Goal: Task Accomplishment & Management: Complete application form

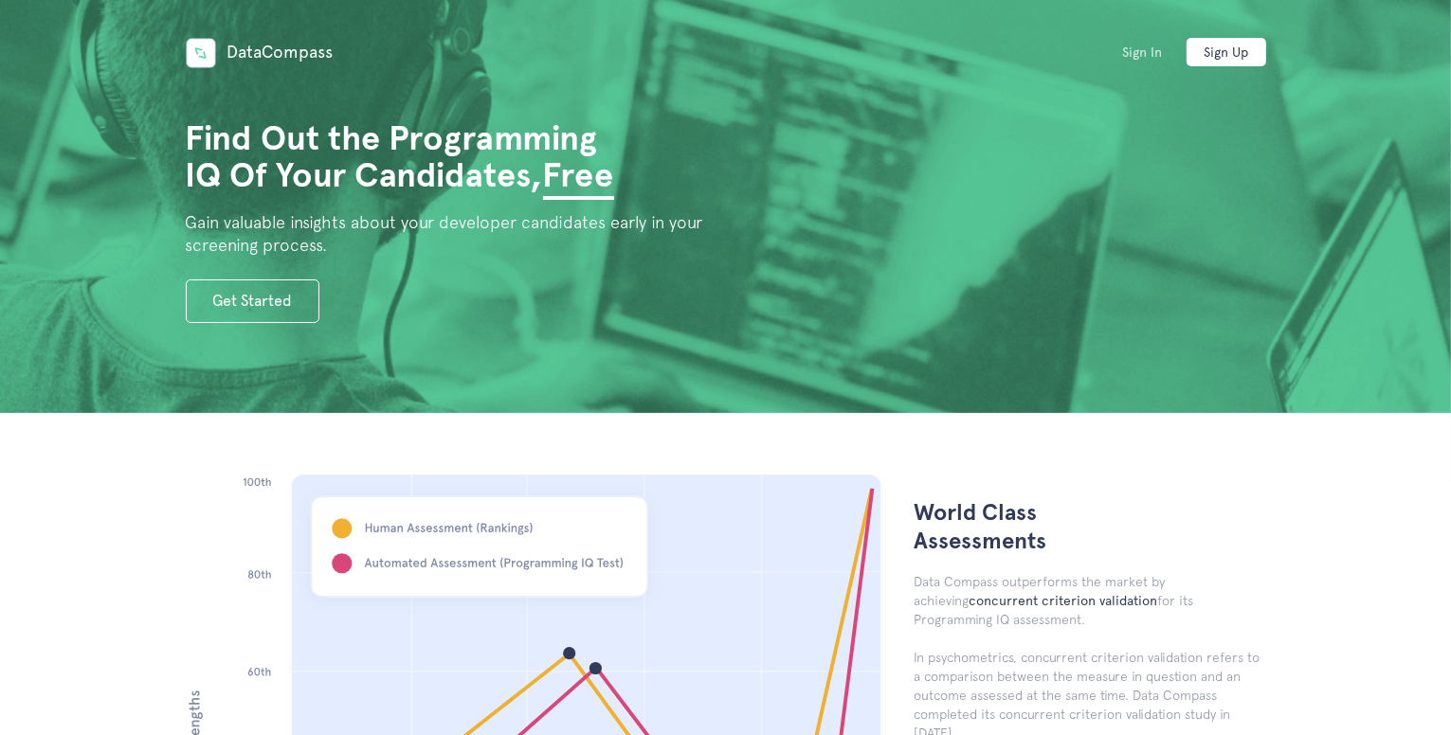
click at [1149, 56] on link "Sign In" at bounding box center [1142, 52] width 80 height 28
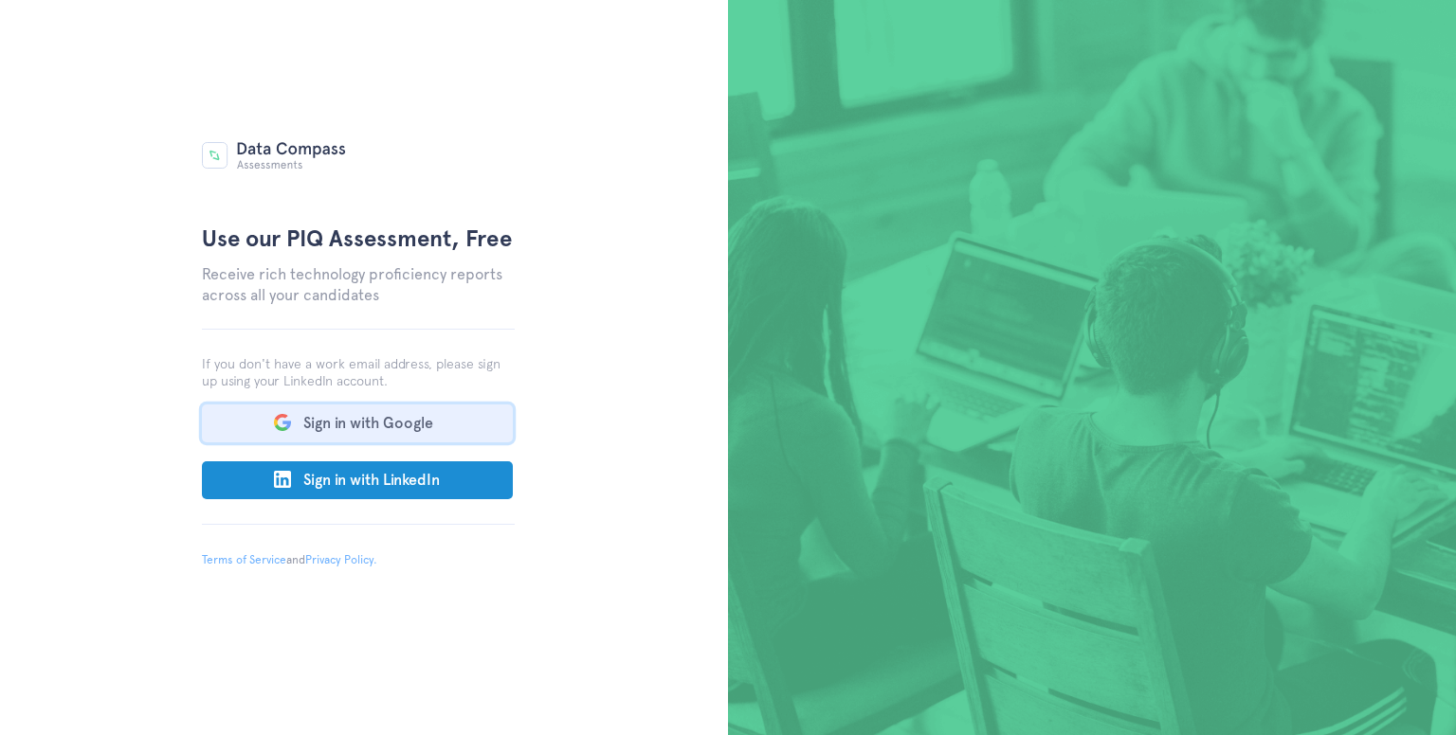
click at [373, 425] on button "Sign in with Google" at bounding box center [357, 424] width 311 height 38
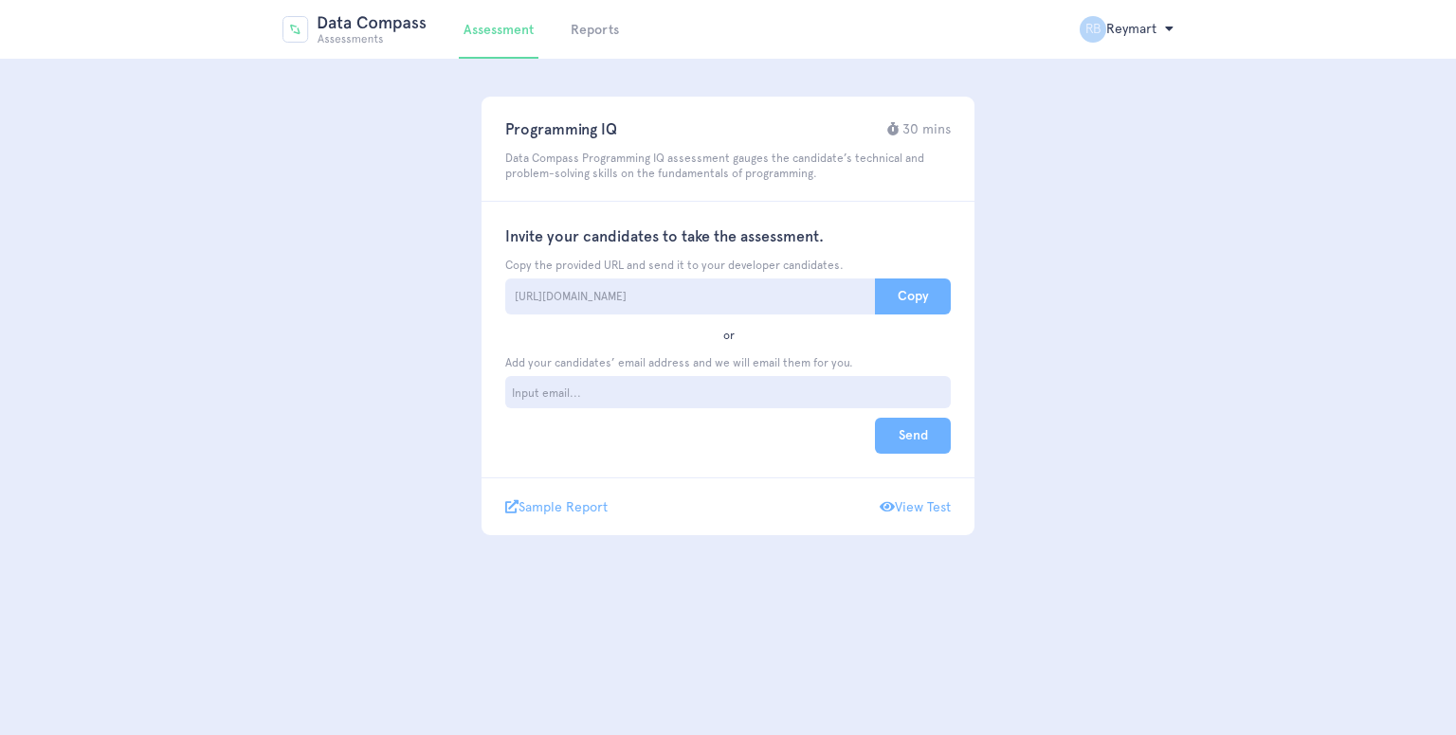
click at [897, 504] on link "View Test" at bounding box center [914, 506] width 71 height 17
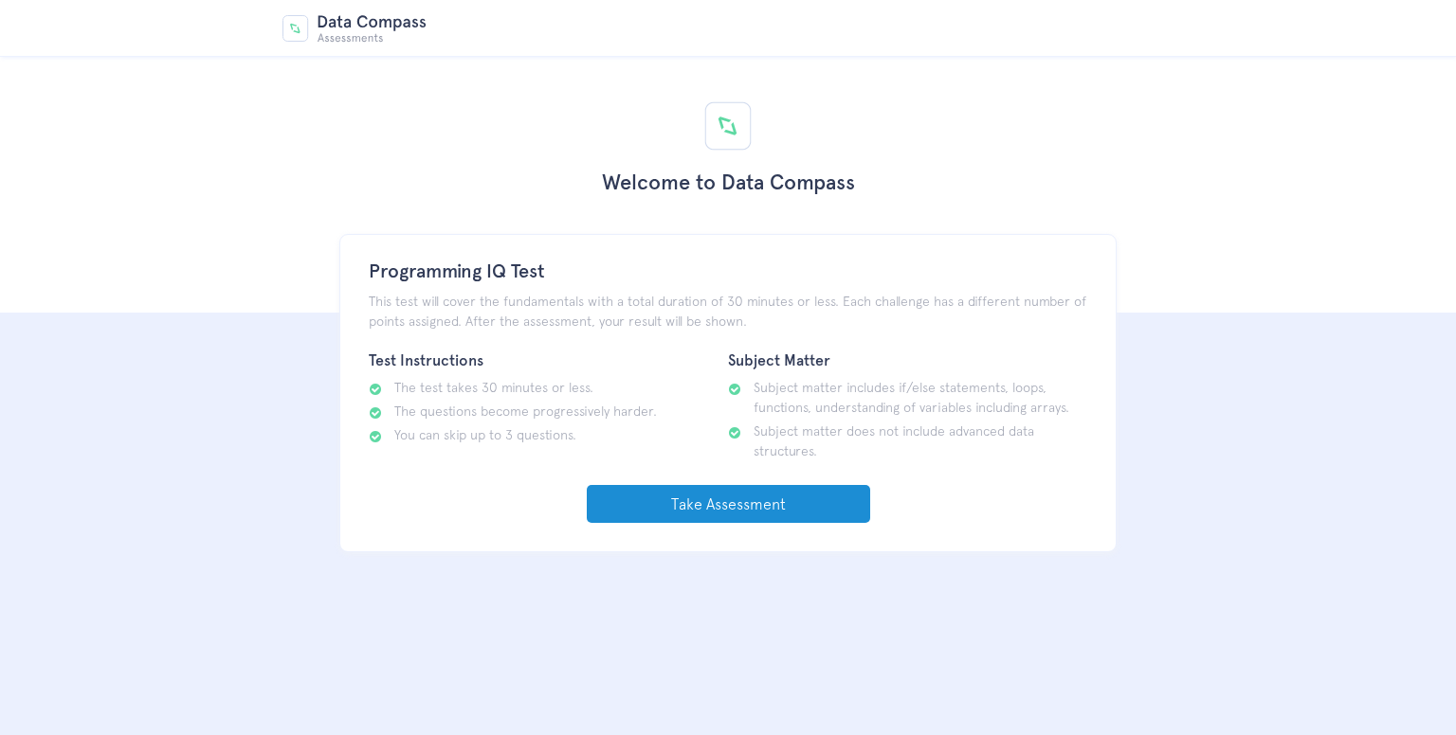
click at [766, 502] on link "Take Assessment" at bounding box center [728, 504] width 283 height 38
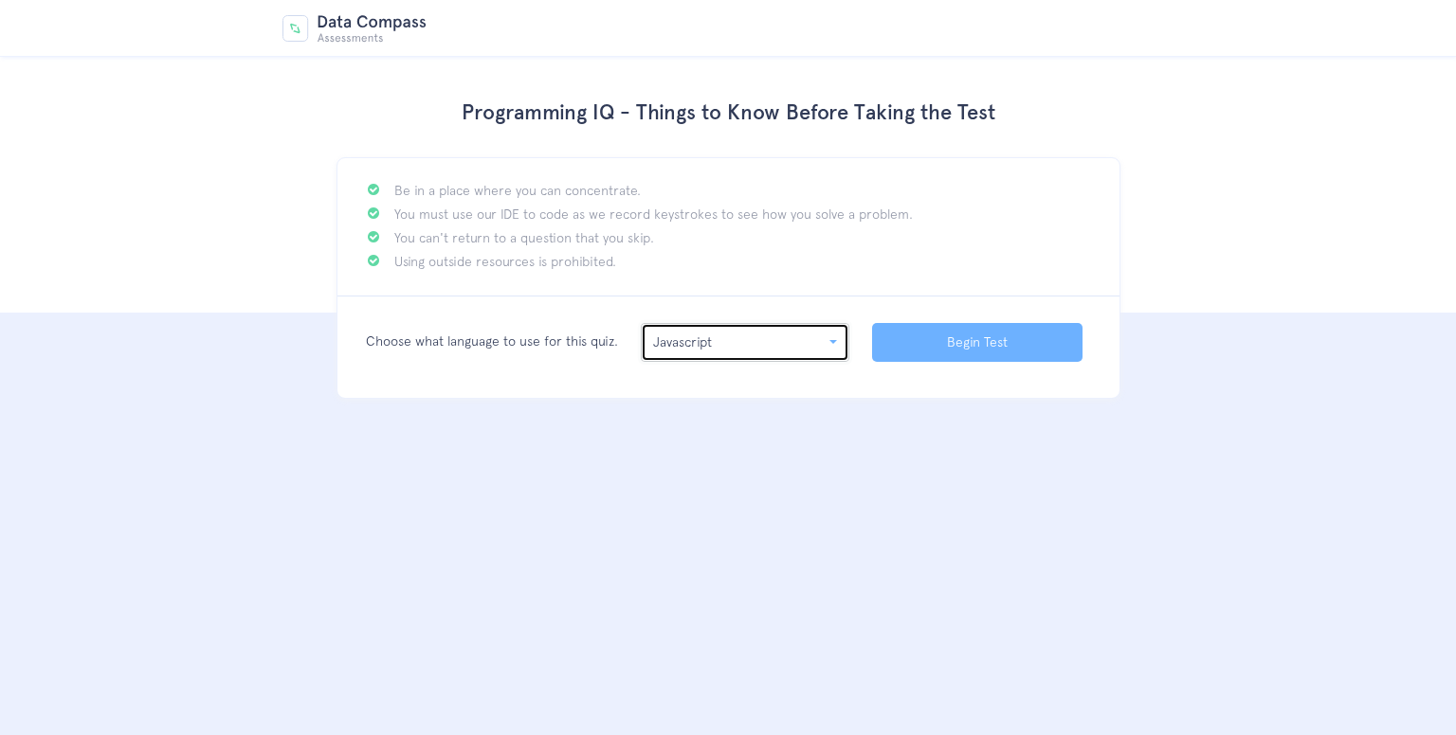
click at [694, 352] on div "Javascript" at bounding box center [739, 343] width 172 height 20
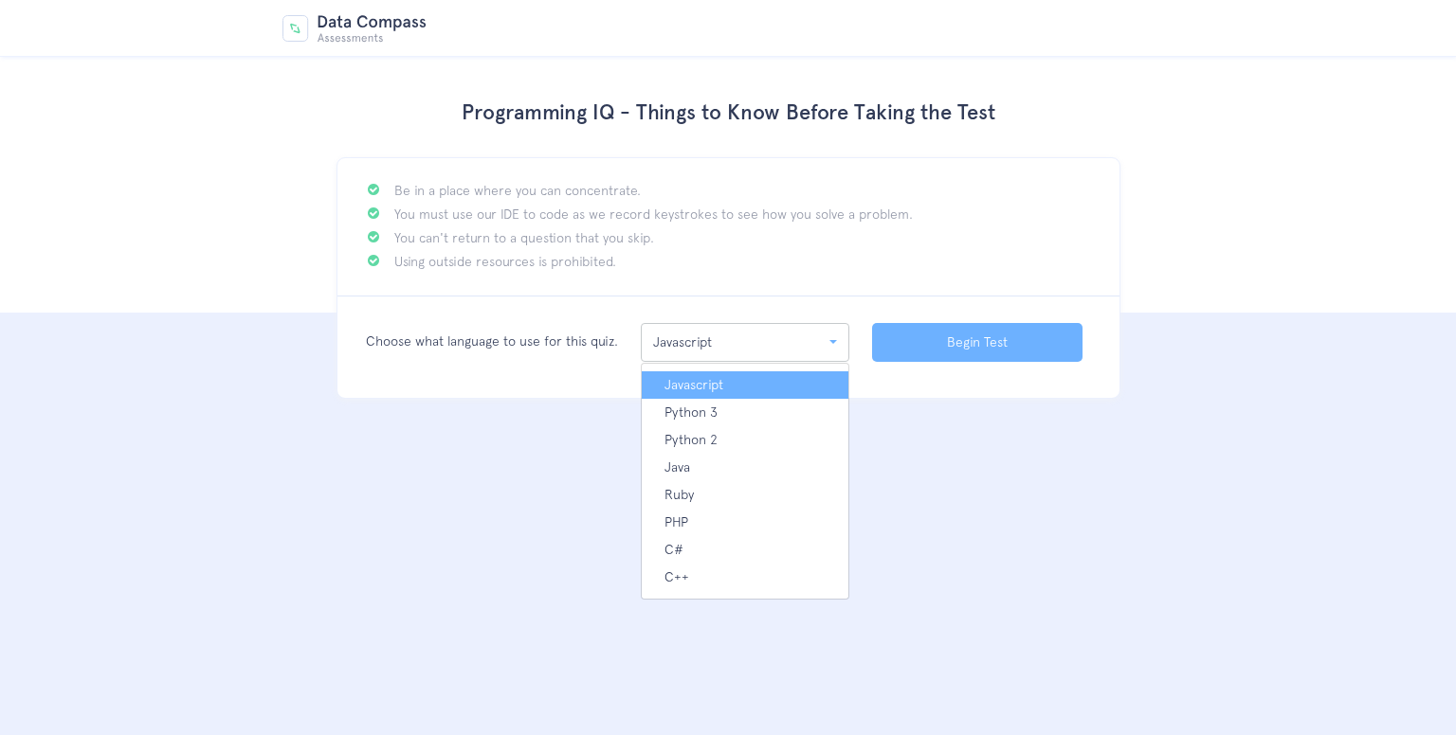
click at [697, 375] on span "Javascript" at bounding box center [693, 385] width 59 height 20
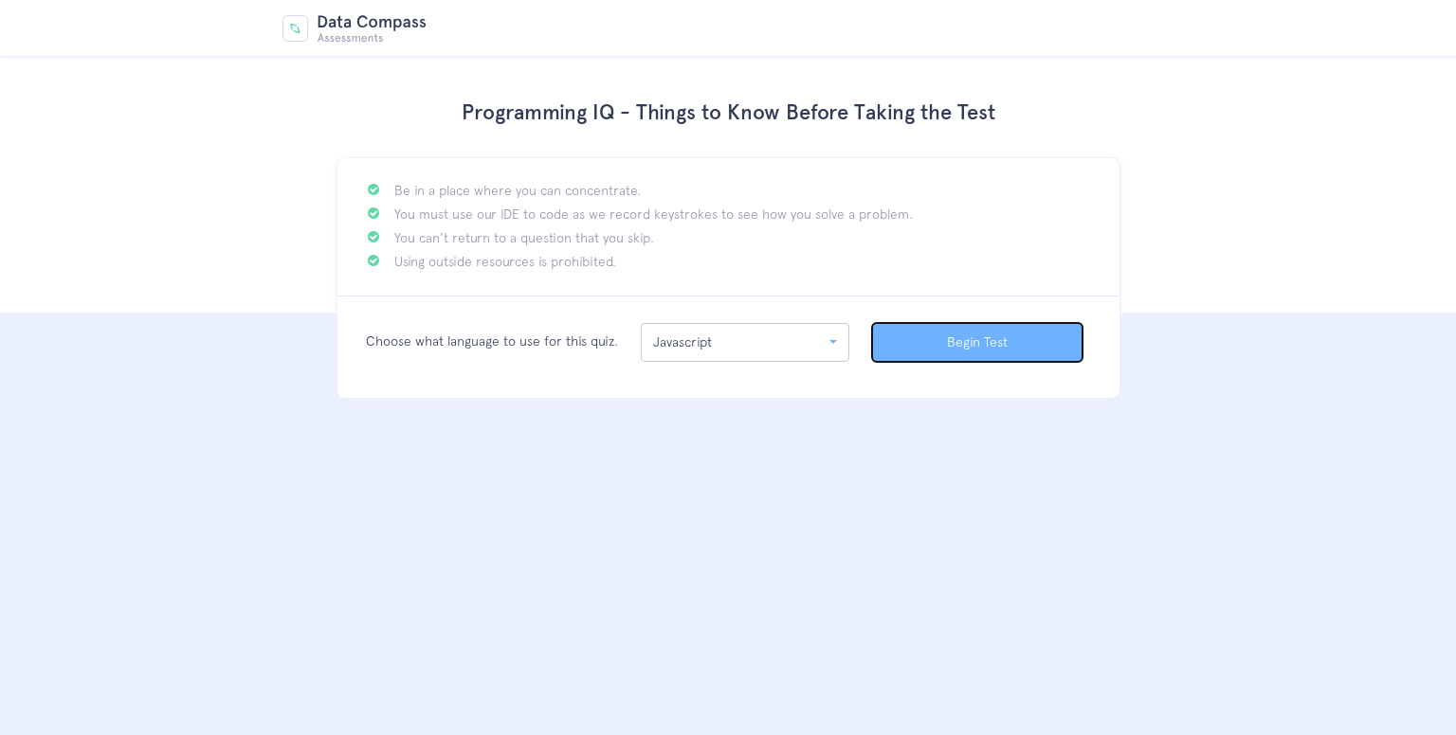
click at [955, 335] on button "Begin Test" at bounding box center [977, 342] width 210 height 39
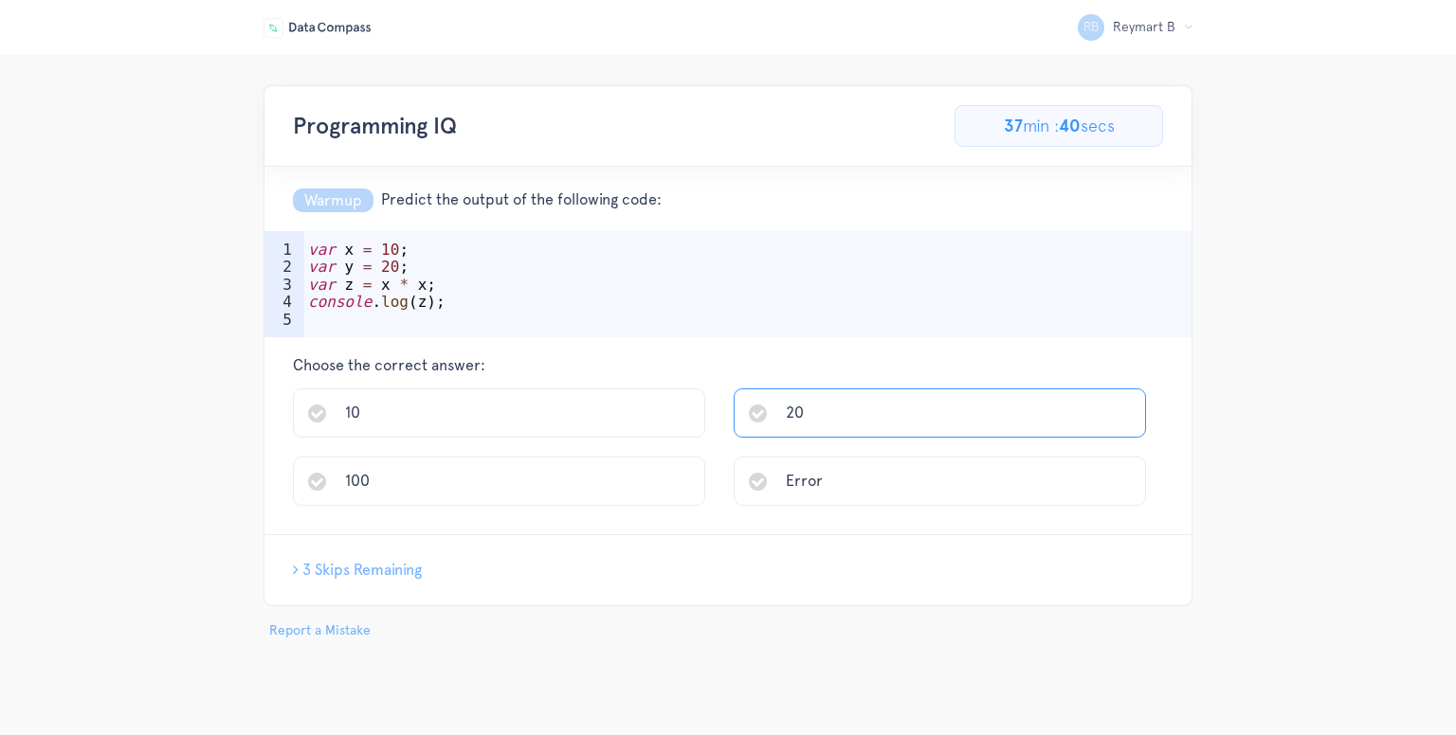
click at [783, 410] on li "20" at bounding box center [940, 413] width 412 height 49
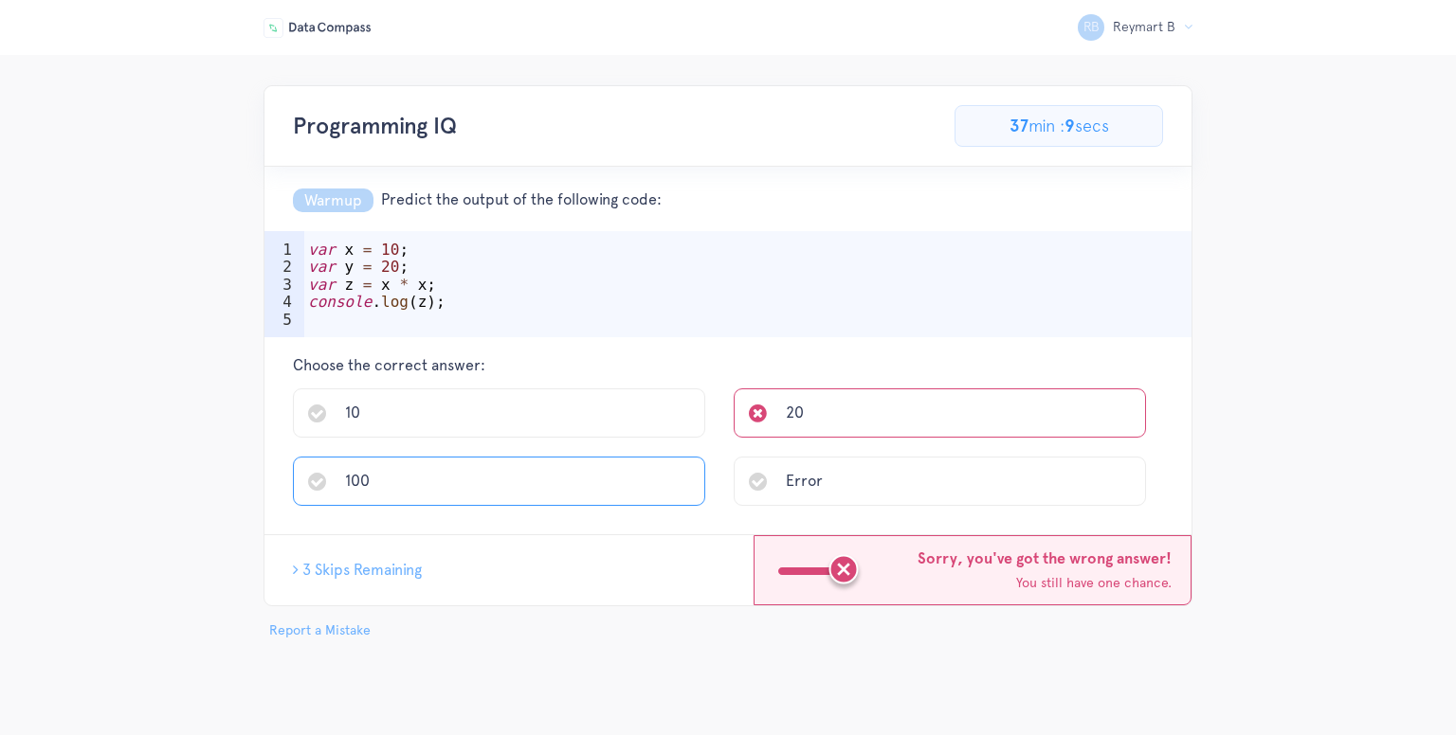
click at [493, 463] on li "100" at bounding box center [499, 481] width 412 height 49
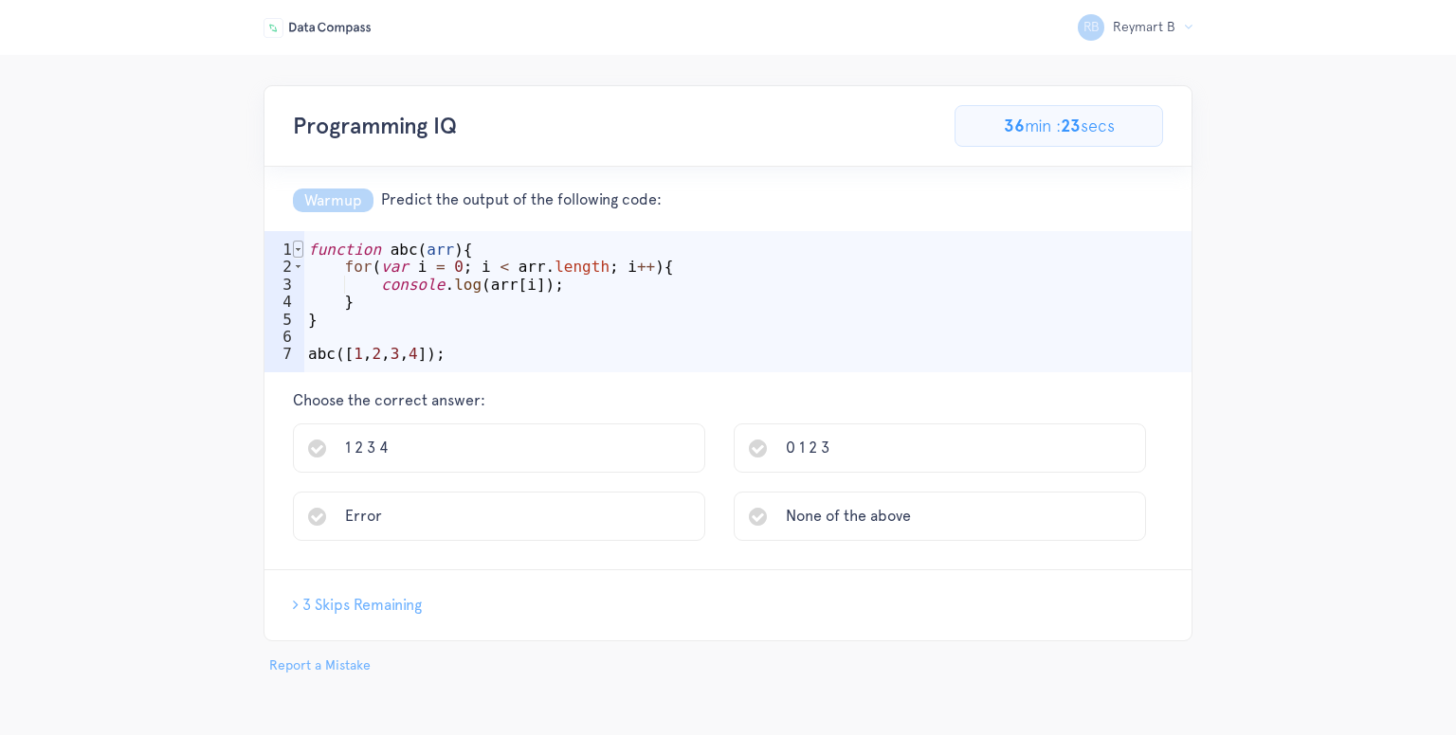
type textarea "function abc(arr){"
click at [299, 251] on span at bounding box center [298, 249] width 10 height 17
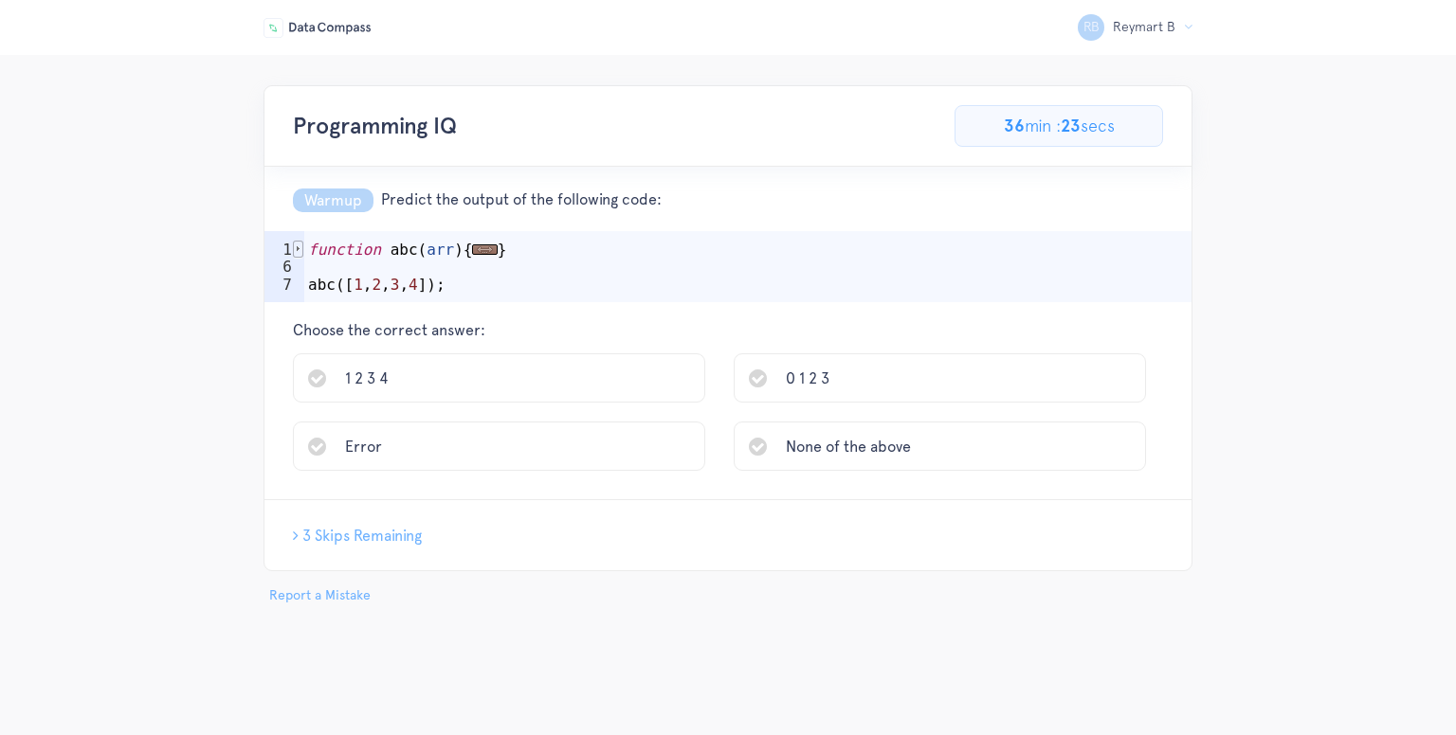
click at [299, 251] on span at bounding box center [298, 249] width 10 height 17
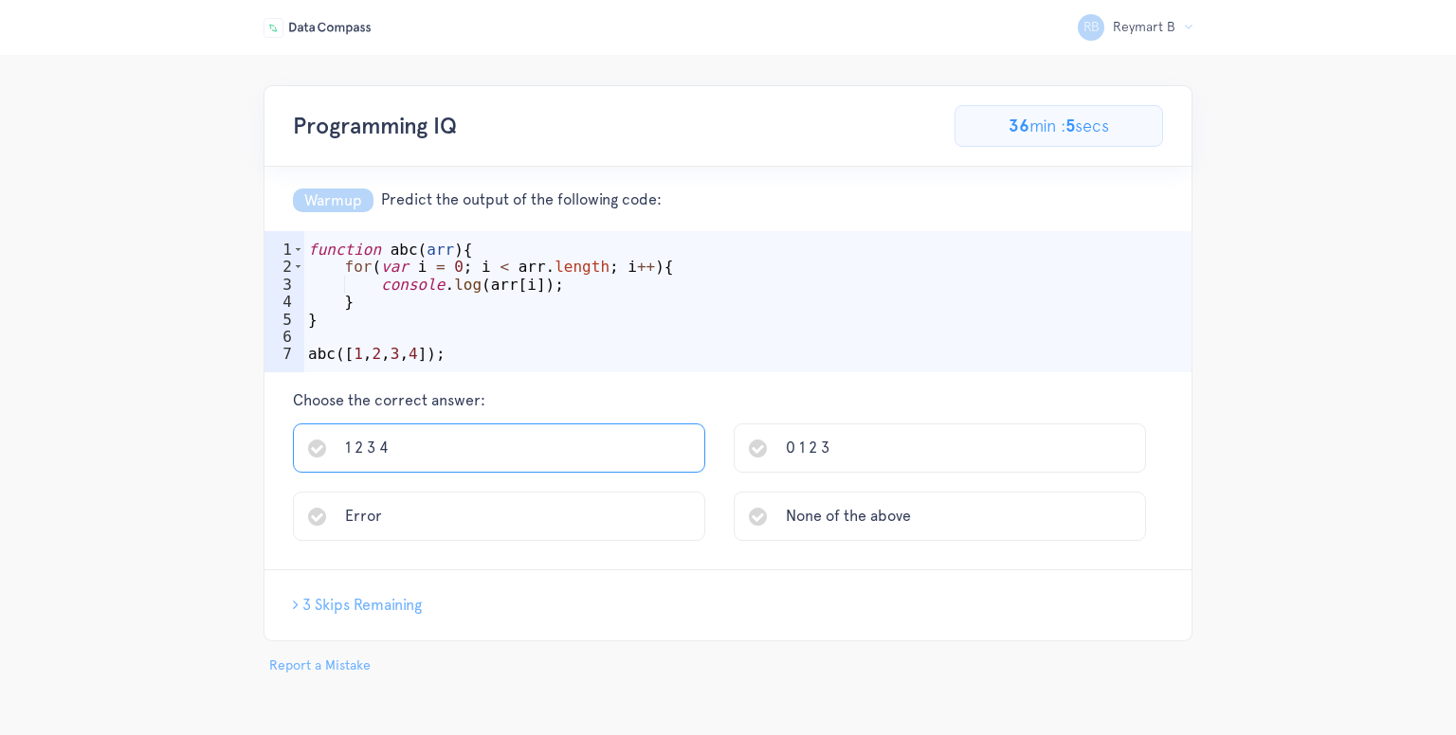
click at [614, 442] on li "1 2 3 4" at bounding box center [499, 448] width 412 height 49
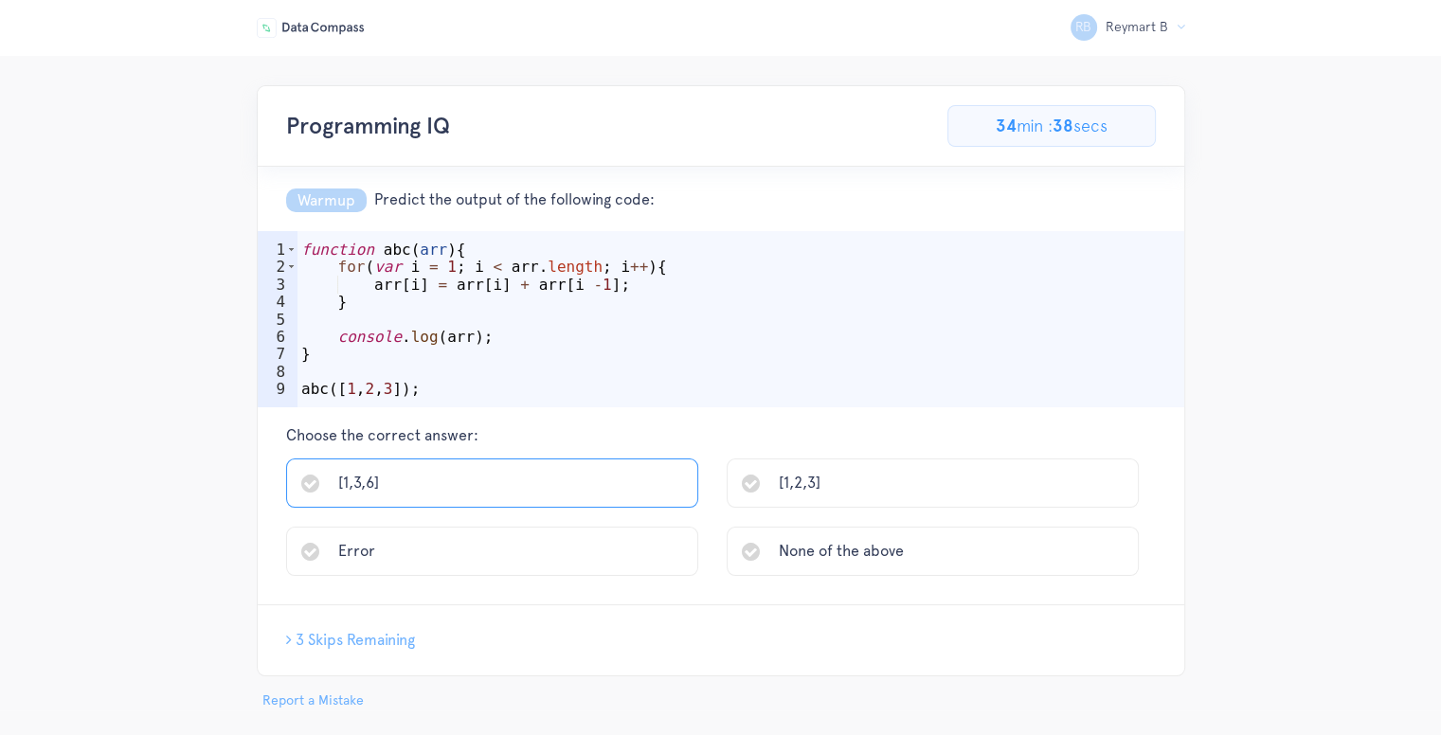
click at [423, 481] on li "[1,3,6]" at bounding box center [492, 483] width 412 height 49
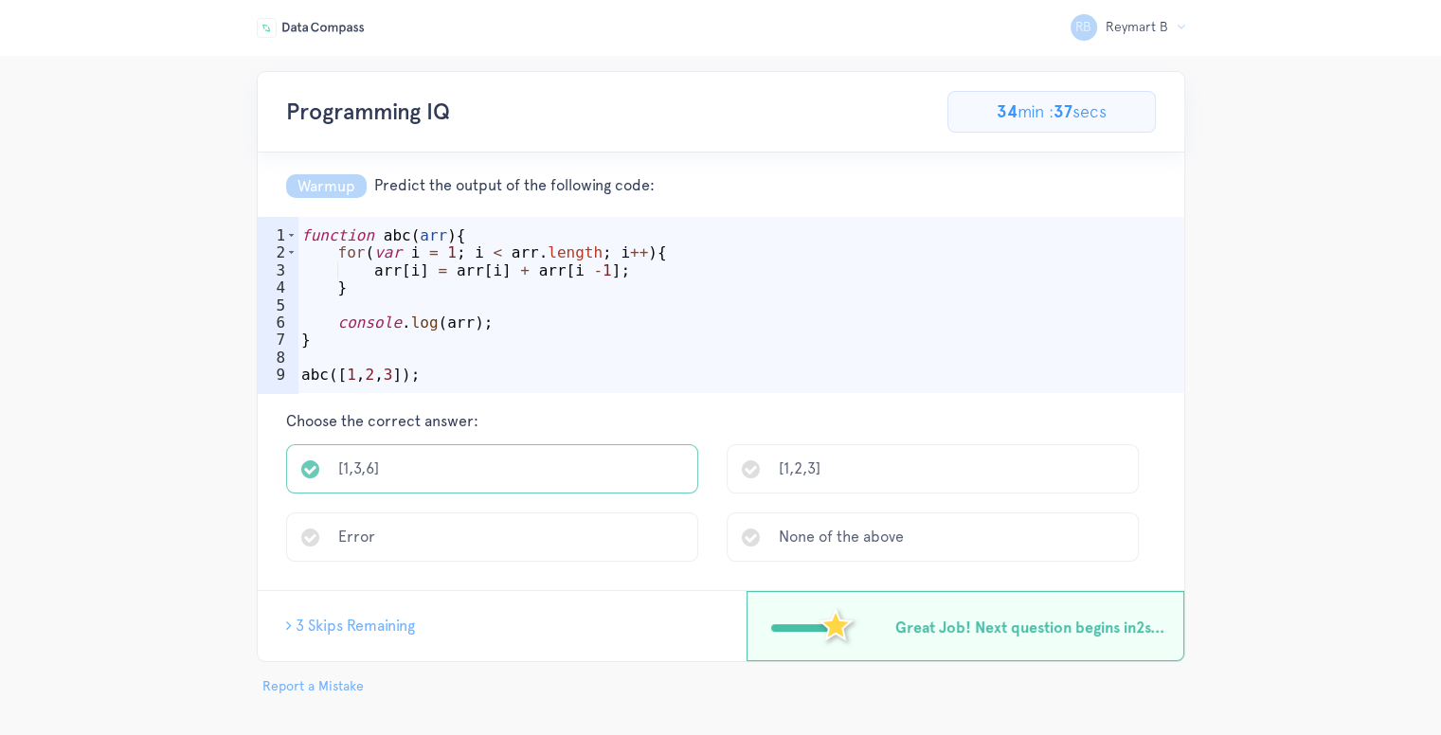
scroll to position [20, 0]
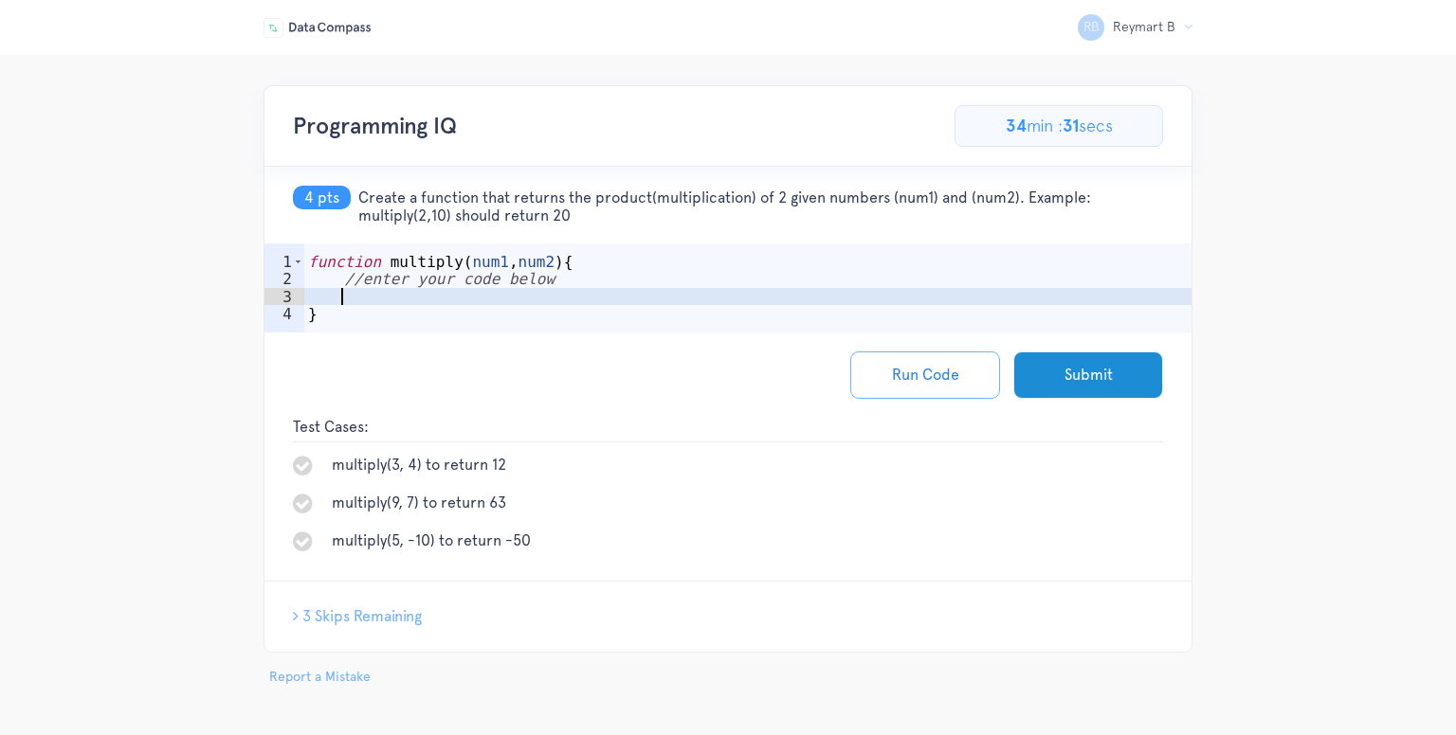
click at [396, 303] on div "function multiply ( num1 , num2 ) { //enter your code below }" at bounding box center [747, 314] width 887 height 123
click at [459, 285] on div "function multiply ( num1 , num2 ) { //enter your code below }" at bounding box center [747, 314] width 887 height 123
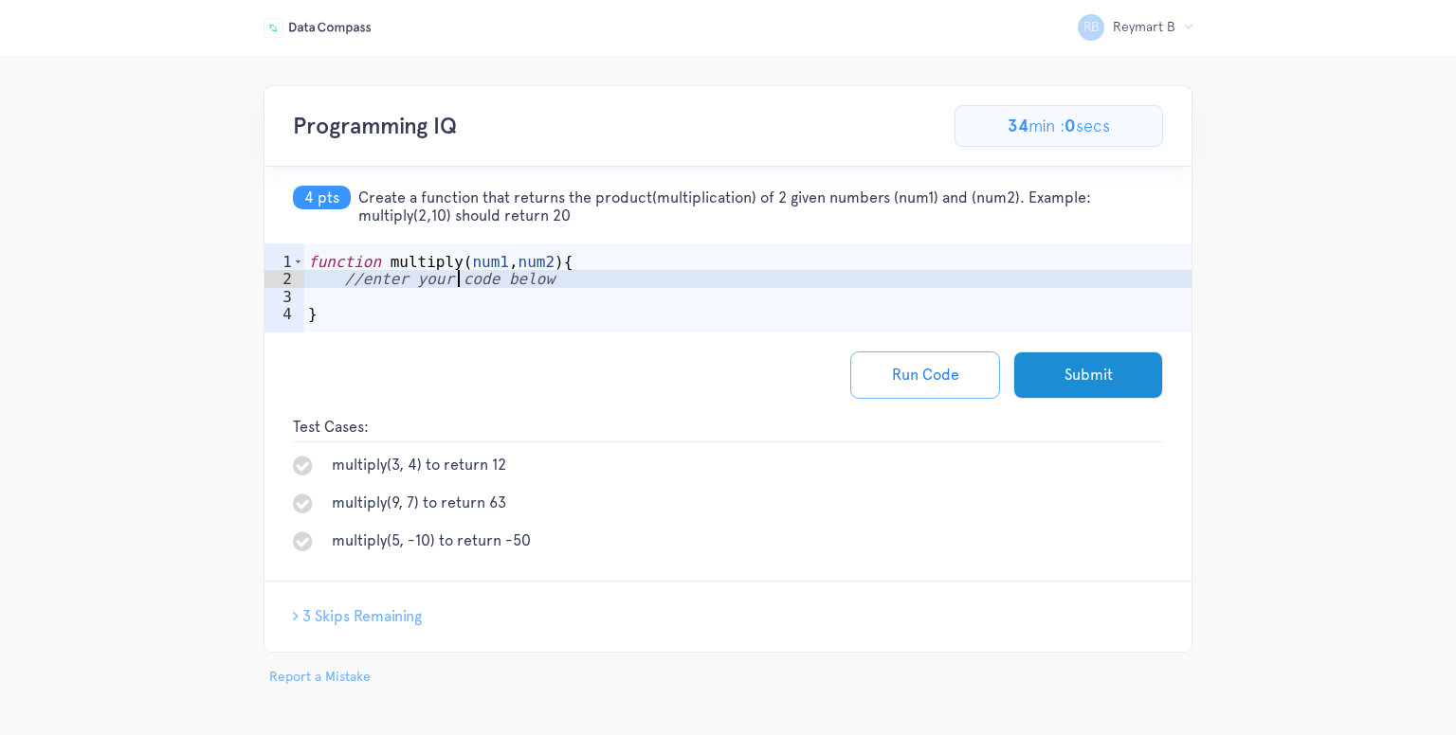
click at [455, 271] on div "function multiply ( num1 , num2 ) { //enter your code below }" at bounding box center [747, 314] width 887 height 123
click at [481, 276] on div "function multiply ( num1 , num2 ) { //enter your code below }" at bounding box center [747, 314] width 887 height 123
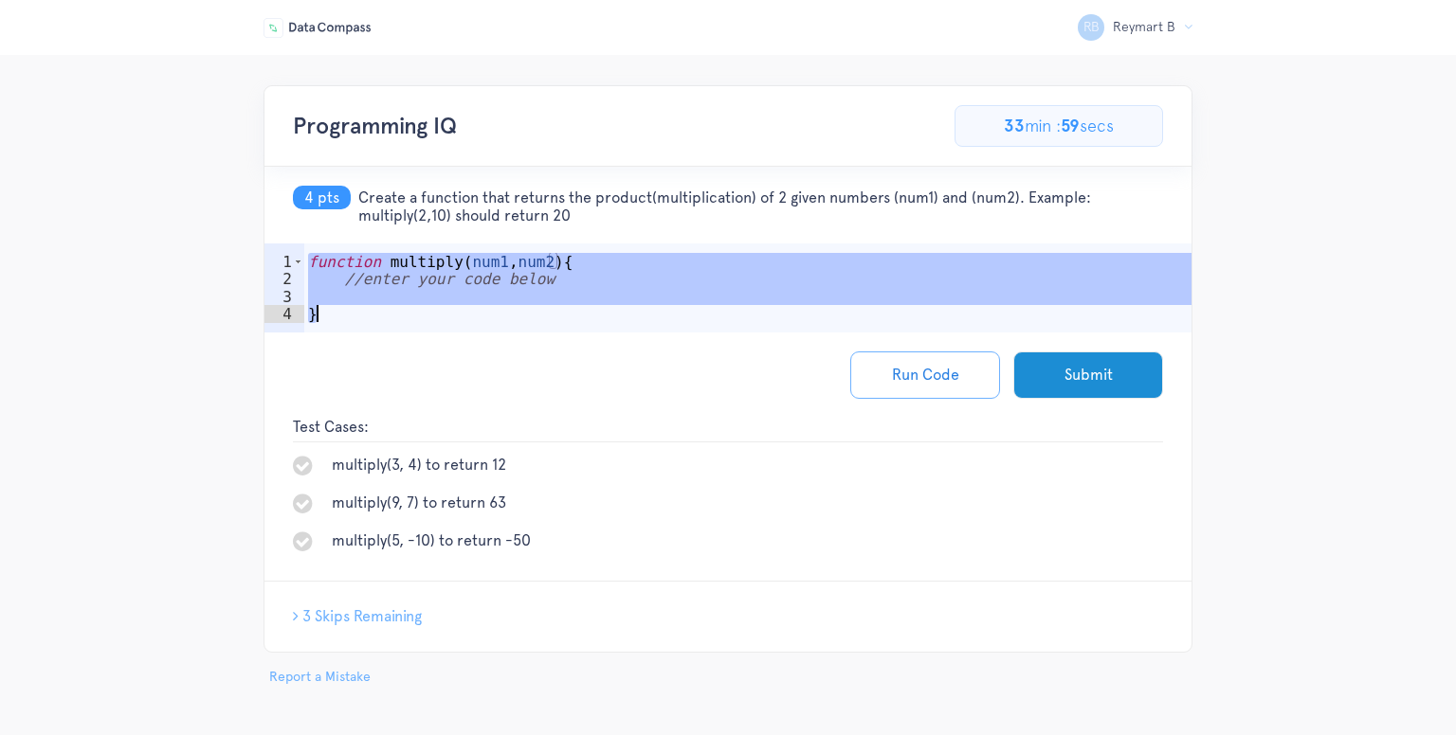
click at [481, 276] on div "function multiply ( num1 , num2 ) { //enter your code below }" at bounding box center [747, 314] width 887 height 123
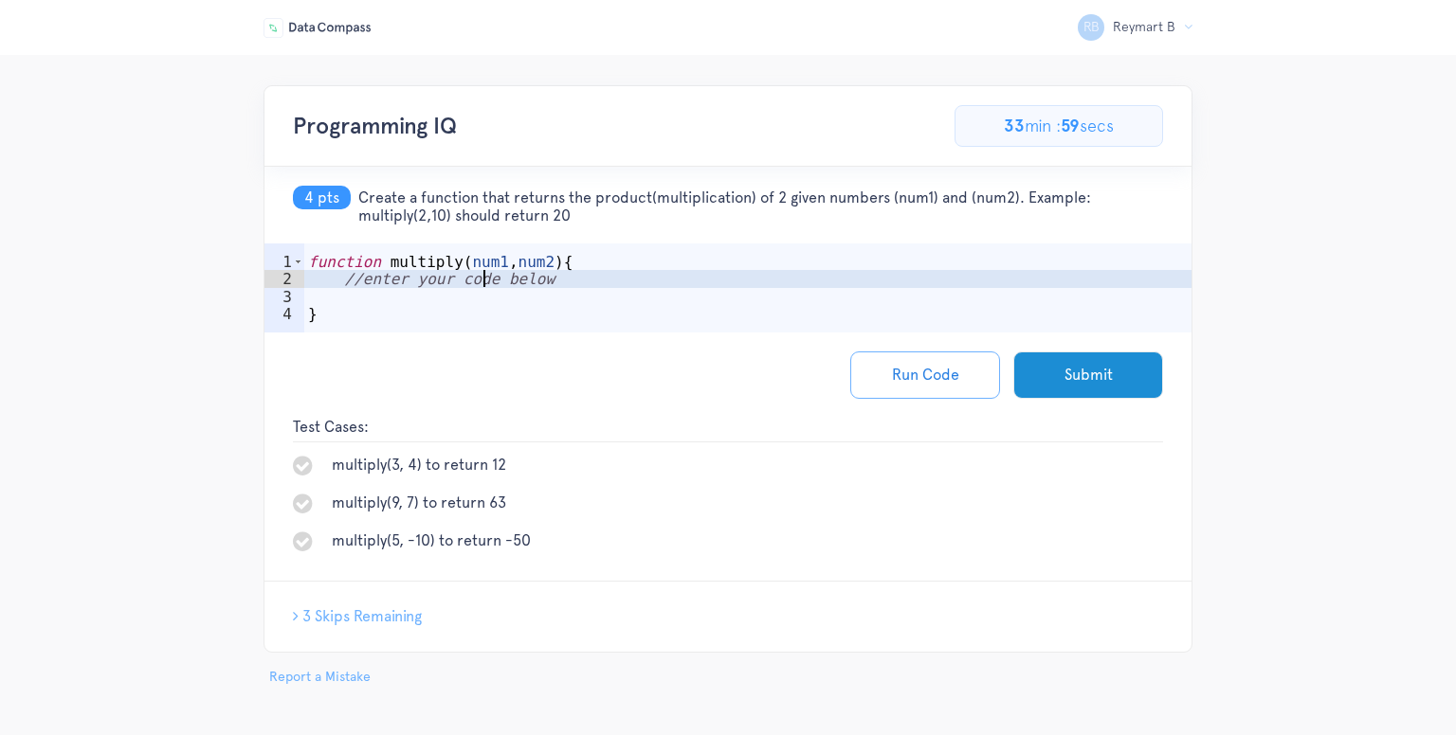
click at [481, 276] on div "function multiply ( num1 , num2 ) { //enter your code below }" at bounding box center [747, 314] width 887 height 123
drag, startPoint x: 308, startPoint y: 452, endPoint x: 302, endPoint y: 467, distance: 16.2
click at [307, 454] on icon at bounding box center [303, 465] width 20 height 23
type textarea "}"
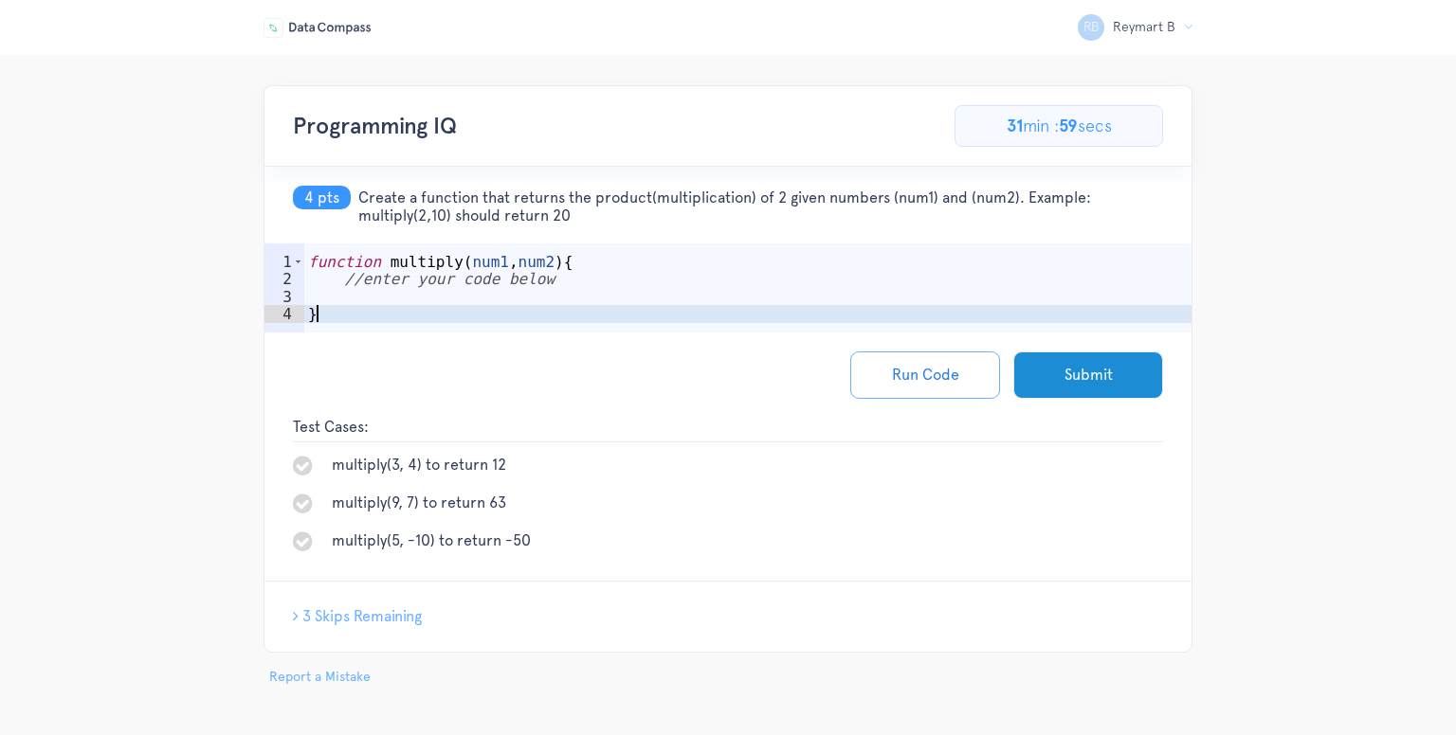
click at [484, 315] on div "function multiply ( num1 , num2 ) { //enter your code below }" at bounding box center [747, 314] width 887 height 123
click at [497, 292] on div "function multiply ( num1 , num2 ) { //enter your code below }" at bounding box center [747, 314] width 887 height 123
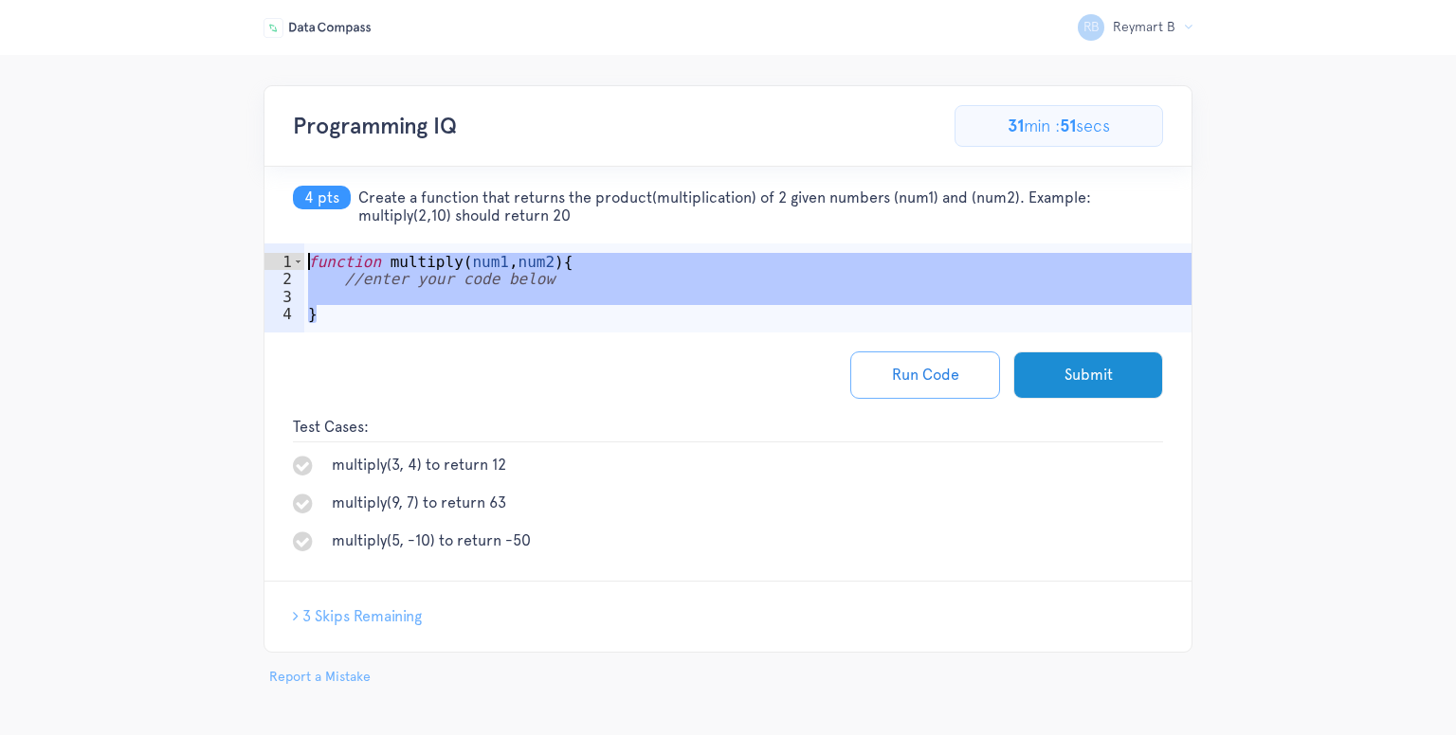
drag, startPoint x: 364, startPoint y: 324, endPoint x: 310, endPoint y: 257, distance: 86.3
click at [310, 257] on div "function multiply ( num1 , num2 ) { //enter your code below }" at bounding box center [747, 314] width 887 height 123
type textarea "function multiply(num1, num2){ //enter your code below"
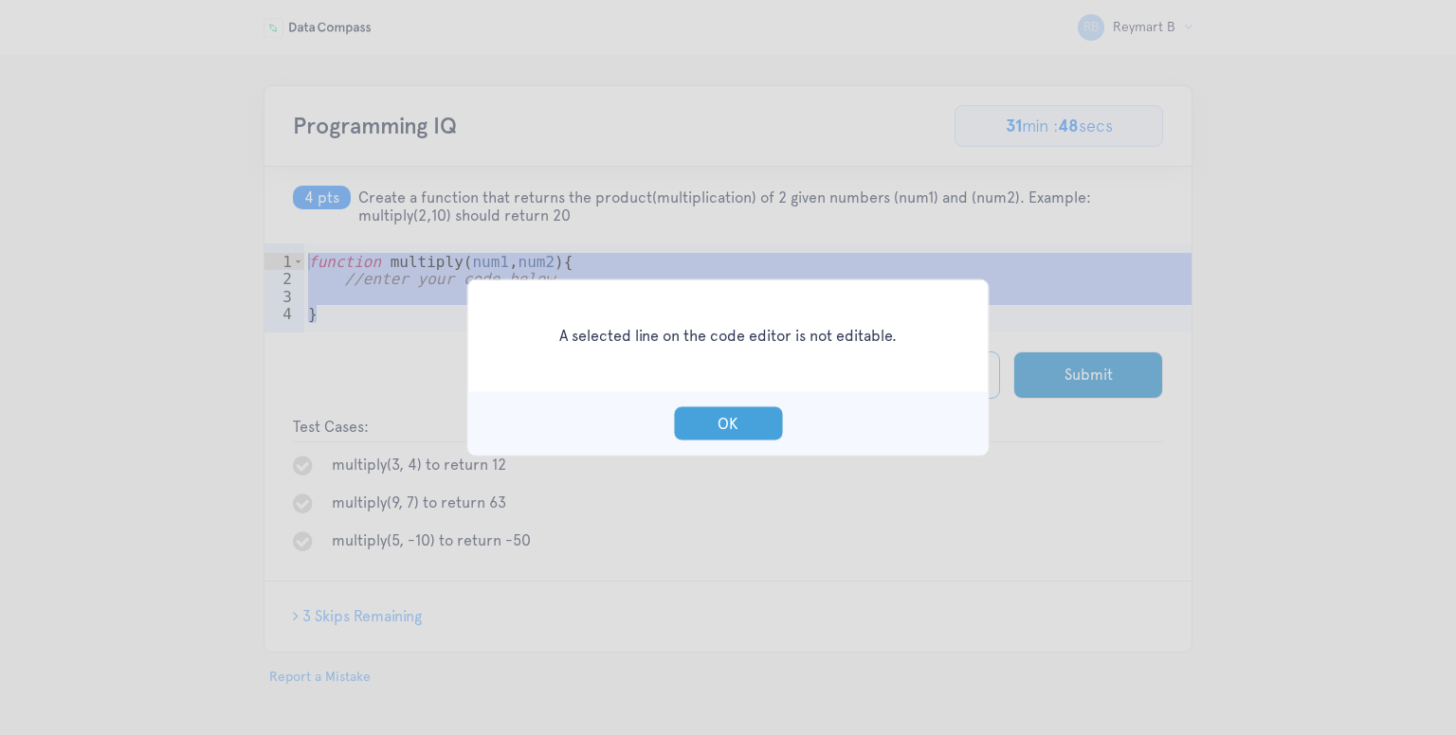
click at [701, 413] on button "OK" at bounding box center [728, 424] width 110 height 35
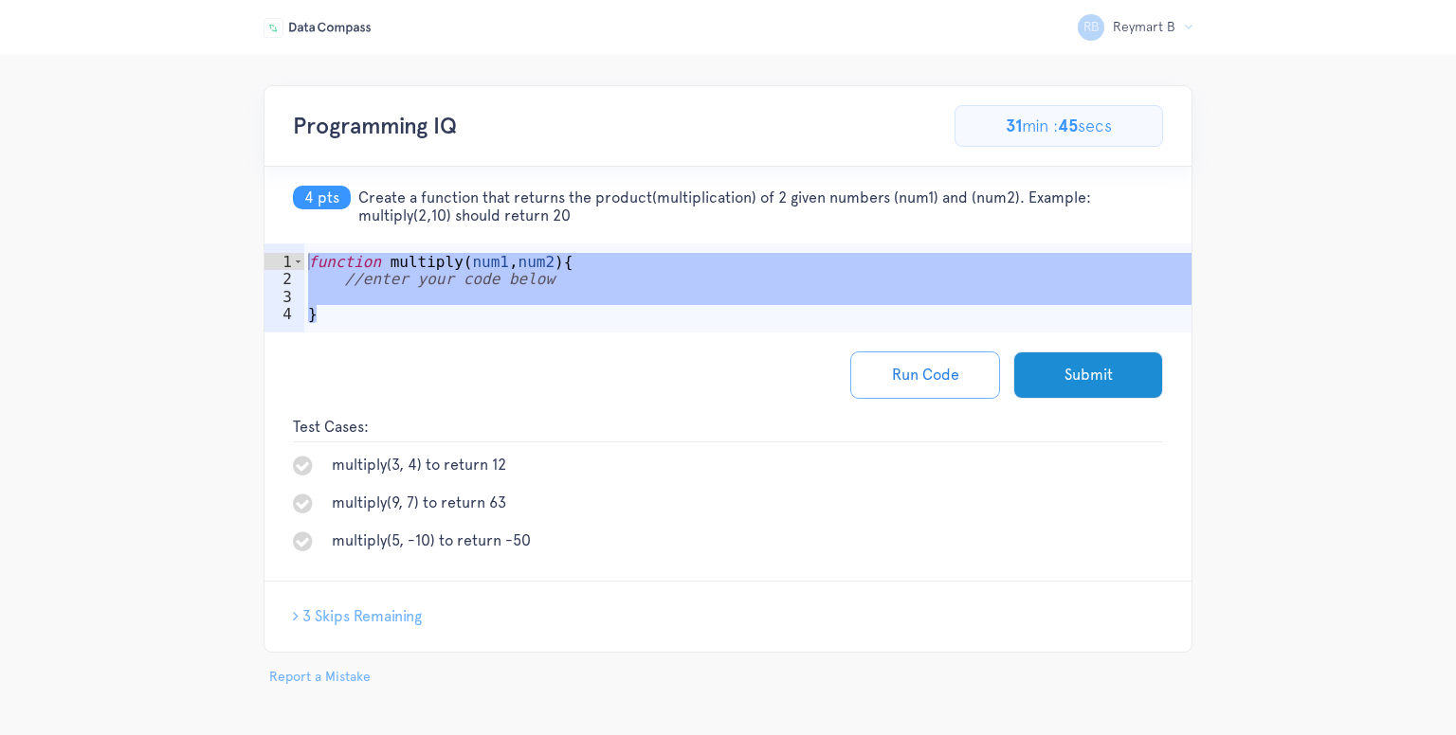
click at [743, 126] on div "Programming IQ 30.76923076923077% Complete 4/13 Problems 0 pts / 90 pts 31 min …" at bounding box center [727, 126] width 927 height 81
click at [723, 126] on div "Programming IQ 30.76923076923077% Complete 4/13 Problems 0 pts / 90 pts 30 min …" at bounding box center [727, 126] width 927 height 81
click at [627, 114] on div "Programming IQ 30.76923076923077% Complete 4/13 Problems 0 pts / 90 pts 30 min …" at bounding box center [727, 126] width 927 height 81
click at [571, 196] on span "Create a function that returns the product(multiplication) of 2 given numbers (…" at bounding box center [760, 207] width 805 height 36
click at [576, 194] on span "Create a function that returns the product(multiplication) of 2 given numbers (…" at bounding box center [760, 207] width 805 height 36
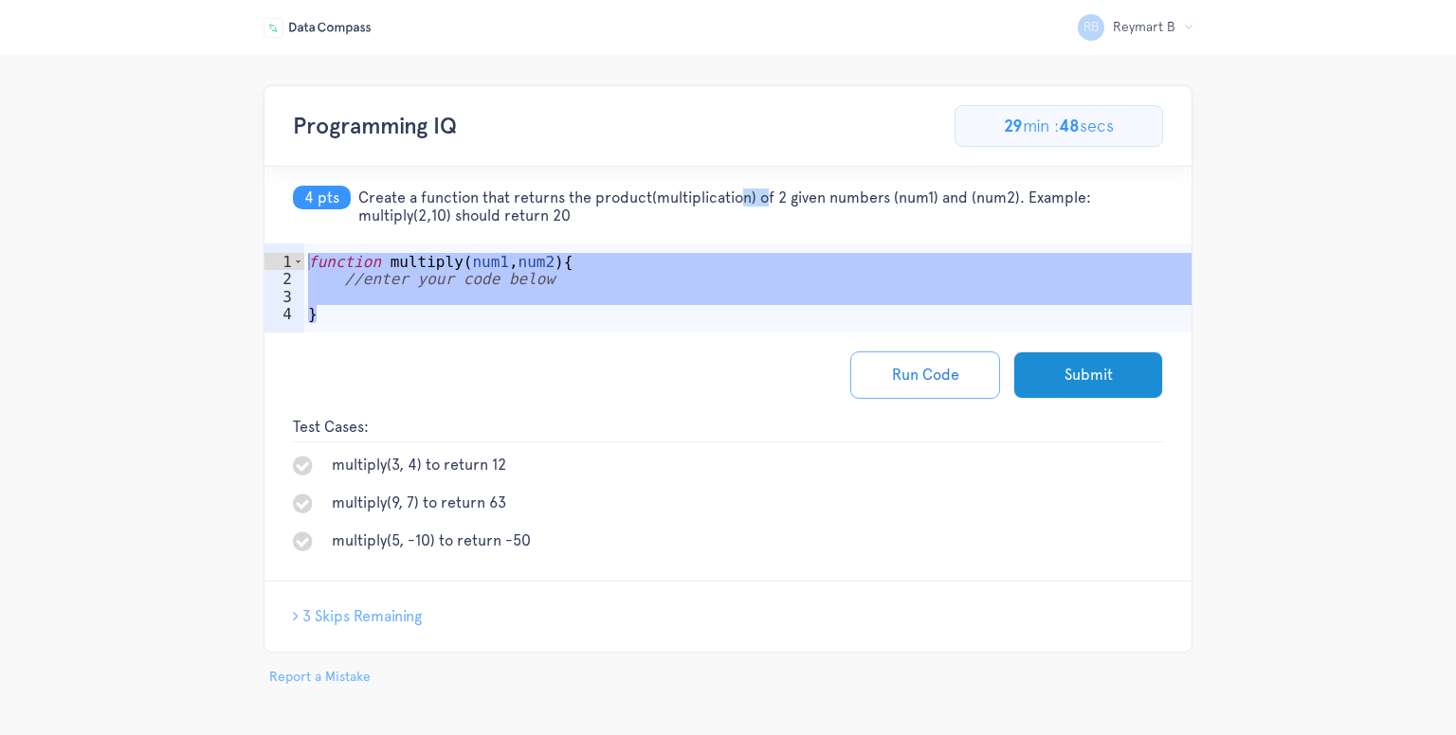
click at [576, 194] on span "Create a function that returns the product(multiplication) of 2 given numbers (…" at bounding box center [760, 207] width 805 height 36
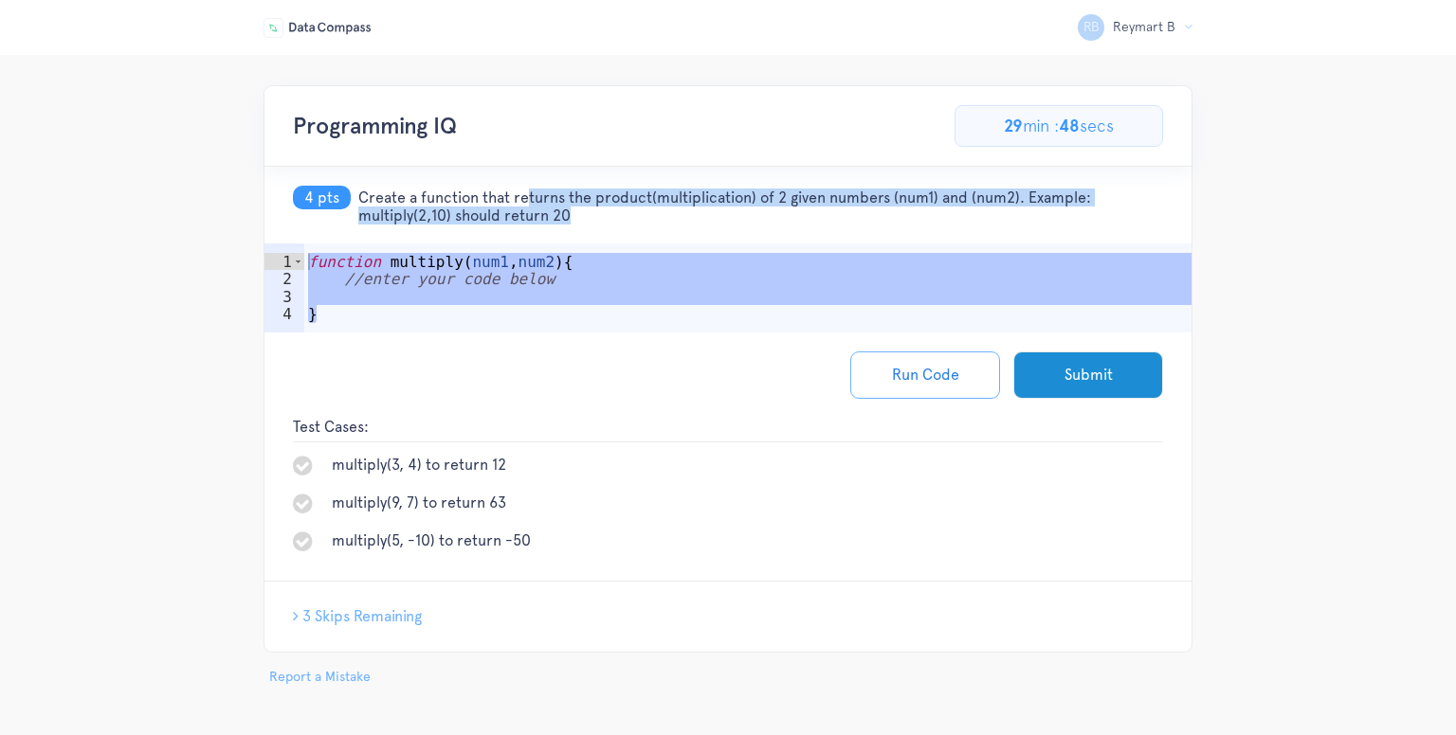
click at [576, 194] on span "Create a function that returns the product(multiplication) of 2 given numbers (…" at bounding box center [760, 207] width 805 height 36
copy div "Create a function that returns the product(multiplication) of 2 given numbers (…"
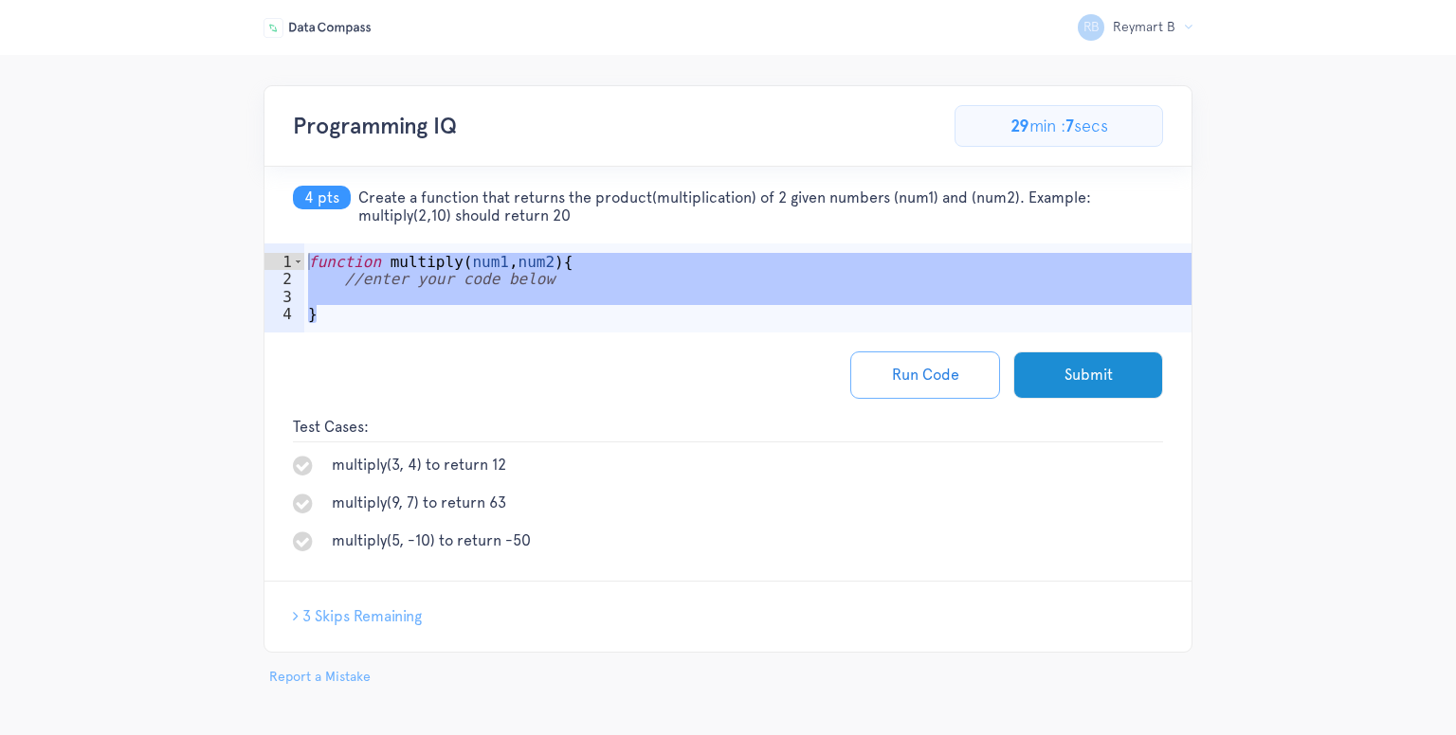
click at [736, 380] on div "Run Code Submit" at bounding box center [727, 375] width 927 height 85
click at [797, 404] on div "Run Code Submit" at bounding box center [727, 375] width 927 height 85
click at [883, 372] on button "Run Code" at bounding box center [925, 375] width 150 height 47
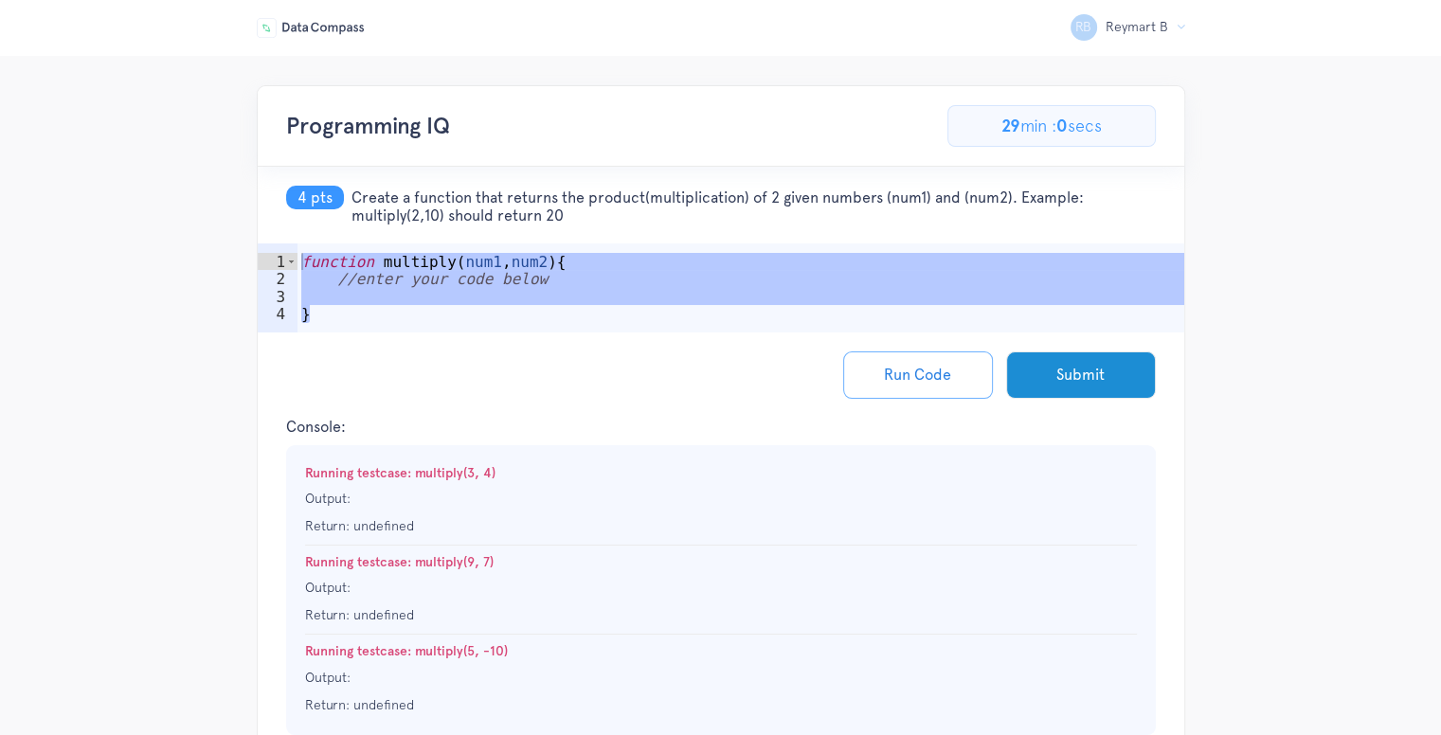
click at [556, 296] on div "function multiply ( num1 , num2 ) { //enter your code below }" at bounding box center [741, 314] width 887 height 123
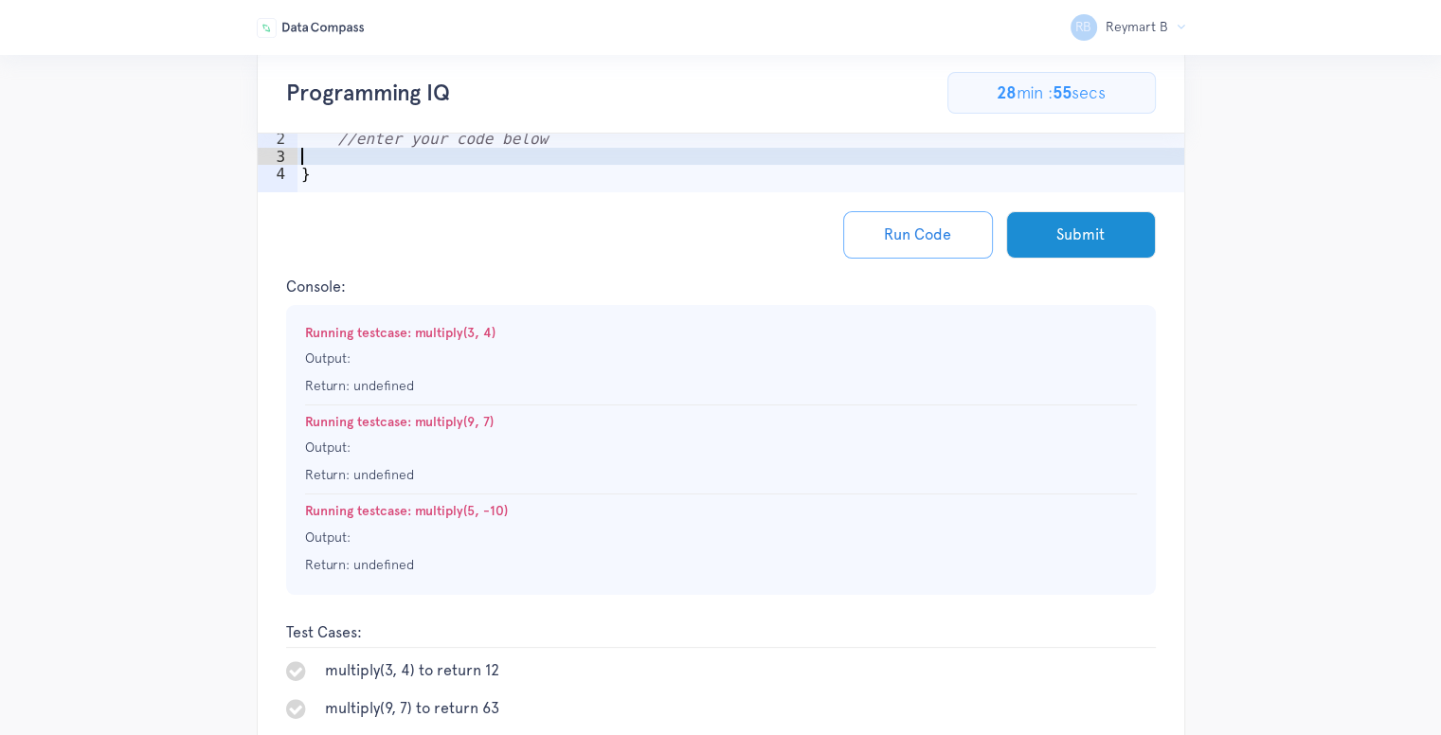
scroll to position [68, 0]
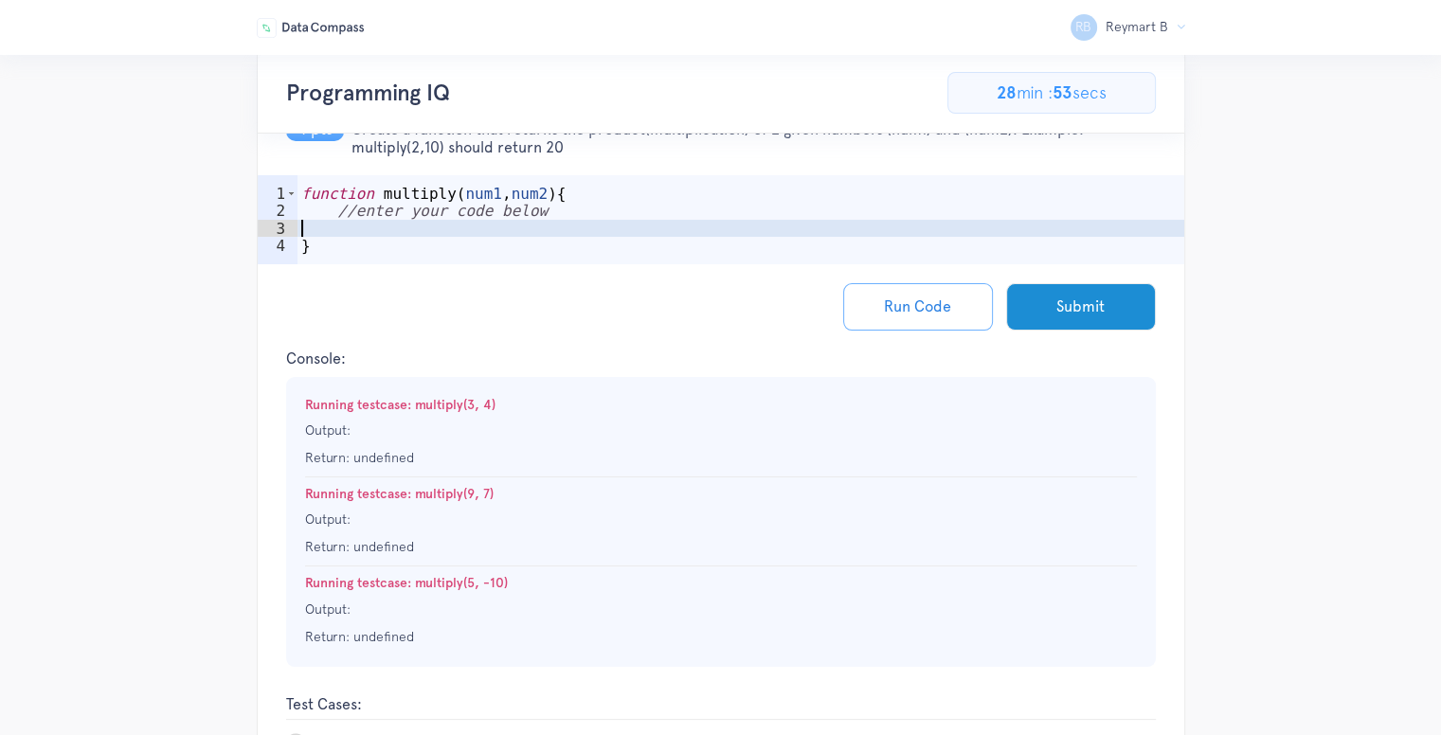
click at [533, 209] on div "function multiply ( num1 , num2 ) { //enter your code below }" at bounding box center [741, 246] width 887 height 123
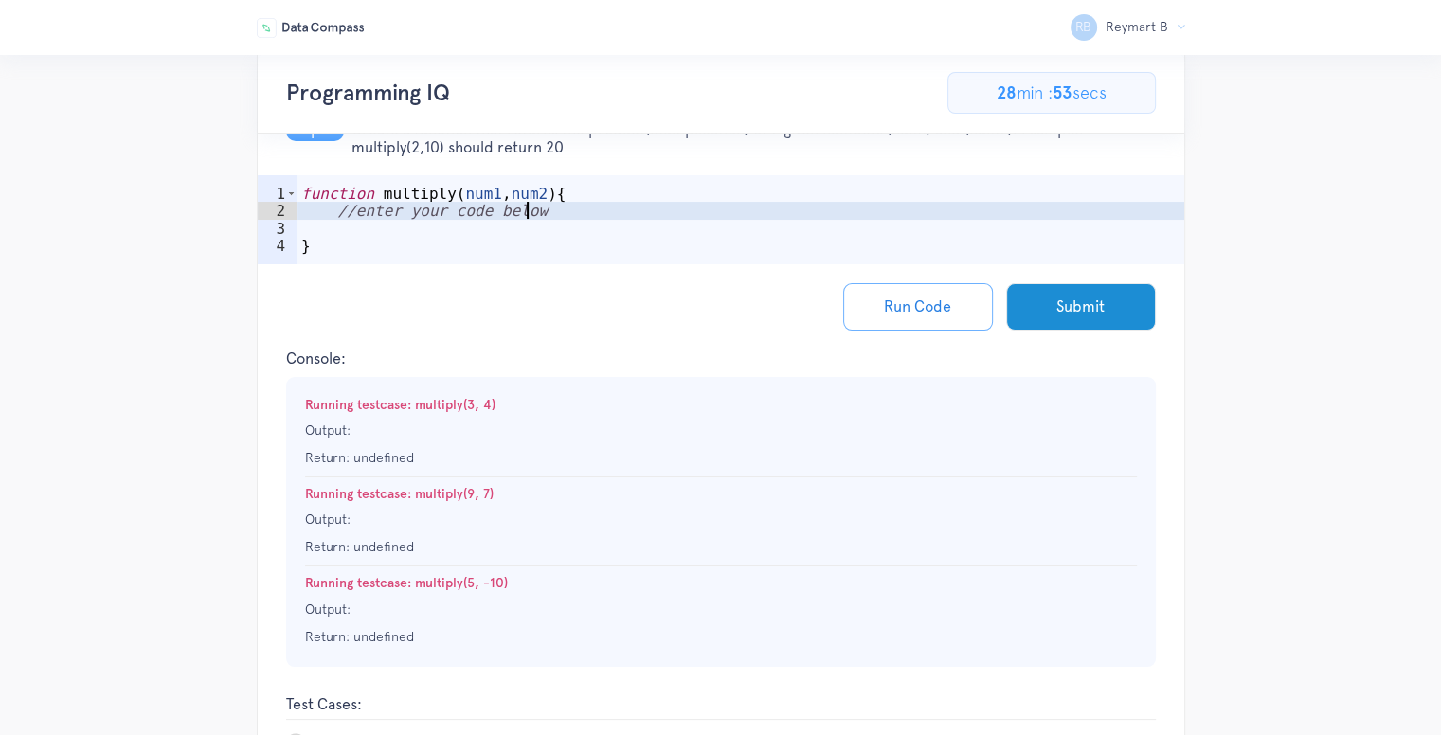
click at [472, 241] on div "function multiply ( num1 , num2 ) { //enter your code below }" at bounding box center [741, 246] width 887 height 123
type textarea "}"
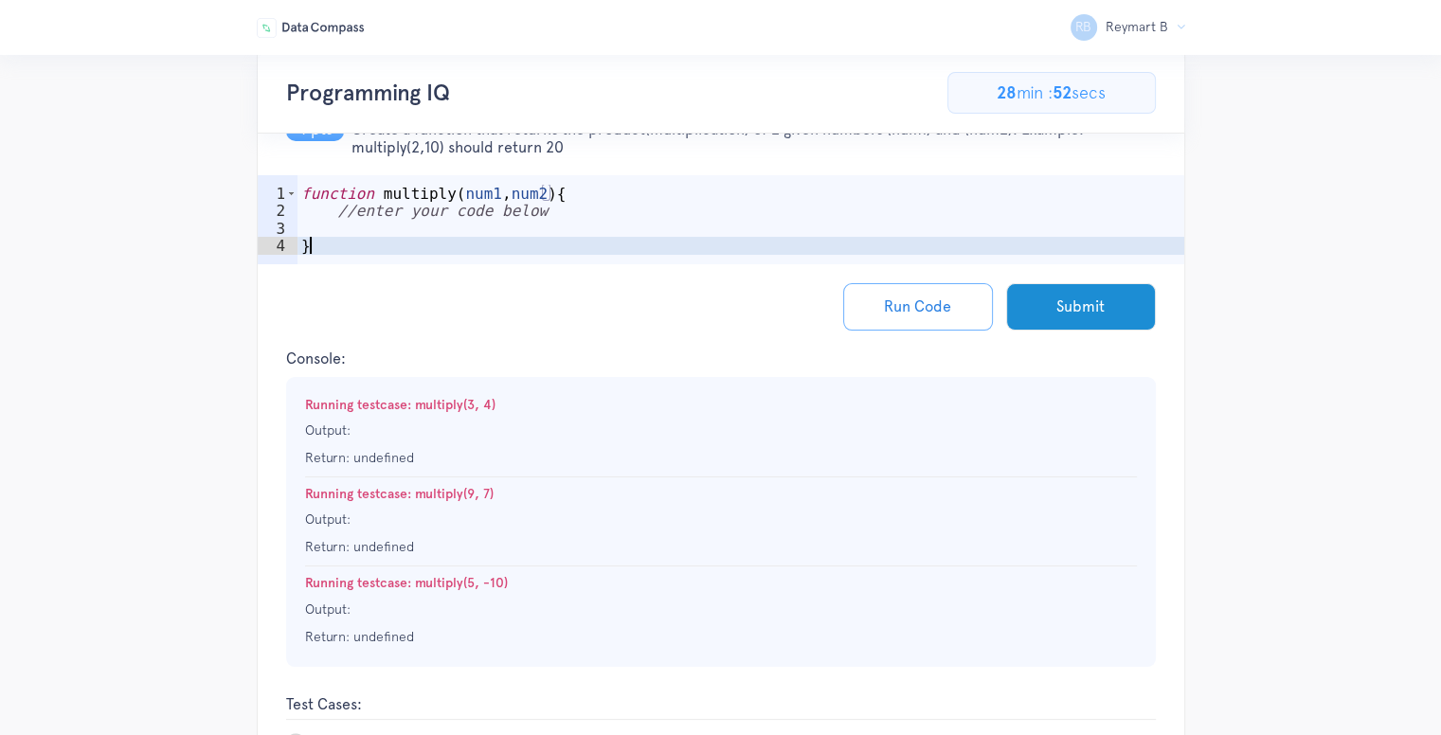
click at [493, 225] on div "function multiply ( num1 , num2 ) { //enter your code below }" at bounding box center [741, 246] width 887 height 123
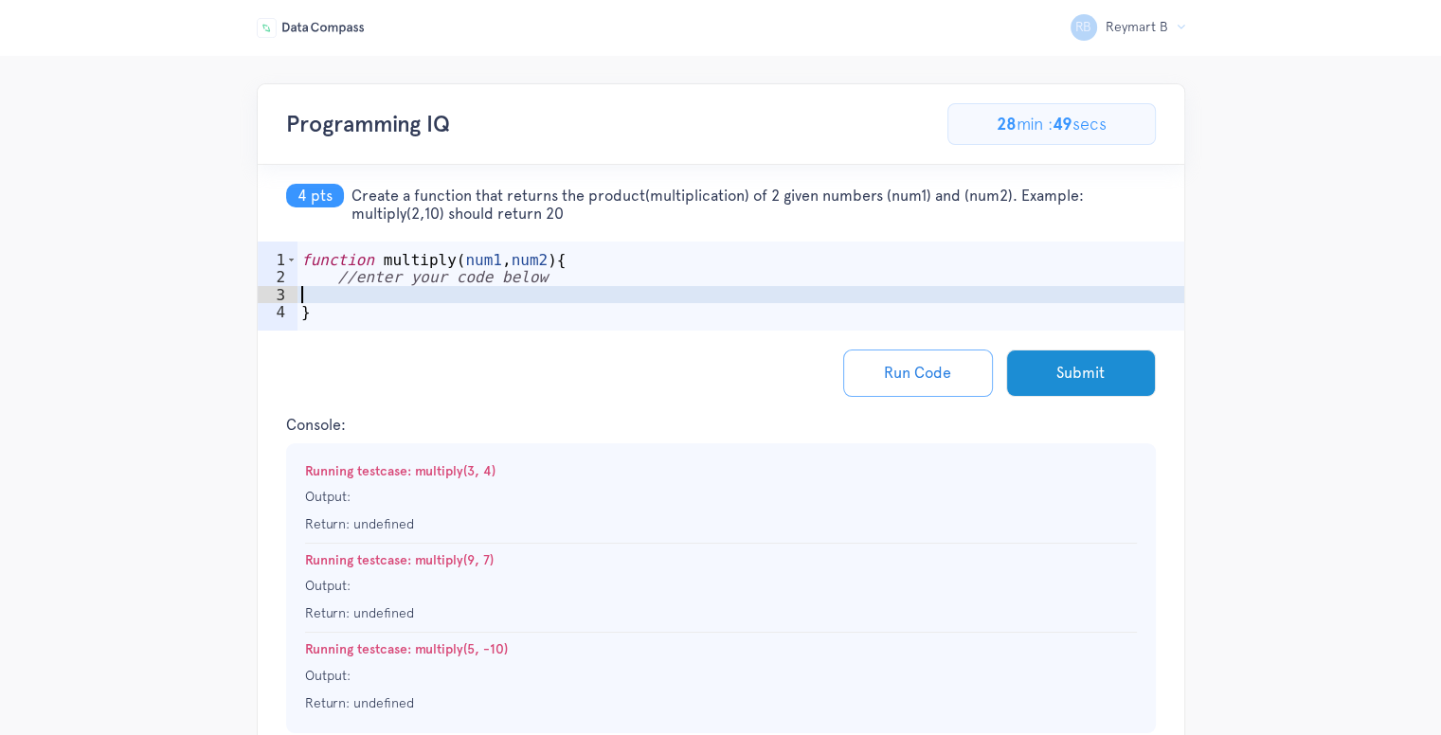
scroll to position [0, 0]
click at [531, 207] on span "Create a function that returns the product(multiplication) of 2 given numbers (…" at bounding box center [754, 207] width 805 height 36
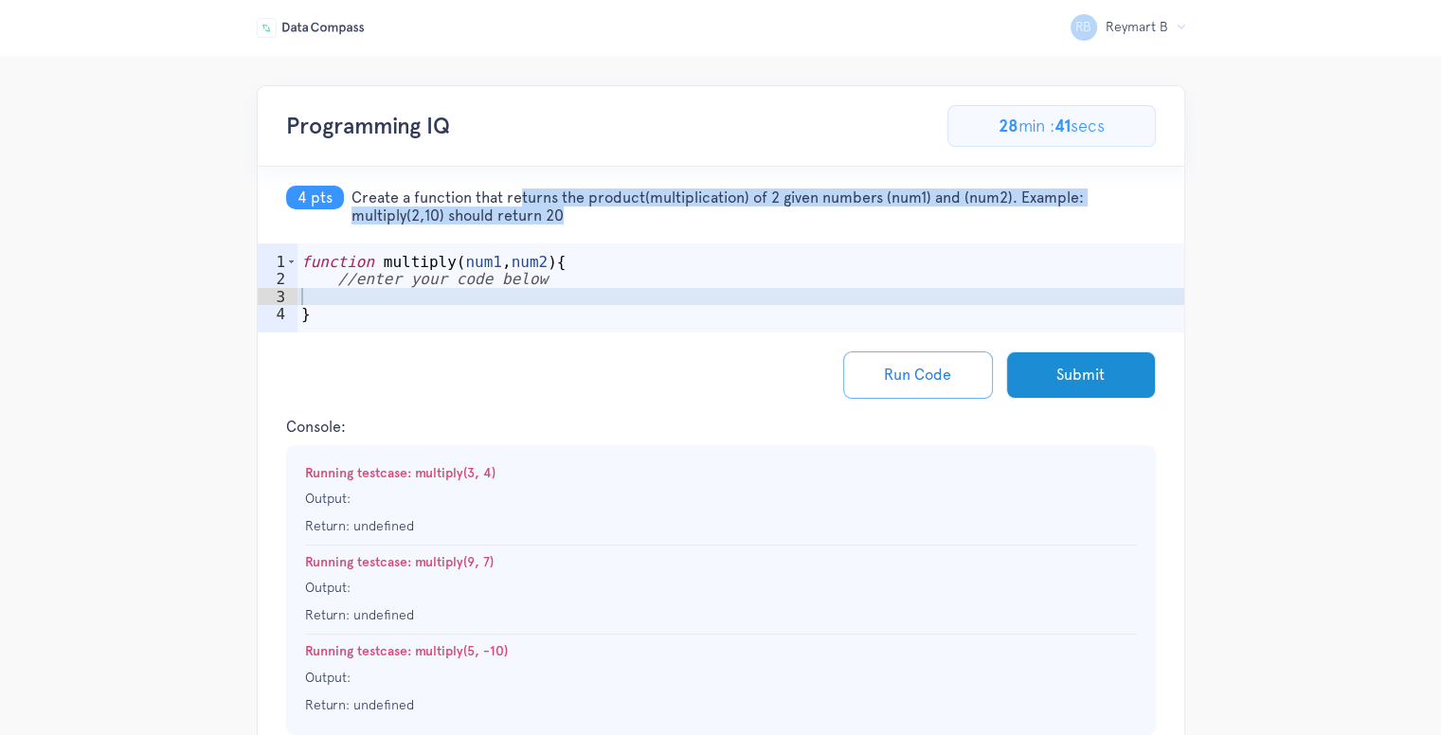
click at [531, 207] on span "Create a function that returns the product(multiplication) of 2 given numbers (…" at bounding box center [754, 207] width 805 height 36
copy div "Create a function that returns the product(multiplication) of 2 given numbers (…"
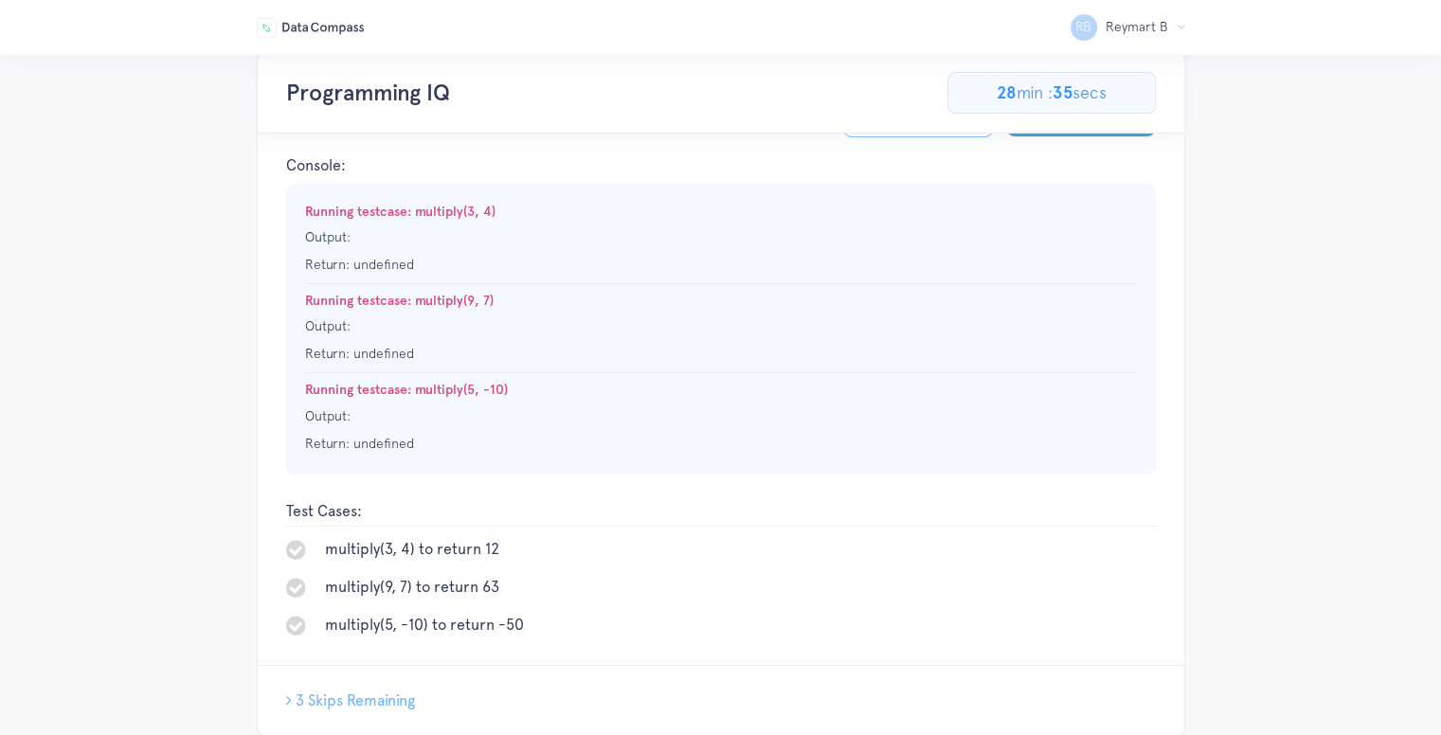
scroll to position [316, 0]
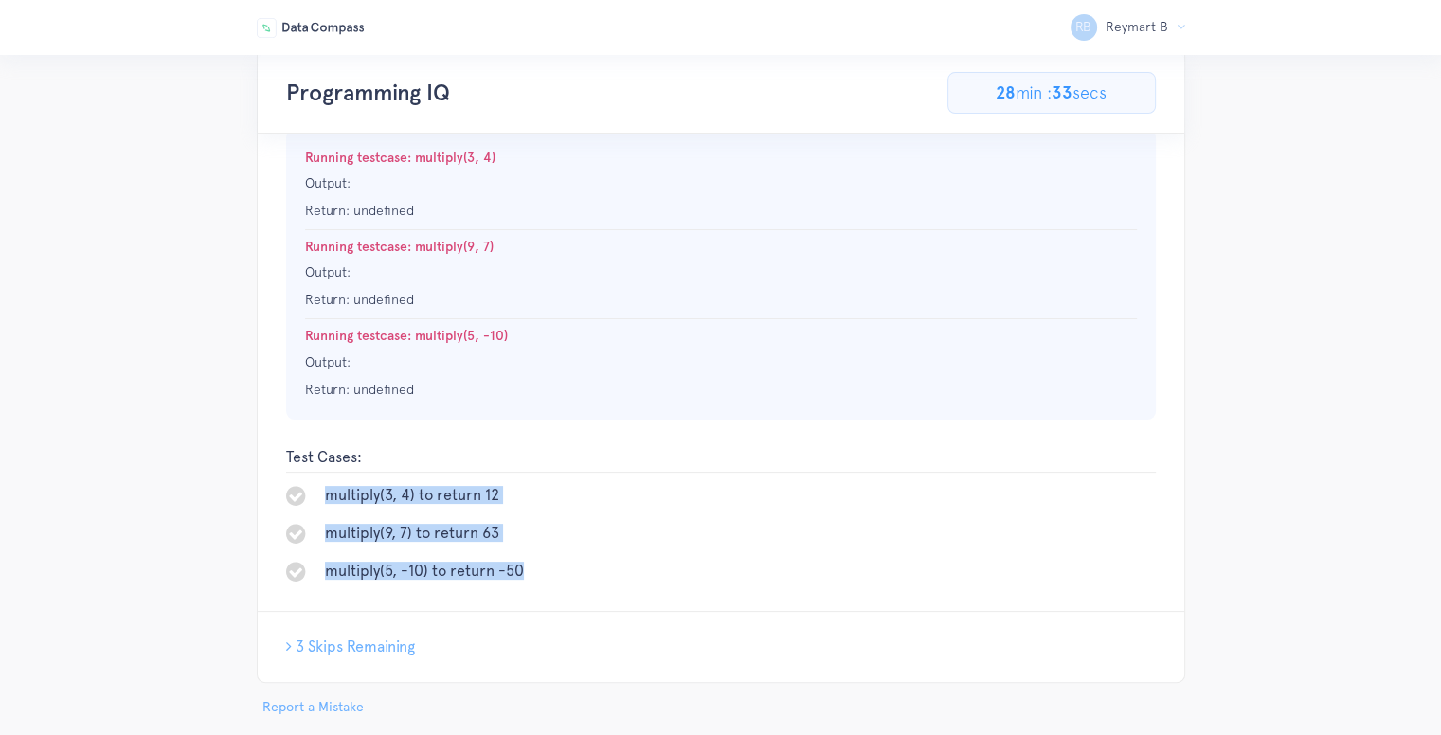
drag, startPoint x: 318, startPoint y: 529, endPoint x: 532, endPoint y: 620, distance: 231.8
click at [532, 583] on ul "multiply(3, 4) to return 12 multiply(9, 7) to return 63 multiply(5, -10) to ret…" at bounding box center [721, 533] width 870 height 99
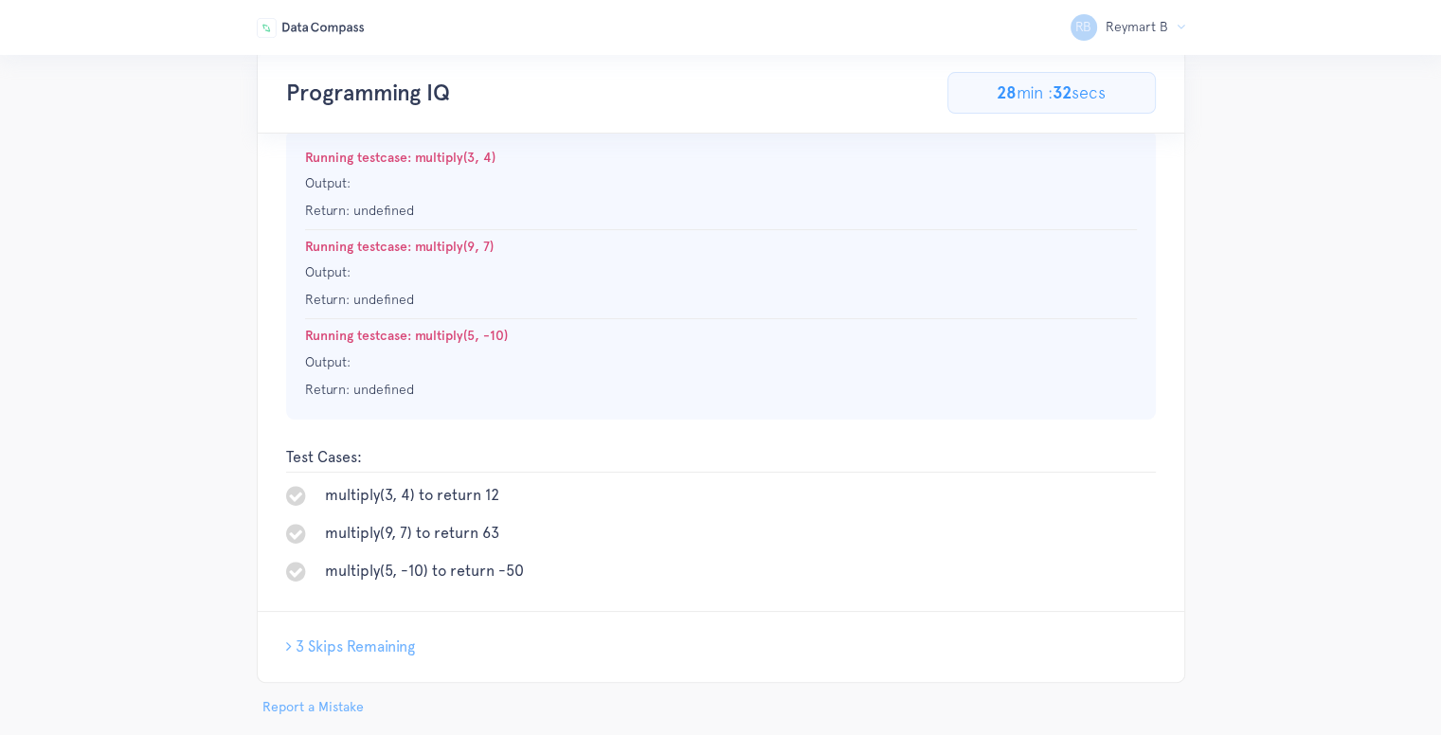
drag, startPoint x: 292, startPoint y: 484, endPoint x: 279, endPoint y: 490, distance: 14.4
click at [292, 448] on div "Console: Running testcase: multiply(3, 4) Output: Return: undefined Running tes…" at bounding box center [721, 275] width 927 height 346
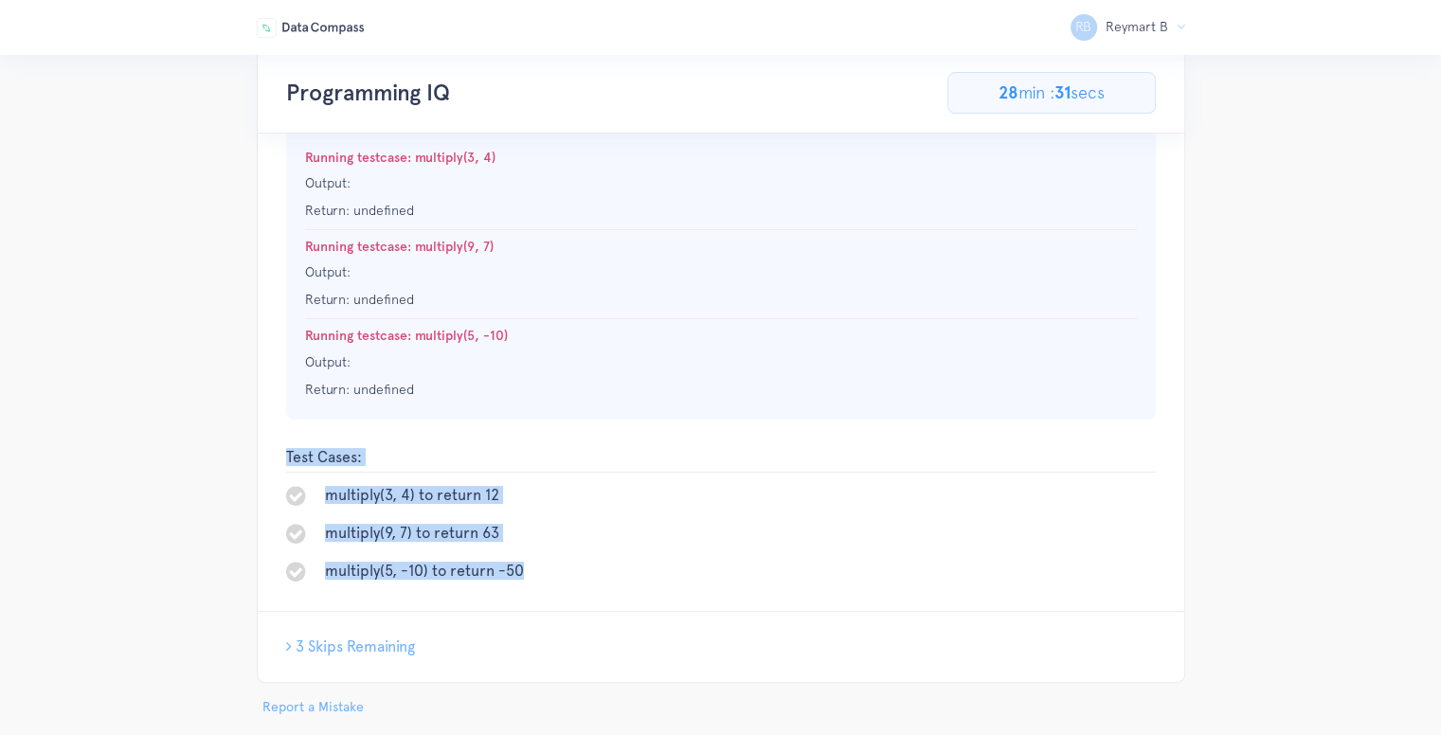
drag, startPoint x: 272, startPoint y: 490, endPoint x: 532, endPoint y: 609, distance: 285.8
click at [532, 608] on div "Test Cases: multiply(3, 4) to return 12 multiply(9, 7) to return 63 multiply(5,…" at bounding box center [721, 529] width 927 height 163
copy div "Test Cases: multiply(3, 4) to return 12 multiply(9, 7) to return 63 multiply(5,…"
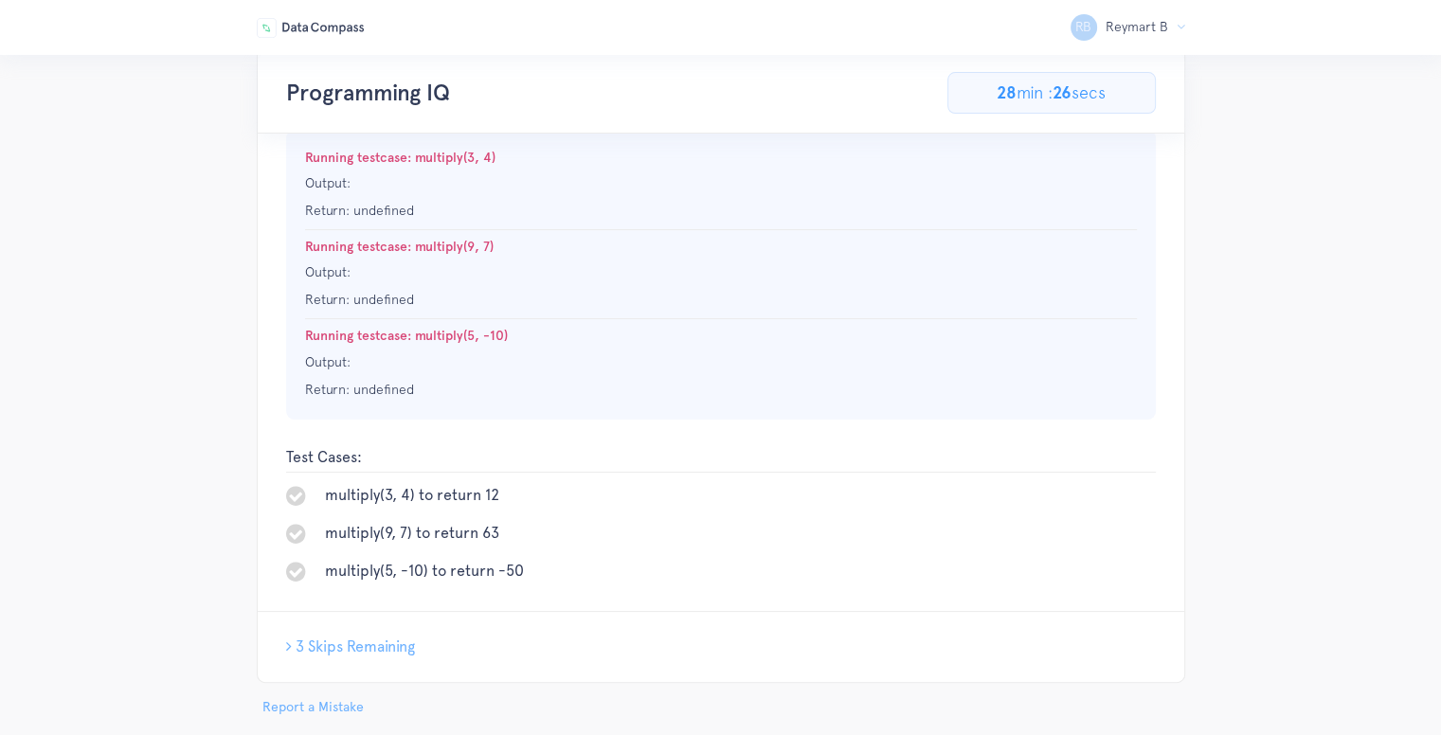
click at [559, 182] on p "Output:" at bounding box center [721, 183] width 832 height 18
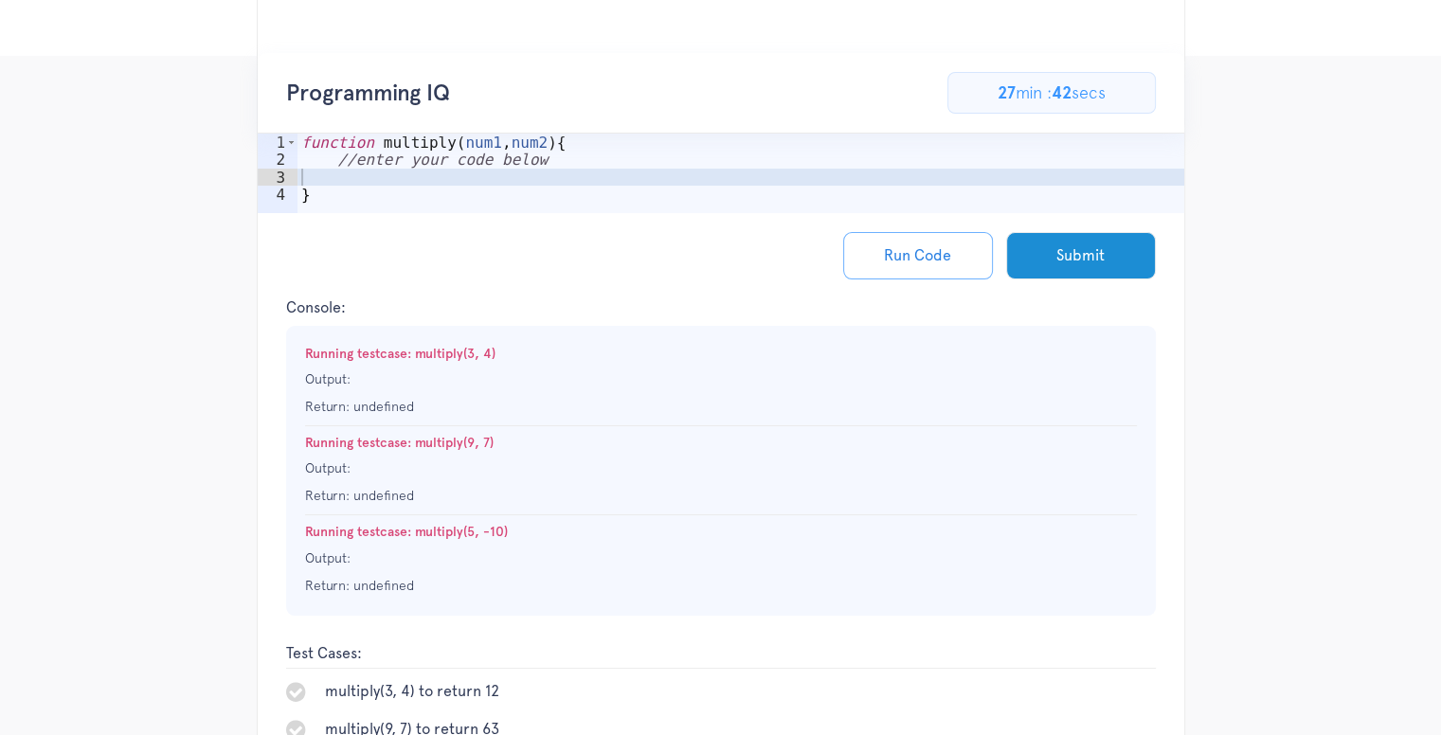
scroll to position [0, 0]
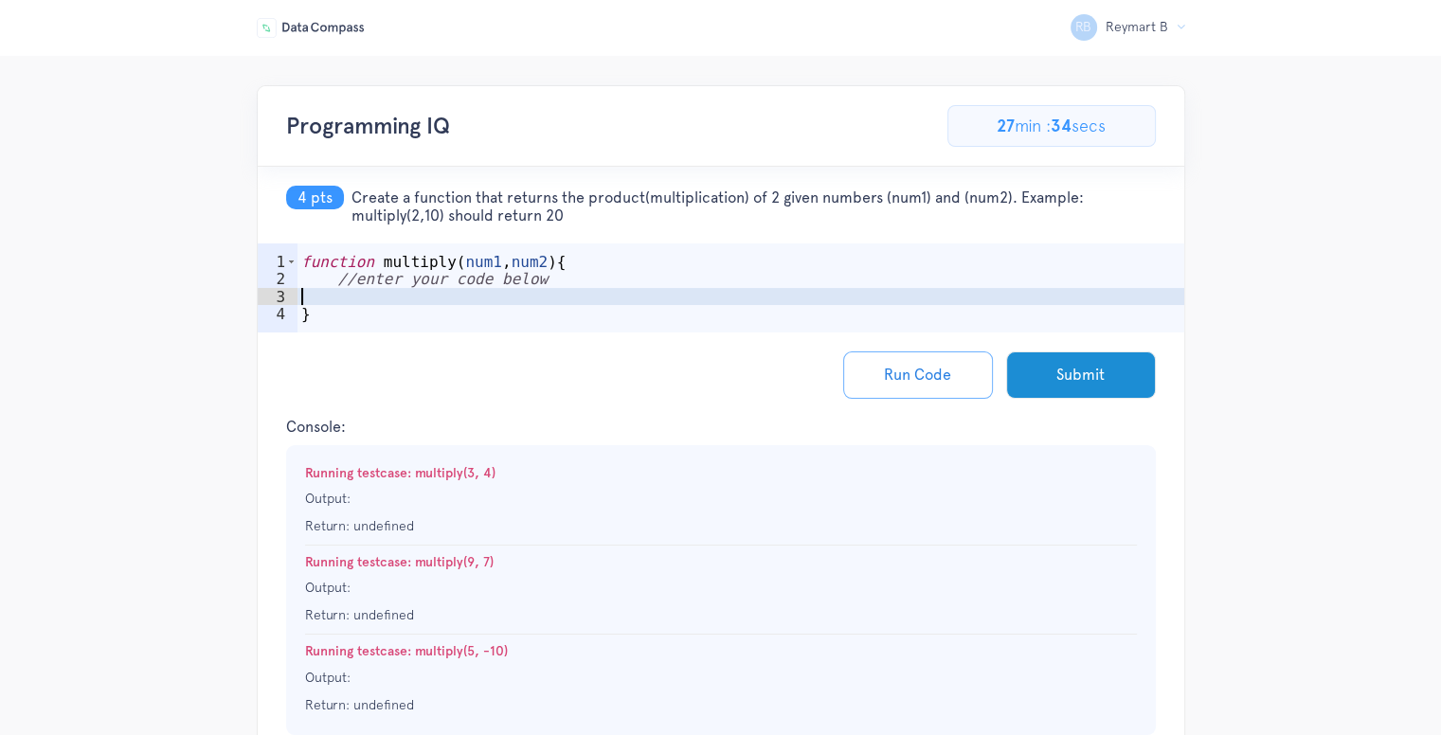
click at [391, 301] on div "function multiply ( num1 , num2 ) { //enter your code below }" at bounding box center [741, 314] width 887 height 123
type textarea "console.log(multiply(3,4));"
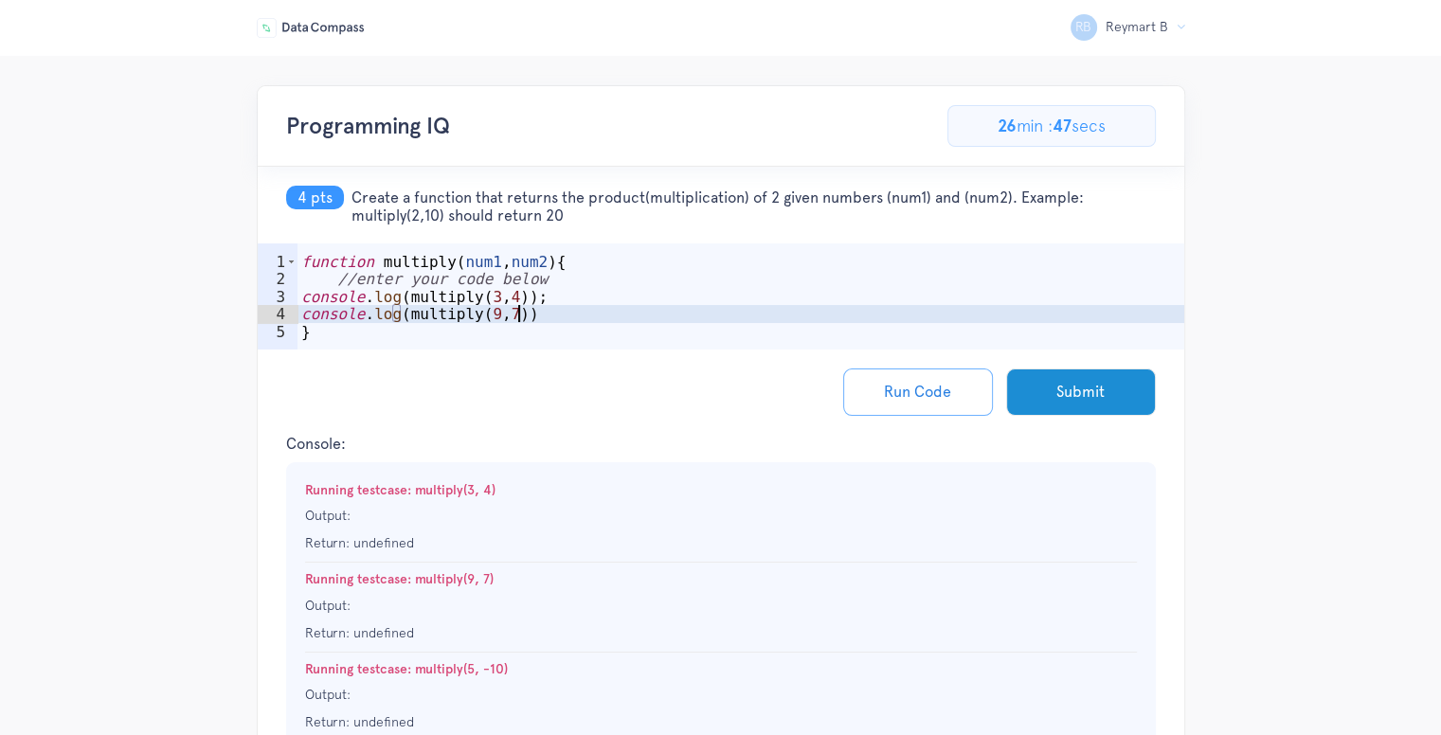
type textarea "console.log(multiply(9,7));"
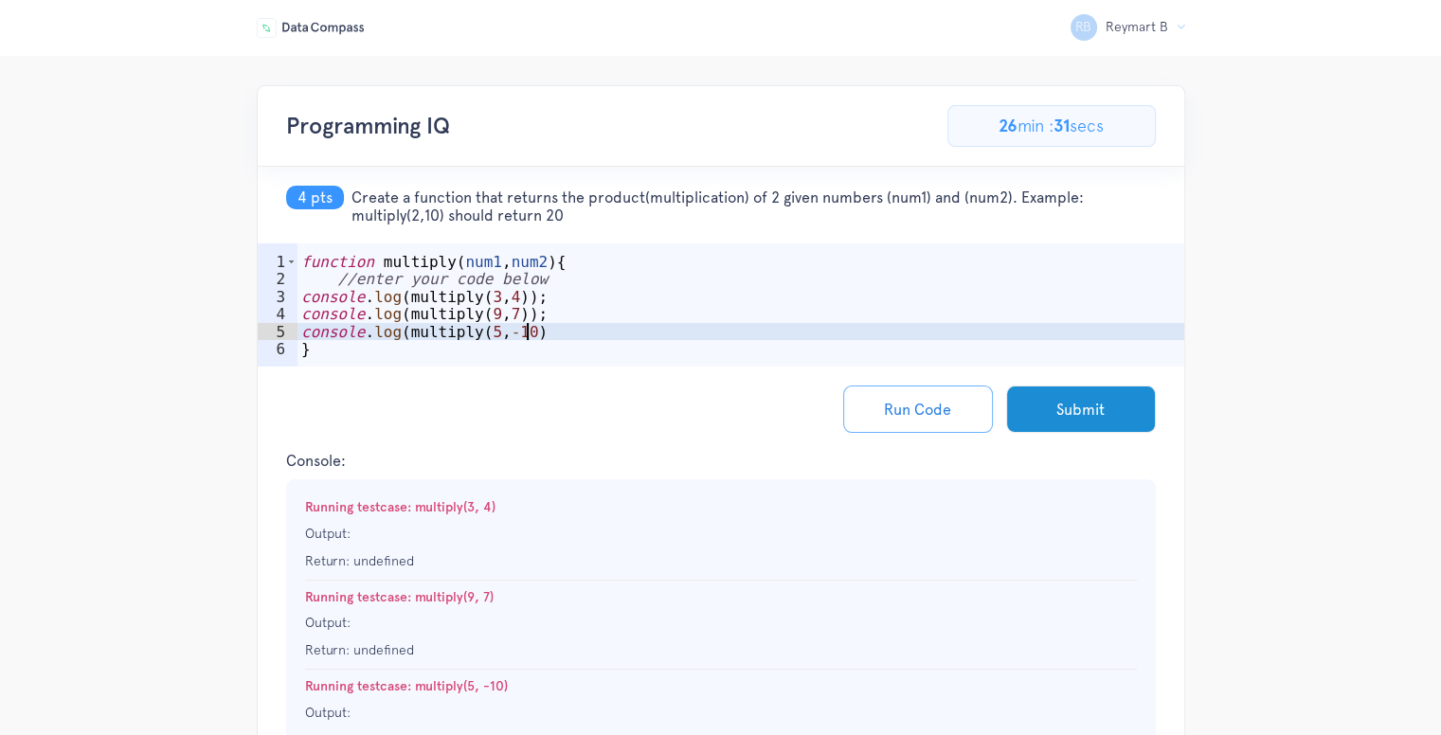
scroll to position [0, 13]
click at [863, 385] on div "Run Code Submit" at bounding box center [721, 409] width 927 height 85
click at [862, 390] on button "Run Code" at bounding box center [918, 409] width 150 height 47
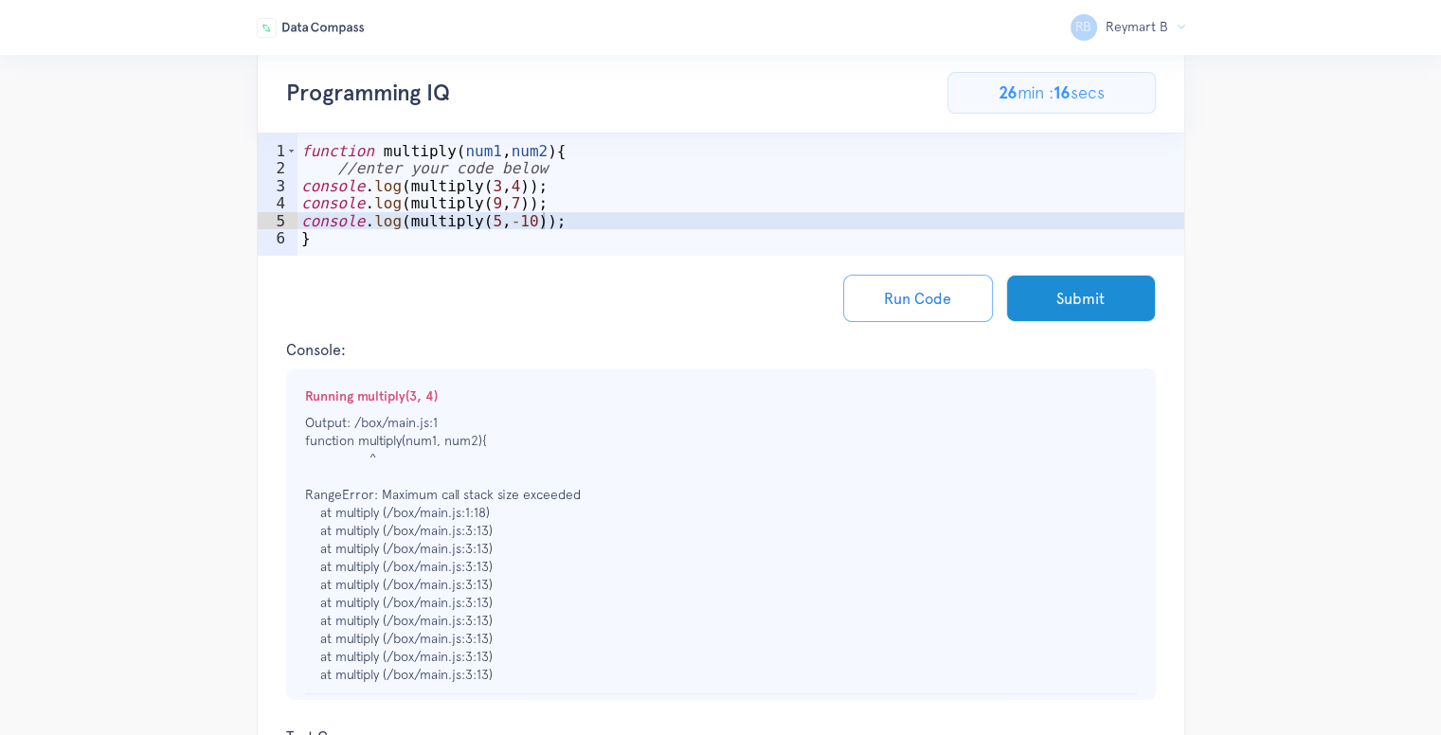
scroll to position [0, 12]
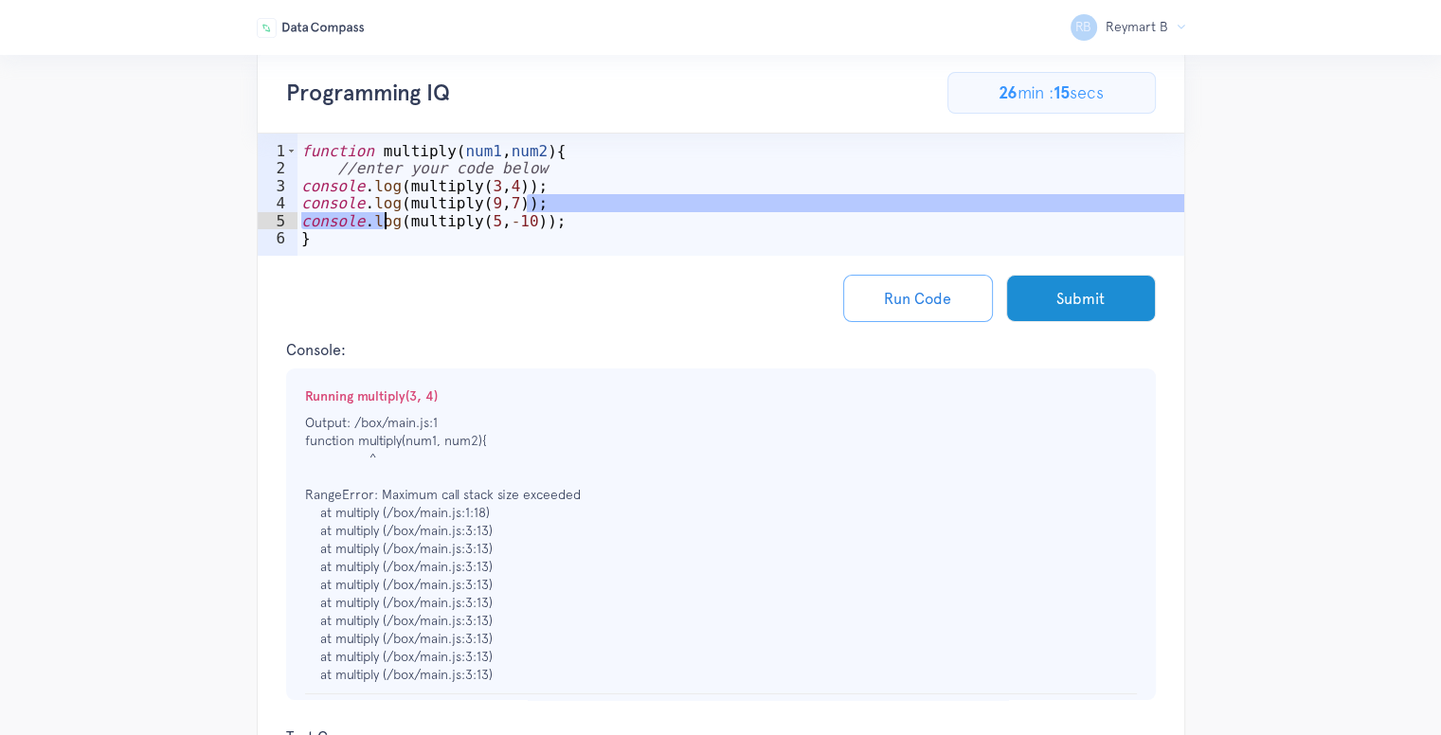
drag, startPoint x: 553, startPoint y: 210, endPoint x: 340, endPoint y: 204, distance: 213.3
click at [340, 204] on div "function multiply ( num1 , num2 ) { //enter your code below console . log ( mul…" at bounding box center [741, 221] width 887 height 158
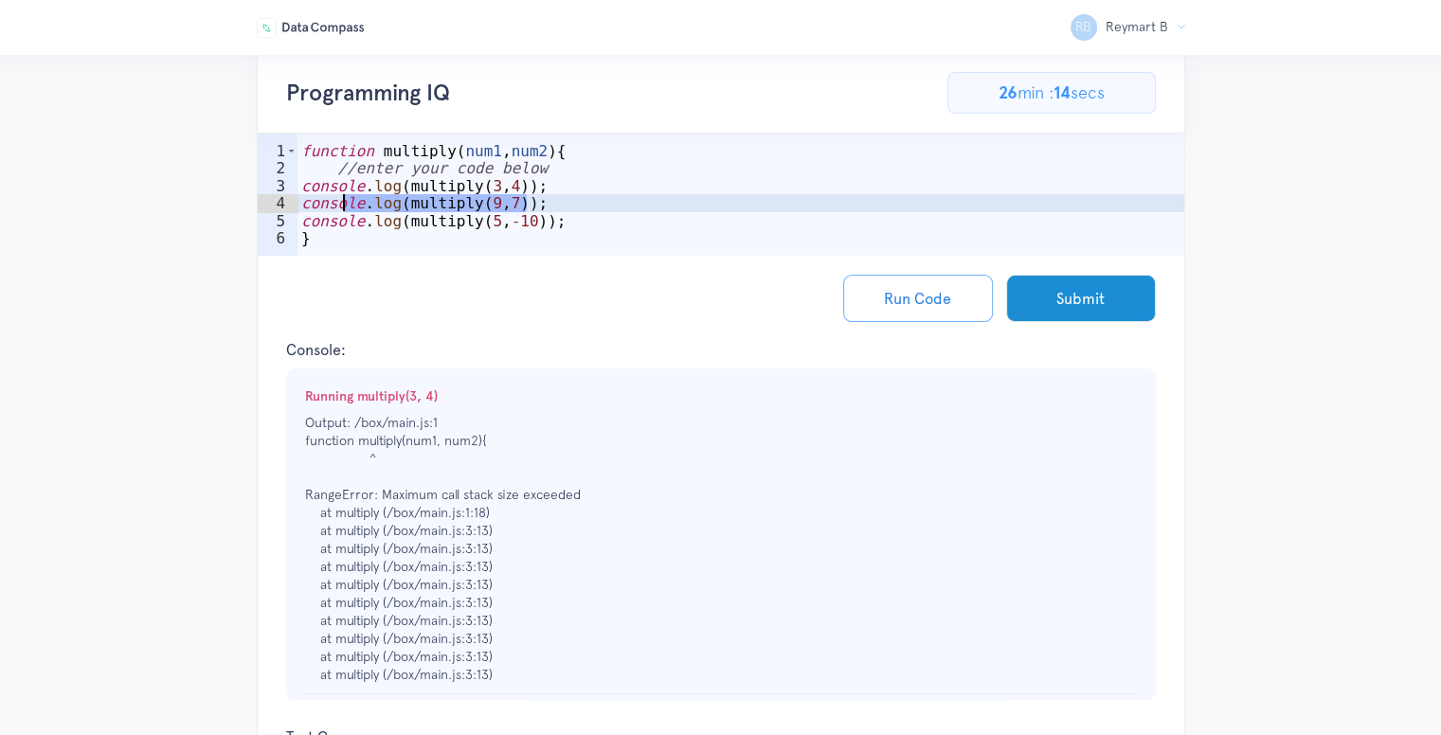
click at [600, 285] on div "Run Code Submit" at bounding box center [721, 298] width 927 height 85
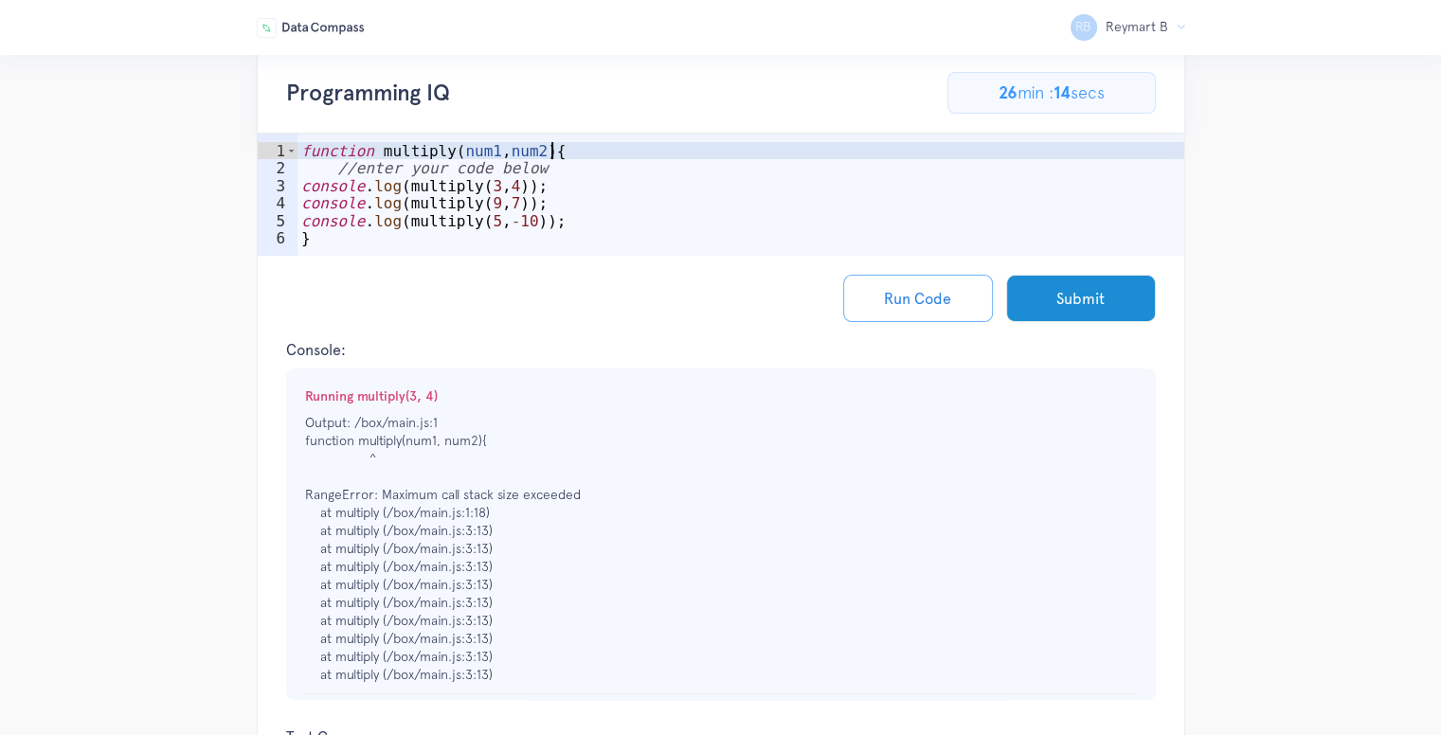
click at [599, 142] on div "function multiply ( num1 , num2 ) { //enter your code below console . log ( mul…" at bounding box center [741, 221] width 887 height 158
click at [601, 71] on div "Programming IQ 30.76923076923077% Complete 4/13 Problems 0 pts / 90 pts 26 min …" at bounding box center [721, 93] width 927 height 81
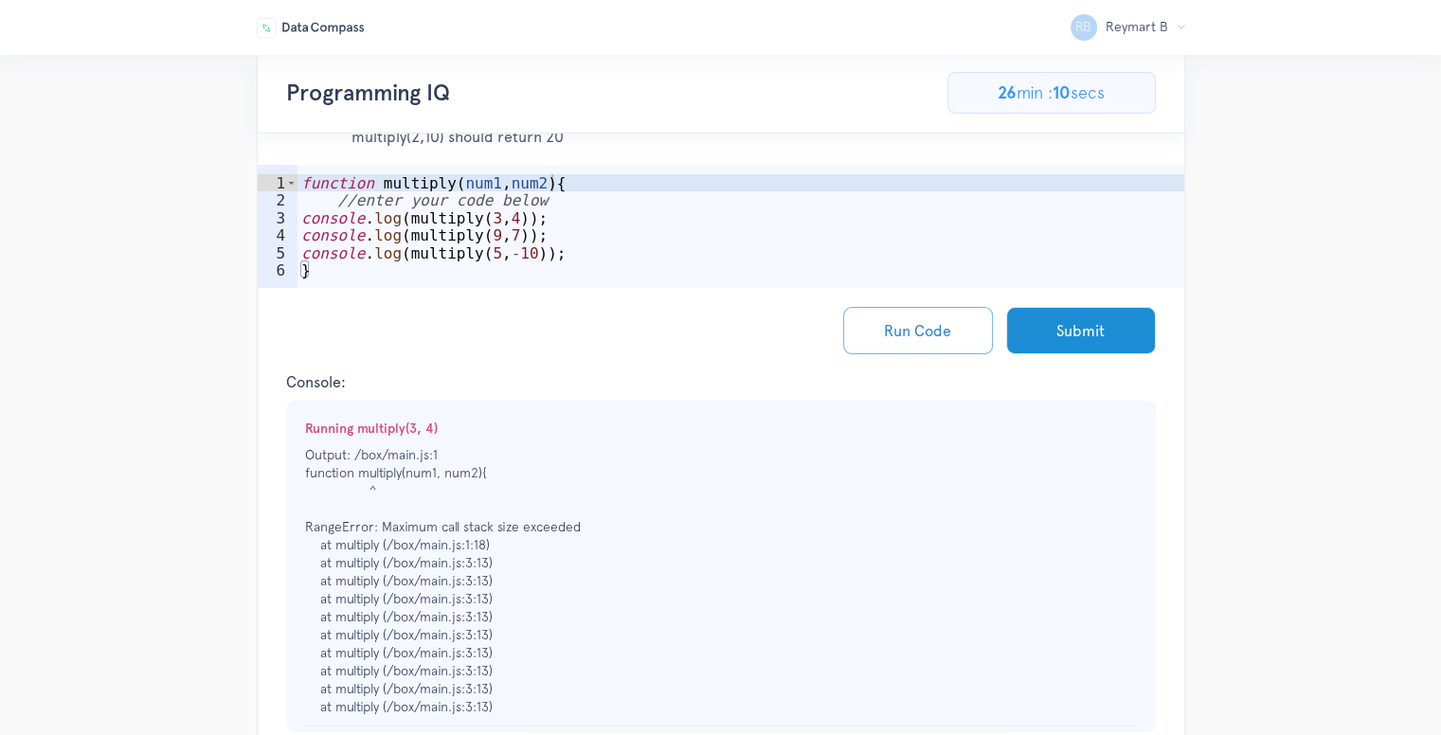
scroll to position [0, 0]
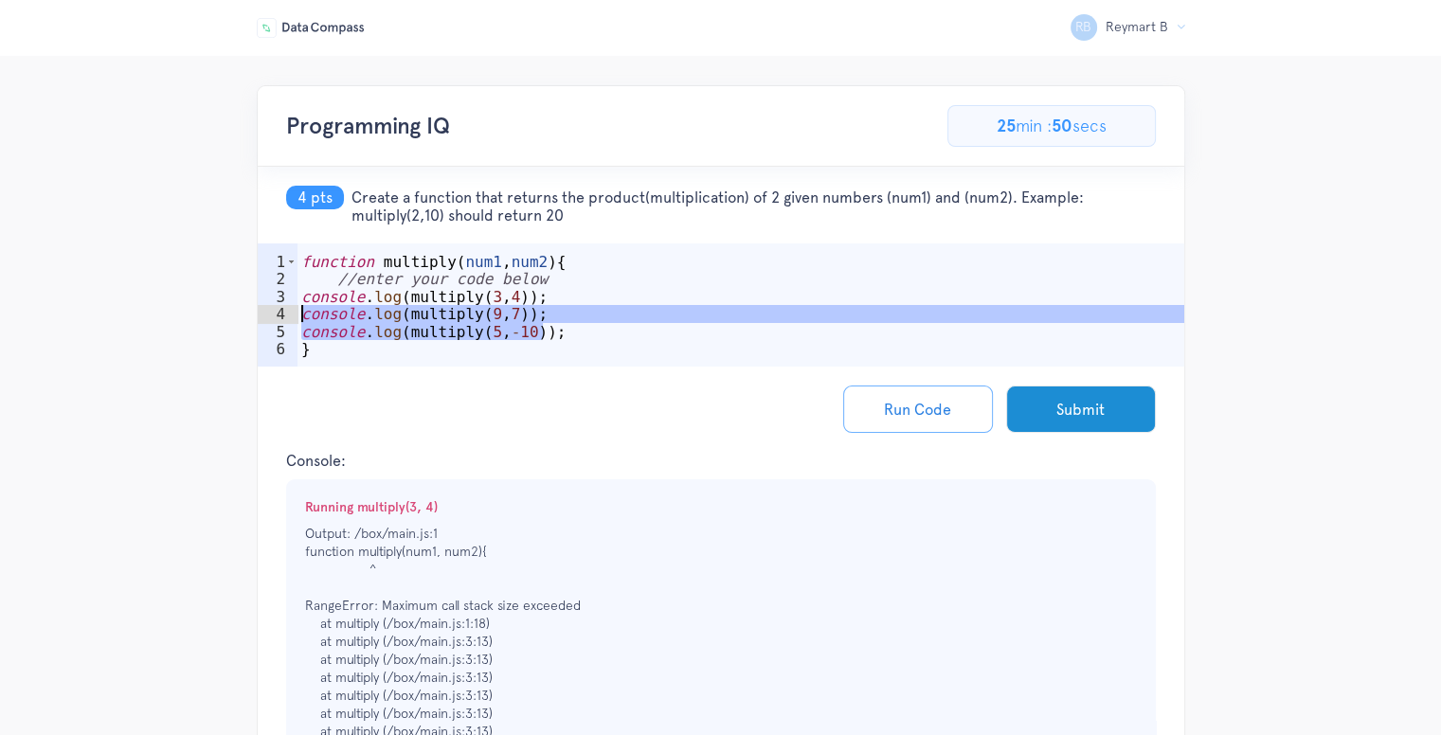
drag, startPoint x: 541, startPoint y: 334, endPoint x: 288, endPoint y: 308, distance: 254.3
click at [288, 308] on div "console.log(multiply(5,-10)); 1 2 3 4 5 6 function multiply ( num1 , num2 ) { /…" at bounding box center [721, 305] width 927 height 123
type textarea "console.log(multiply(9,7)); console.log(multiply(5,-10));"
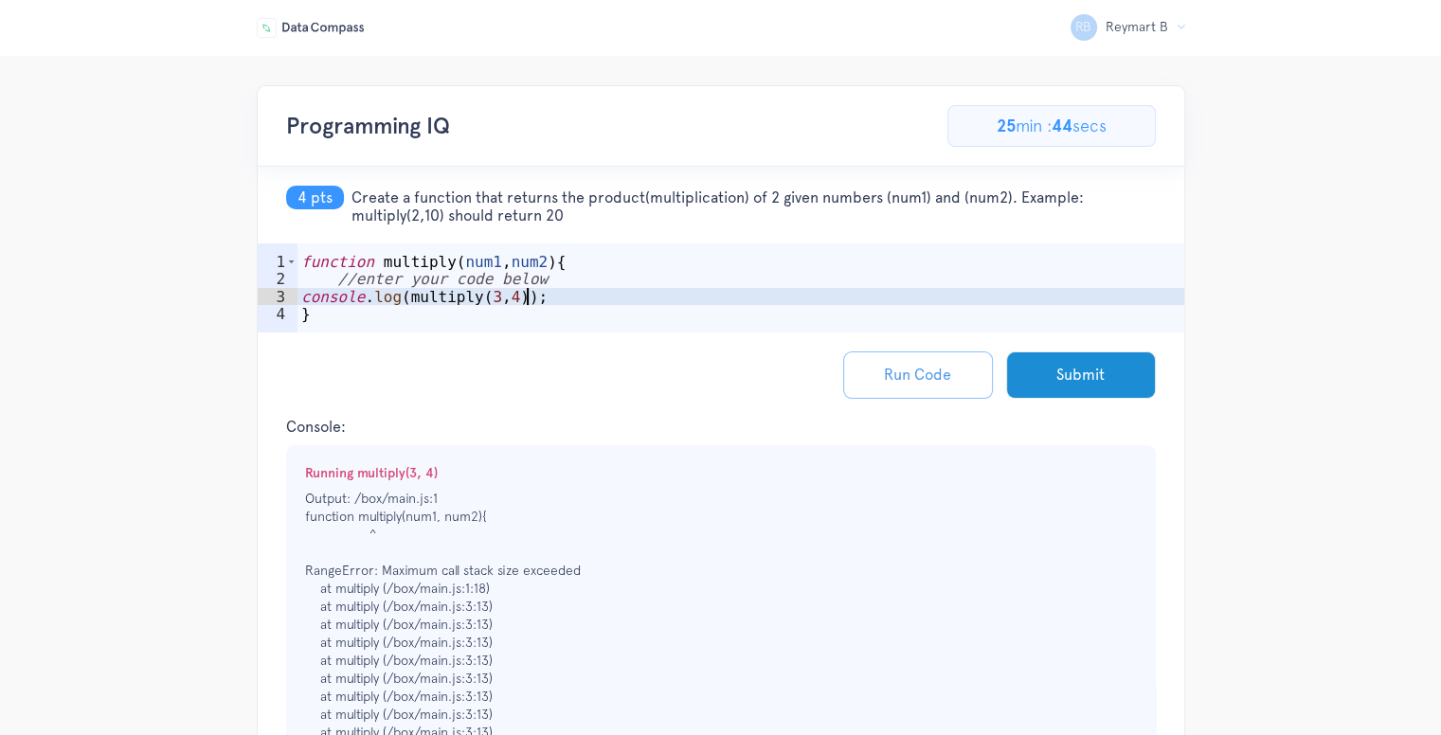
click at [914, 376] on button "Run Code" at bounding box center [918, 375] width 150 height 47
click at [392, 299] on div "function multiply ( num1 , num2 ) { //enter your code below console . log ( mul…" at bounding box center [741, 314] width 887 height 123
click at [893, 369] on button "Run Code" at bounding box center [918, 375] width 150 height 47
click at [406, 299] on div "function multiply ( num1 , num2 ) { //enter your code below console . log1 ( mu…" at bounding box center [741, 314] width 887 height 123
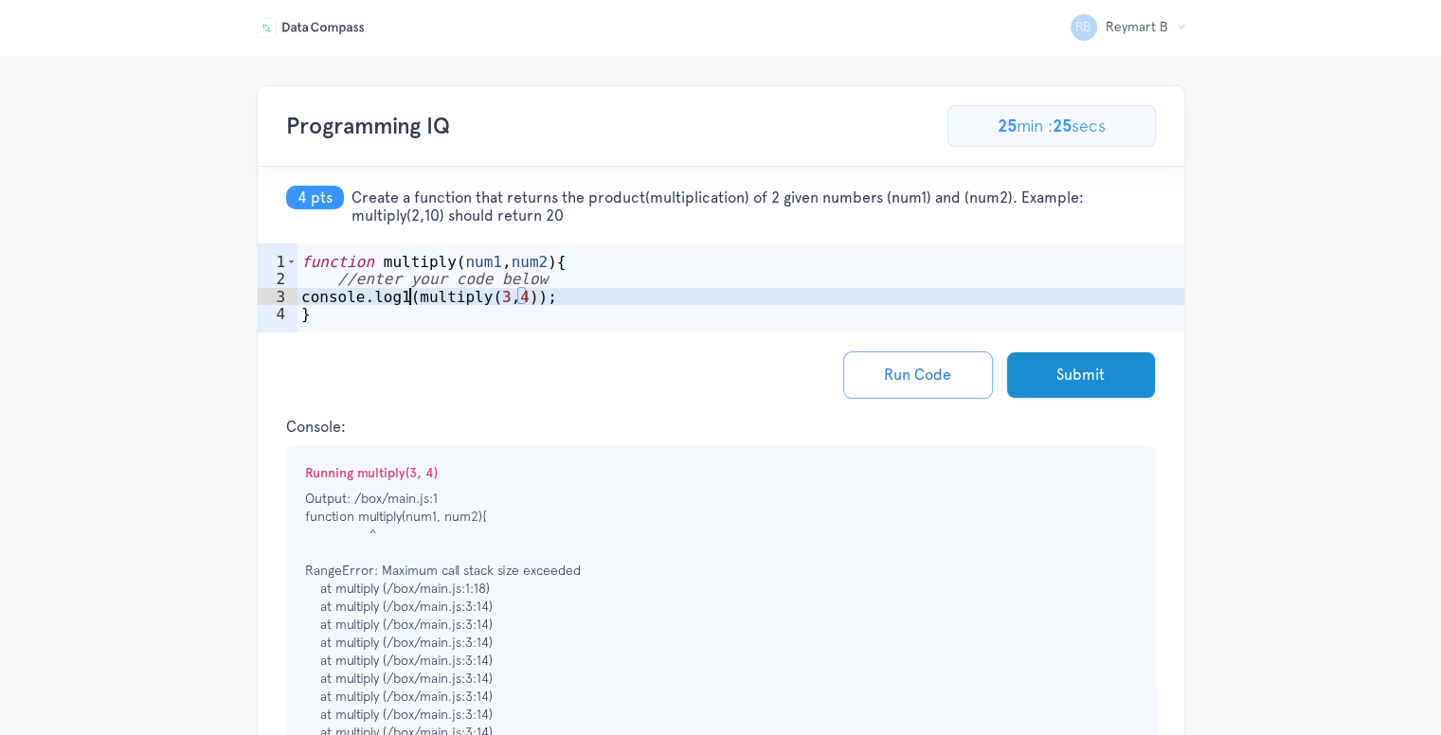
click at [398, 296] on div "function multiply ( num1 , num2 ) { //enter your code below console . log1 ( mu…" at bounding box center [741, 314] width 887 height 123
click at [599, 304] on div "function multiply ( num1 , num2 ) { //enter your code below console . log ( mul…" at bounding box center [741, 314] width 887 height 123
click at [546, 303] on div "function multiply ( num1 , num2 ) { //enter your code below console . log ( mul…" at bounding box center [741, 314] width 887 height 123
drag, startPoint x: 502, startPoint y: 299, endPoint x: 482, endPoint y: 297, distance: 20.1
click at [482, 297] on div "function multiply ( num1 , num2 ) { //enter your code below console . log ( mul…" at bounding box center [741, 314] width 887 height 123
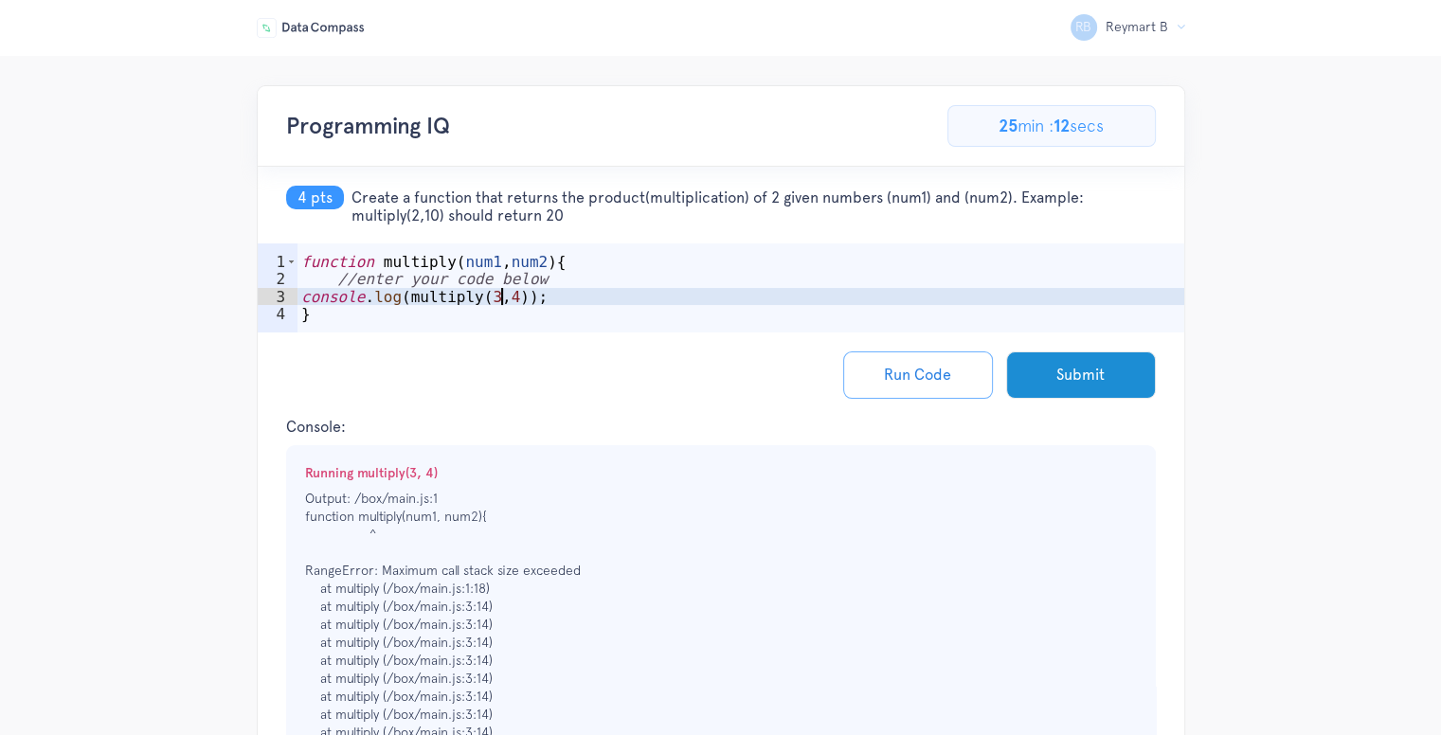
click at [504, 302] on div "function multiply ( num1 , num2 ) { //enter your code below console . log ( mul…" at bounding box center [741, 314] width 887 height 123
drag, startPoint x: 508, startPoint y: 297, endPoint x: 451, endPoint y: 291, distance: 57.1
click at [451, 291] on div "function multiply ( num1 , num2 ) { //enter your code below console . log ( mul…" at bounding box center [741, 314] width 887 height 123
click at [471, 284] on div "function multiply ( num1 , num2 ) { //enter your code below console . log ( mul…" at bounding box center [741, 314] width 887 height 123
click at [481, 301] on div "function multiply ( num1 , num2 ) { //enter your code below console . log ( mul…" at bounding box center [741, 314] width 887 height 123
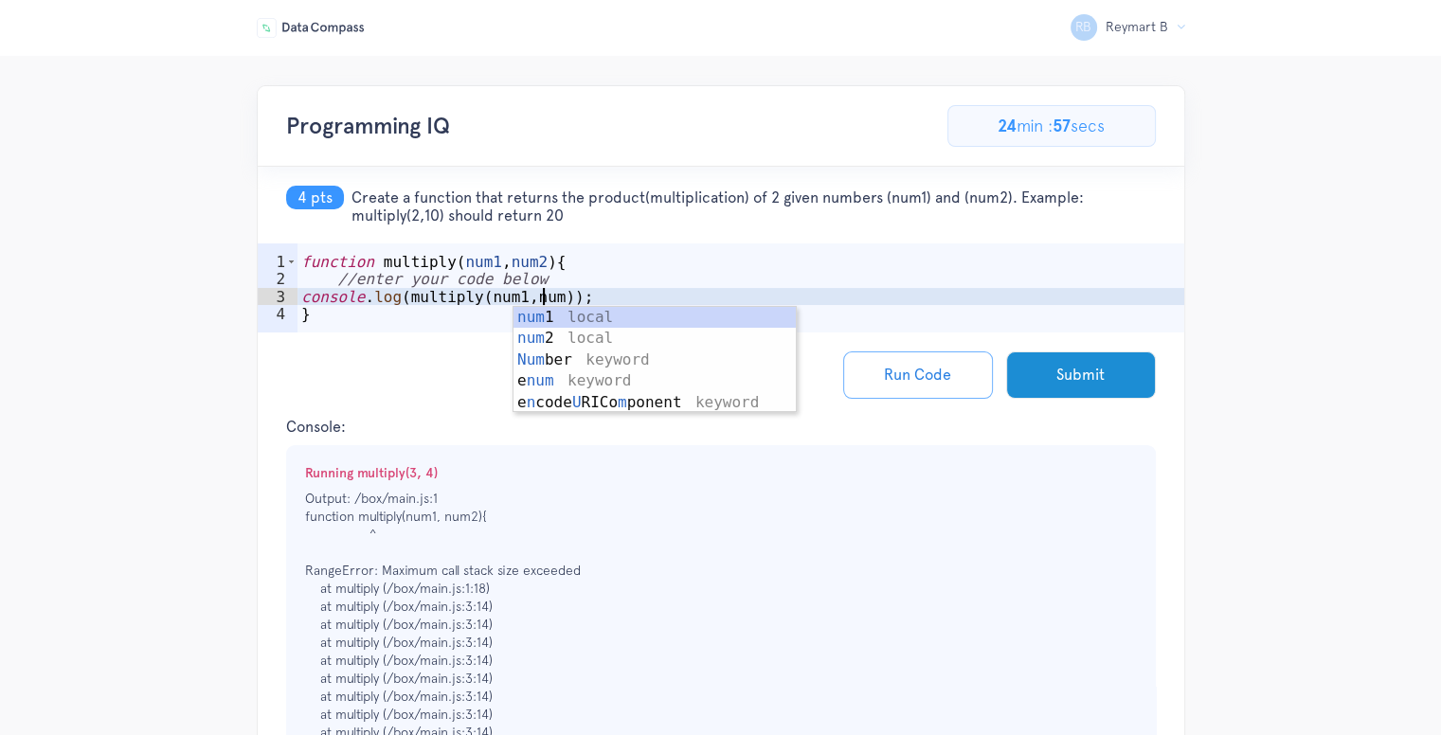
scroll to position [0, 15]
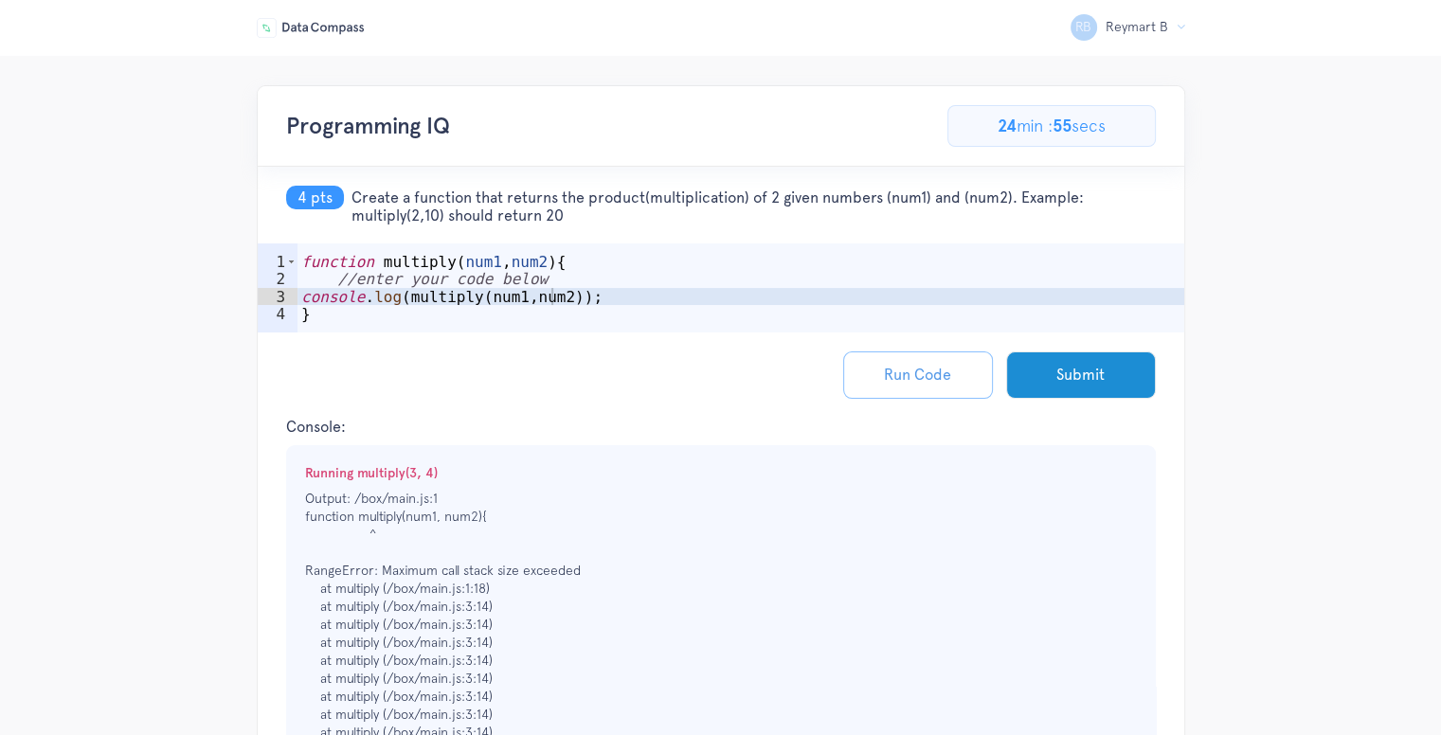
click at [952, 376] on button "Run Code" at bounding box center [918, 375] width 150 height 47
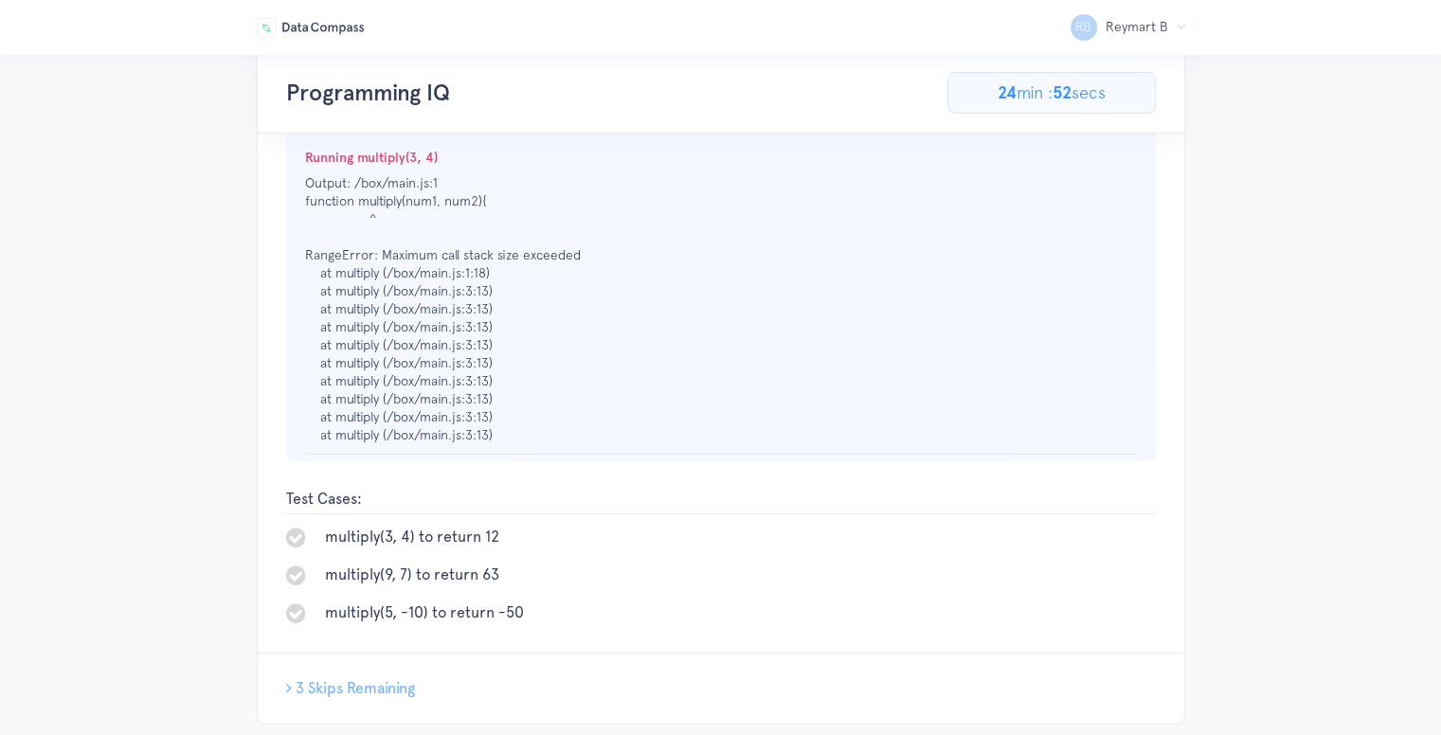
scroll to position [0, 0]
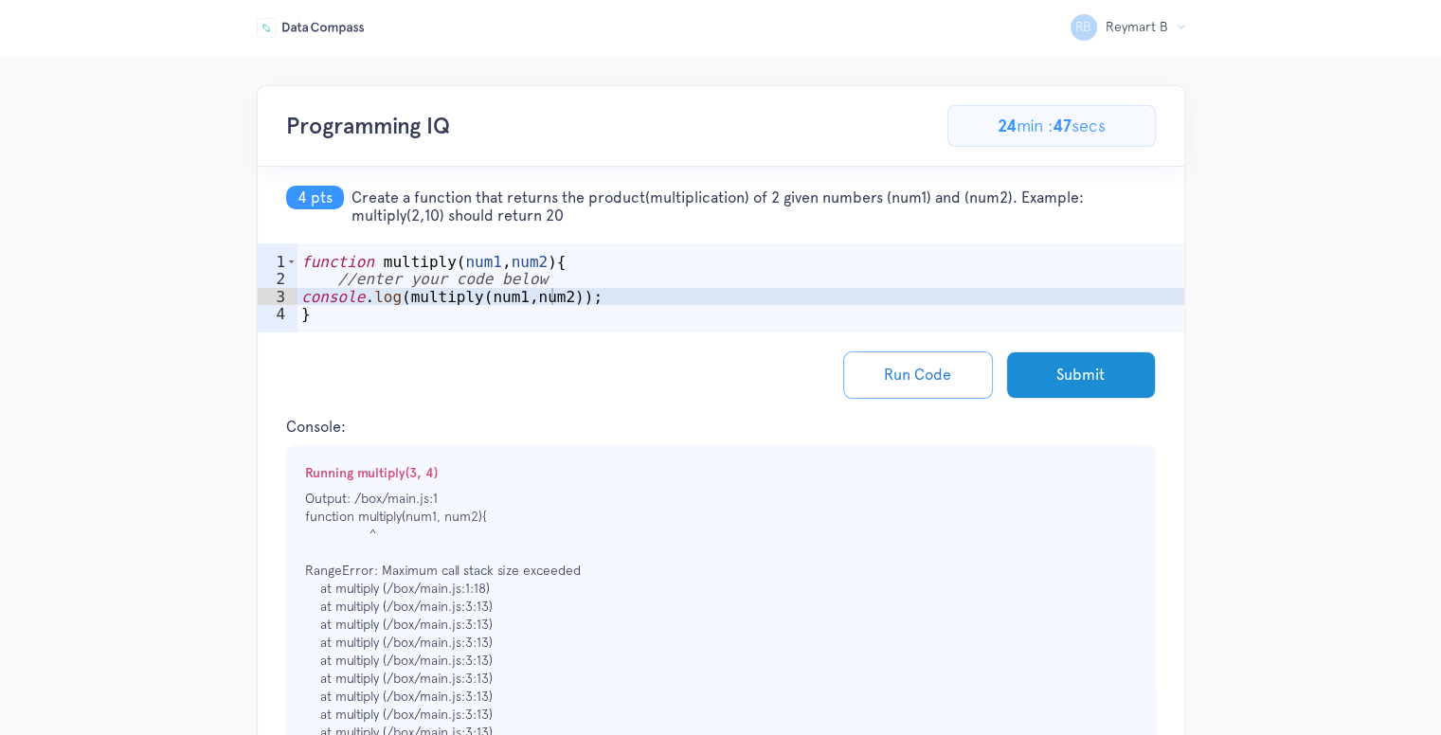
click at [482, 261] on div "function multiply ( num1 , num2 ) { //enter your code below console . log ( mul…" at bounding box center [741, 314] width 887 height 123
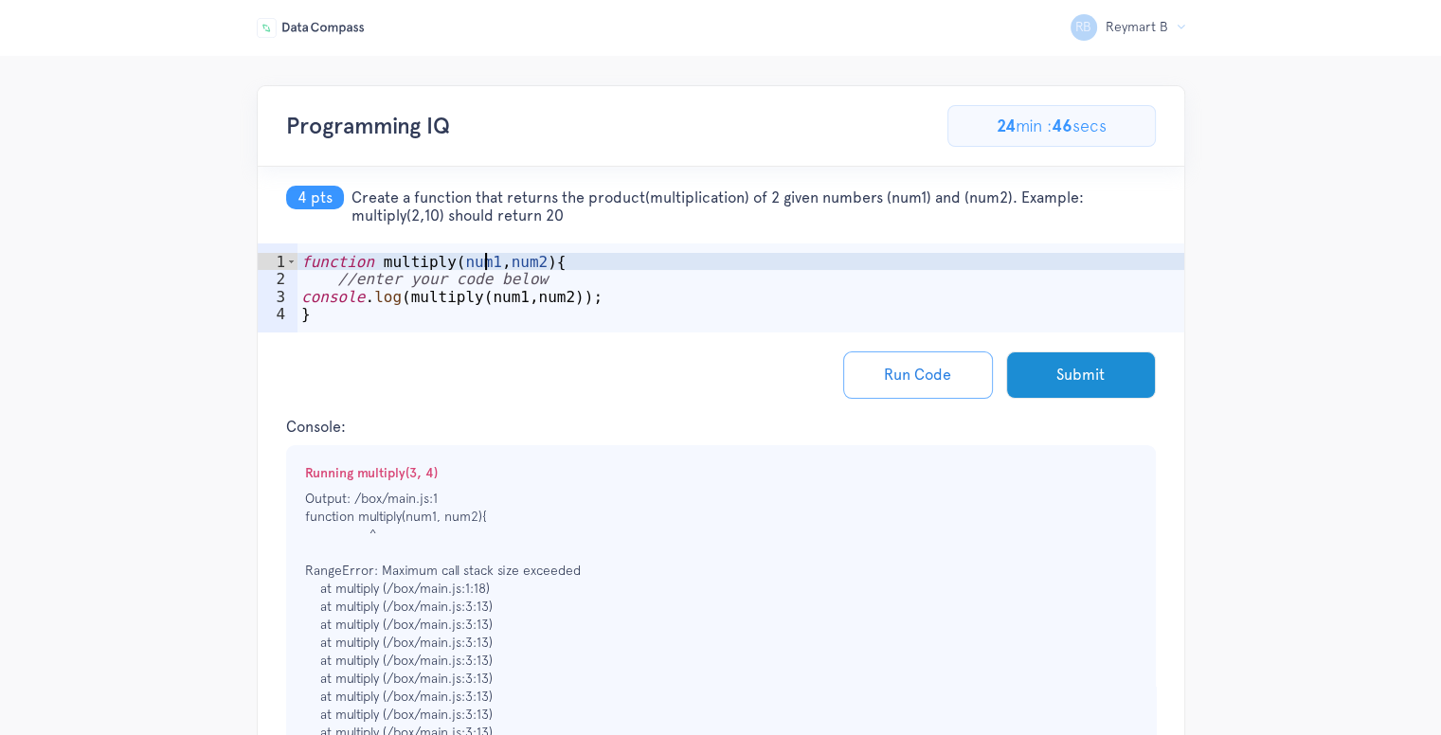
click at [589, 322] on div "function multiply ( num1 , num2 ) { //enter your code below console . log ( mul…" at bounding box center [741, 314] width 887 height 123
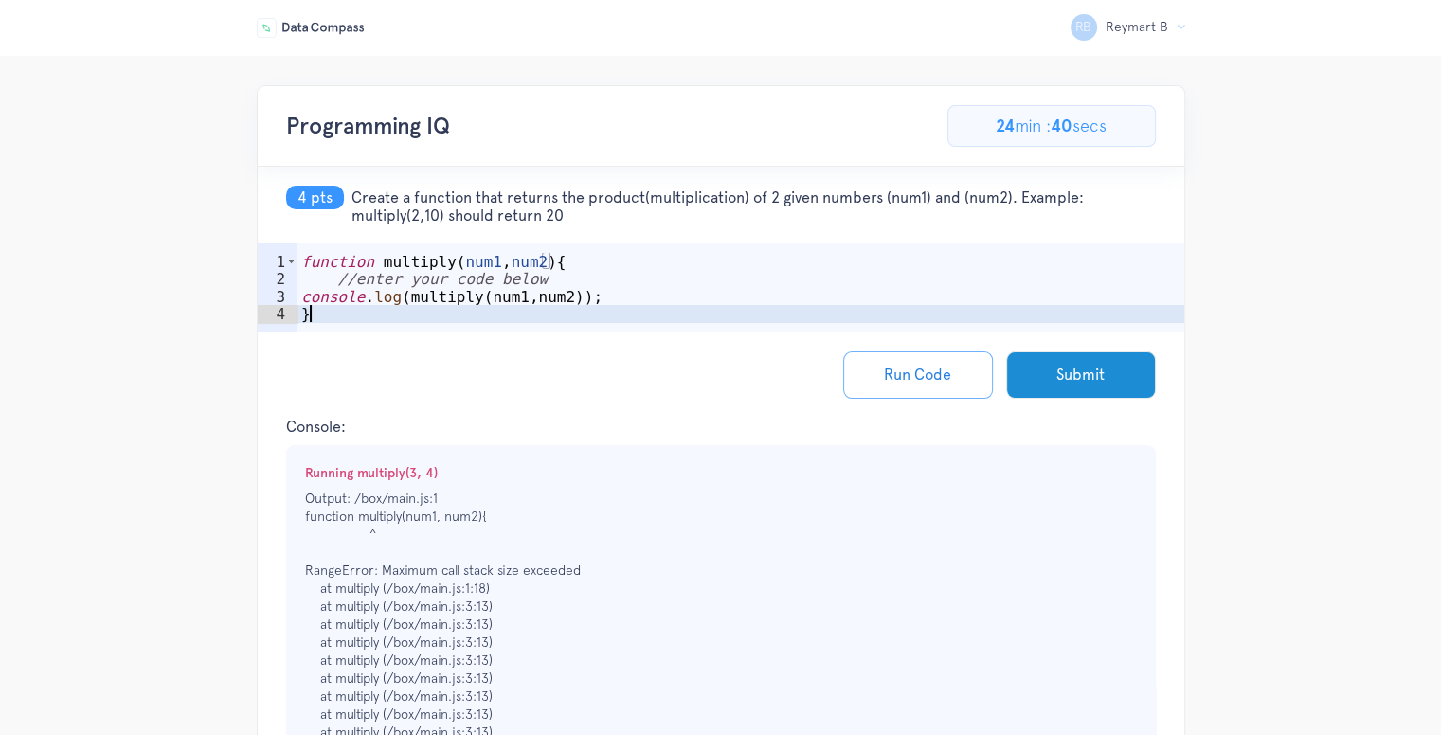
click at [565, 263] on div "function multiply ( num1 , num2 ) { //enter your code below console . log ( mul…" at bounding box center [741, 314] width 887 height 123
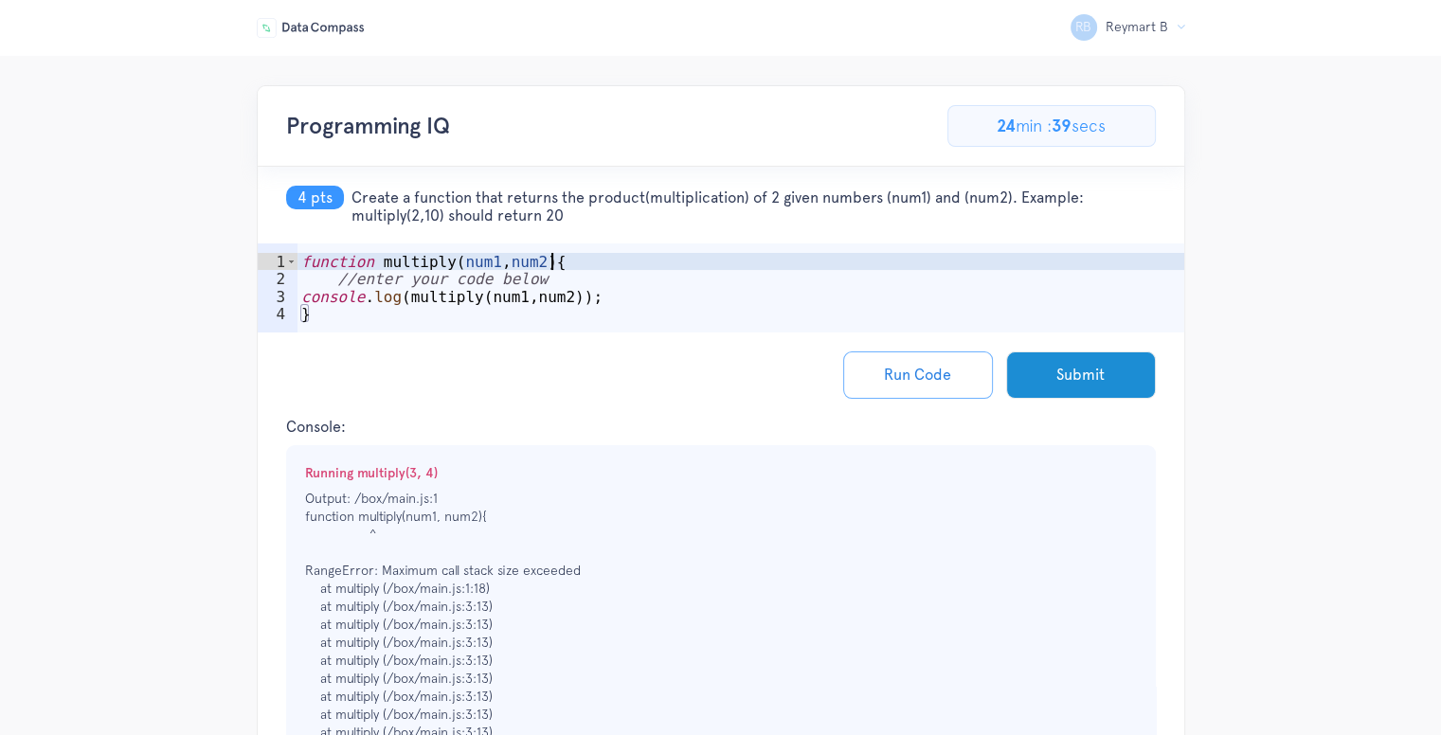
scroll to position [0, 14]
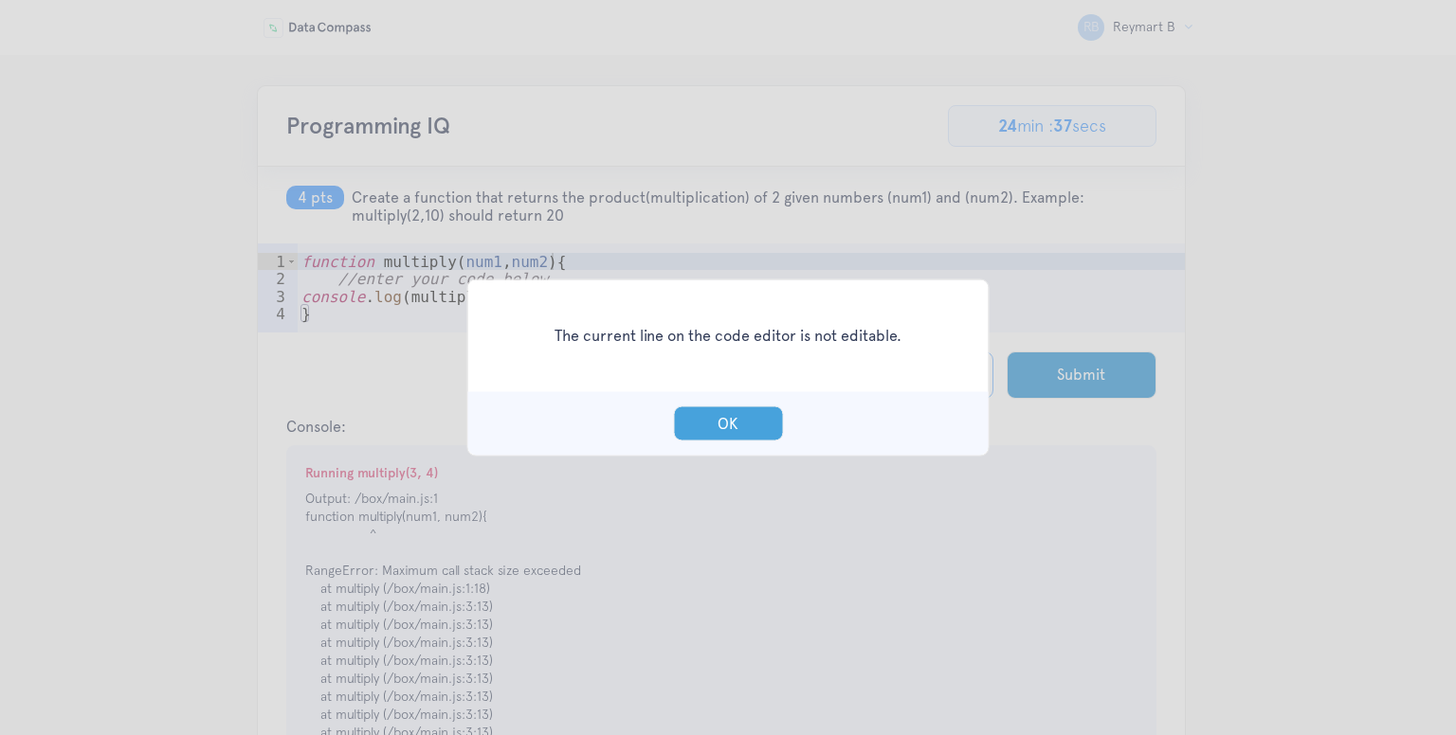
click at [705, 415] on button "OK" at bounding box center [728, 424] width 110 height 35
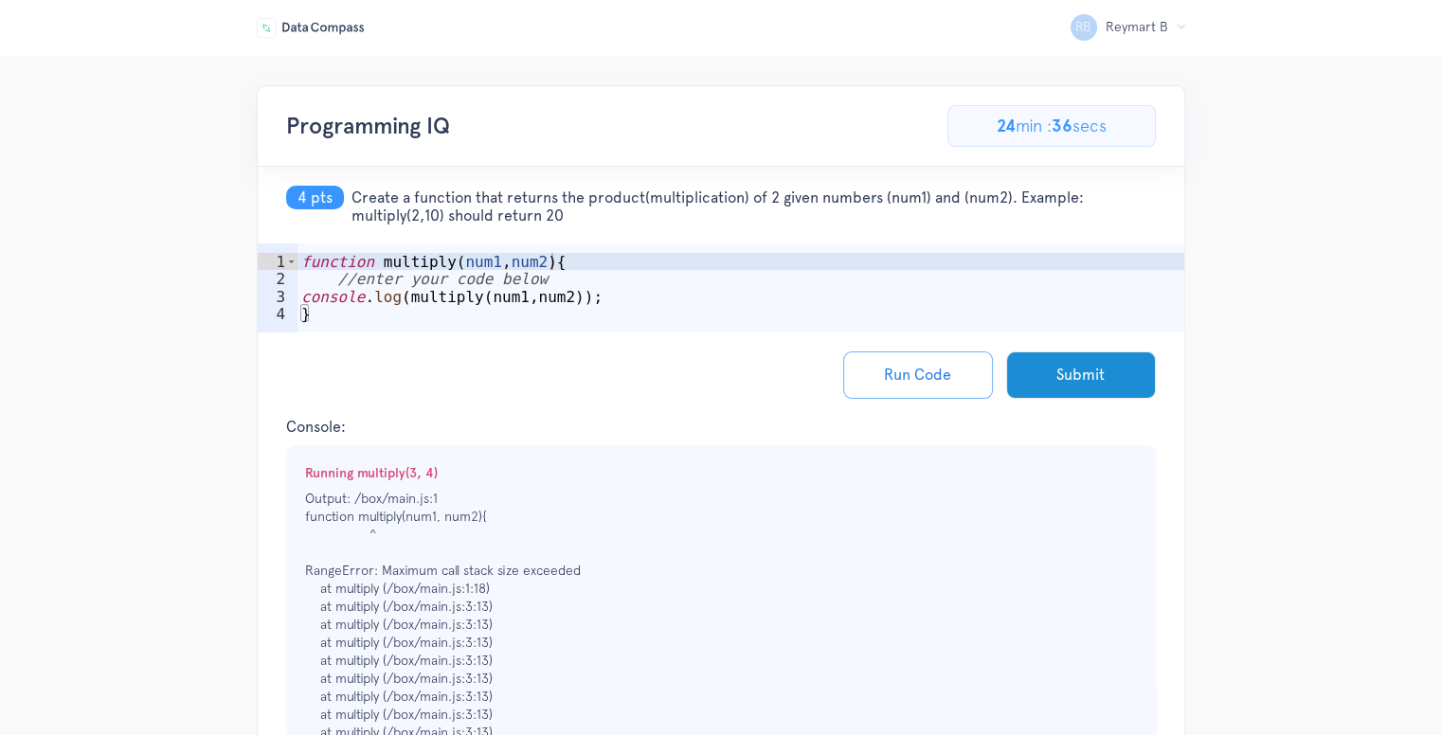
type textarea "//enter your code below"
click at [541, 272] on div "function multiply ( num1 , num2 ) { //enter your code below console . log ( mul…" at bounding box center [741, 314] width 887 height 123
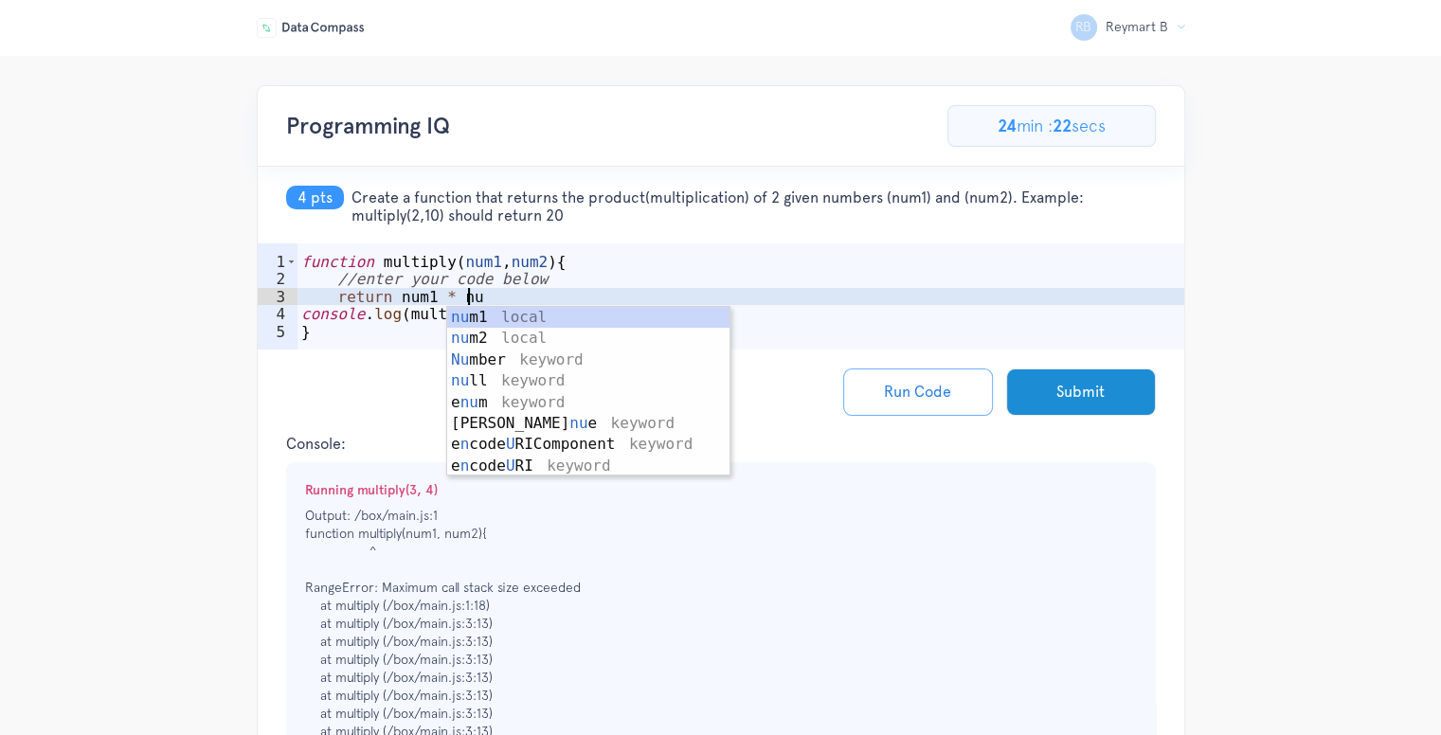
scroll to position [0, 9]
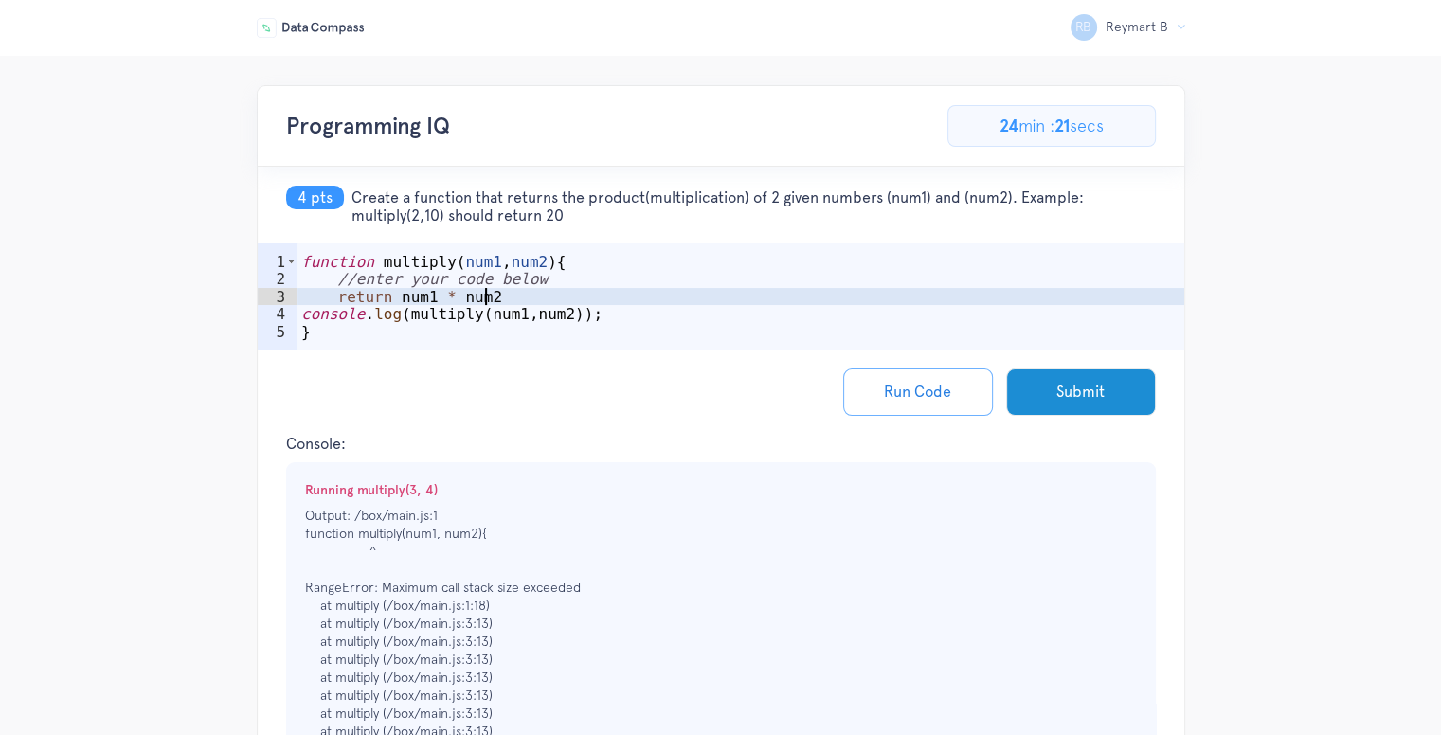
type textarea "return num1 * num2"
click at [914, 394] on button "Run Code" at bounding box center [918, 392] width 150 height 47
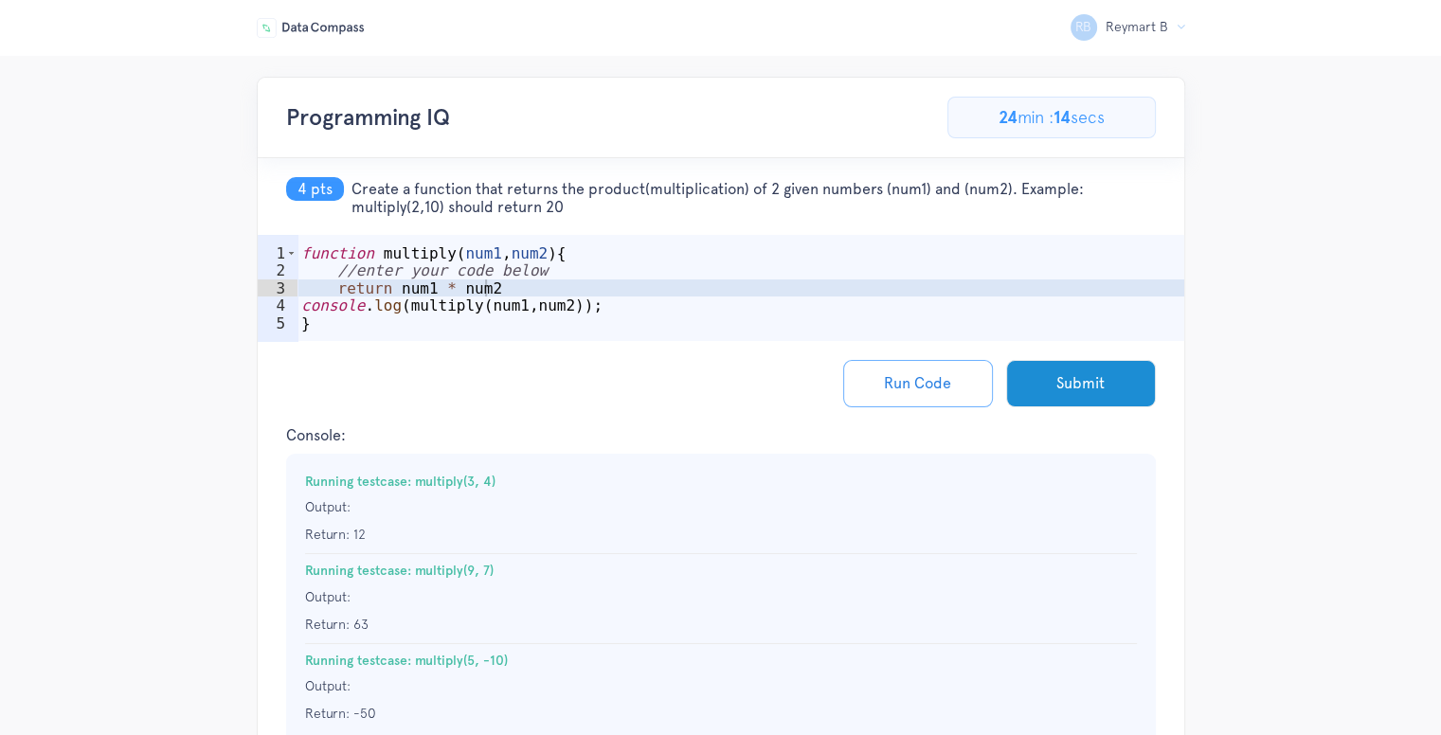
scroll to position [0, 0]
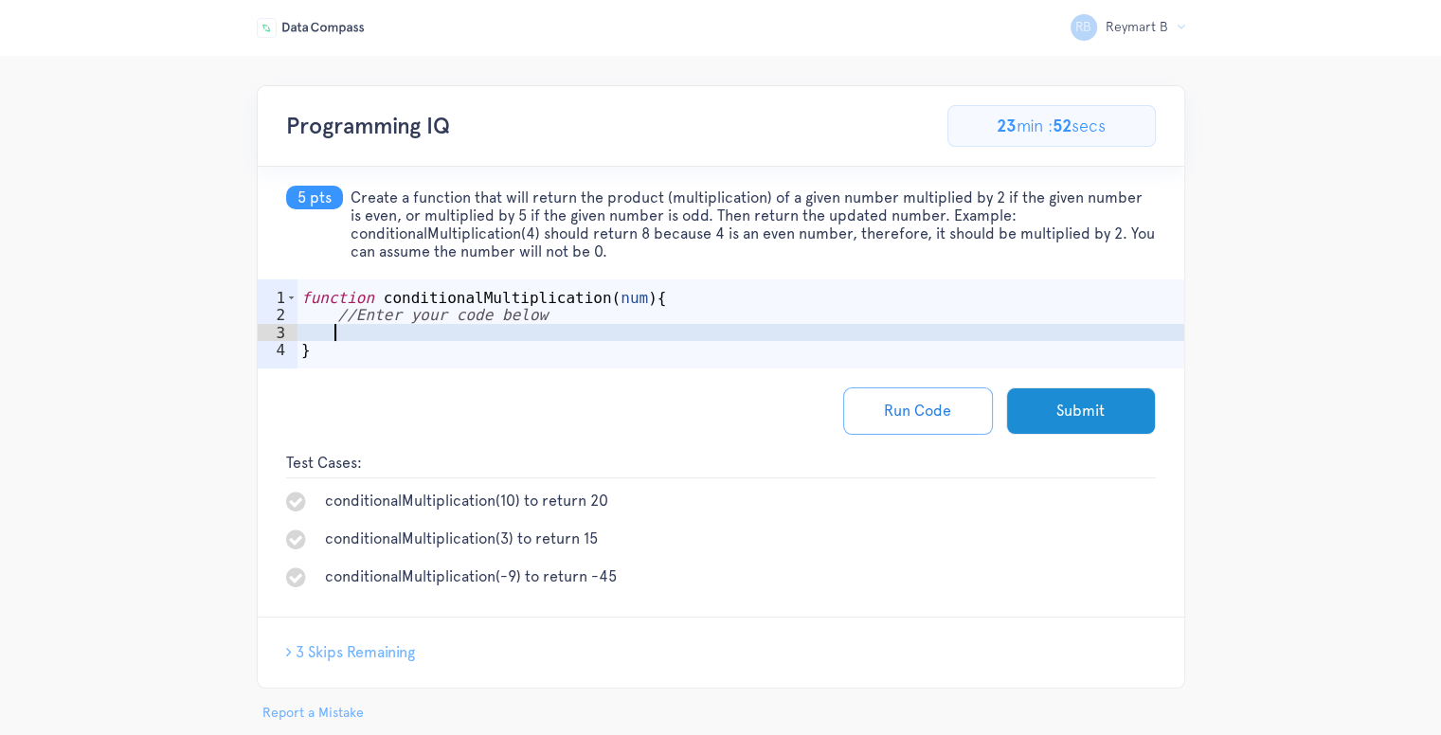
click at [497, 327] on div "function conditionalMultiplication ( num ) { //Enter your code below }" at bounding box center [741, 350] width 887 height 123
click at [492, 341] on div "function conditionalMultiplication ( num ) { //Enter your code below }" at bounding box center [741, 350] width 887 height 123
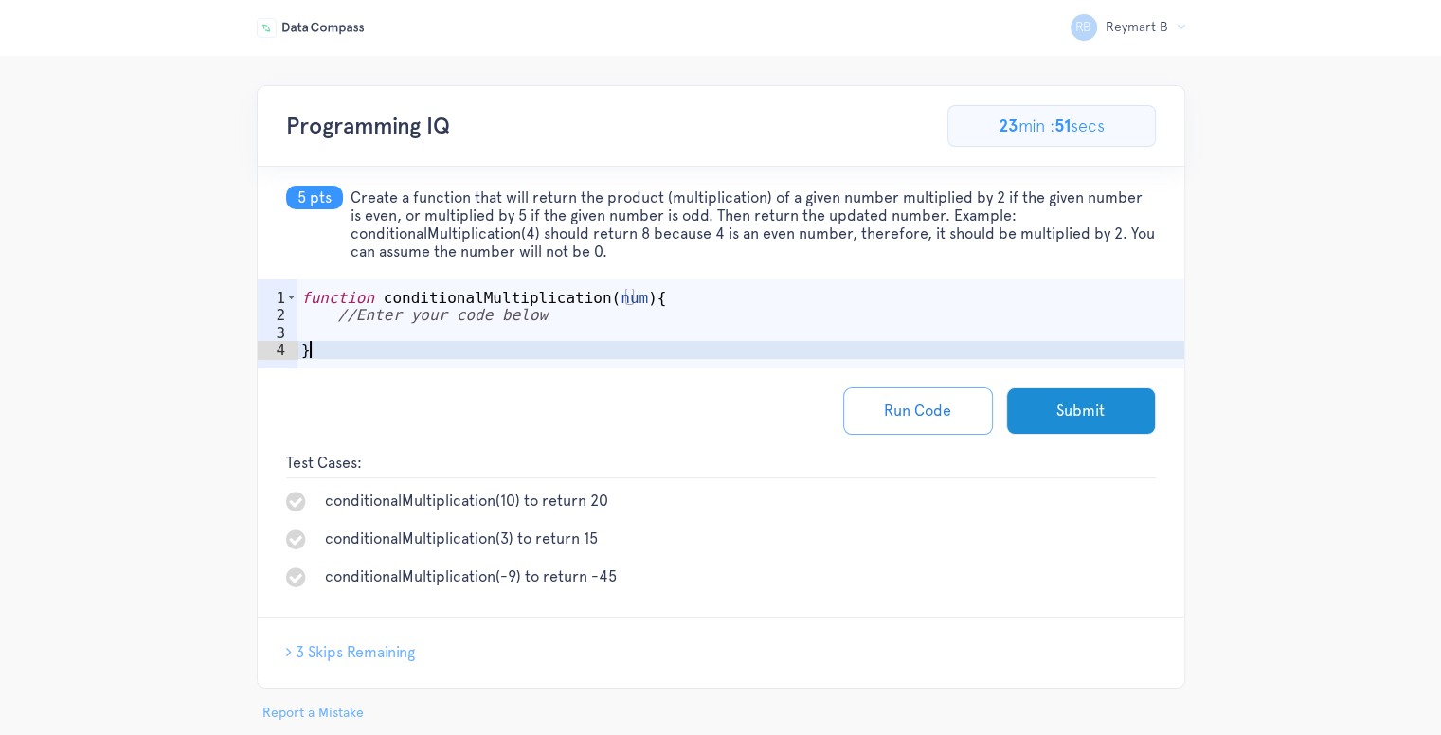
click at [488, 318] on div "function conditionalMultiplication ( num ) { //Enter your code below }" at bounding box center [741, 350] width 887 height 123
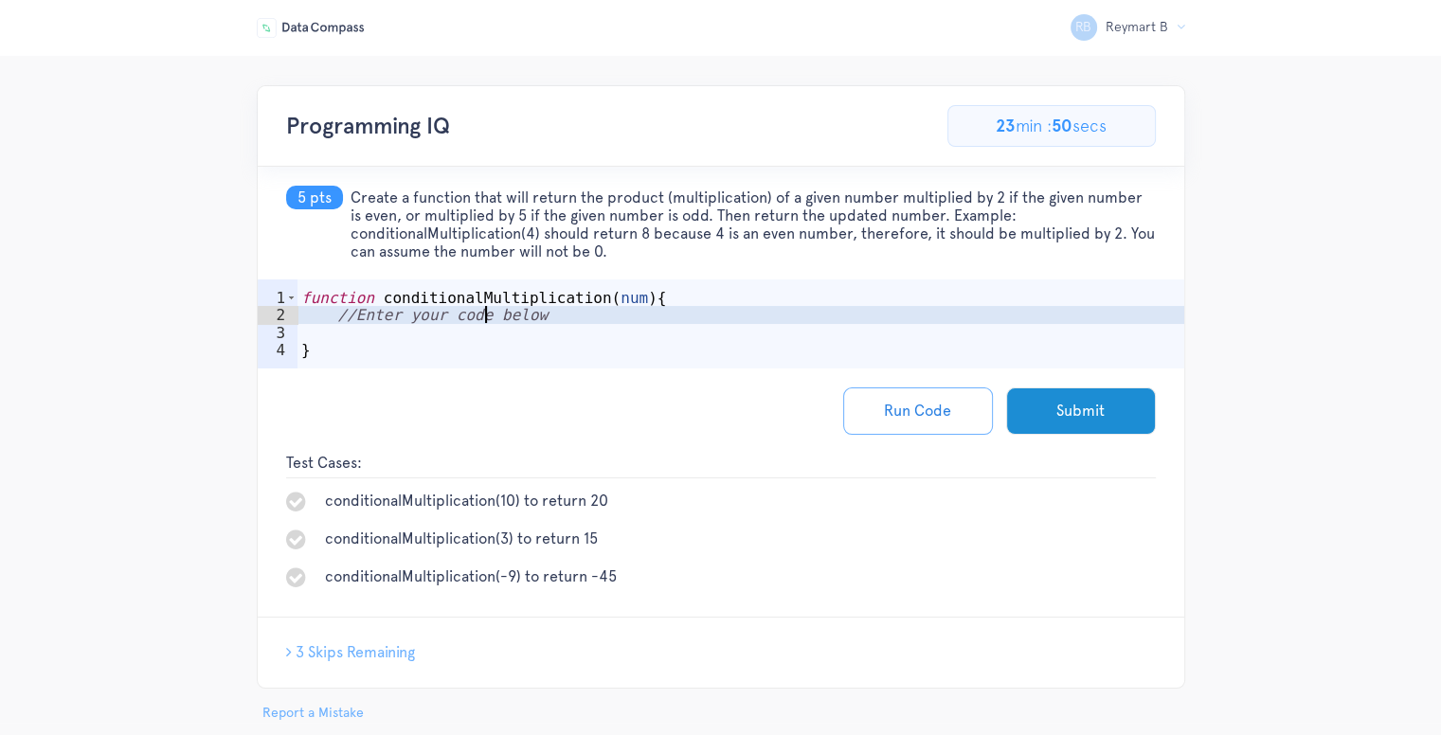
drag, startPoint x: 490, startPoint y: 323, endPoint x: 492, endPoint y: 333, distance: 9.7
click at [492, 327] on div "function conditionalMultiplication ( num ) { //Enter your code below }" at bounding box center [741, 350] width 887 height 123
type textarea "//Enter your code below"
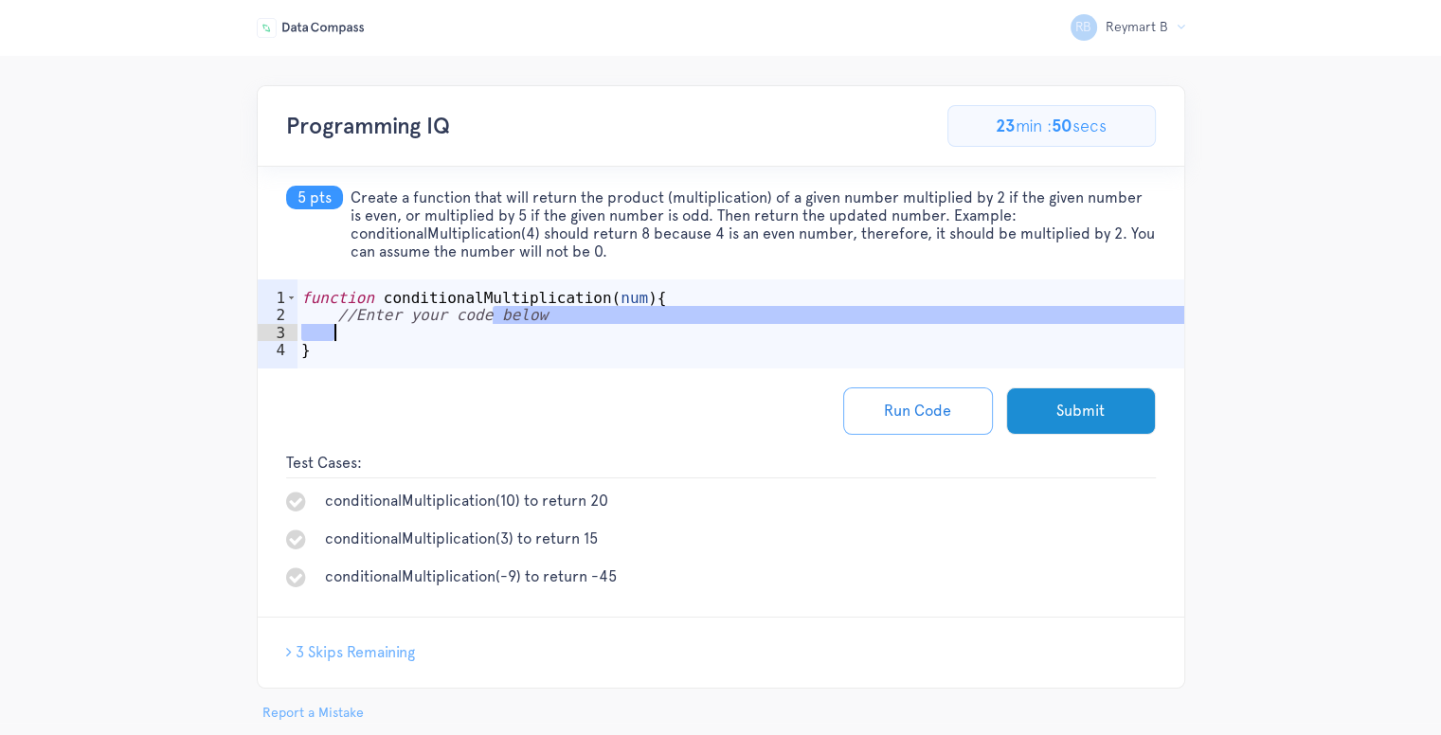
click at [492, 335] on div "function conditionalMultiplication ( num ) { //Enter your code below }" at bounding box center [741, 350] width 887 height 123
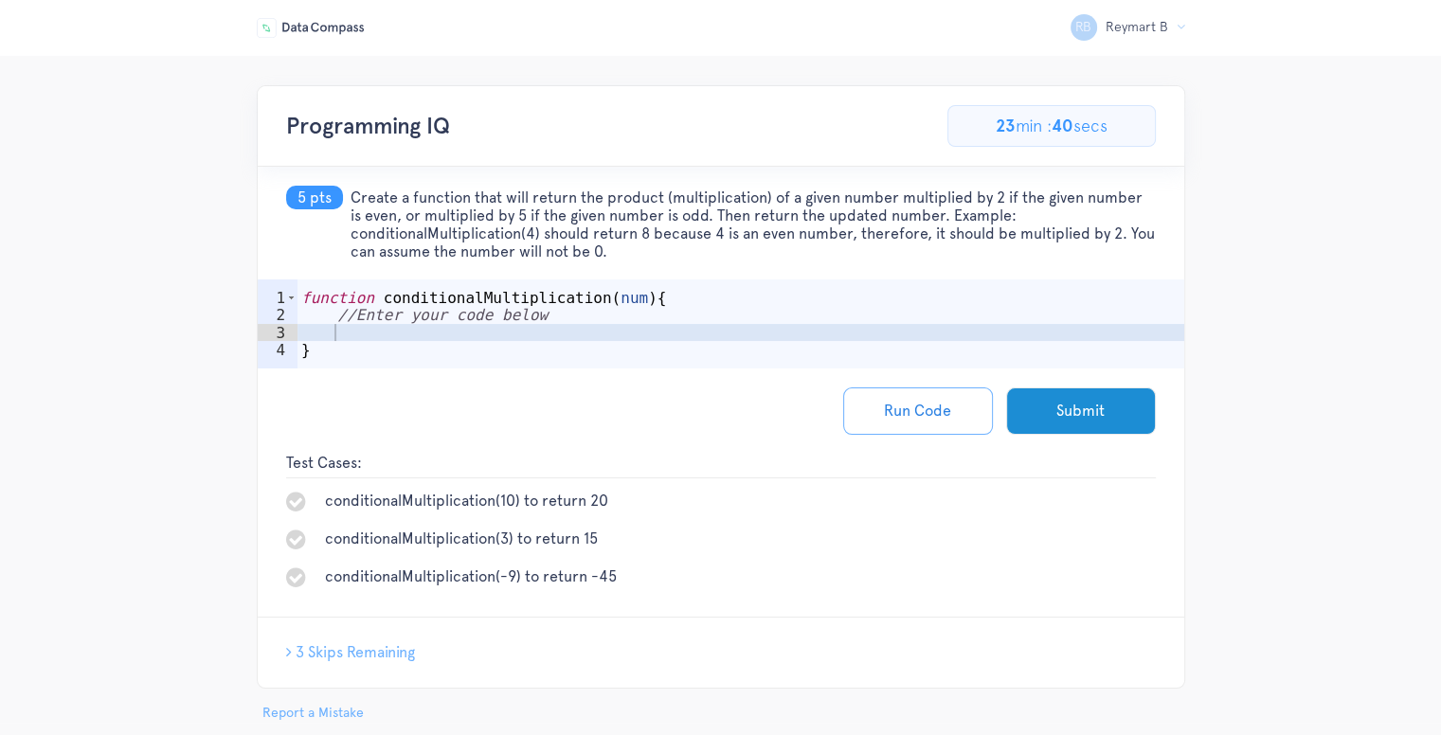
click at [917, 369] on div "Run Code Submit" at bounding box center [721, 411] width 927 height 85
click at [620, 244] on span "Create a function that will return the product (multiplication) of a given numb…" at bounding box center [754, 225] width 806 height 72
click at [619, 243] on span "Create a function that will return the product (multiplication) of a given numb…" at bounding box center [754, 225] width 806 height 72
click at [618, 234] on span "Create a function that will return the product (multiplication) of a given numb…" at bounding box center [754, 225] width 806 height 72
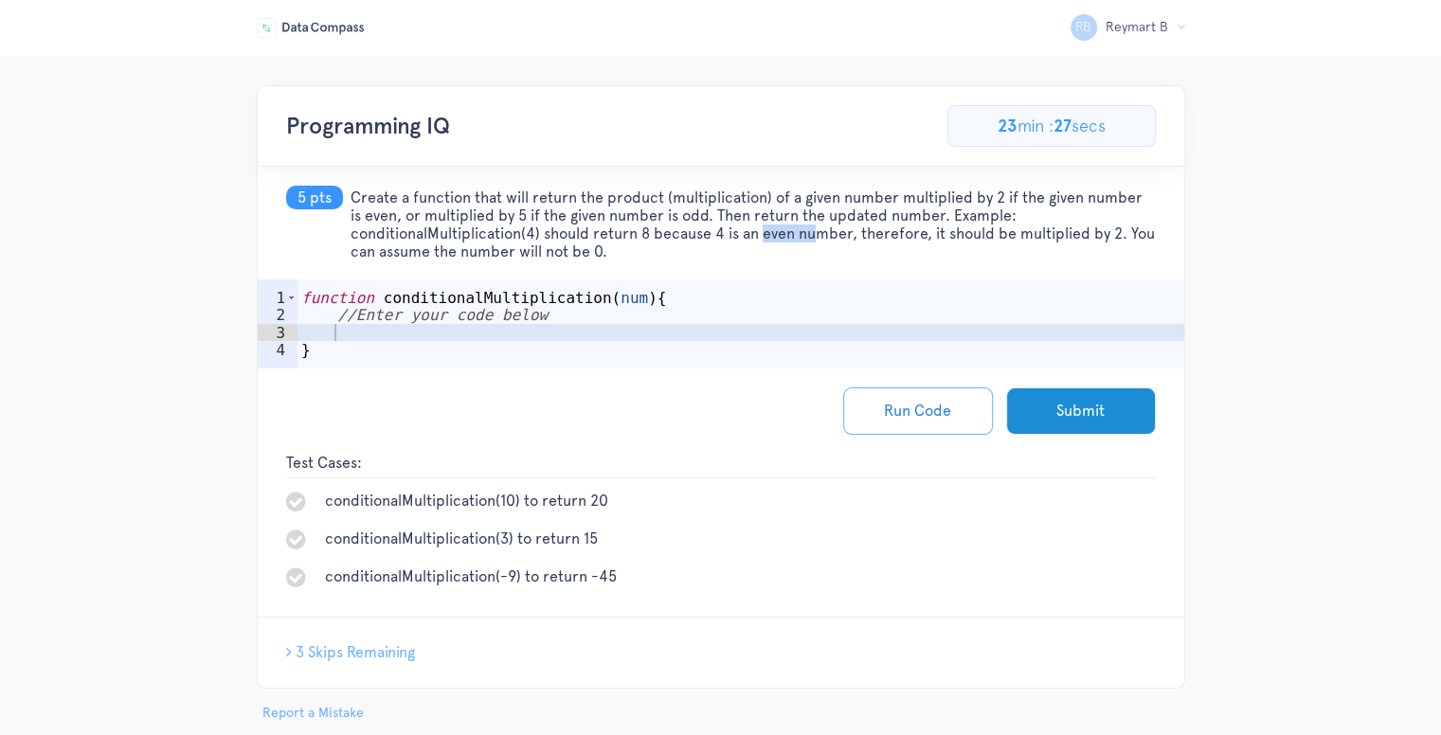
click at [618, 234] on span "Create a function that will return the product (multiplication) of a given numb…" at bounding box center [754, 225] width 806 height 72
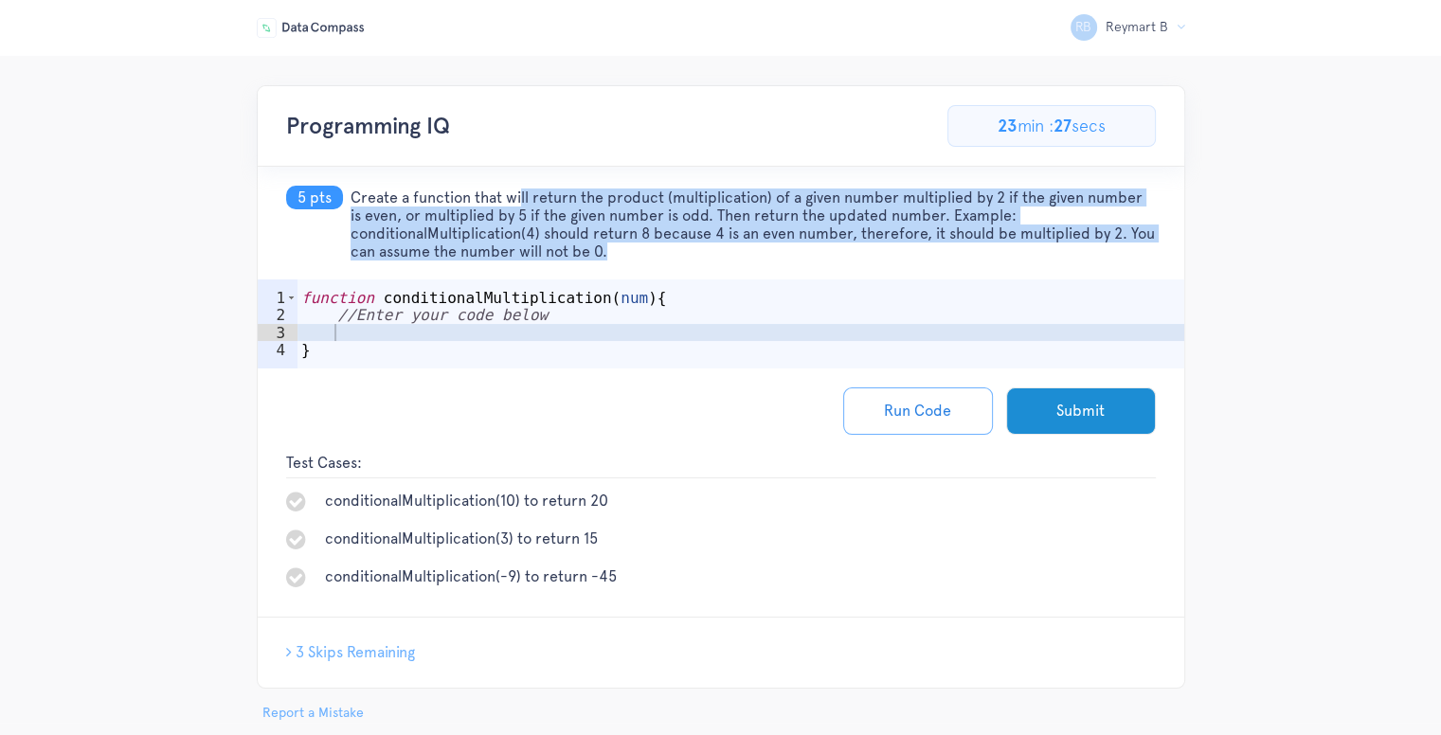
click at [618, 234] on span "Create a function that will return the product (multiplication) of a given numb…" at bounding box center [754, 225] width 806 height 72
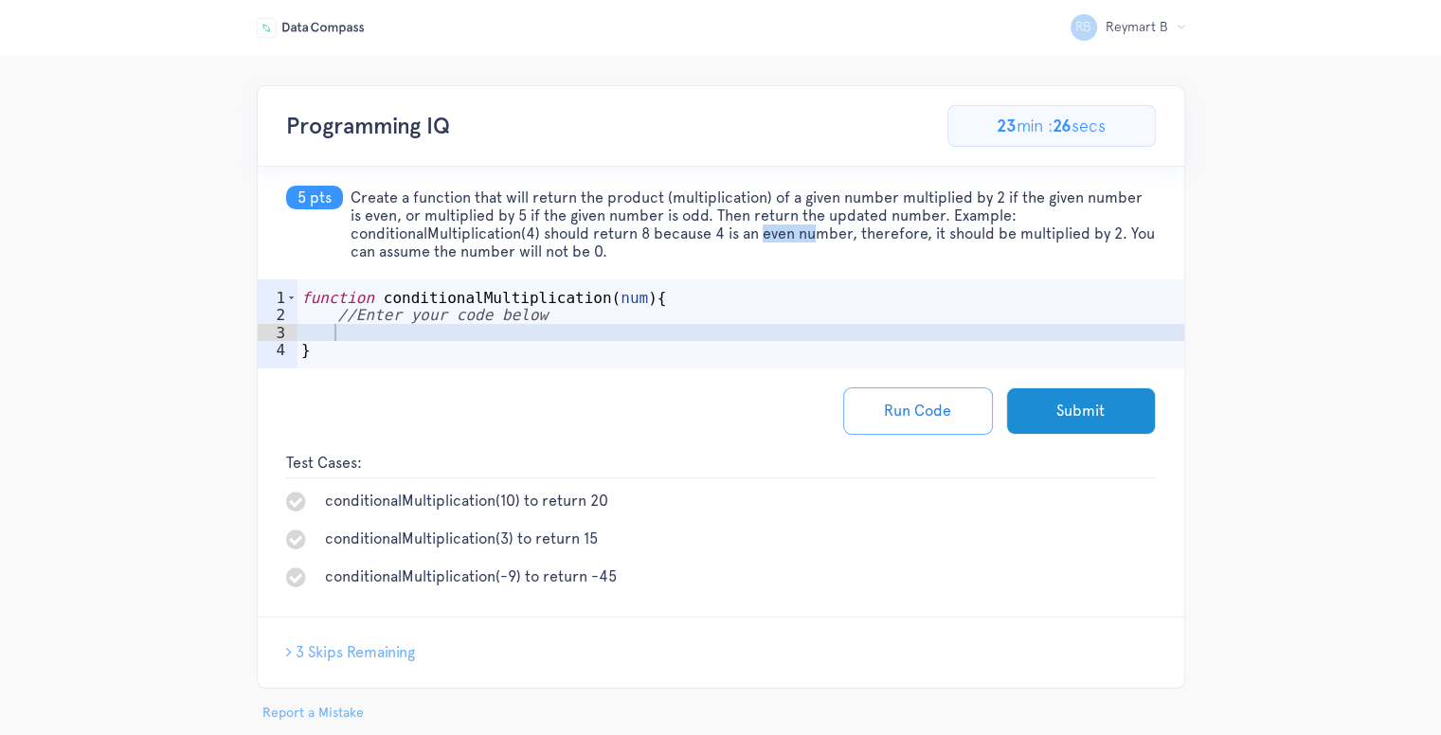
click at [618, 234] on span "Create a function that will return the product (multiplication) of a given numb…" at bounding box center [754, 225] width 806 height 72
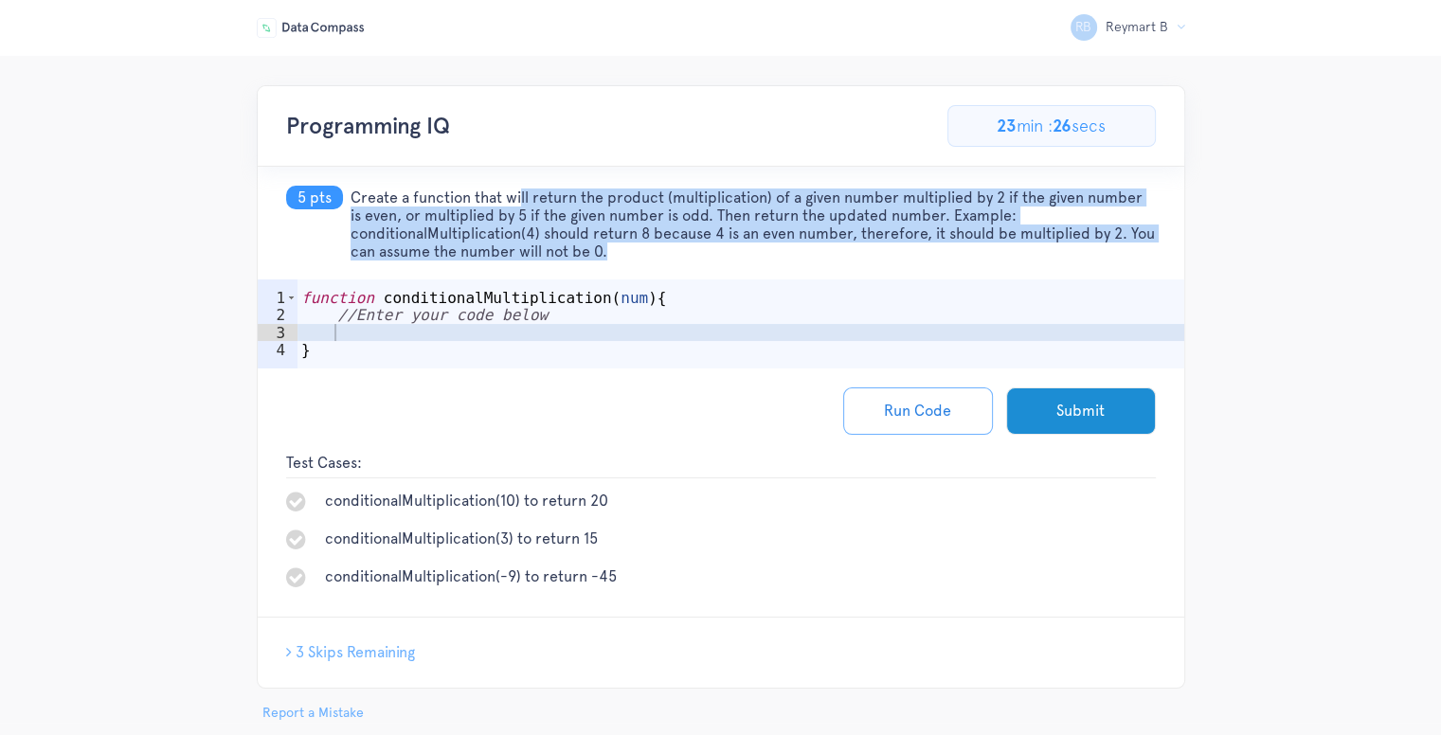
click at [618, 234] on span "Create a function that will return the product (multiplication) of a given numb…" at bounding box center [754, 225] width 806 height 72
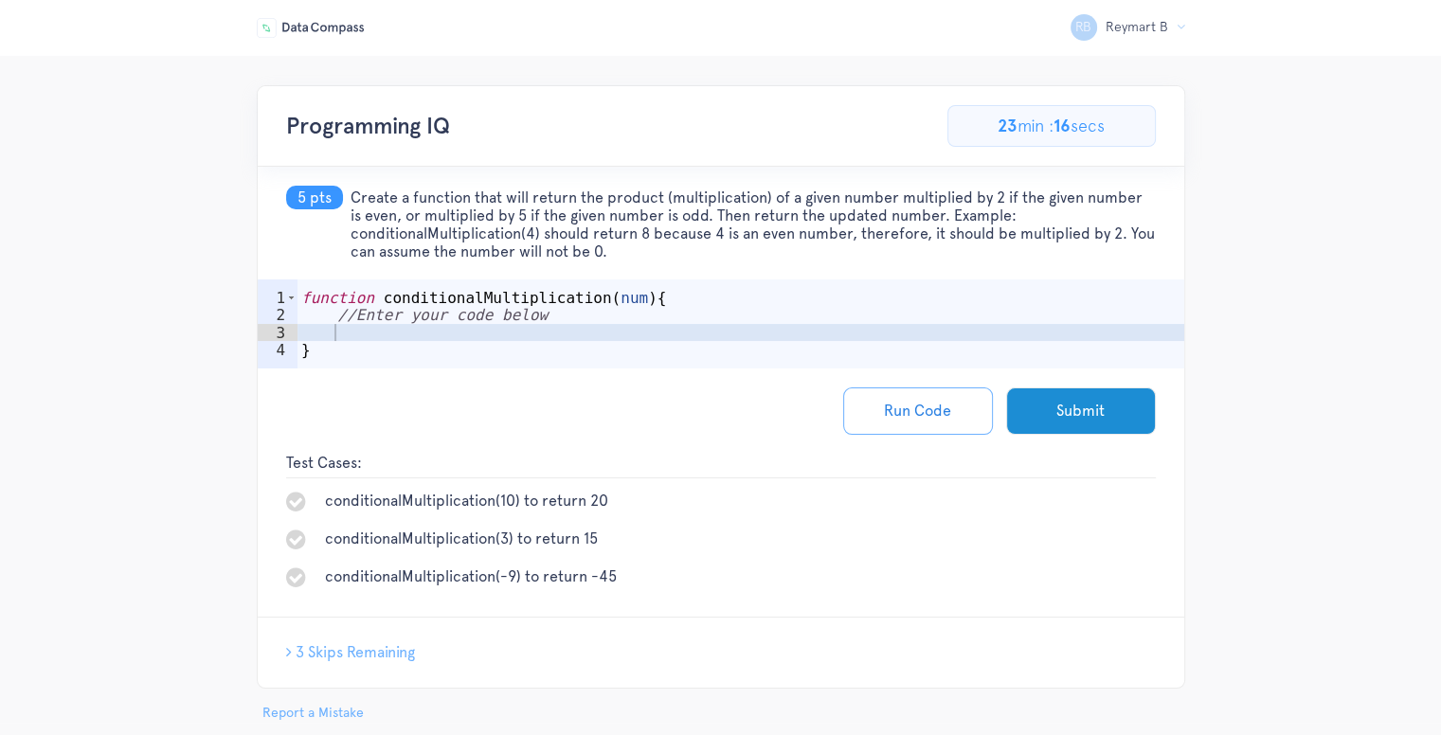
click at [495, 358] on div "function conditionalMultiplication ( num ) { //Enter your code below }" at bounding box center [741, 350] width 887 height 123
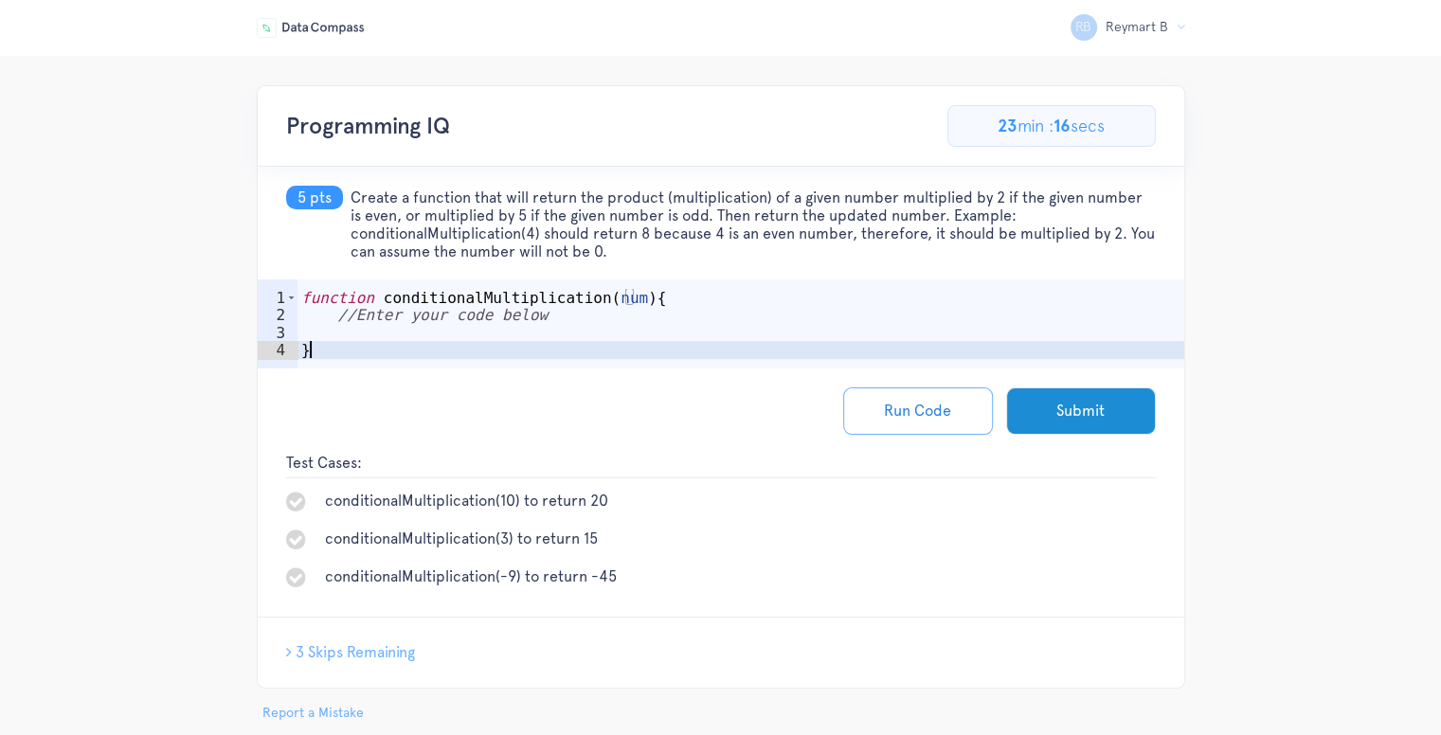
click at [495, 358] on div "function conditionalMultiplication ( num ) { //Enter your code below }" at bounding box center [741, 350] width 887 height 123
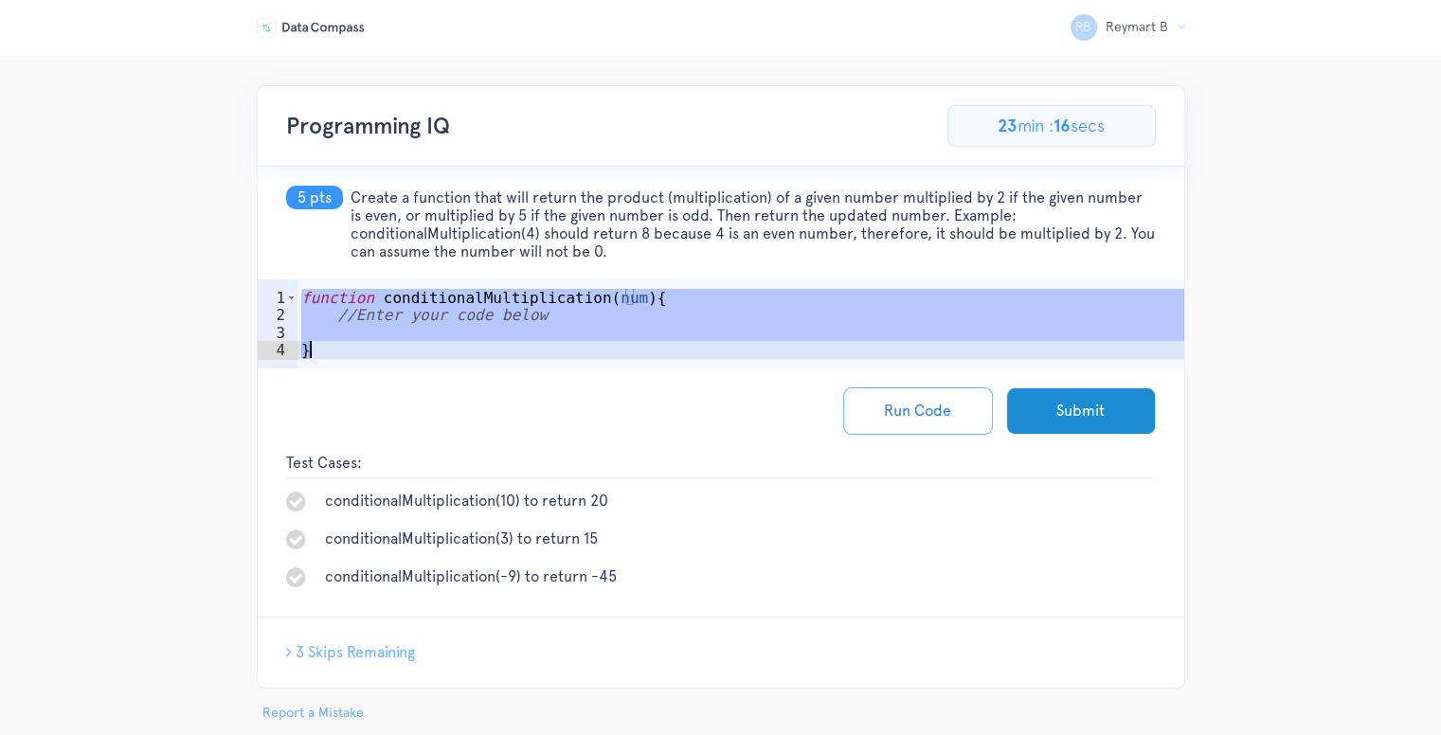
click at [495, 358] on div "function conditionalMultiplication ( num ) { //Enter your code below }" at bounding box center [741, 350] width 887 height 123
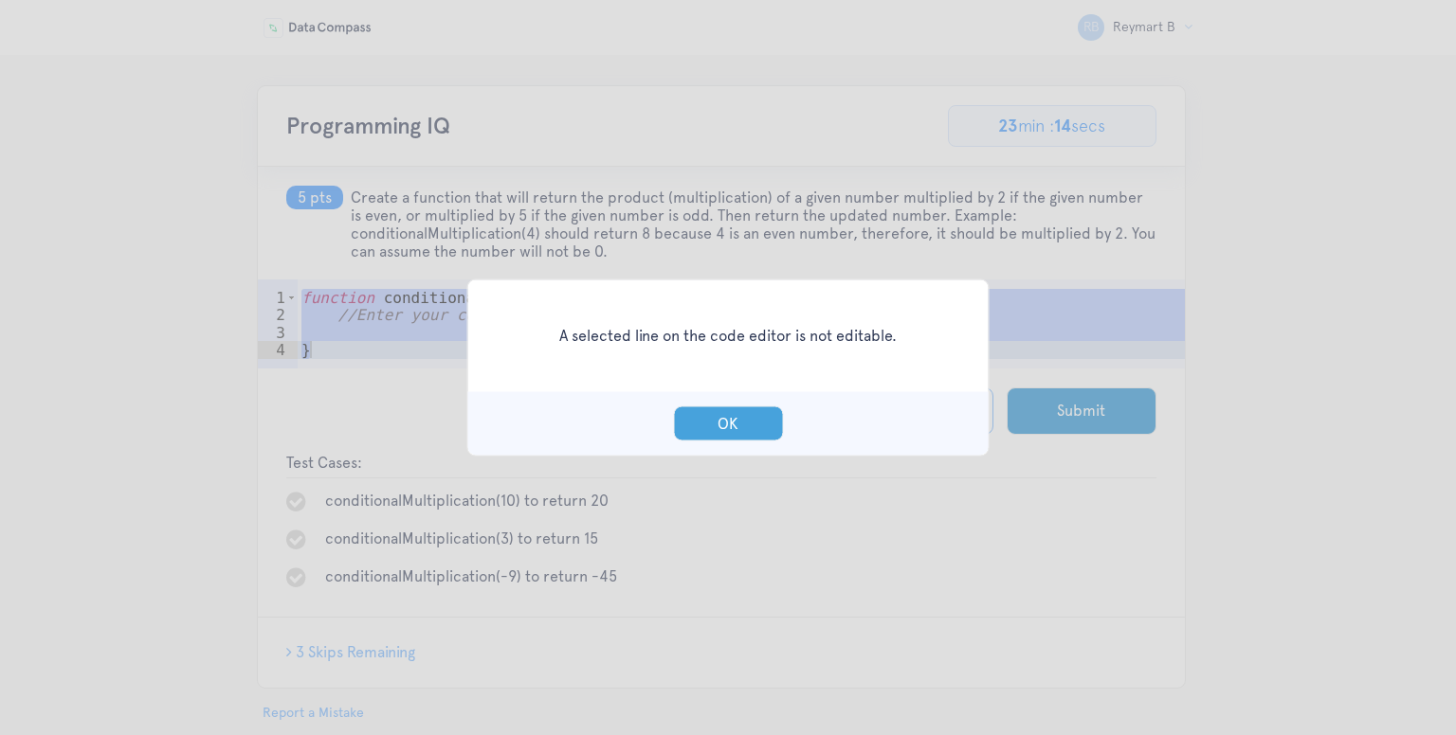
click at [713, 429] on button "OK" at bounding box center [728, 424] width 110 height 35
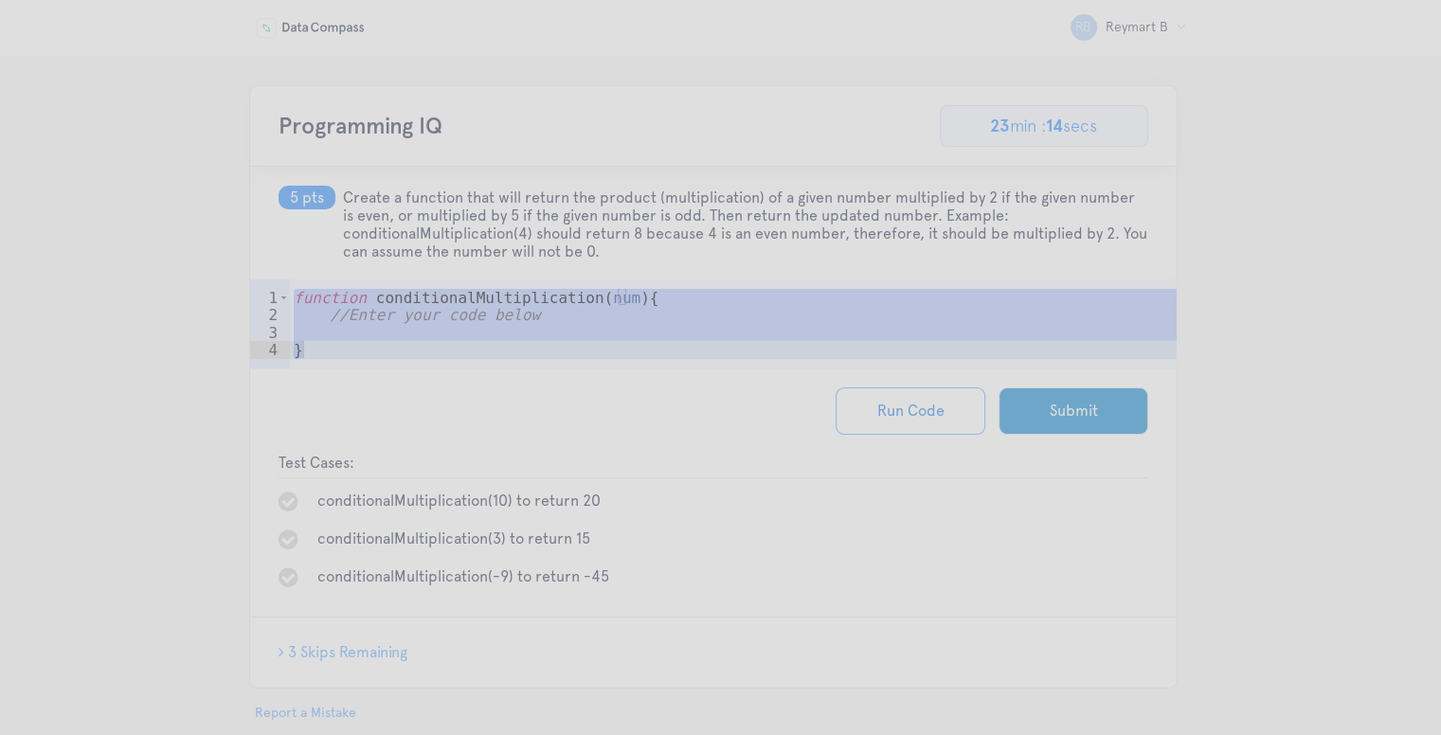
click at [698, 365] on div "function conditionalMultiplication ( num ) { //Enter your code below }" at bounding box center [733, 350] width 887 height 123
type textarea "}"
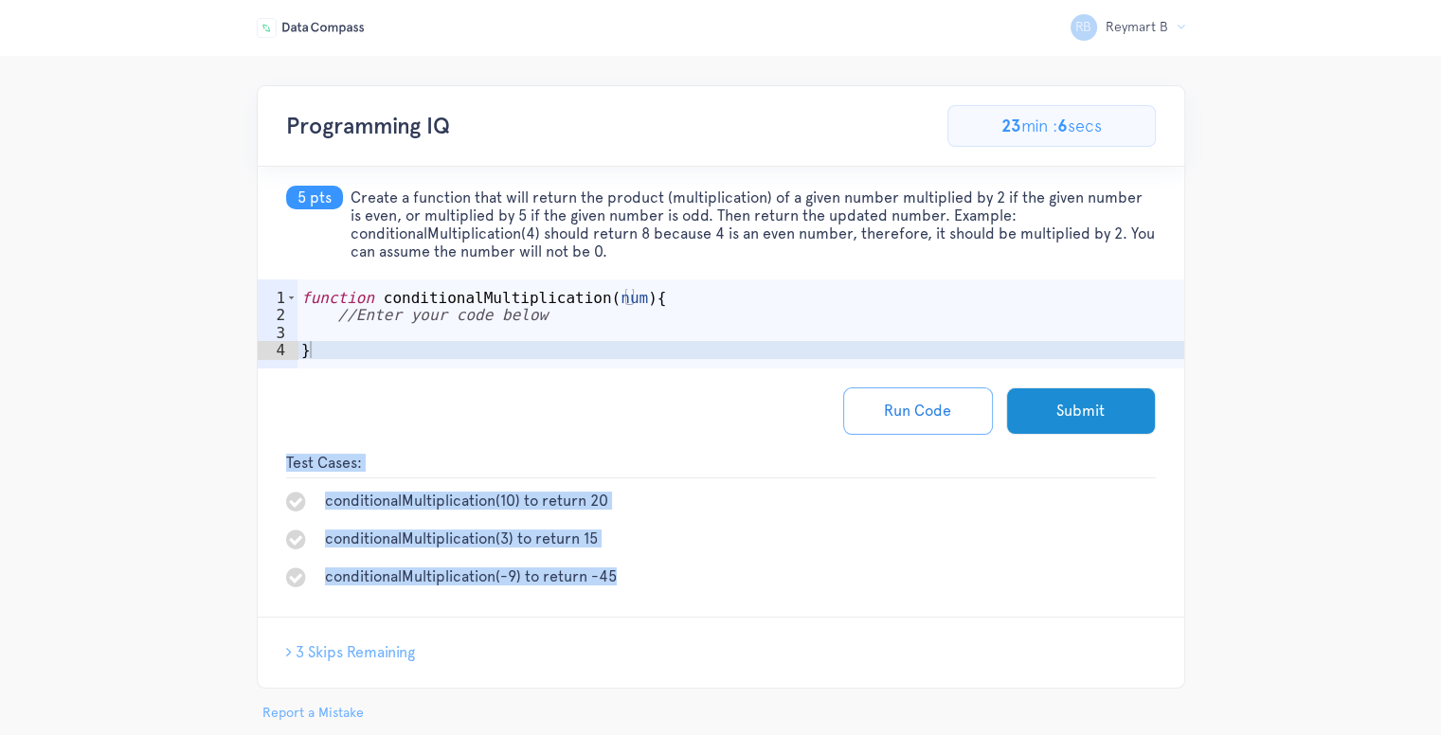
drag, startPoint x: 581, startPoint y: 560, endPoint x: 271, endPoint y: 455, distance: 327.3
click at [271, 455] on div "Test Cases: conditionalMultiplication(10) to return 20 conditionalMultiplicatio…" at bounding box center [721, 535] width 927 height 163
copy div "Test Cases: conditionalMultiplication(10) to return 20 conditionalMultiplicatio…"
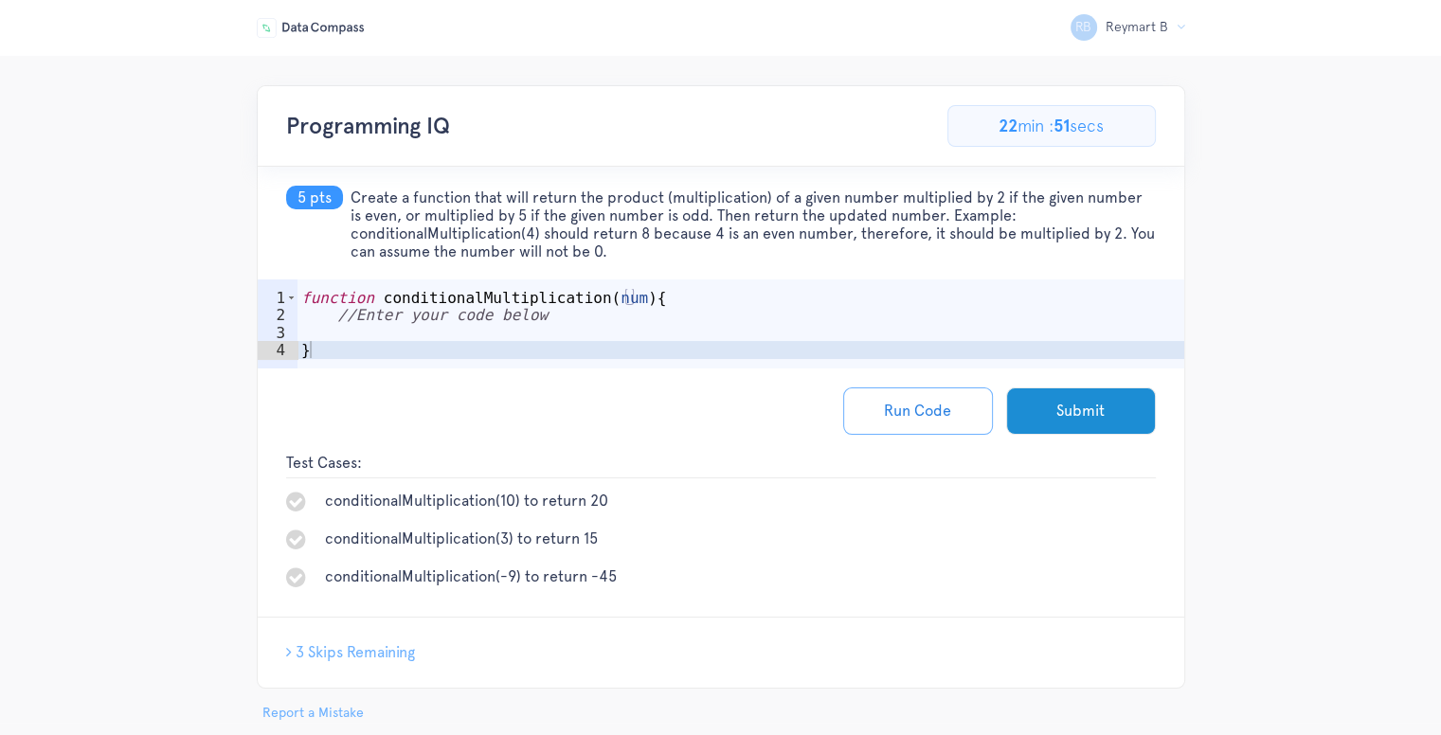
click at [703, 35] on div "RB Reymart B Logout" at bounding box center [721, 27] width 957 height 55
click at [606, 218] on span "Create a function that will return the product (multiplication) of a given numb…" at bounding box center [754, 225] width 806 height 72
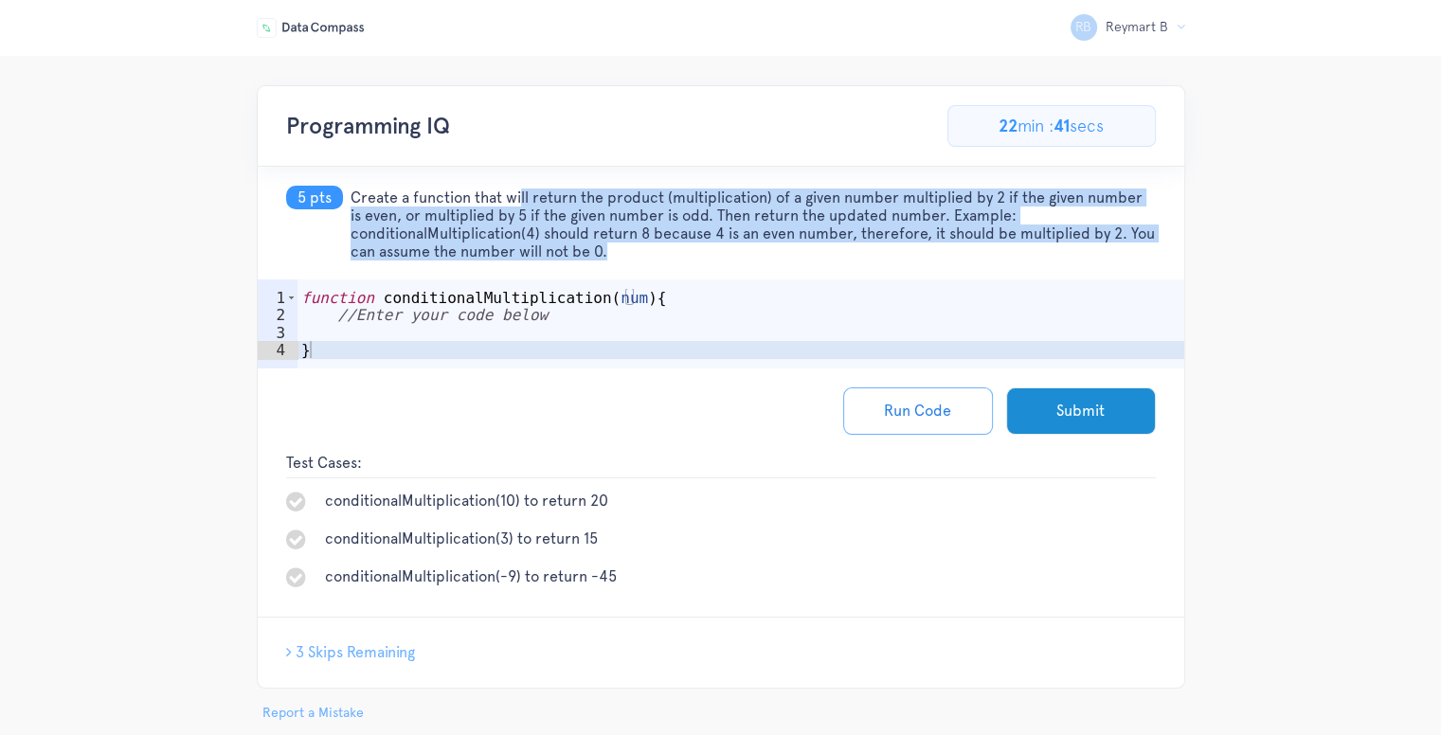
click at [606, 218] on span "Create a function that will return the product (multiplication) of a given numb…" at bounding box center [754, 225] width 806 height 72
copy div "Create a function that will return the product (multiplication) of a given numb…"
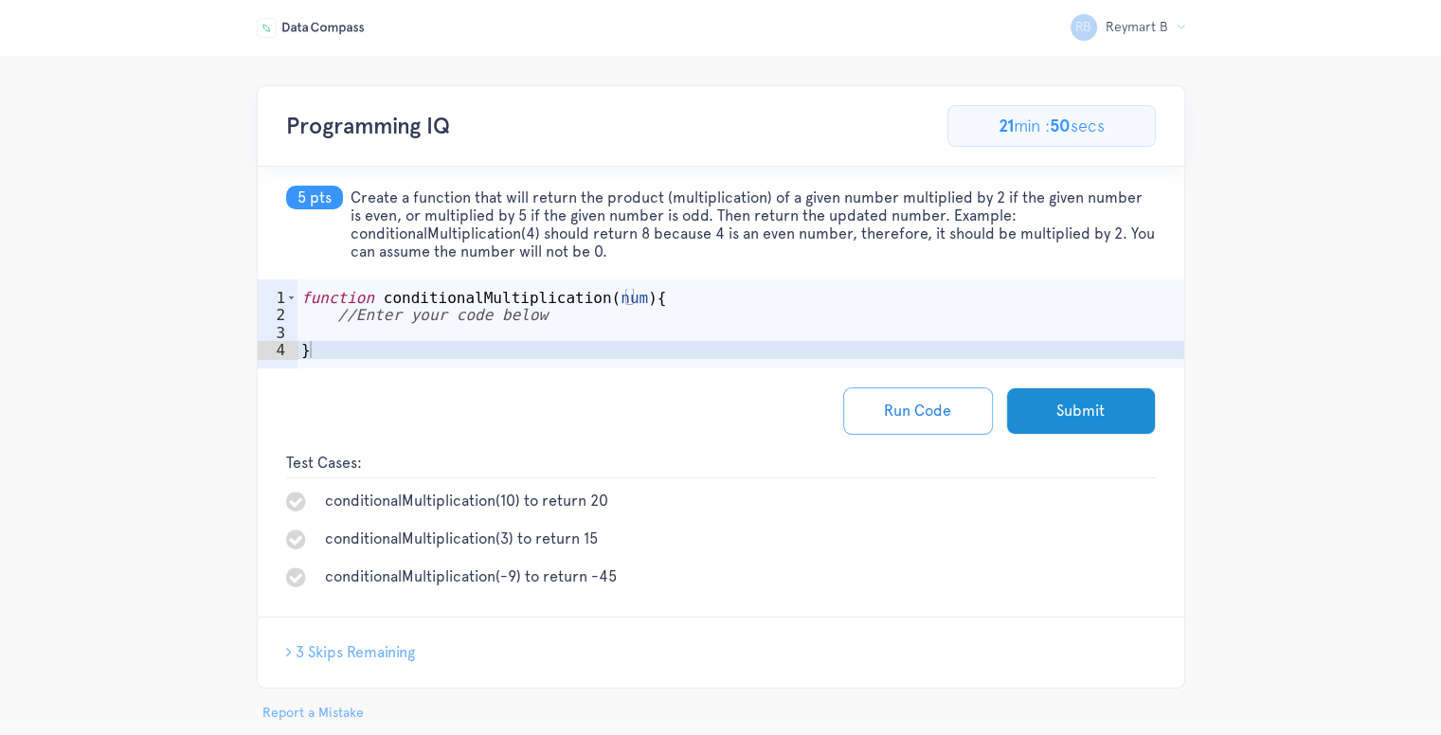
click at [655, 361] on div "function conditionalMultiplication ( num ) { //Enter your code below }" at bounding box center [741, 350] width 887 height 123
click at [553, 335] on div "function conditionalMultiplication ( num ) { //Enter your code below }" at bounding box center [741, 350] width 887 height 123
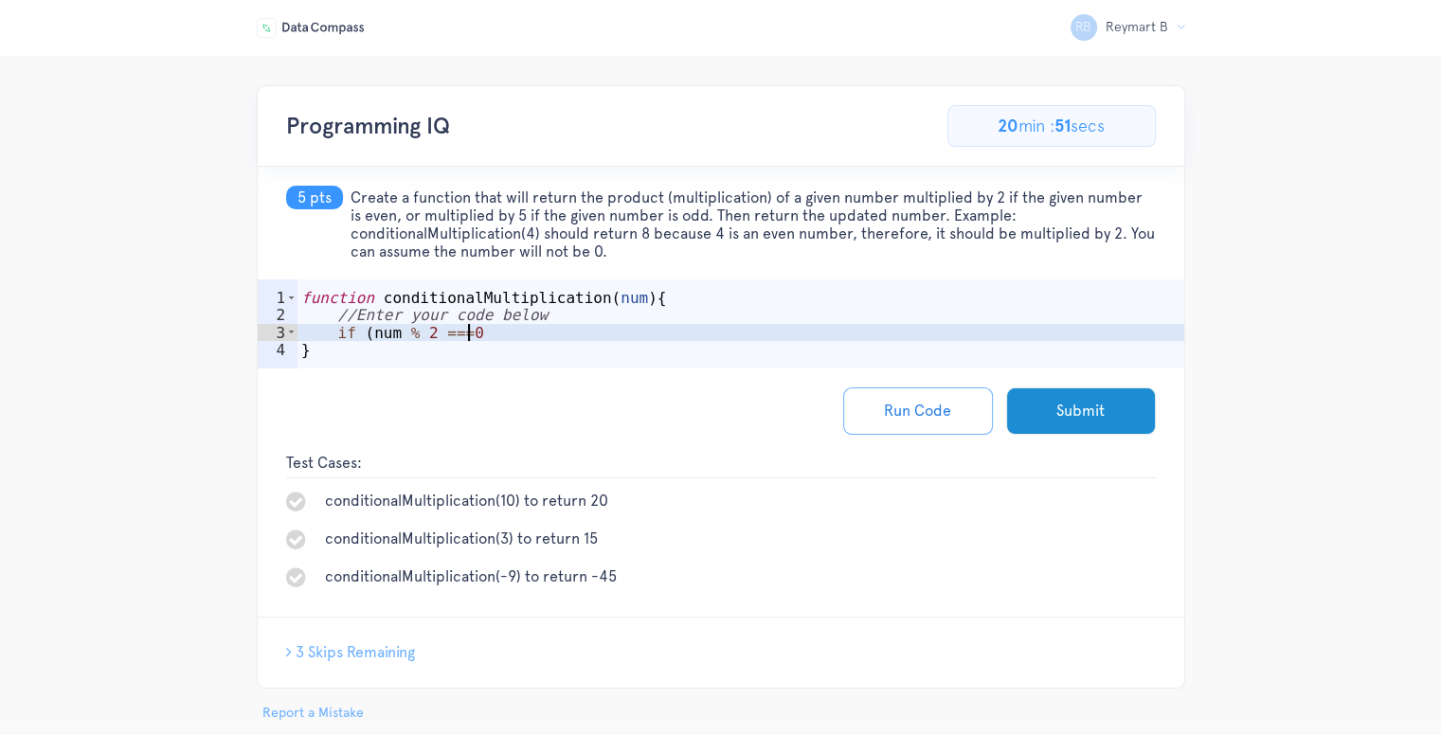
scroll to position [0, 9]
type textarea "if (num % 2 ===0) {"
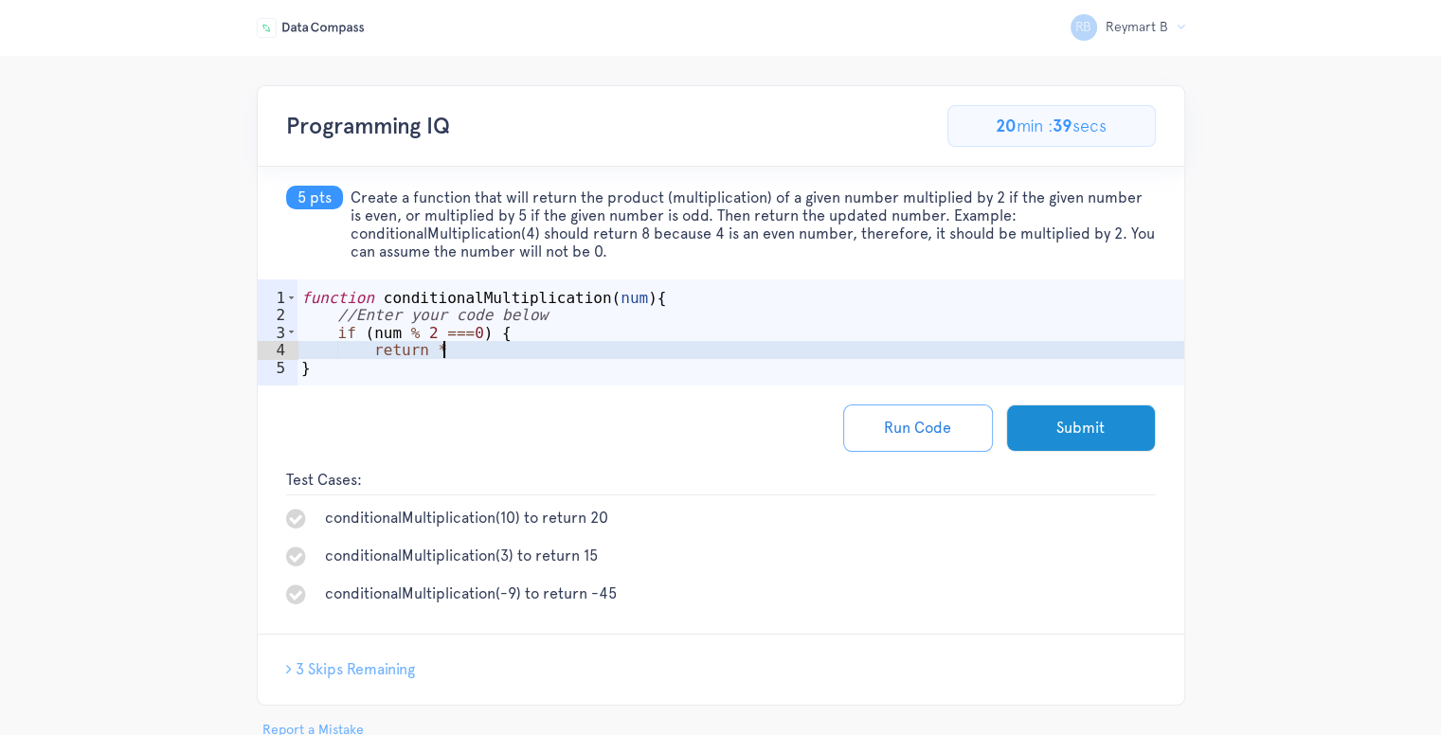
scroll to position [0, 8]
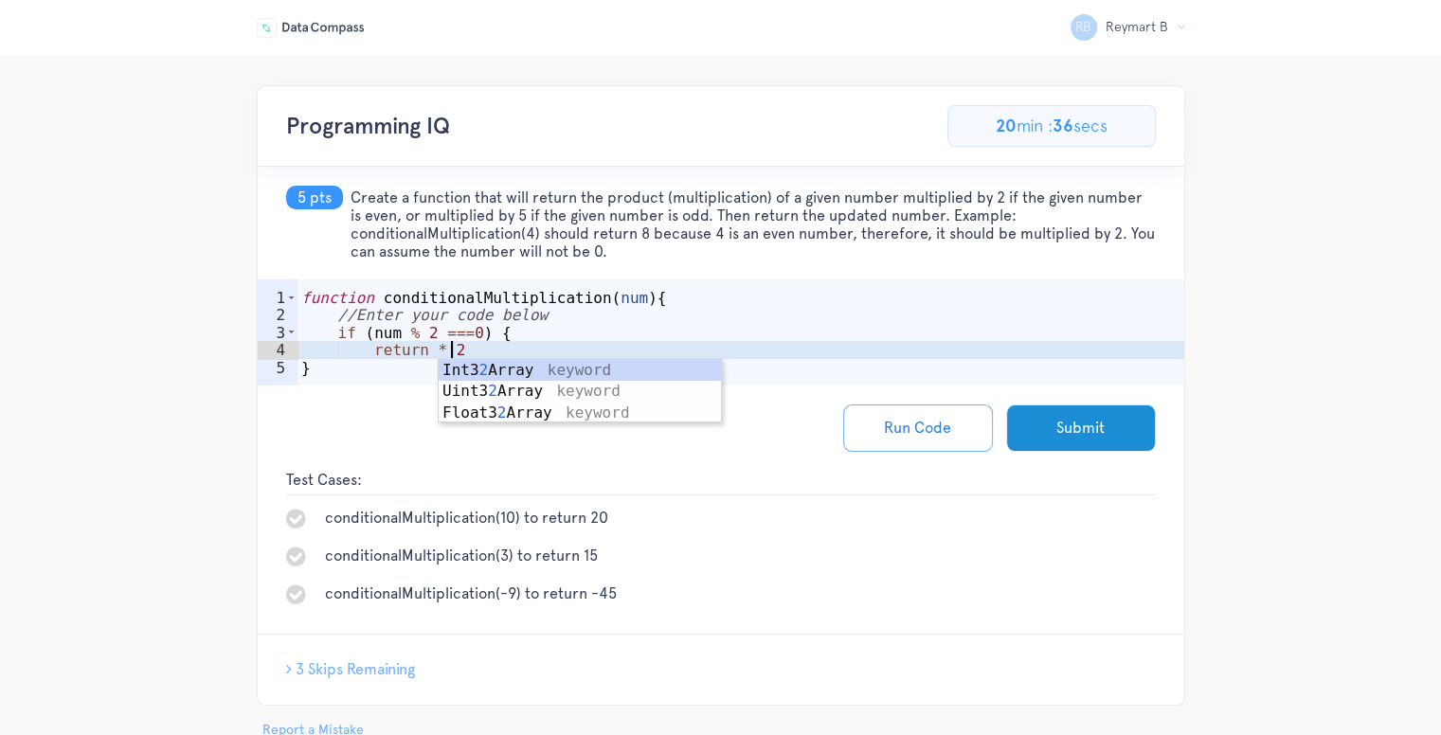
type textarea "return * 2;"
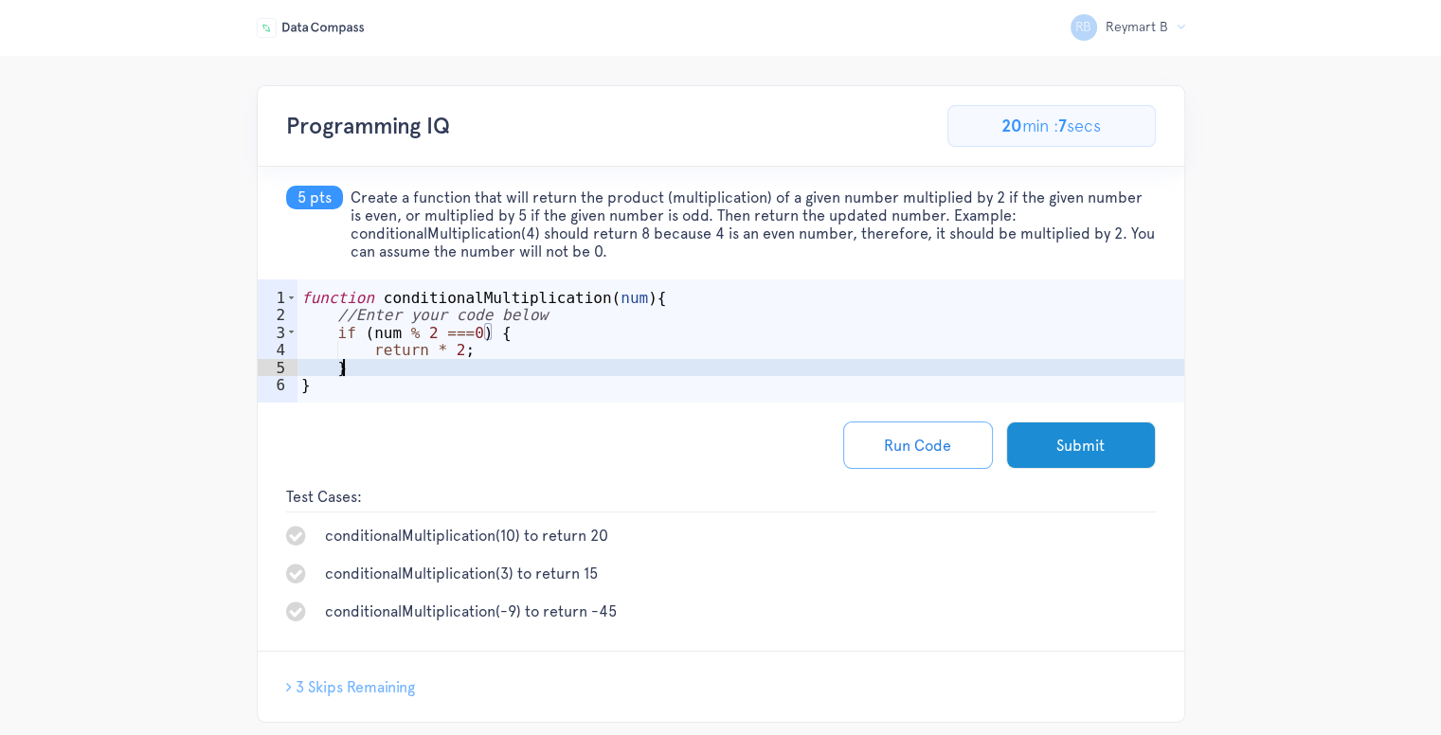
scroll to position [0, 1]
type textarea "} else {"
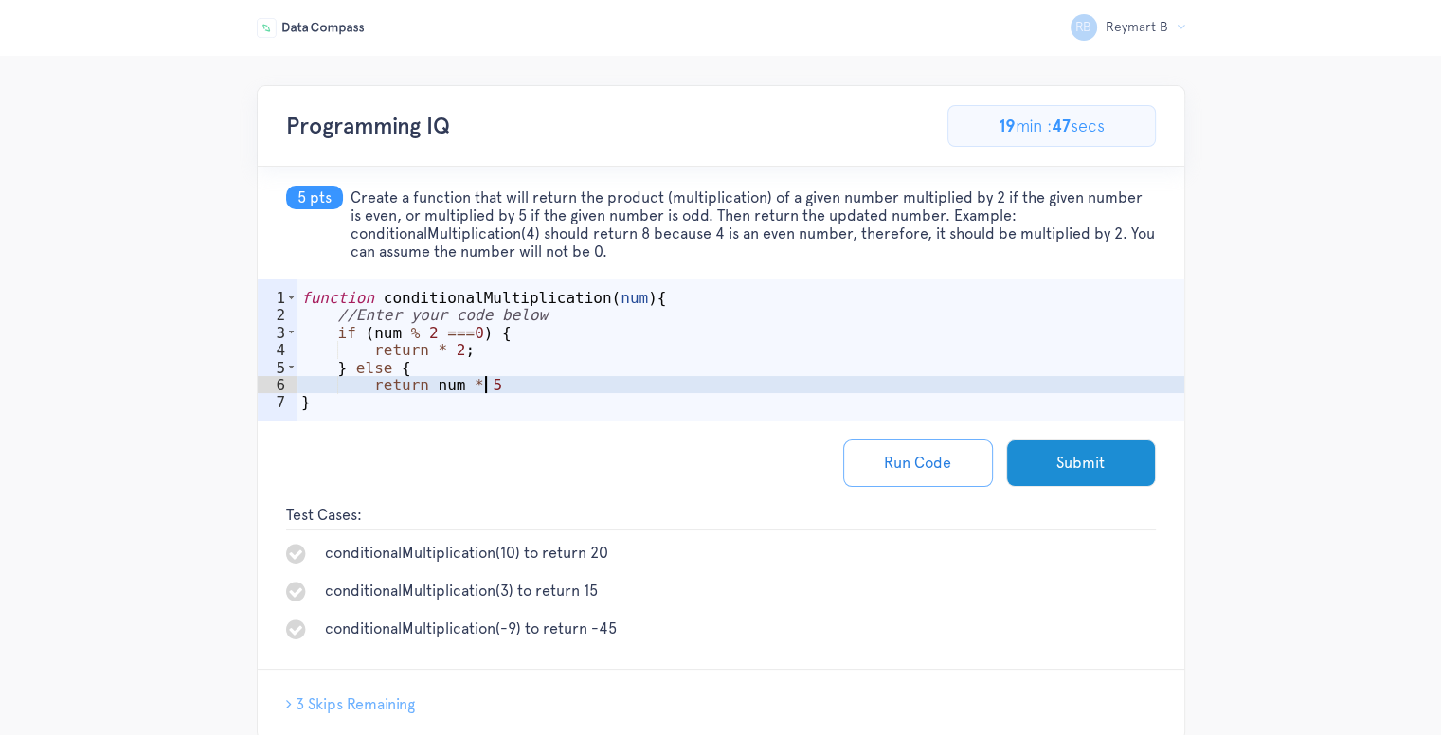
scroll to position [0, 10]
type textarea "return num * 5;"
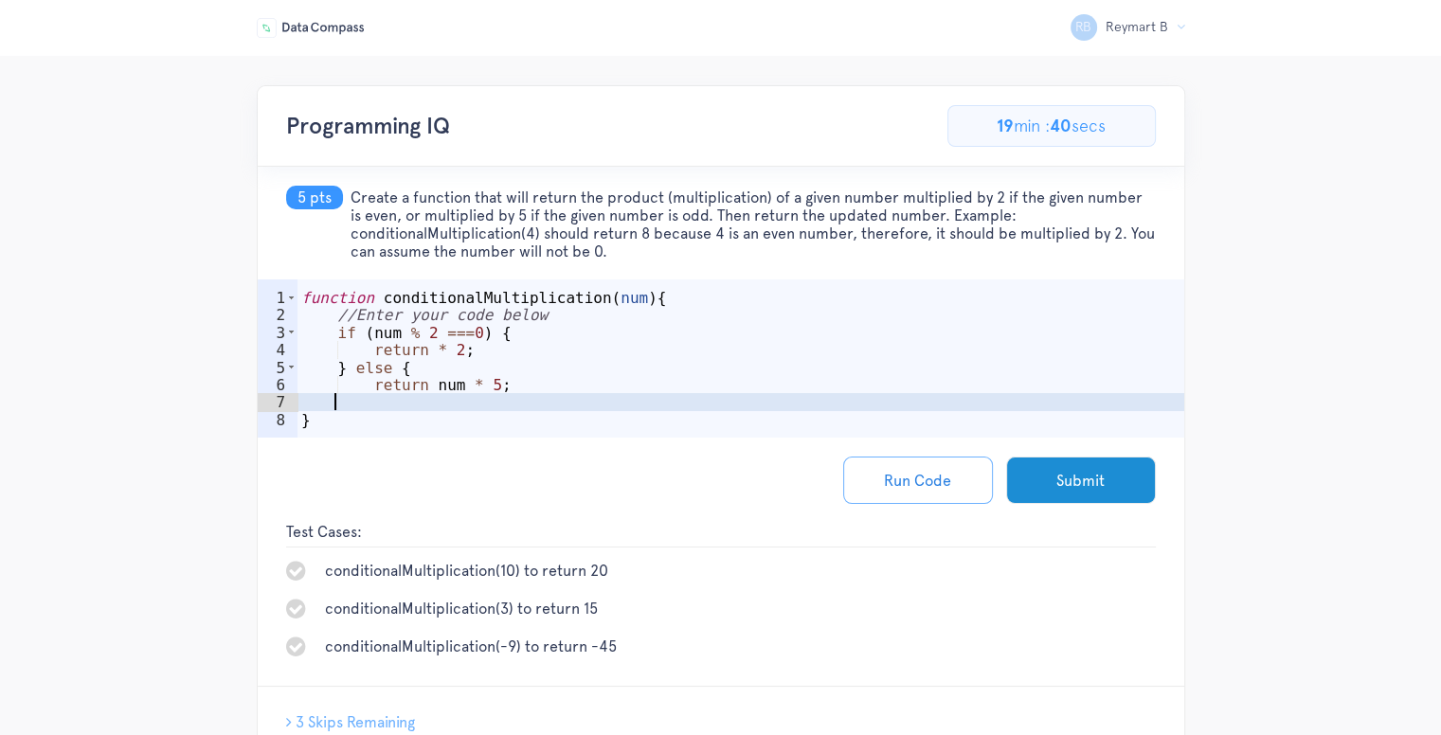
scroll to position [0, 1]
click at [885, 465] on button "Run Code" at bounding box center [918, 480] width 150 height 47
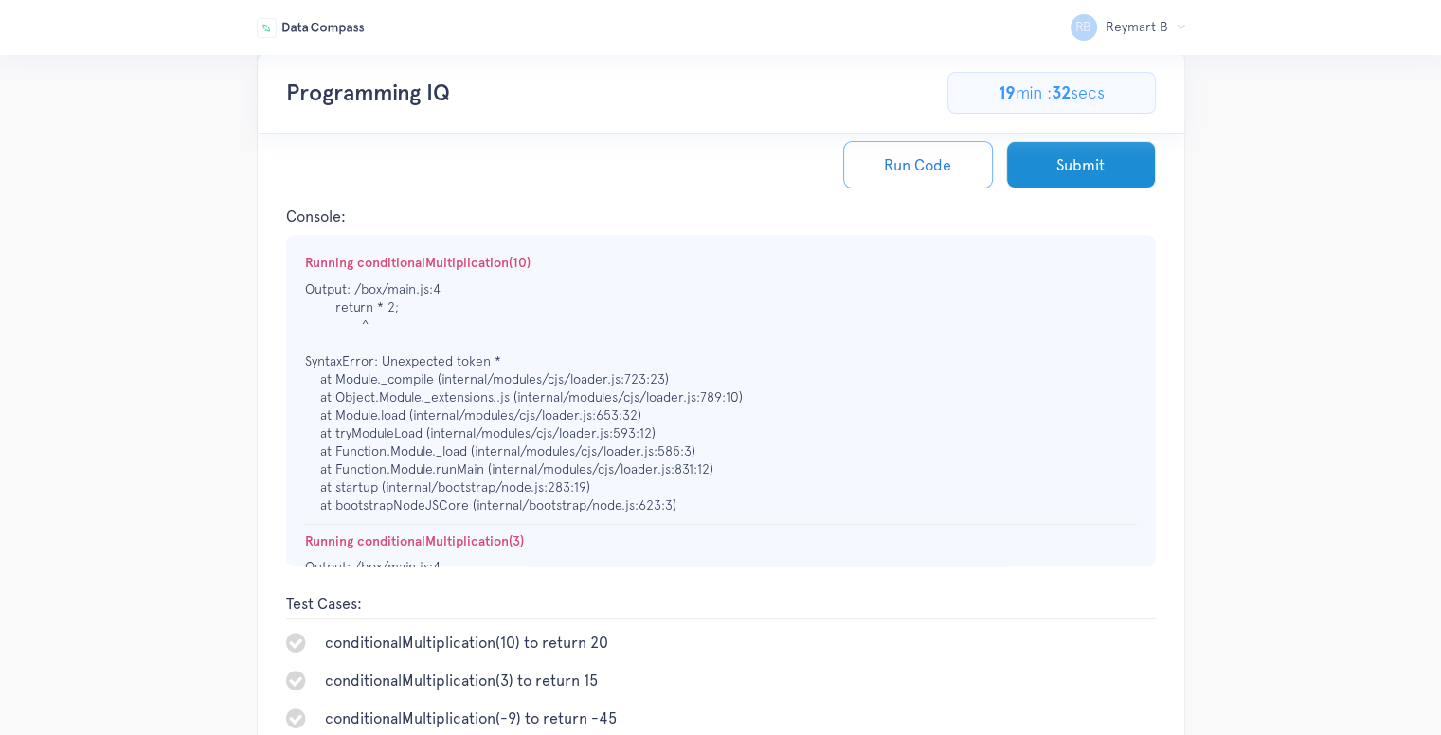
scroll to position [0, 0]
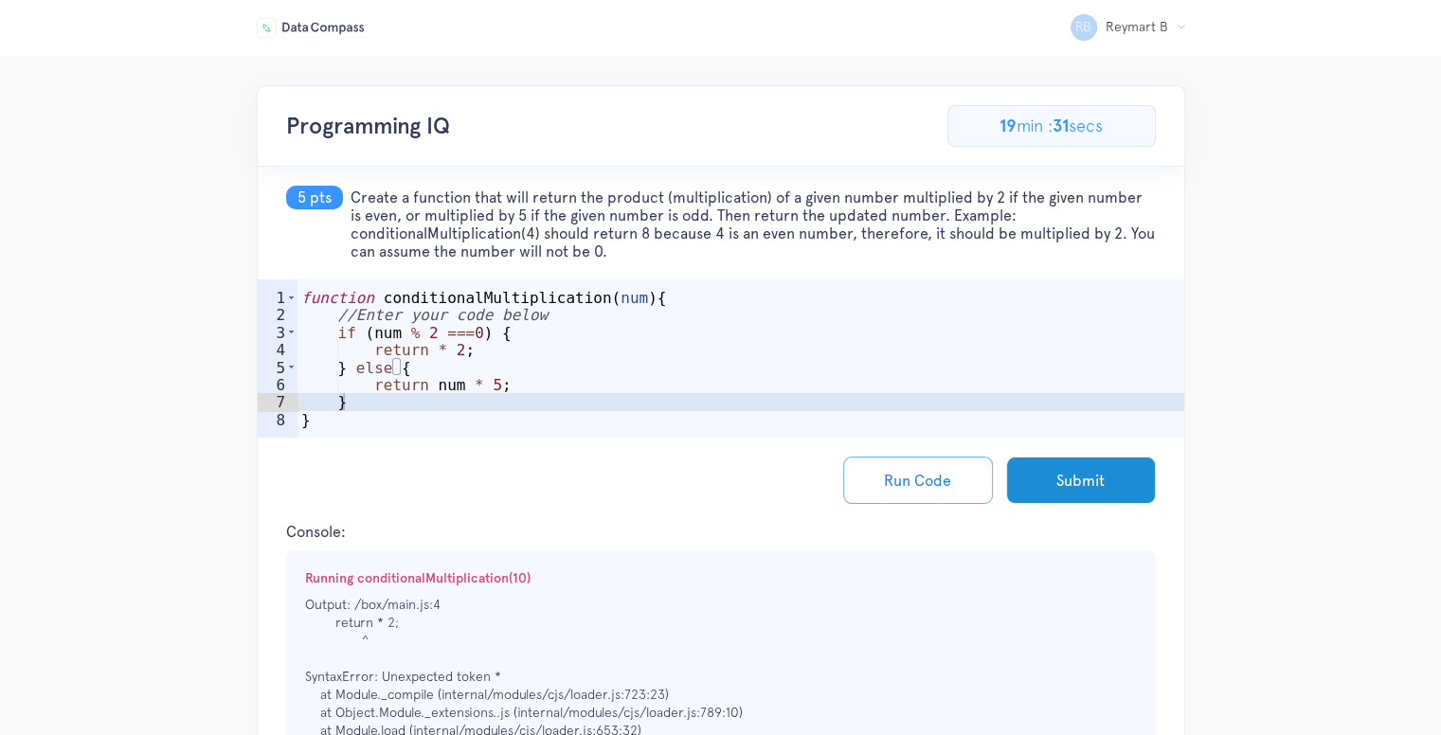
drag, startPoint x: 398, startPoint y: 441, endPoint x: 386, endPoint y: 433, distance: 14.5
click at [397, 441] on div "Run Code Submit" at bounding box center [721, 480] width 927 height 85
click at [383, 419] on div "function conditionalMultiplication ( num ) { //Enter your code below if ( num %…" at bounding box center [741, 385] width 887 height 193
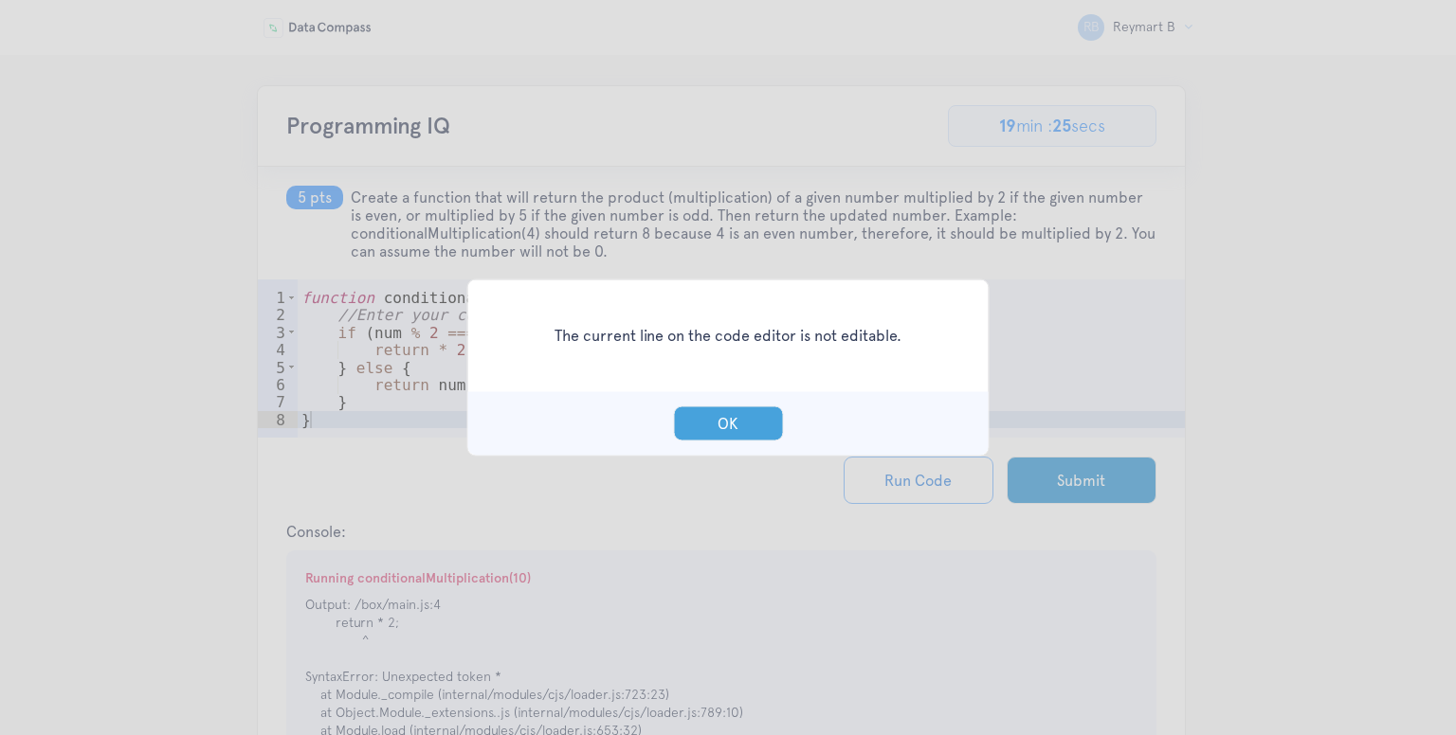
click at [709, 421] on button "OK" at bounding box center [728, 424] width 110 height 35
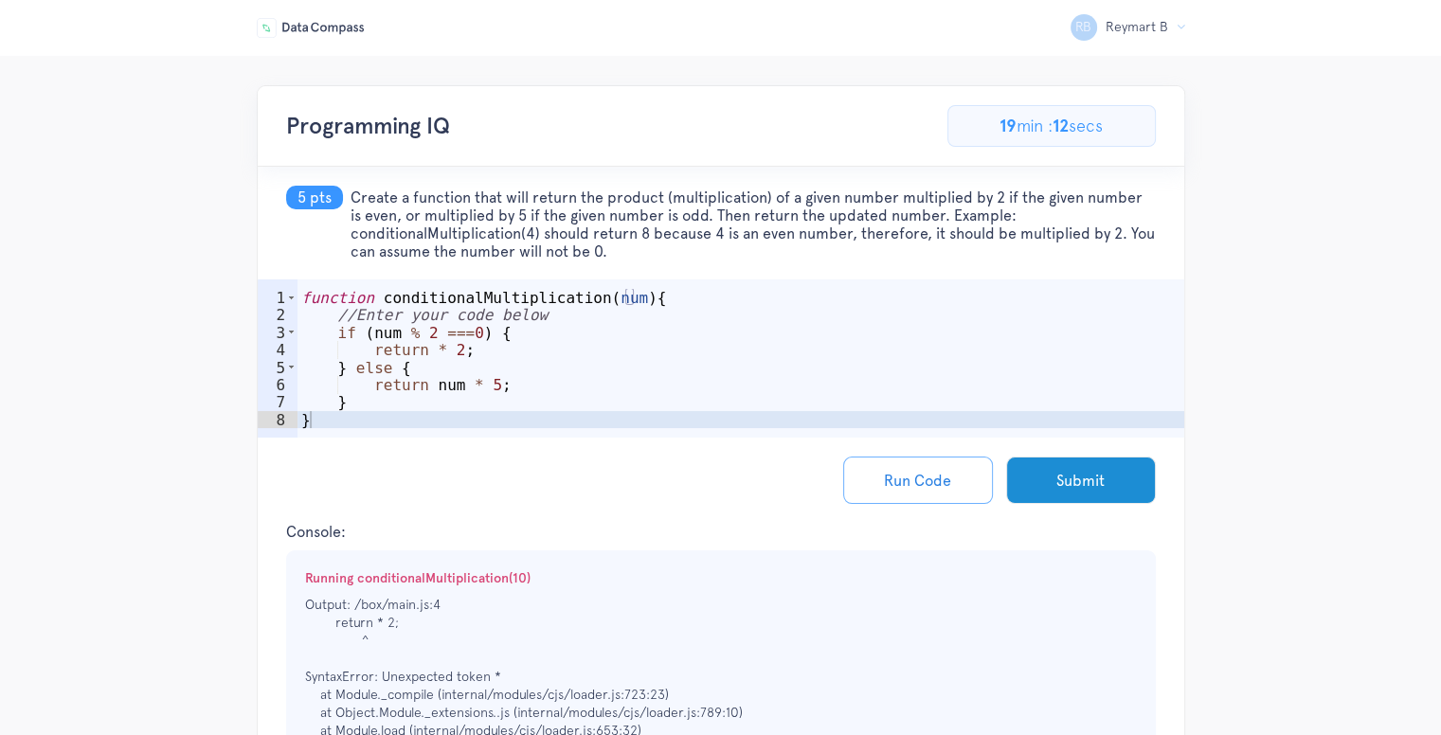
click at [390, 426] on div "function conditionalMultiplication ( num ) { //Enter your code below if ( num %…" at bounding box center [741, 385] width 887 height 193
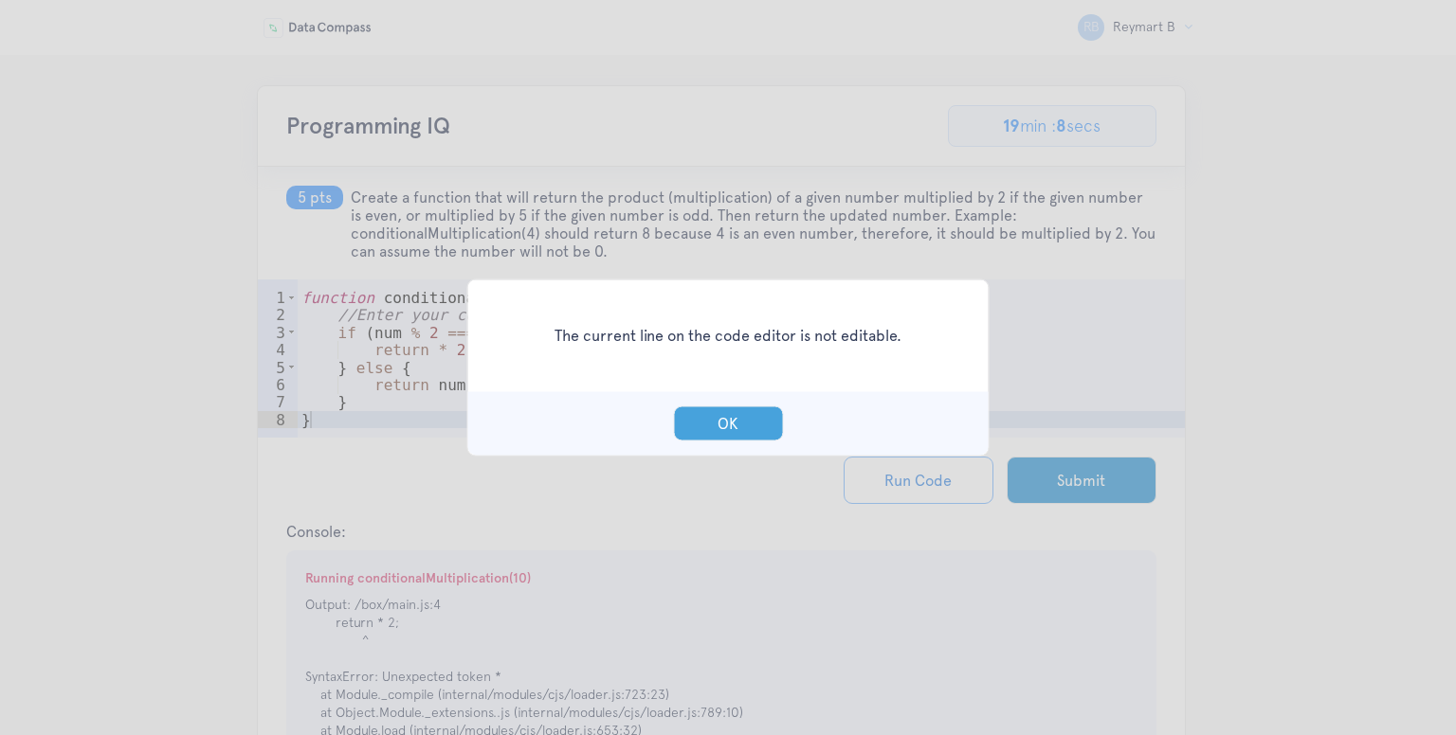
click at [724, 417] on button "OK" at bounding box center [728, 424] width 110 height 35
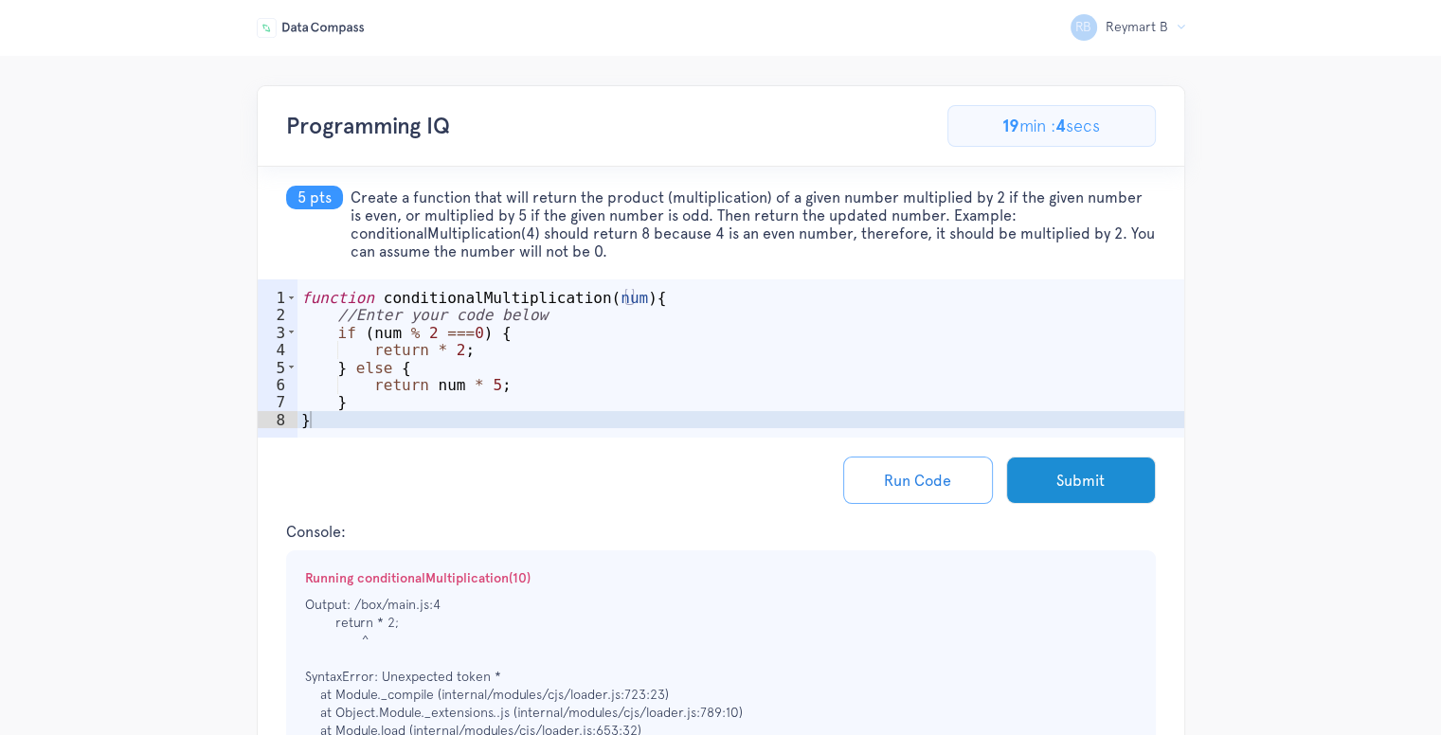
click at [545, 356] on div "function conditionalMultiplication ( num ) { //Enter your code below if ( num %…" at bounding box center [741, 385] width 887 height 193
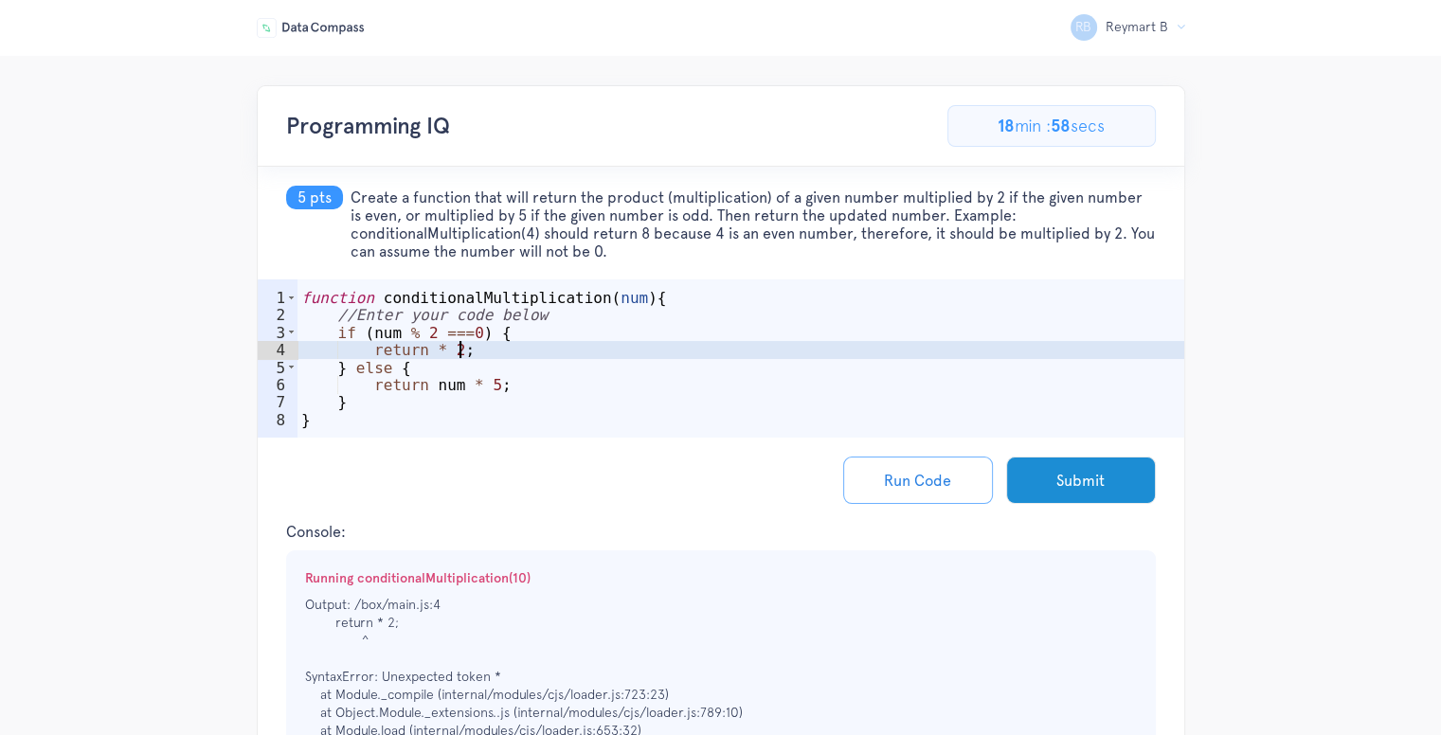
scroll to position [0, 9]
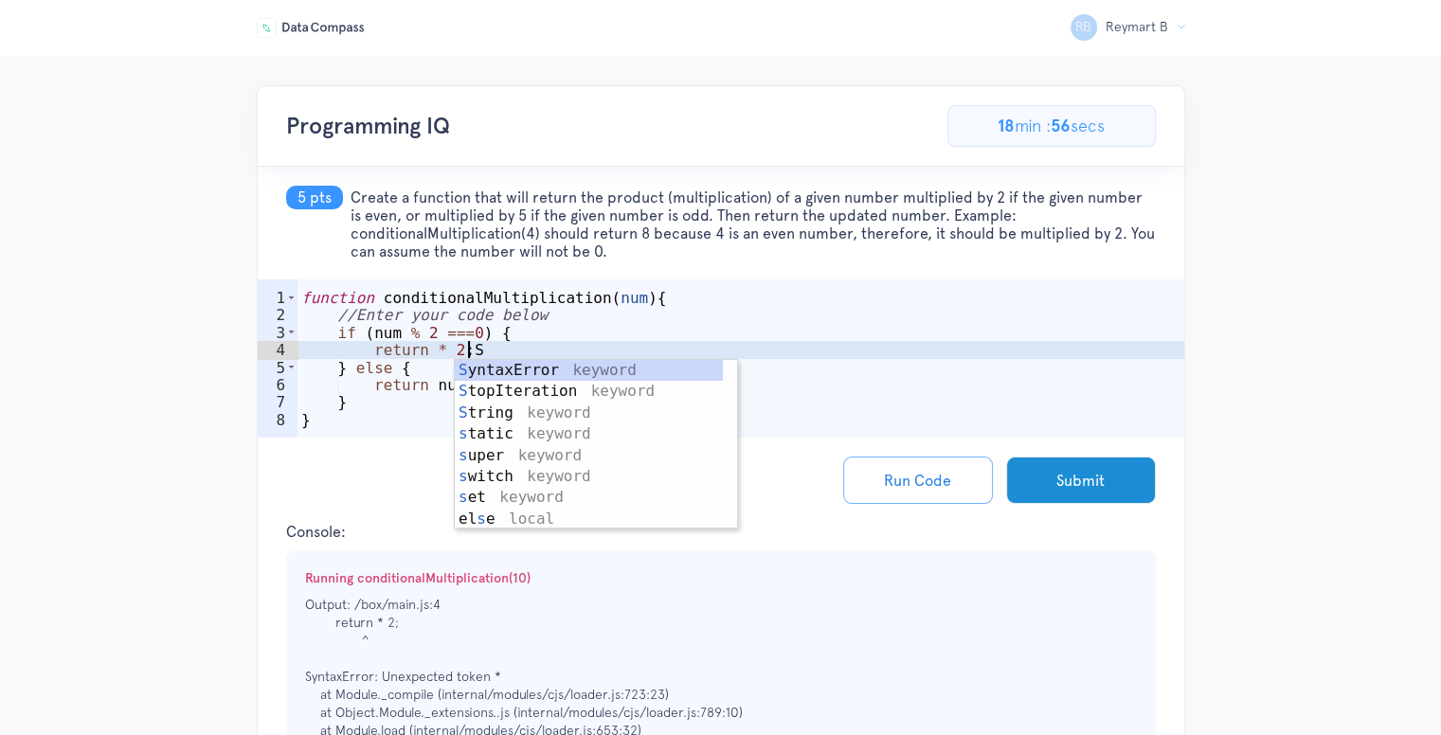
click at [849, 400] on div "function conditionalMultiplication ( num ) { //Enter your code below if ( num %…" at bounding box center [741, 385] width 887 height 193
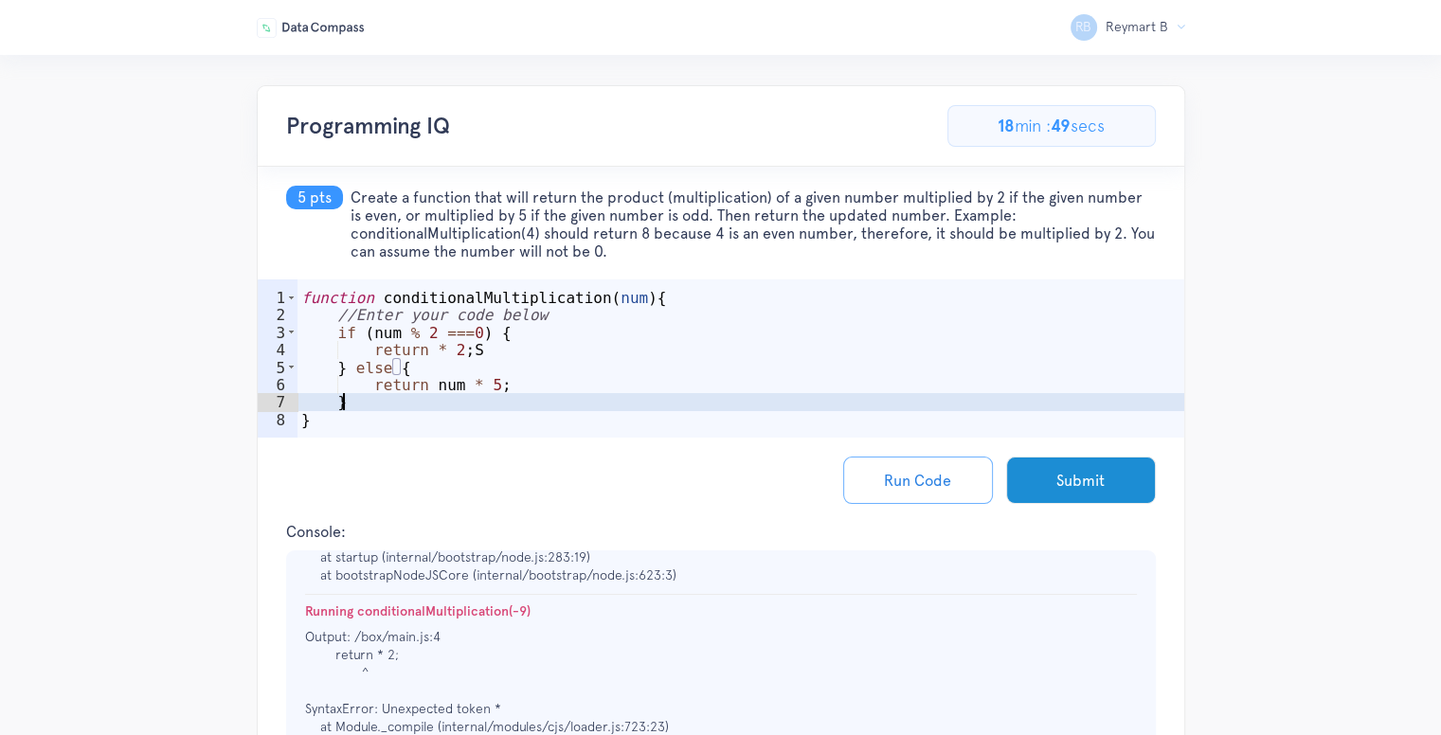
scroll to position [0, 0]
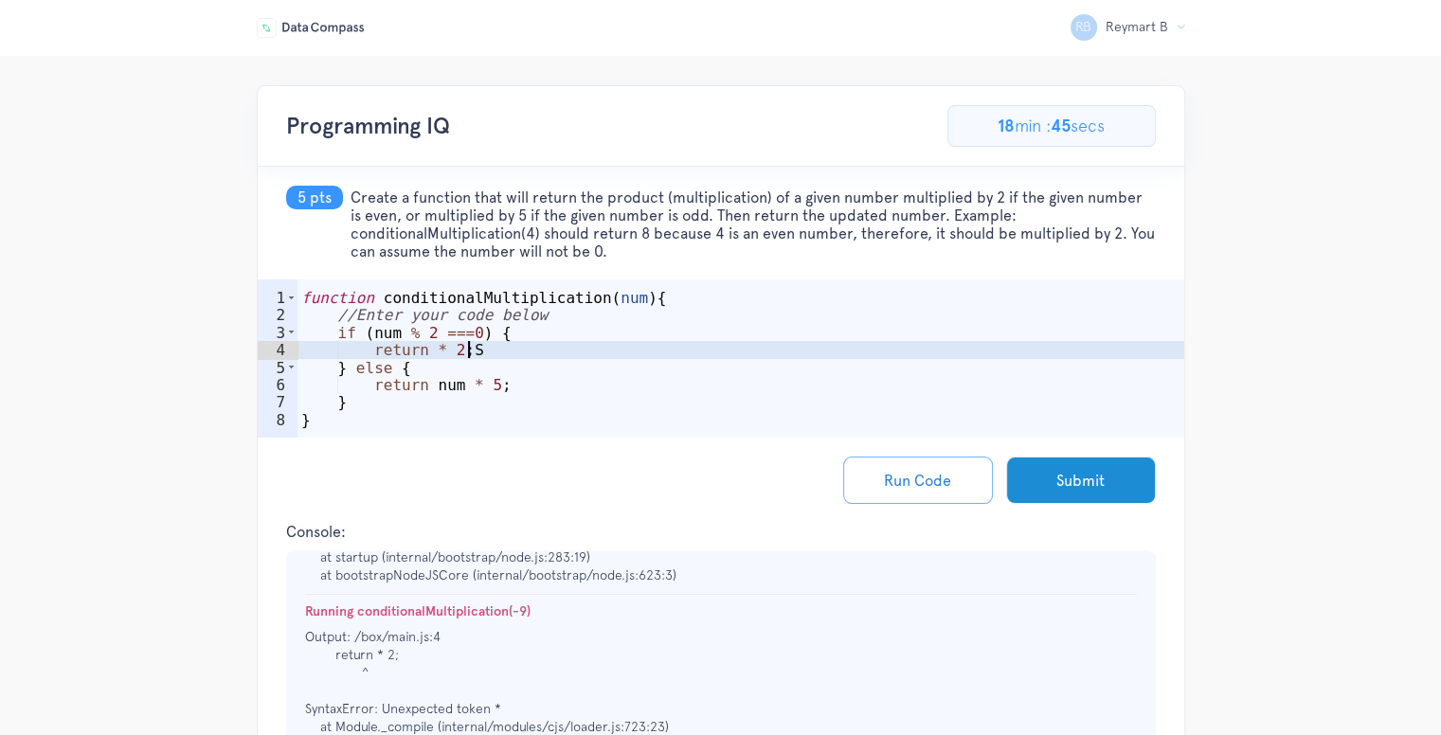
click at [474, 350] on div "function conditionalMultiplication ( num ) { //Enter your code below if ( num %…" at bounding box center [741, 385] width 887 height 193
click at [897, 478] on button "Run Code" at bounding box center [918, 480] width 150 height 47
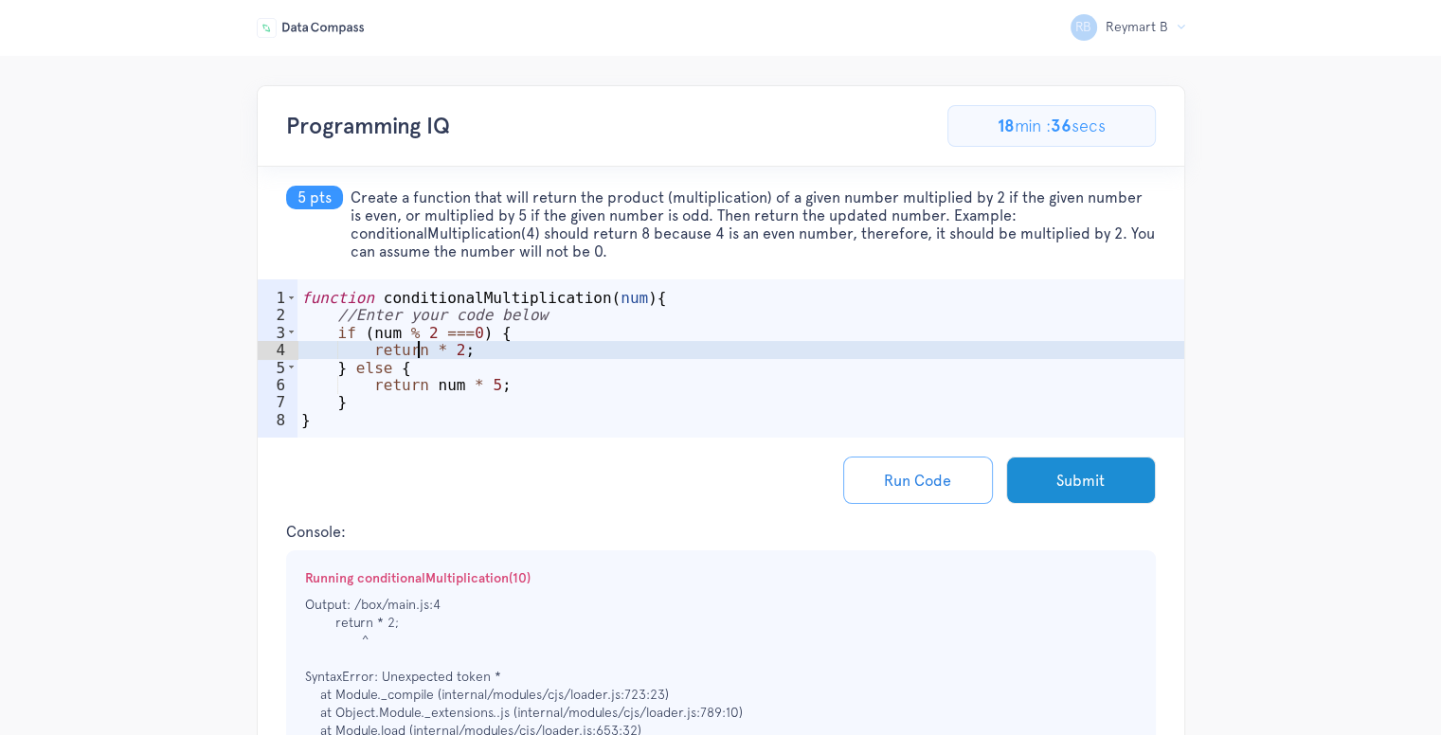
click at [421, 345] on div "function conditionalMultiplication ( num ) { //Enter your code below if ( num %…" at bounding box center [741, 385] width 887 height 193
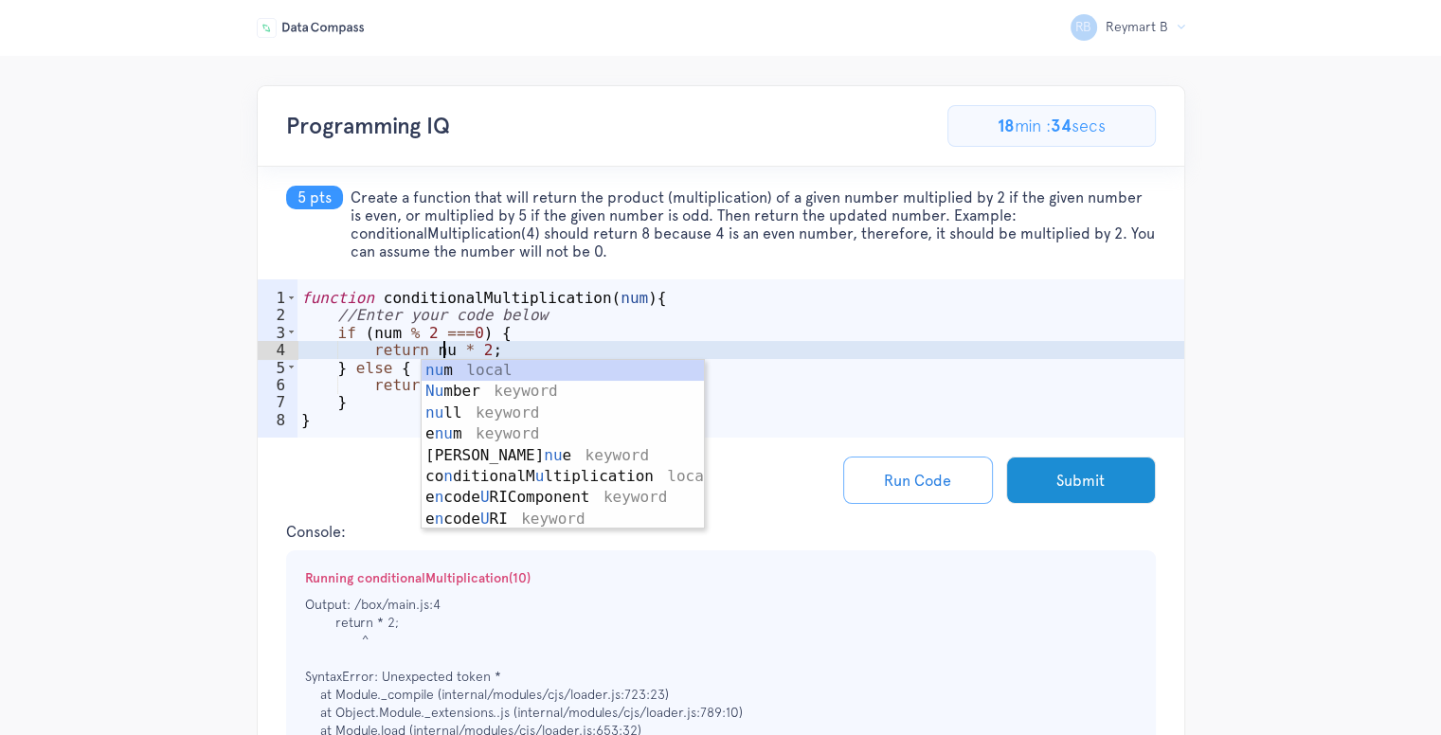
scroll to position [0, 9]
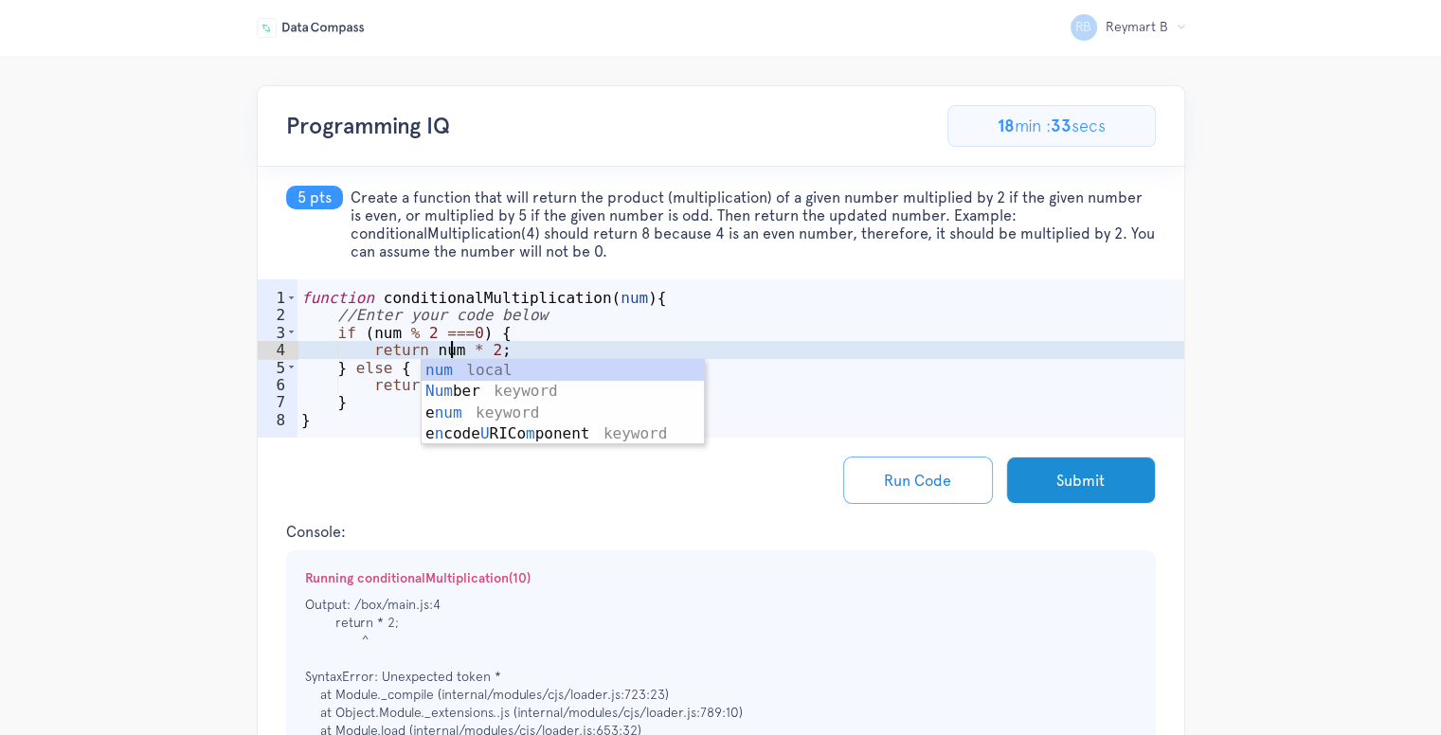
click at [916, 334] on div "function conditionalMultiplication ( num ) { //Enter your code below if ( num %…" at bounding box center [741, 385] width 887 height 193
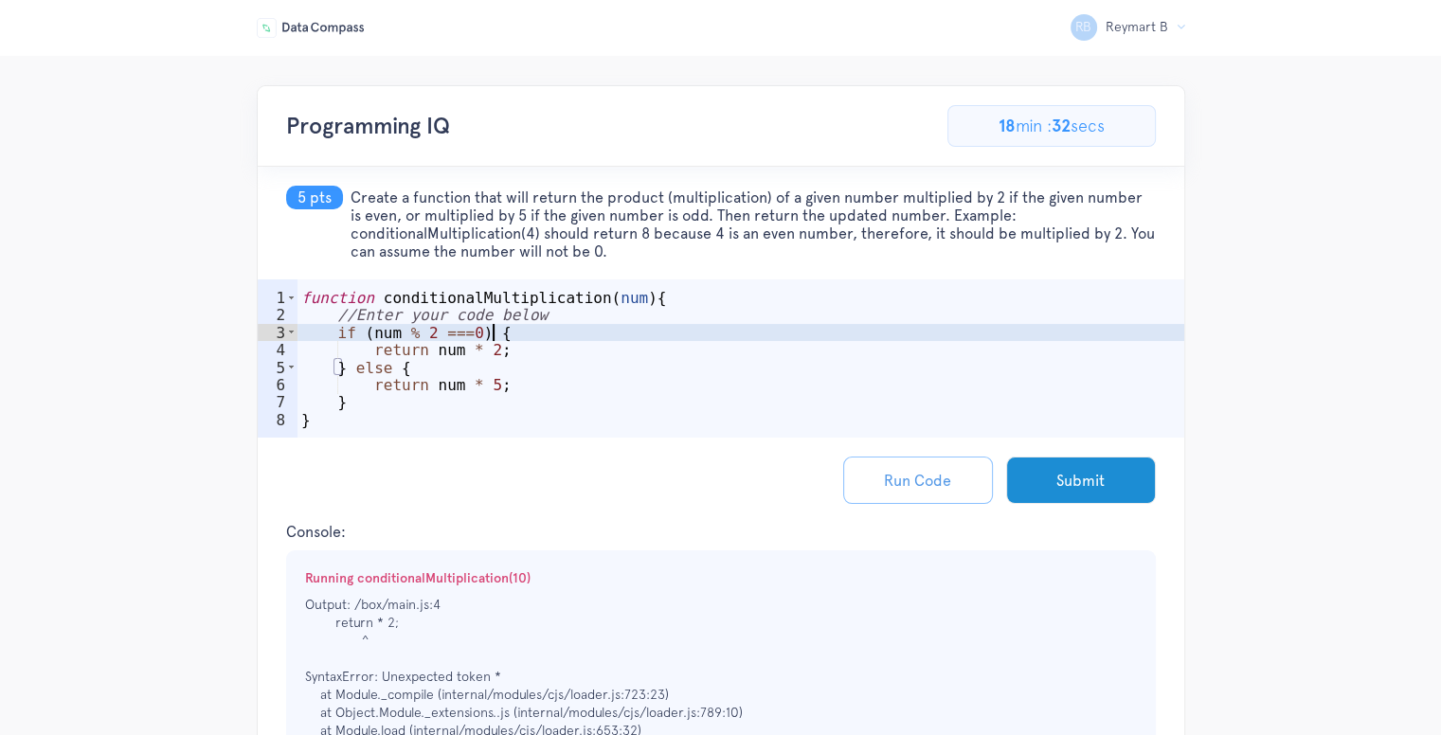
type textarea "if (num % 2 ===0) {"
click at [898, 482] on button "Run Code" at bounding box center [918, 480] width 150 height 47
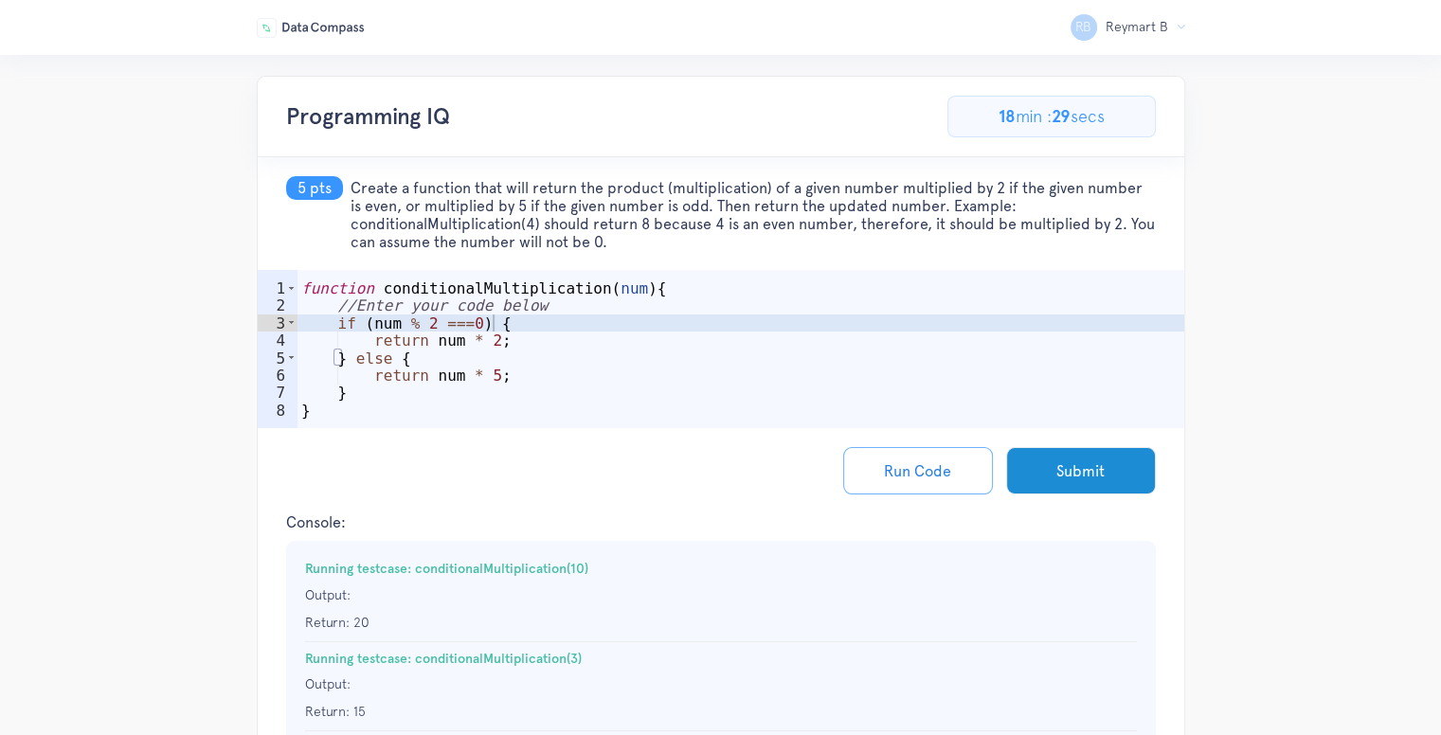
scroll to position [0, 0]
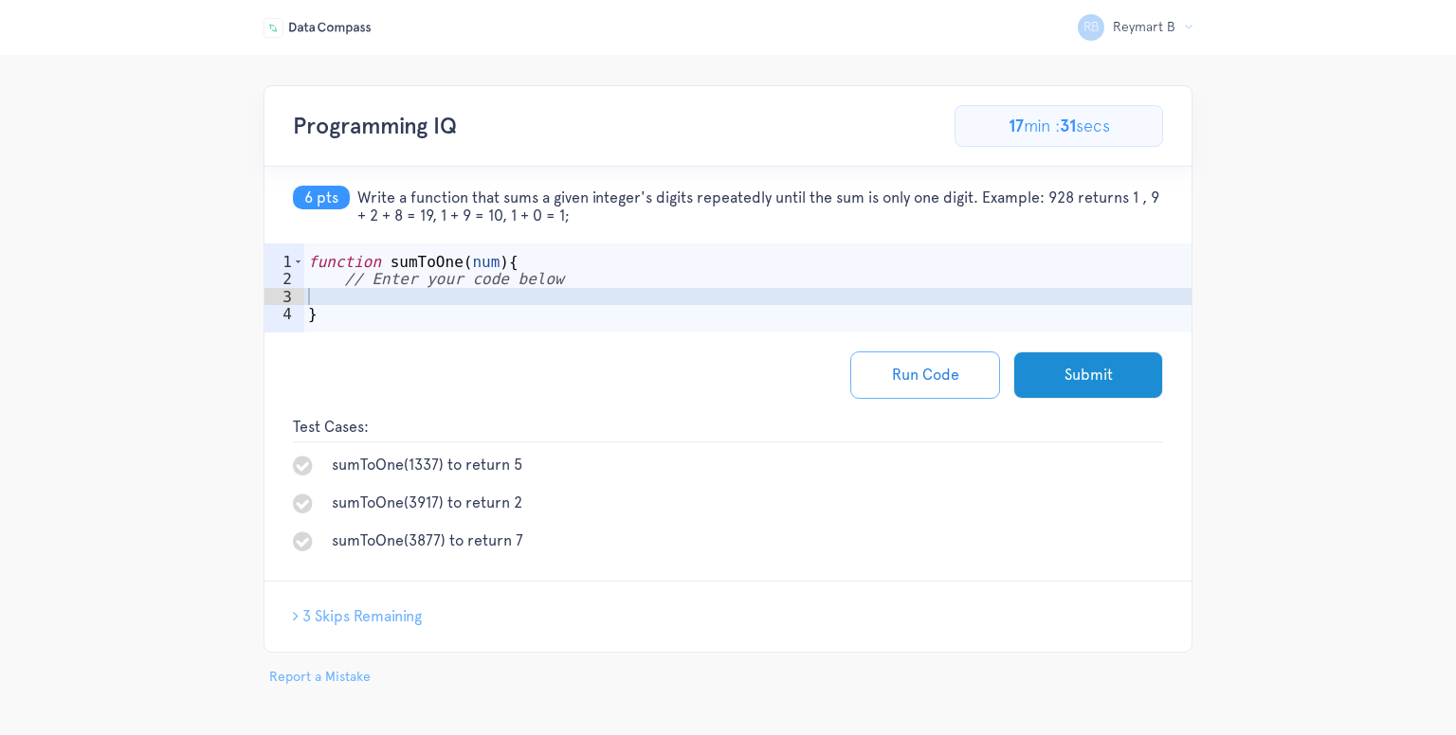
click at [335, 622] on span "3 Skips Remaining" at bounding box center [361, 616] width 119 height 18
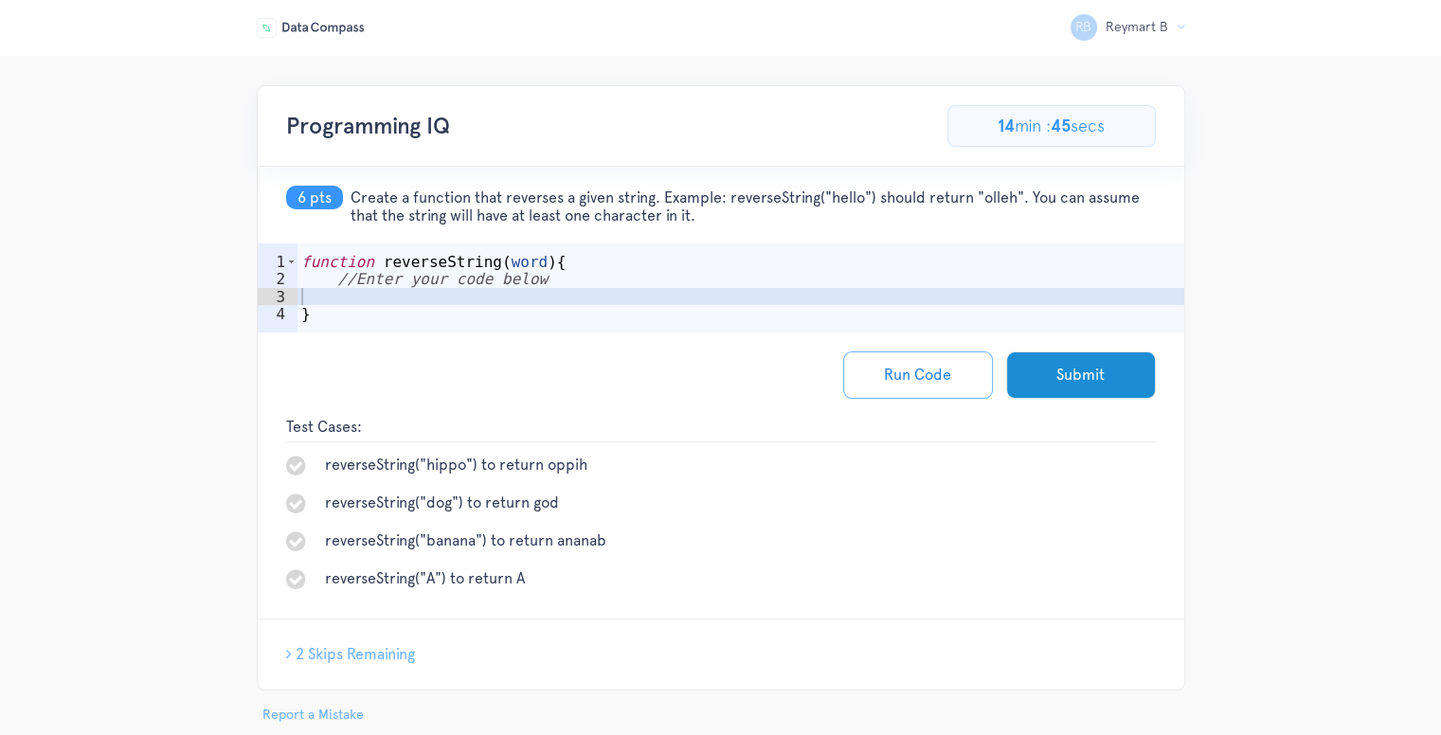
click at [565, 202] on span "Create a function that reverses a given string. Example: reverseString("hello")…" at bounding box center [754, 207] width 806 height 36
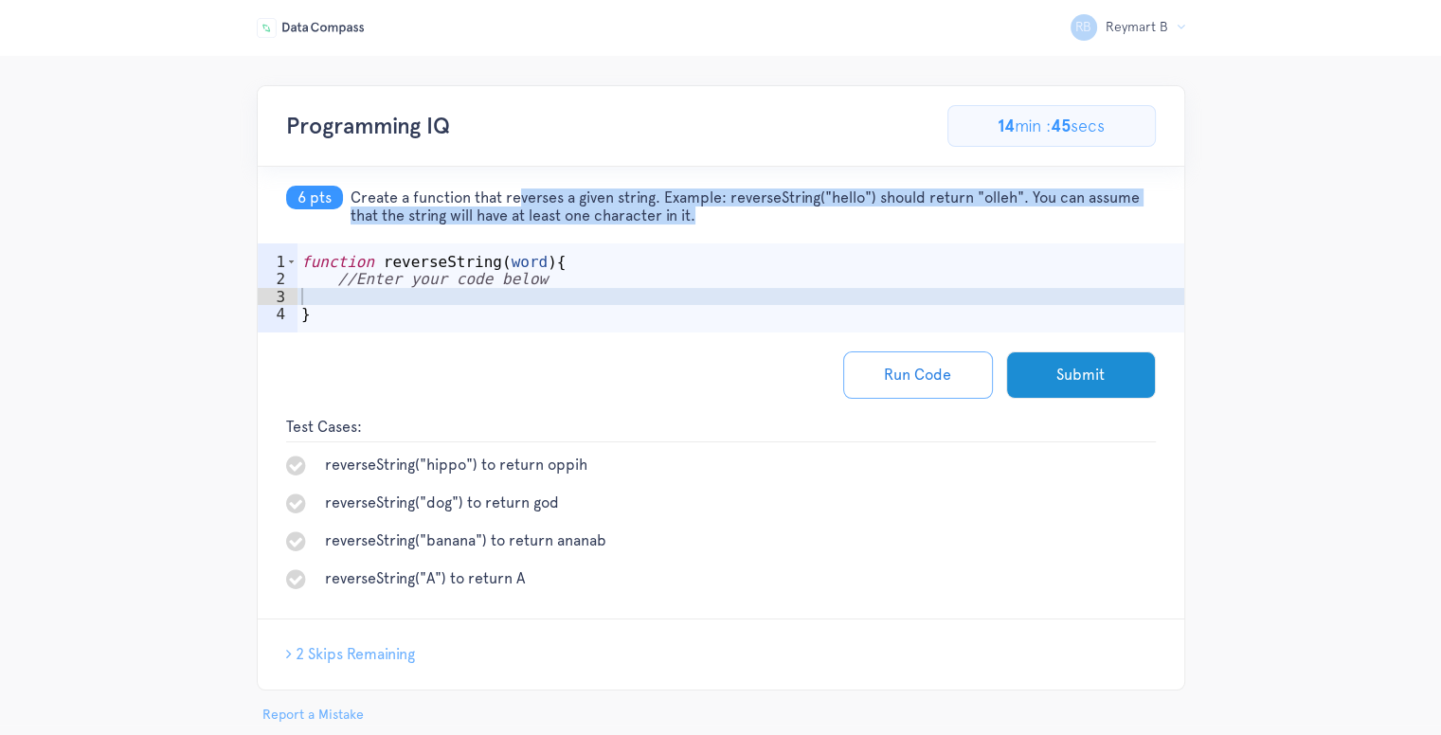
click at [565, 202] on span "Create a function that reverses a given string. Example: reverseString("hello")…" at bounding box center [754, 207] width 806 height 36
copy div "Create a function that reverses a given string. Example: reverseString("hello")…"
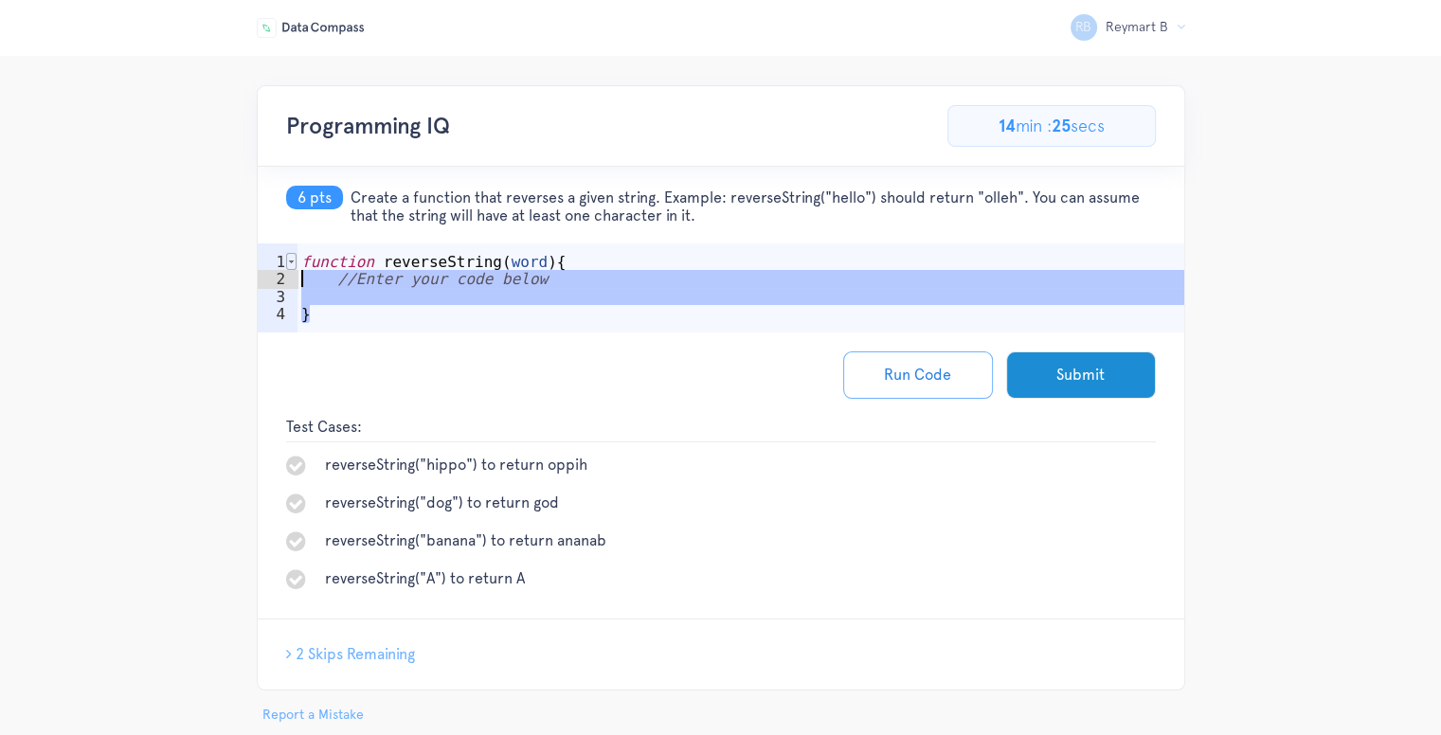
drag, startPoint x: 315, startPoint y: 315, endPoint x: 285, endPoint y: 266, distance: 56.6
click at [288, 270] on div "} 1 2 3 4 function reverseString ( word ) { //Enter your code below } ההההההההה…" at bounding box center [721, 288] width 927 height 89
click at [322, 308] on div "function reverseString ( word ) { //Enter your code below }" at bounding box center [741, 314] width 887 height 123
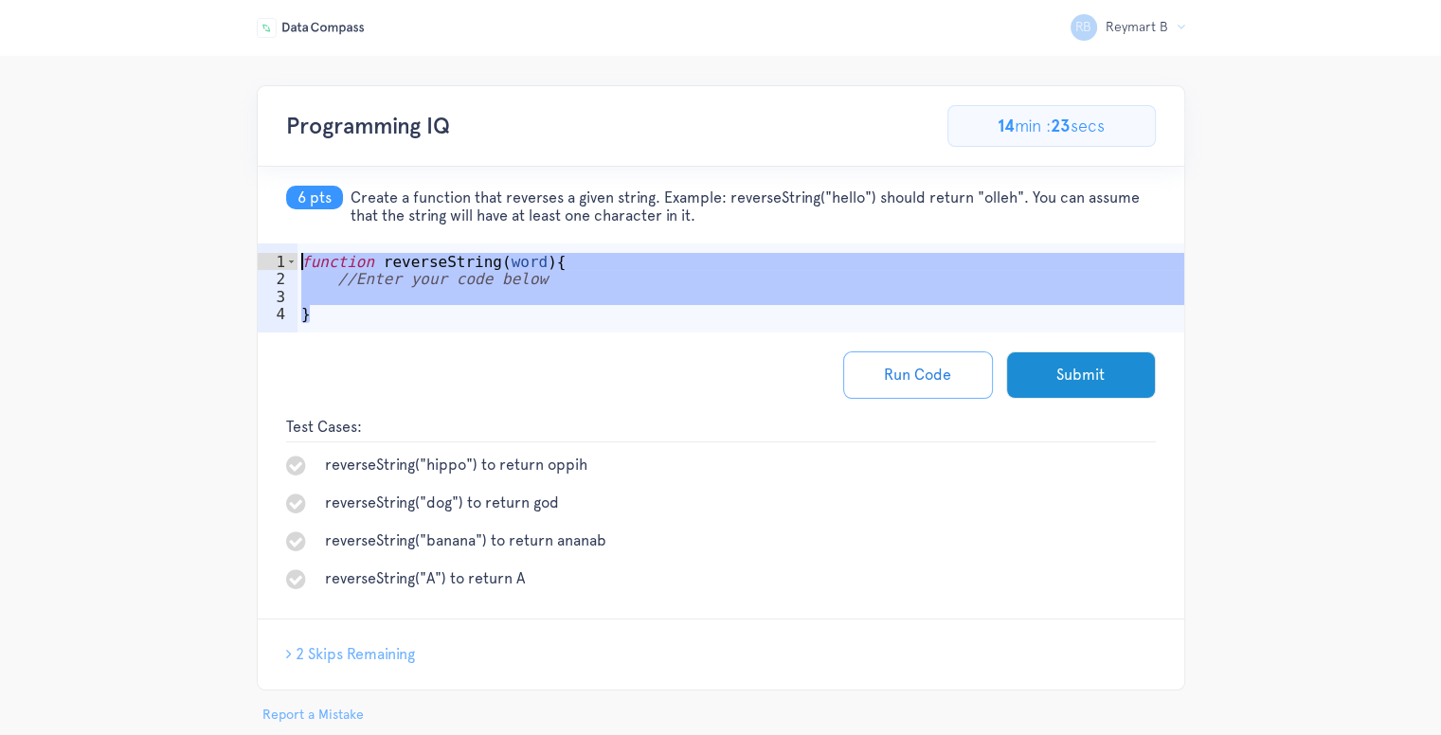
drag, startPoint x: 322, startPoint y: 311, endPoint x: 288, endPoint y: 247, distance: 72.1
click at [288, 247] on div "} 1 2 3 4 function reverseString ( word ) { //Enter your code below } ההההההההה…" at bounding box center [721, 288] width 927 height 89
type textarea "function reverseString(word){ //Enter your code below"
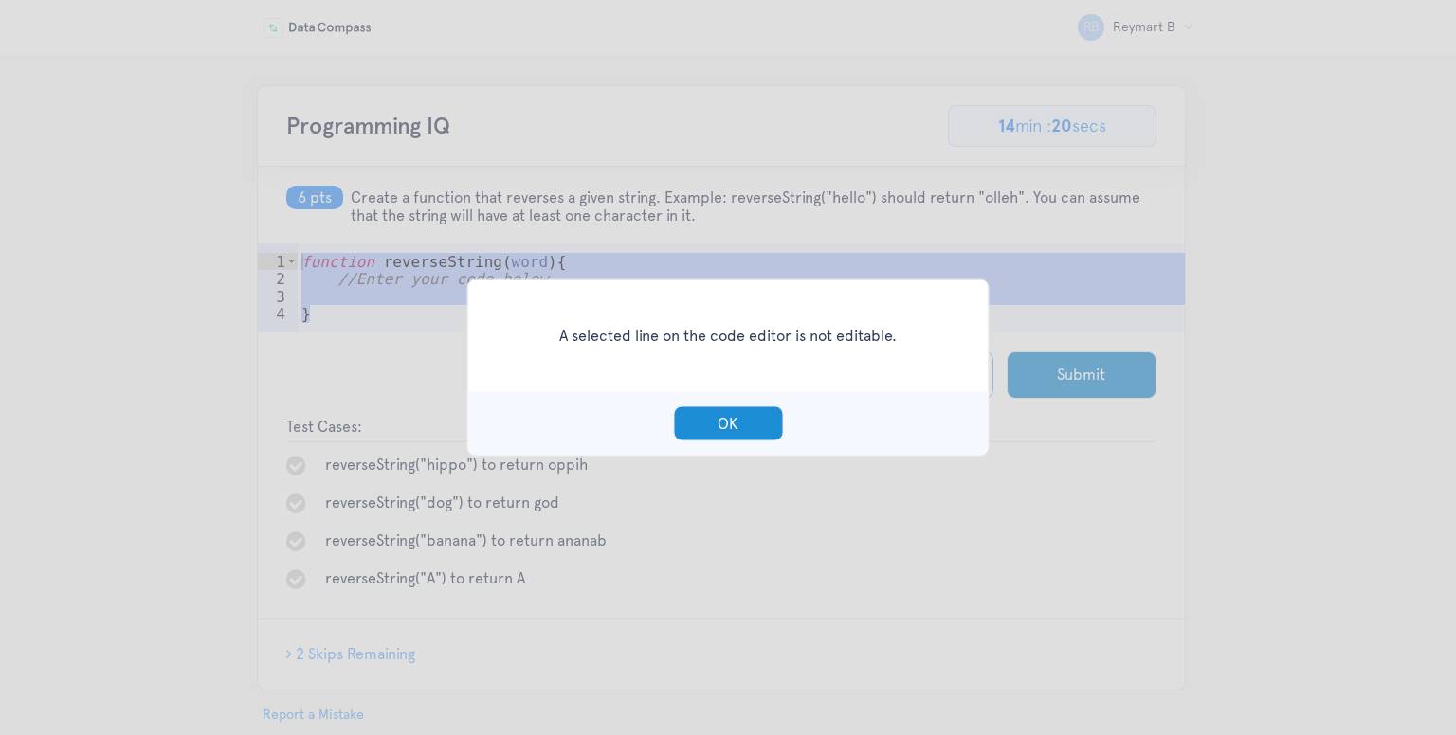
click at [724, 403] on div "OK" at bounding box center [728, 423] width 520 height 63
click at [720, 414] on button "OK" at bounding box center [728, 424] width 110 height 35
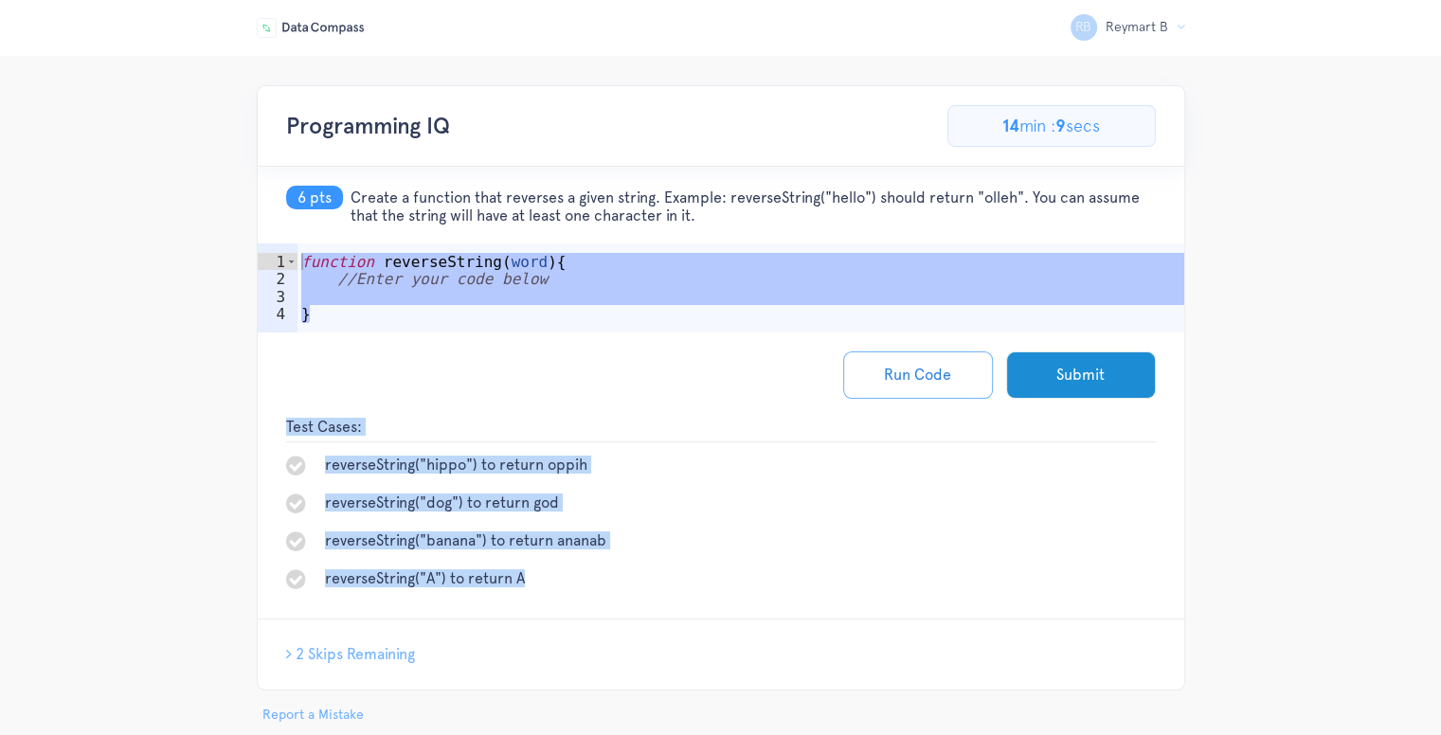
drag, startPoint x: 538, startPoint y: 588, endPoint x: 235, endPoint y: 418, distance: 347.5
click at [235, 418] on div "RB Reymart B Logout Programming IQ 46.15384615384615% Complete 6/13 Problems 9 …" at bounding box center [720, 405] width 1441 height 640
copy div "Test Cases: reverseString("hippo") to return oppih reverseString("dog") to retu…"
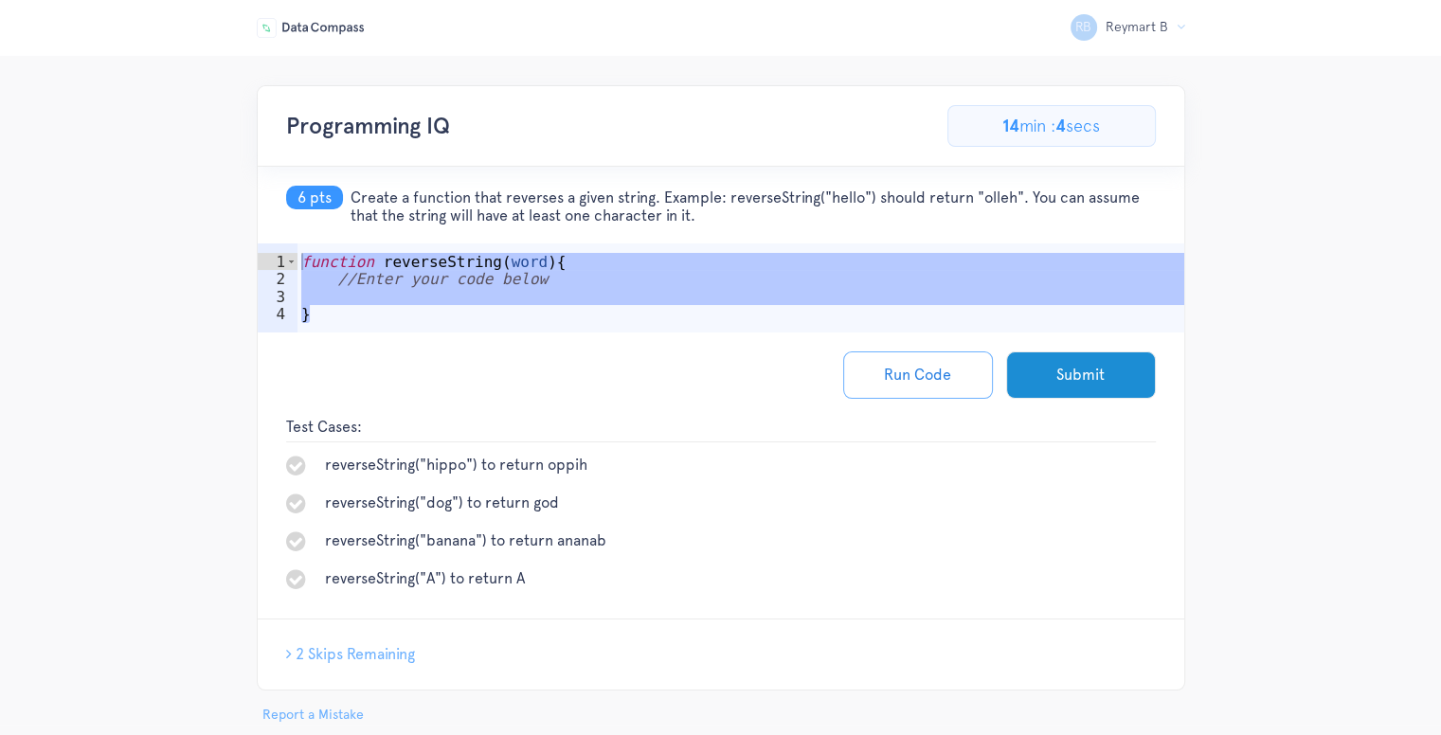
click at [779, 126] on div "Programming IQ 46.15384615384615% Complete 6/13 Problems 9 pts / 90 pts 14 min …" at bounding box center [721, 126] width 927 height 81
click at [475, 303] on div "function reverseString ( word ) { //Enter your code below }" at bounding box center [741, 314] width 887 height 123
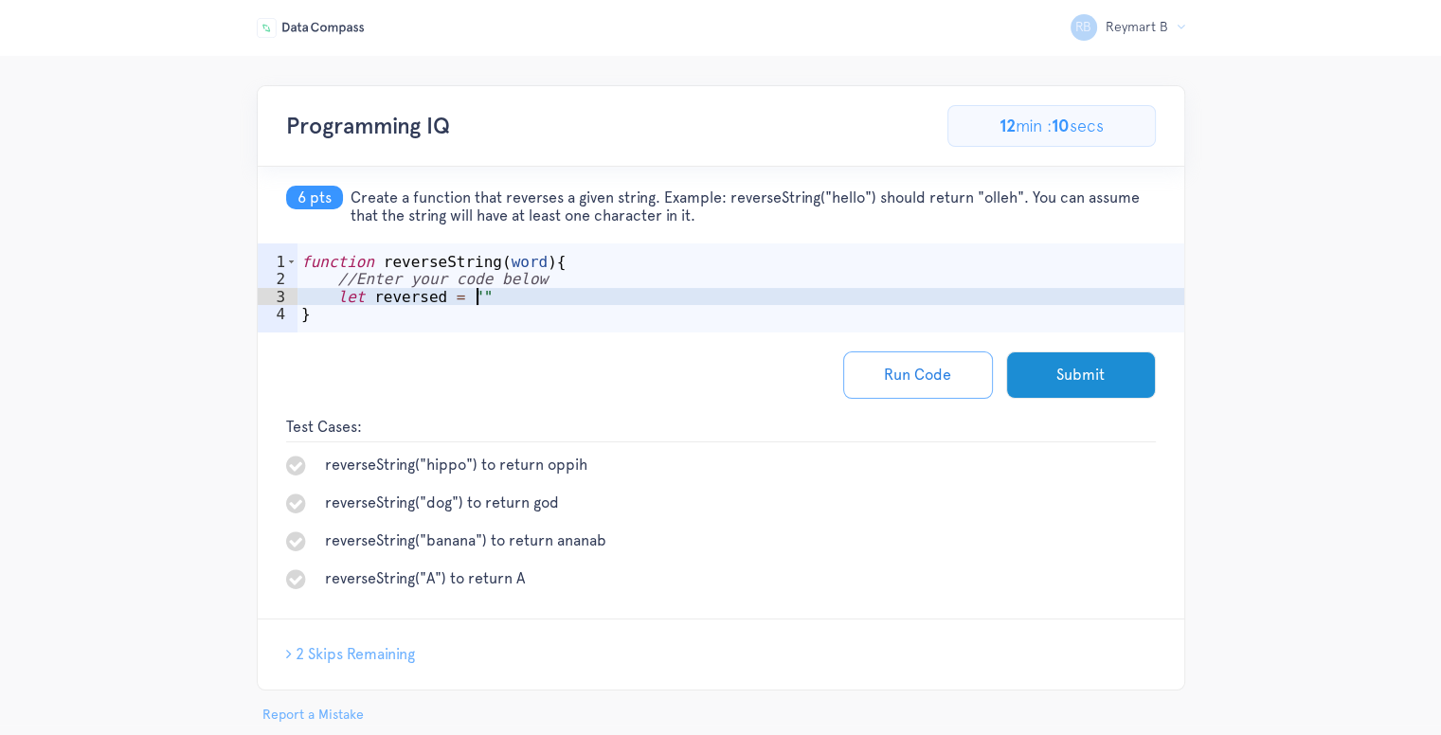
type textarea "let reversed = "";"
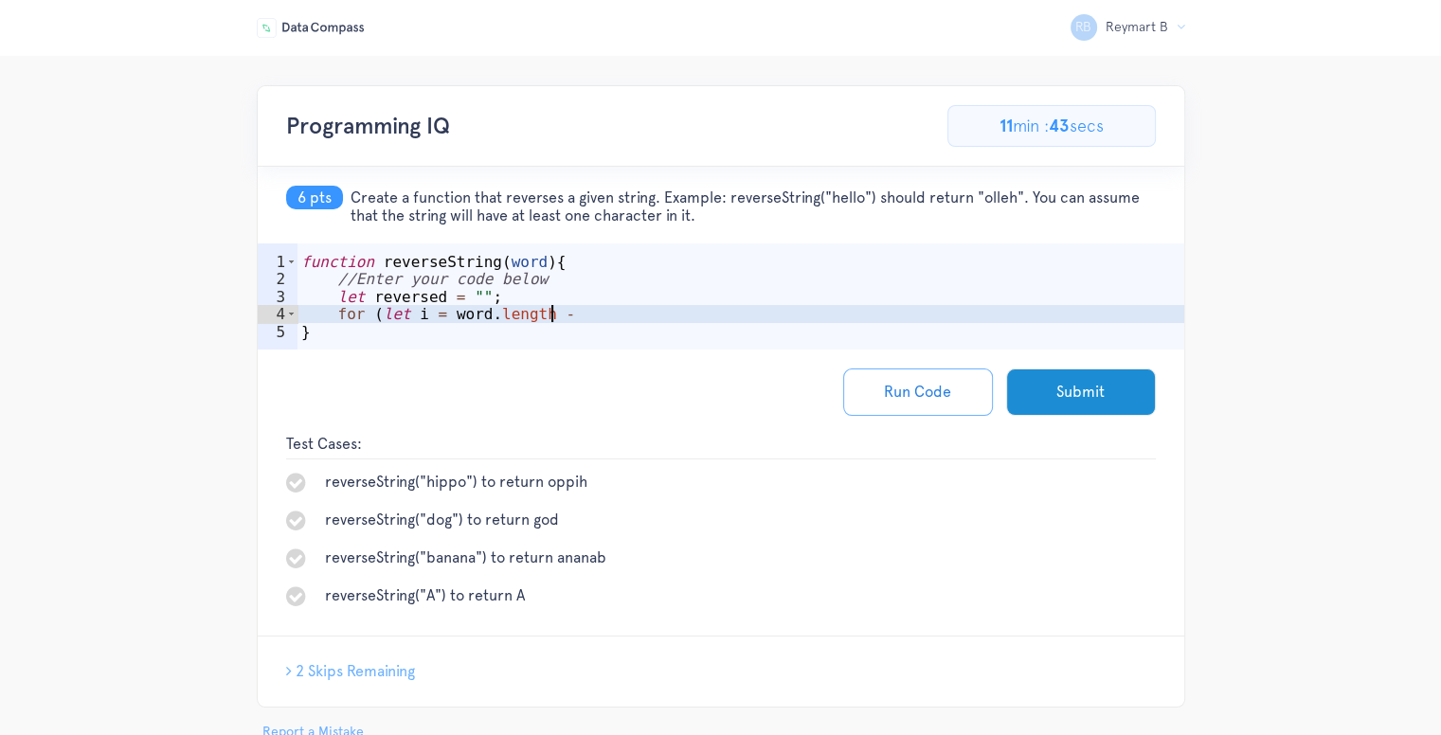
scroll to position [0, 15]
click at [553, 311] on div "function reverseString ( word ) { //Enter your code below let reversed = "" ; f…" at bounding box center [741, 323] width 887 height 141
click at [643, 309] on div "function reverseString ( word ) { //Enter your code below let reversed = "" ; f…" at bounding box center [741, 323] width 887 height 141
click at [591, 317] on div "function reverseString ( word ) { //Enter your code below let reversed = "" ; f…" at bounding box center [741, 323] width 887 height 141
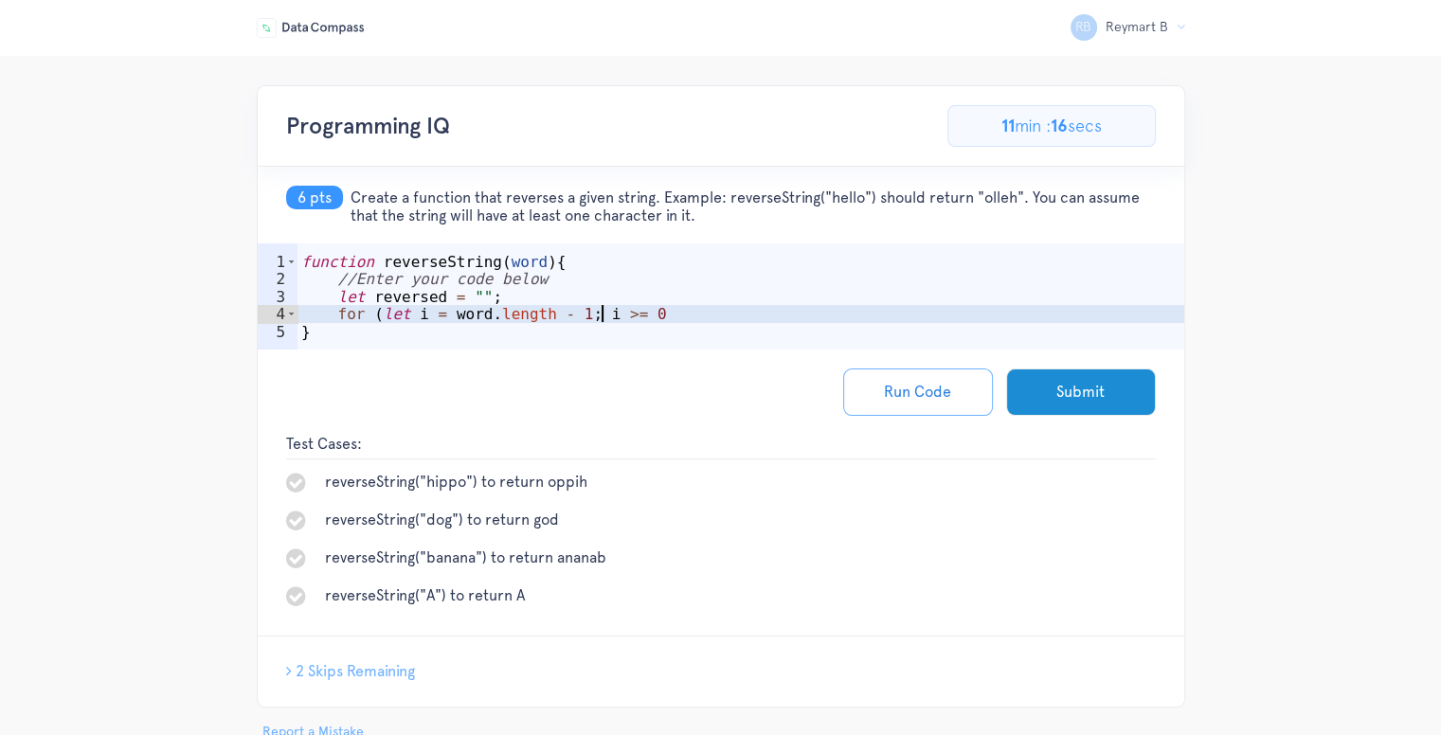
click at [660, 319] on div "function reverseString ( word ) { //Enter your code below let reversed = "" ; f…" at bounding box center [741, 323] width 887 height 141
type textarea "for (let i = word.length - 1; i >= 0; i--) {"
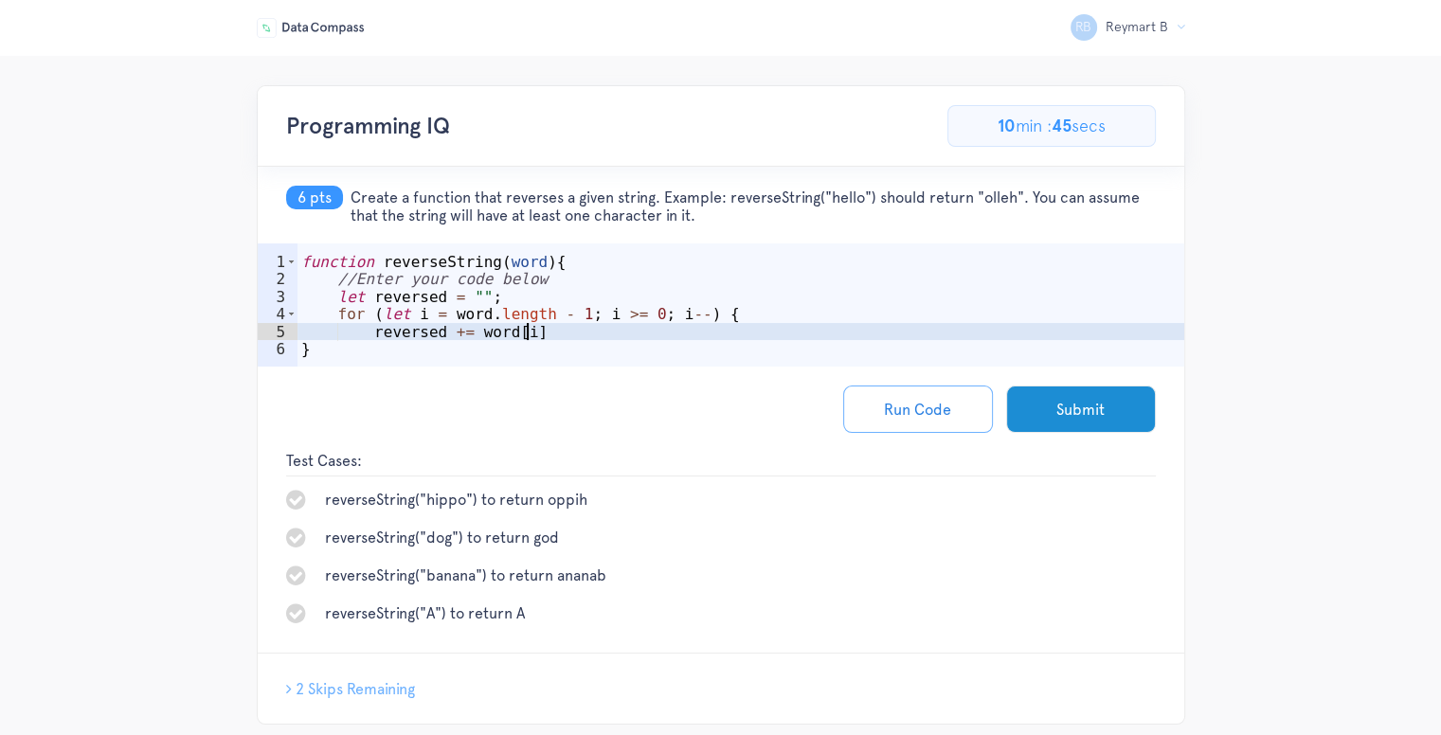
scroll to position [0, 12]
type textarea "reversed += word[i];"
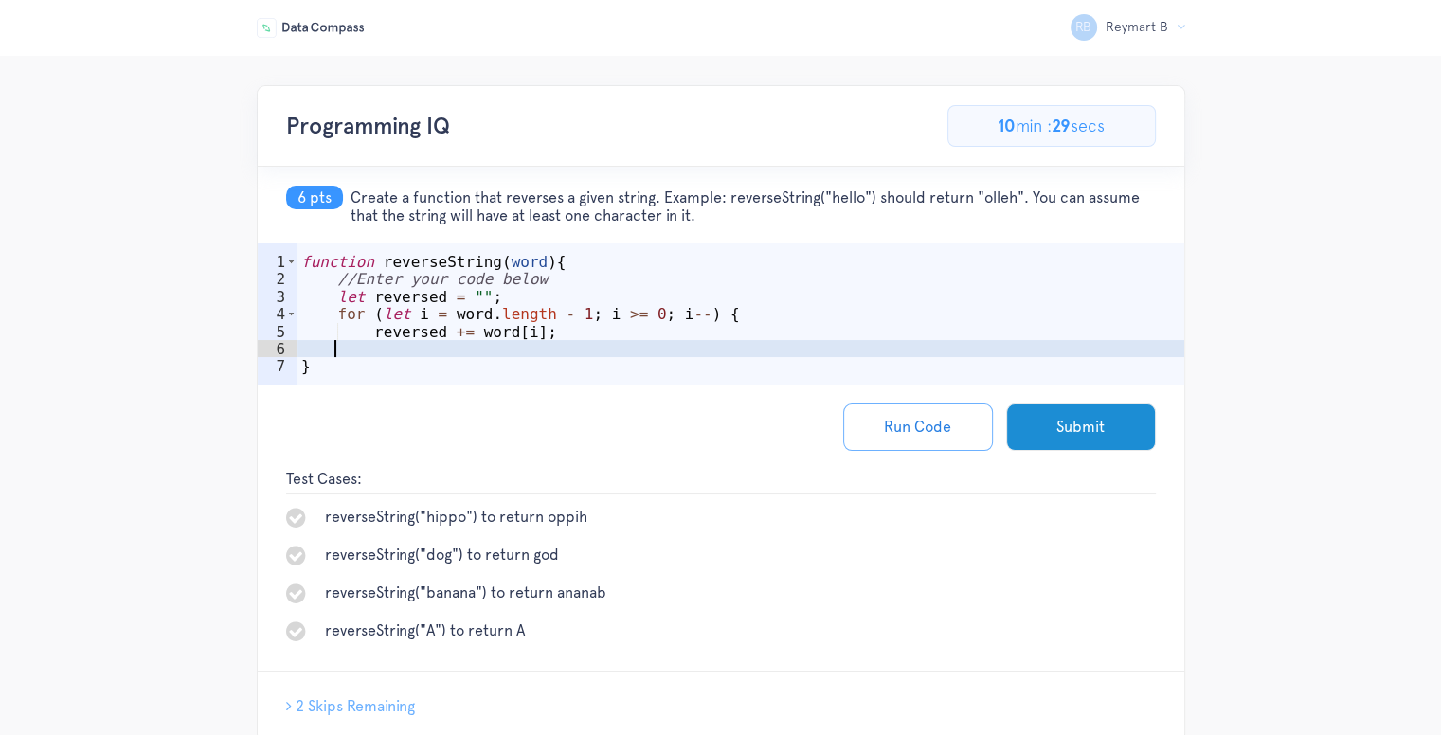
scroll to position [0, 1]
type textarea "}"
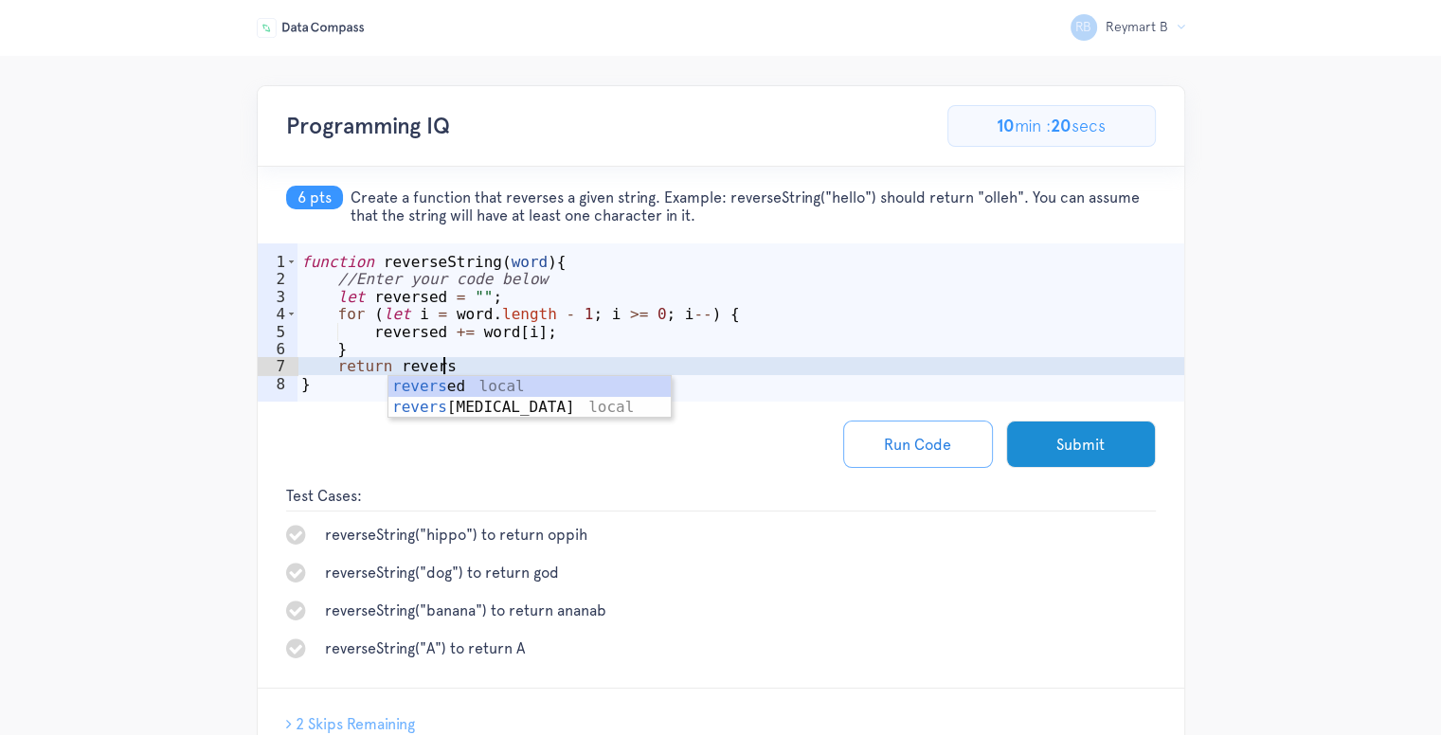
scroll to position [0, 8]
type textarea "return reversed"
click at [937, 430] on button "Run Code" at bounding box center [918, 444] width 150 height 47
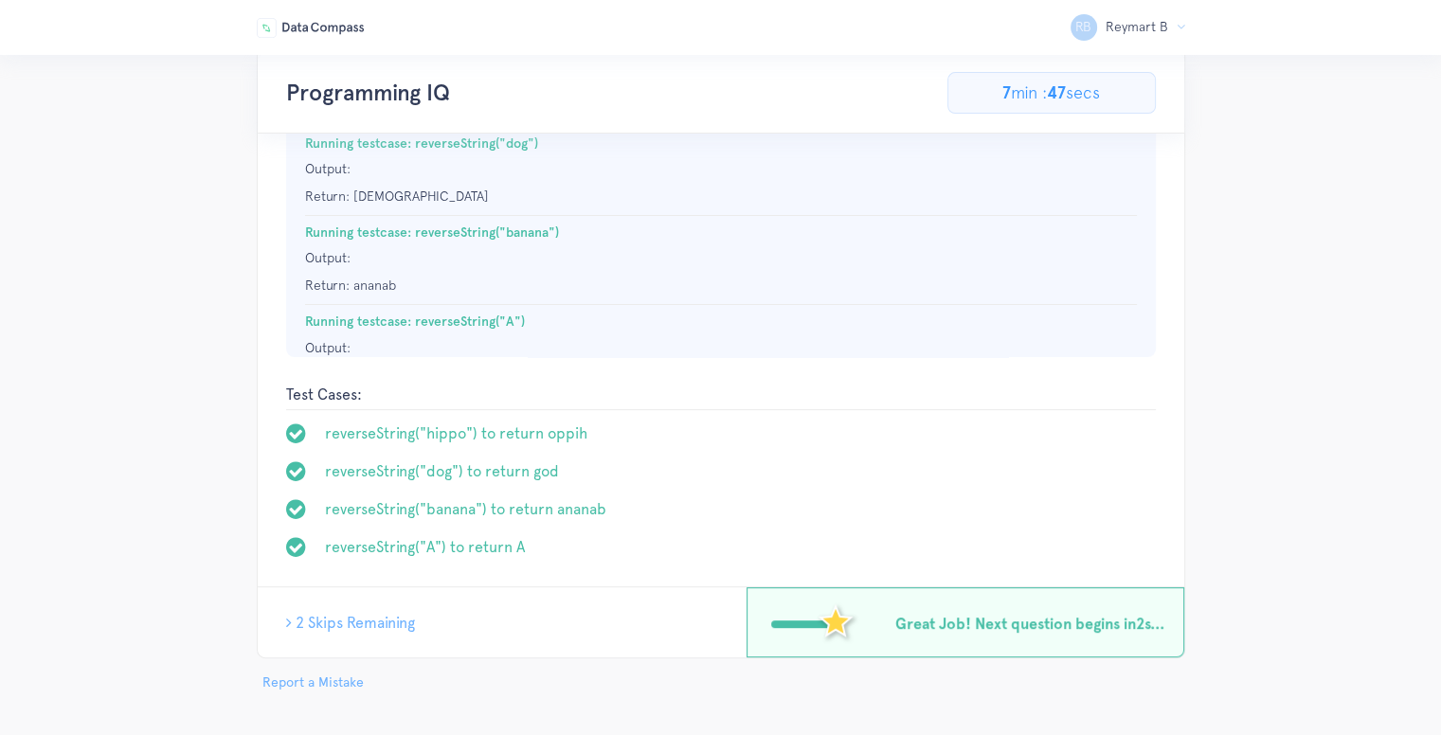
scroll to position [493, 0]
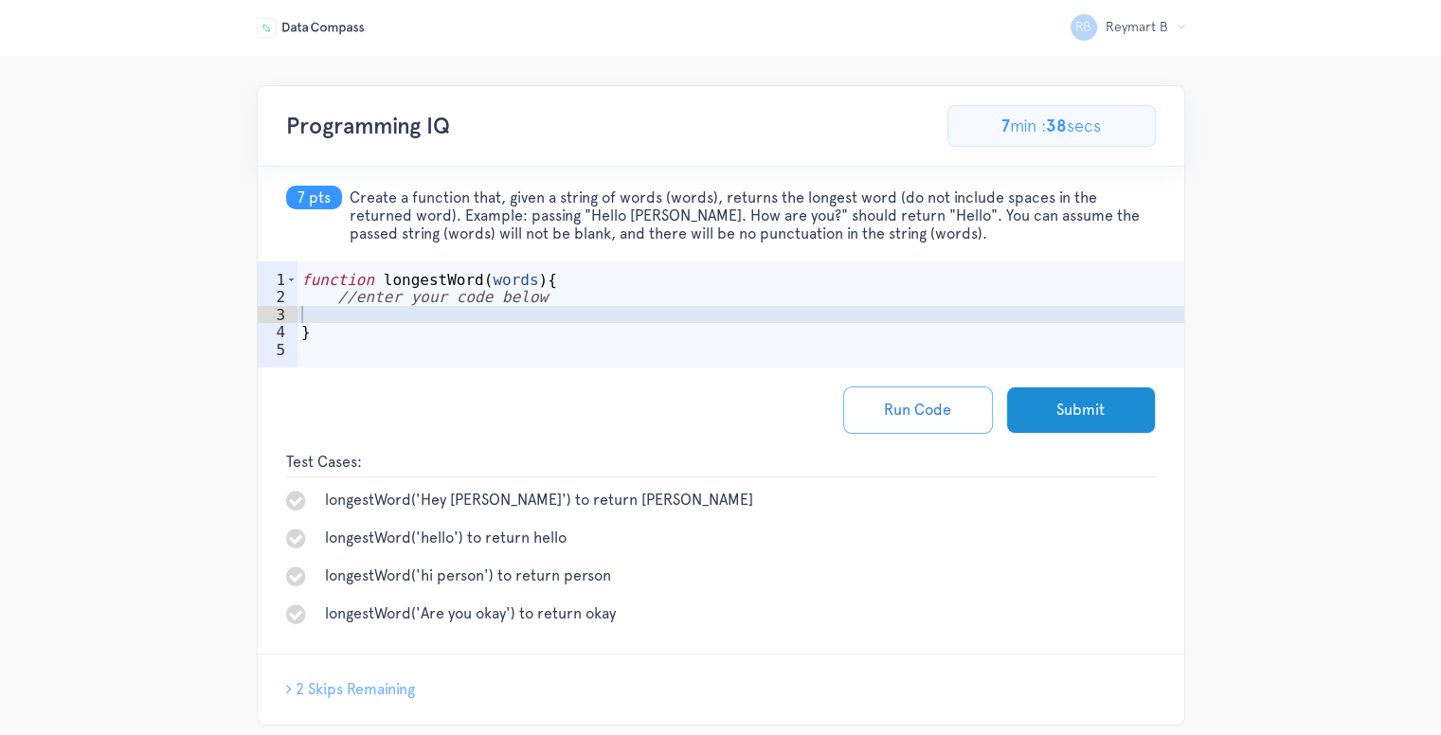
type textarea "//enter your code below"
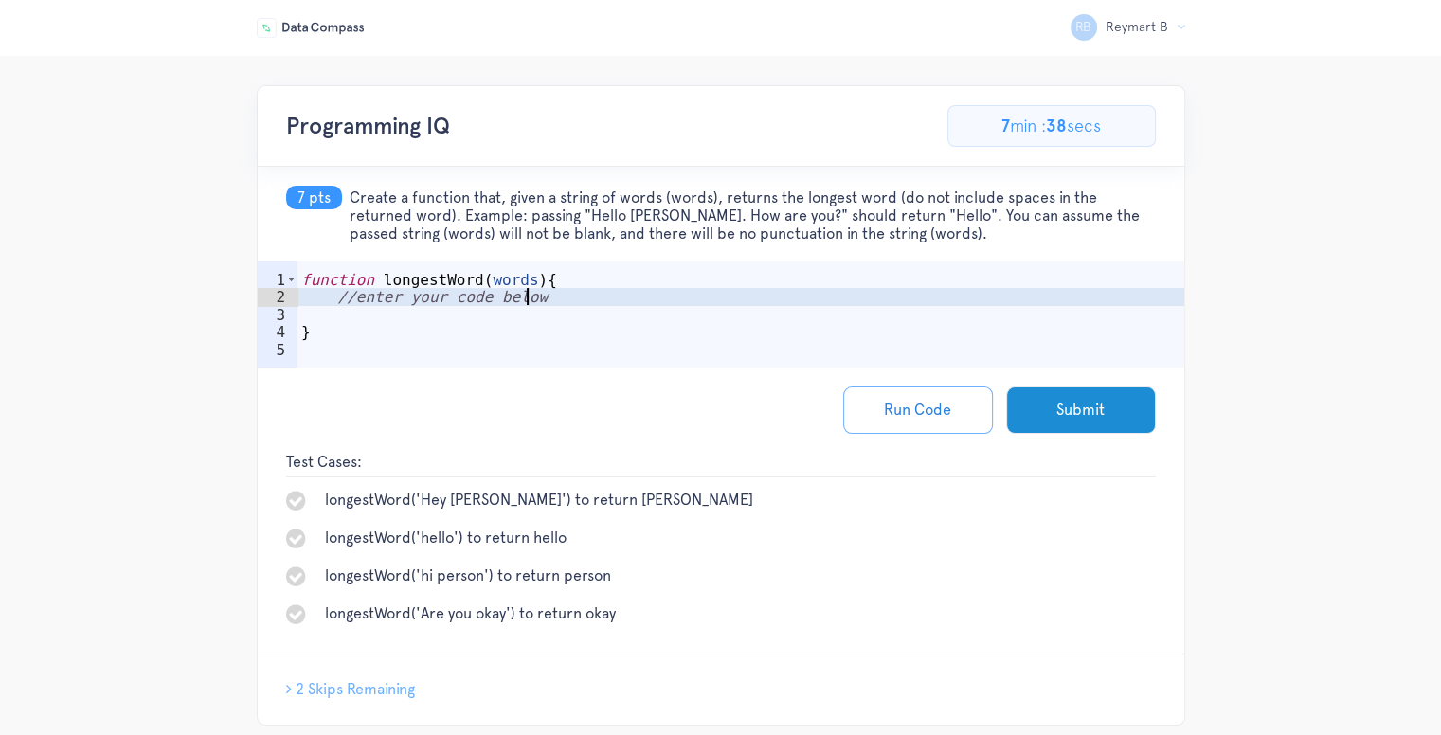
click at [848, 294] on div "function longestWord ( words ) { //enter your code below }" at bounding box center [741, 341] width 887 height 141
click at [848, 297] on div "function longestWord ( words ) { //enter your code below }" at bounding box center [741, 341] width 887 height 141
click at [848, 303] on div "function longestWord ( words ) { //enter your code below }" at bounding box center [741, 341] width 887 height 141
click at [843, 318] on div "function longestWord ( words ) { //enter your code below }" at bounding box center [741, 341] width 887 height 141
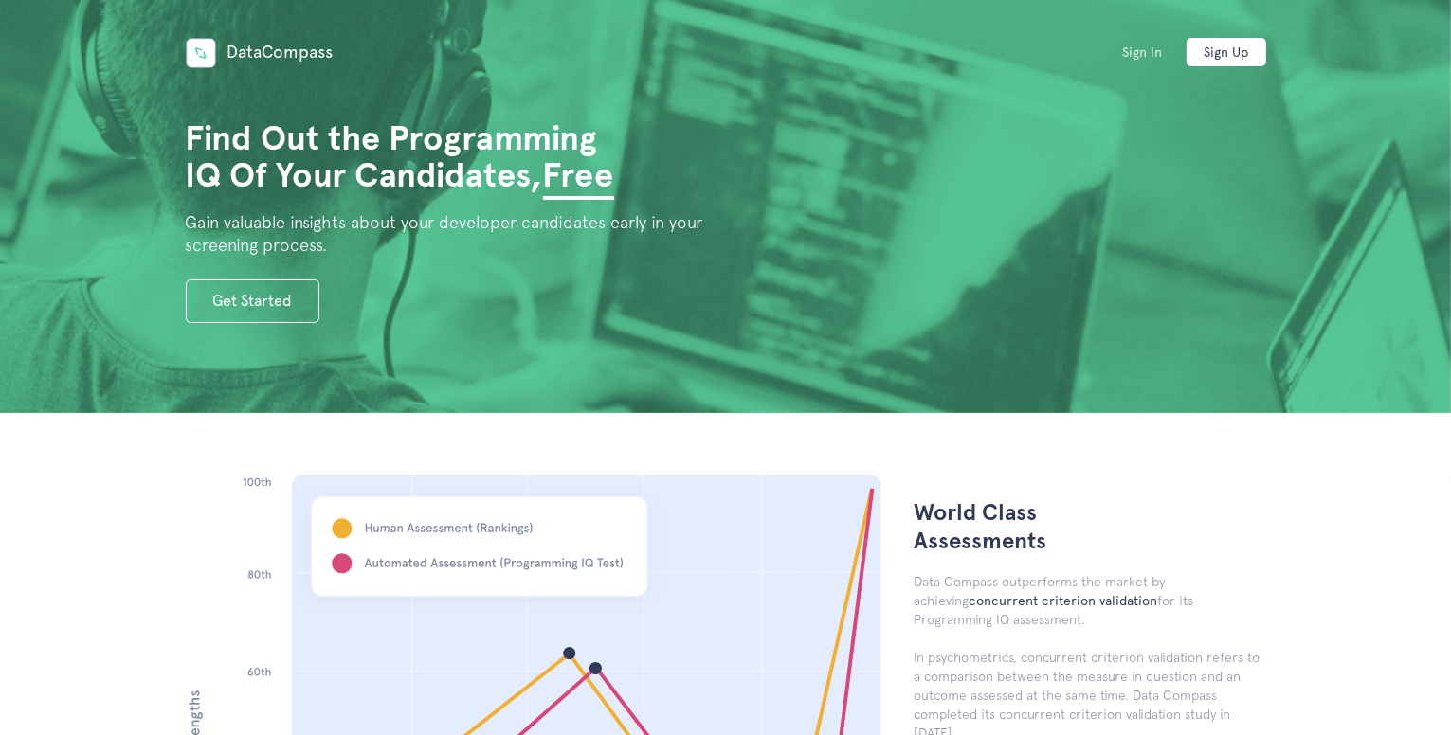
click at [1138, 40] on link "Sign In" at bounding box center [1142, 52] width 80 height 28
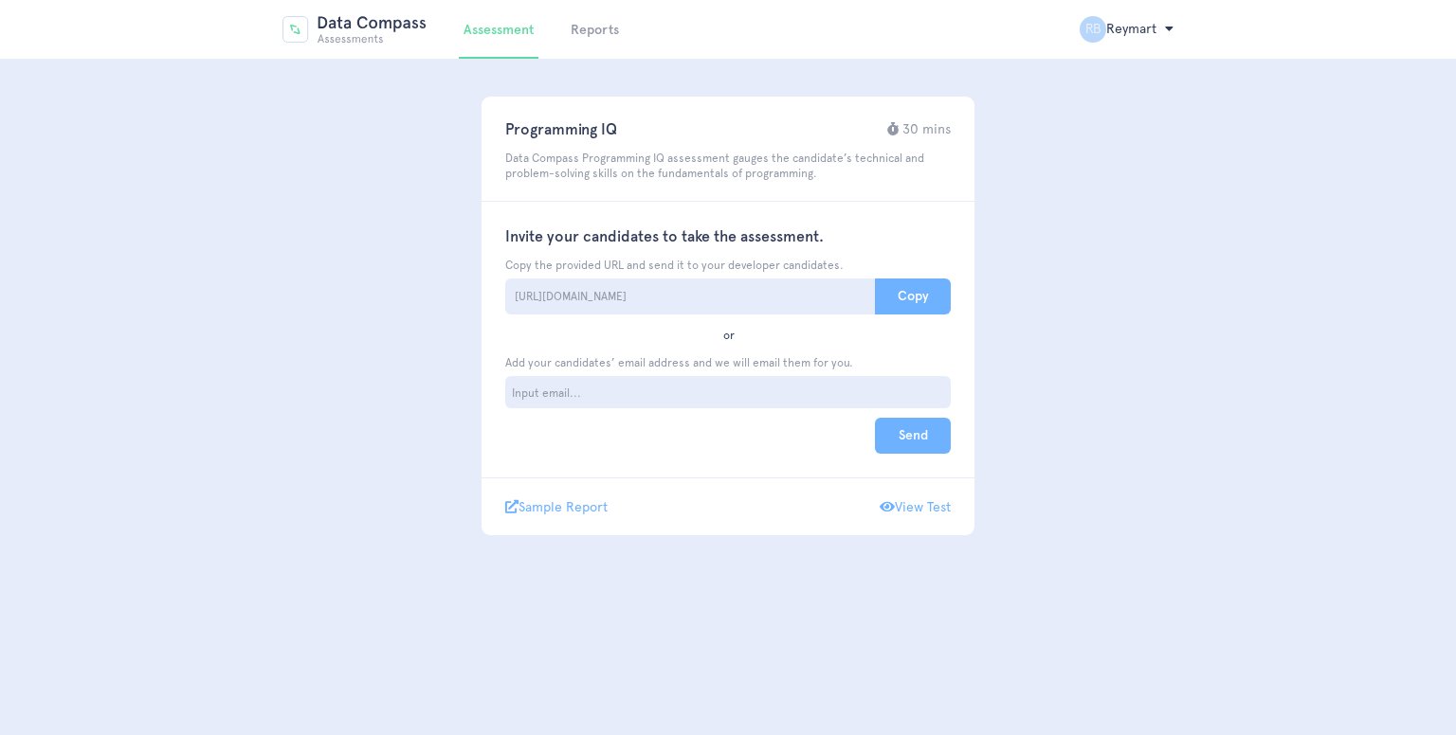
click at [924, 498] on link "View Test" at bounding box center [914, 506] width 71 height 17
click at [603, 31] on link "Reports" at bounding box center [595, 30] width 48 height 16
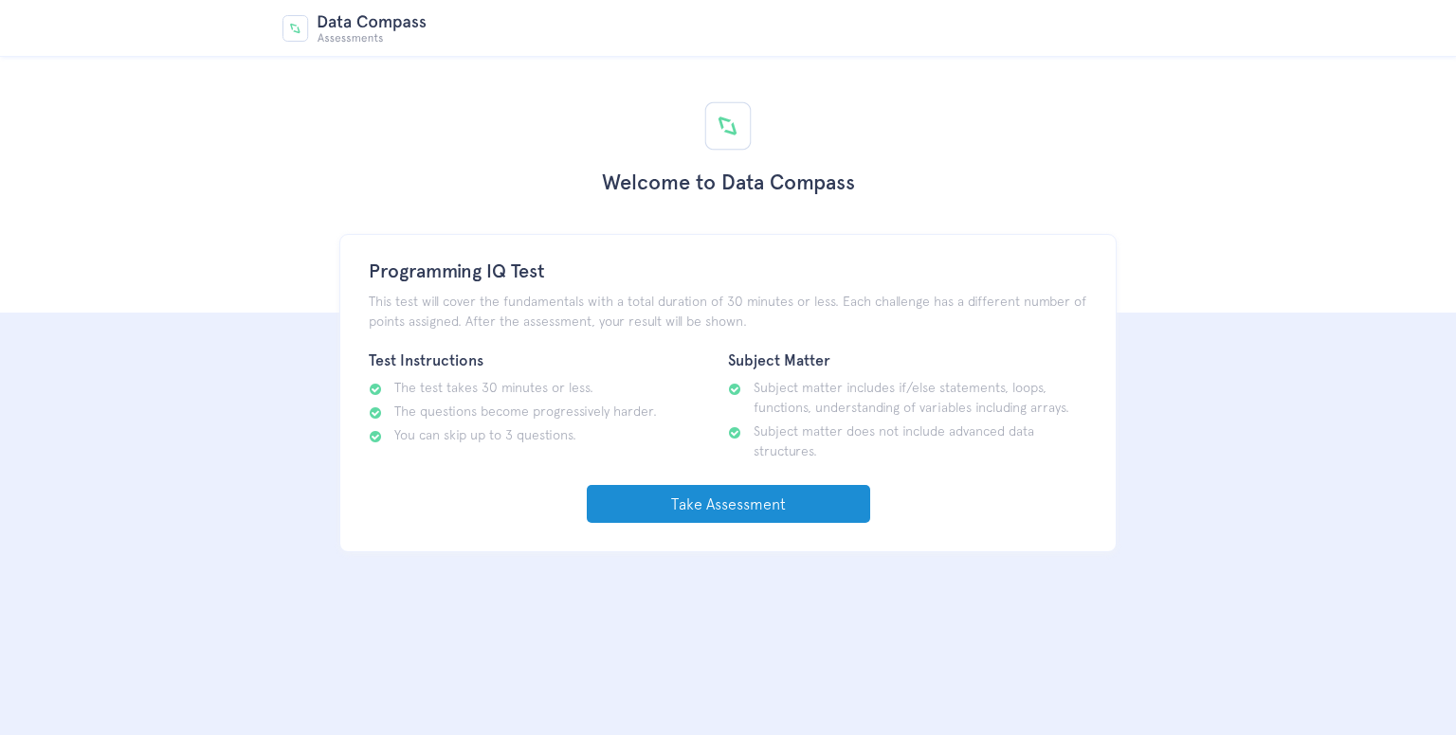
click at [691, 502] on link "Take Assessment" at bounding box center [728, 504] width 283 height 38
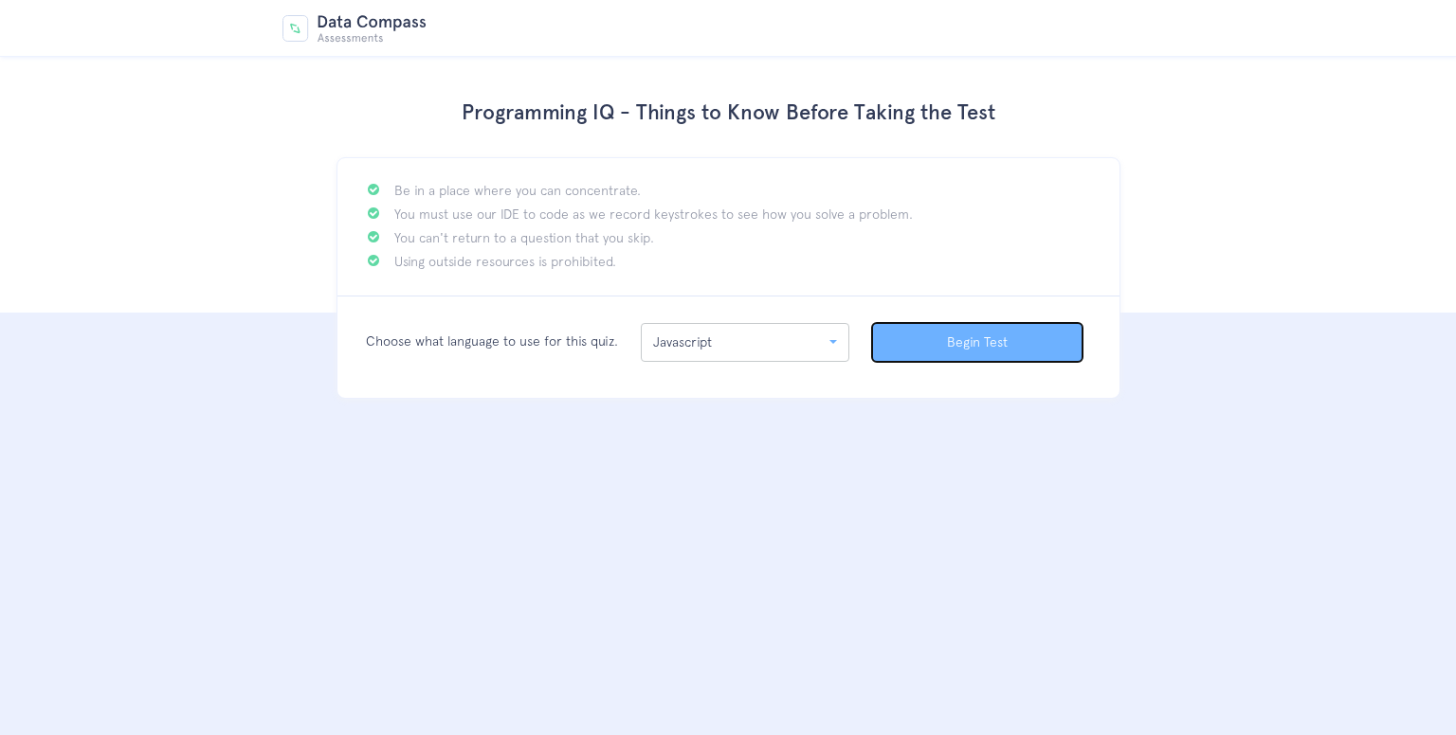
click at [938, 342] on button "Begin Test" at bounding box center [977, 342] width 210 height 39
click at [927, 340] on button "Begin Test" at bounding box center [977, 342] width 210 height 39
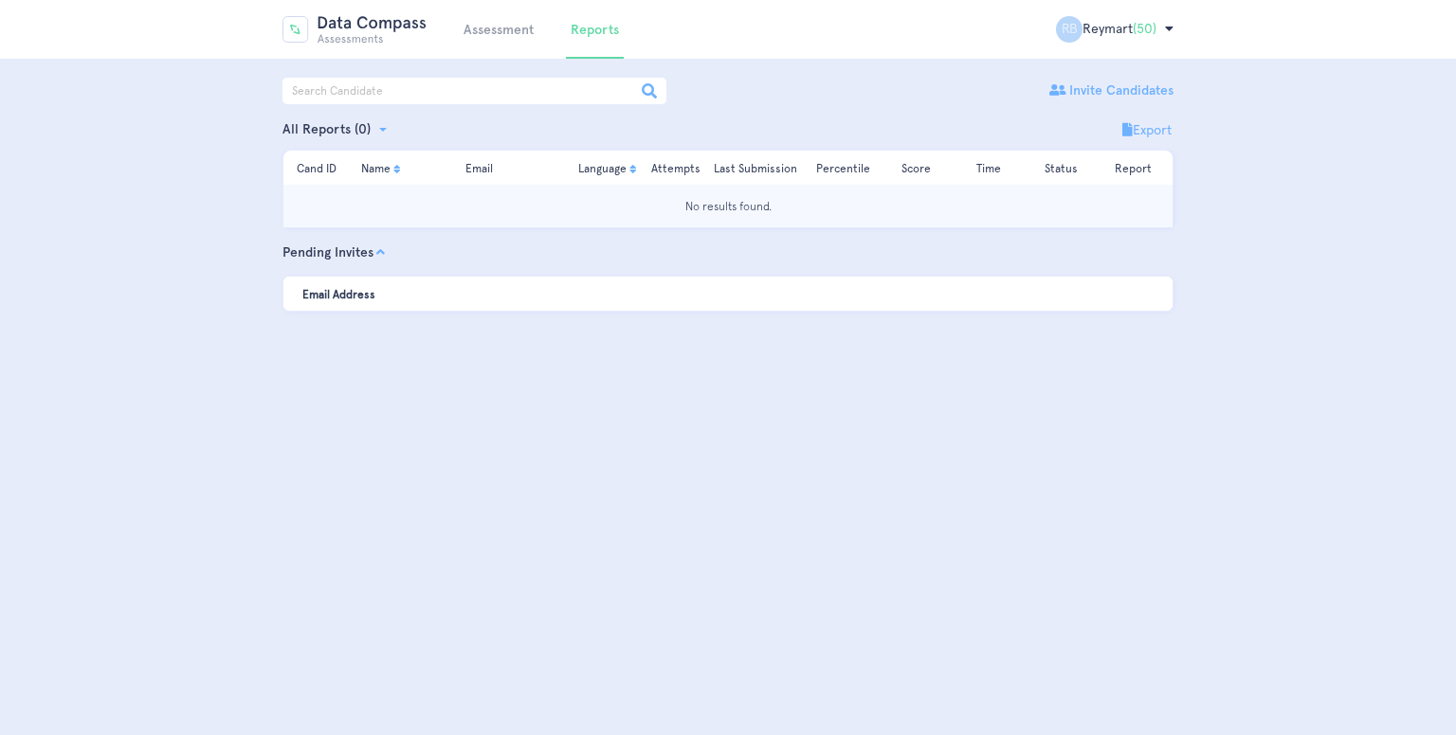
click at [640, 212] on td "No results found." at bounding box center [727, 206] width 889 height 43
click at [508, 34] on link "Assessment" at bounding box center [498, 30] width 70 height 16
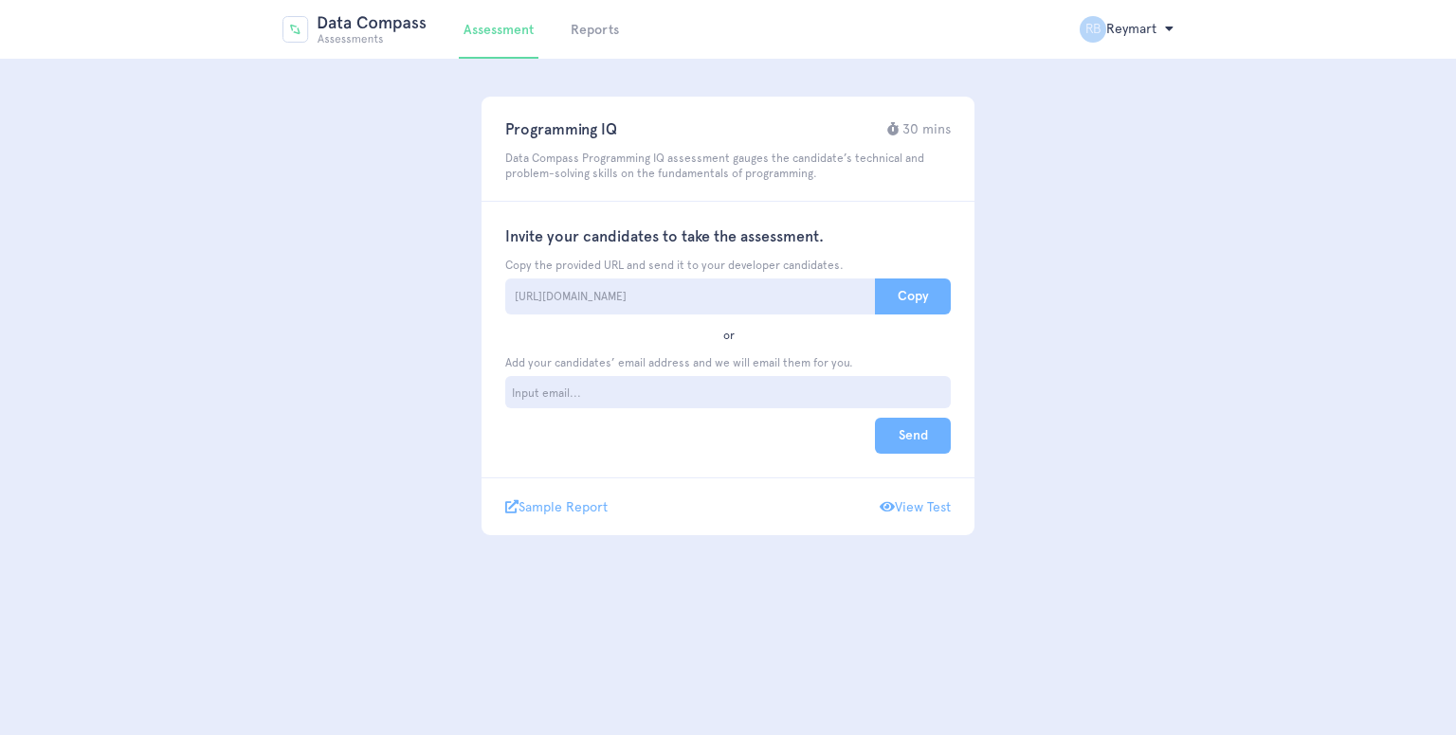
click at [910, 505] on link "View Test" at bounding box center [914, 506] width 71 height 17
click at [595, 37] on link "Reports" at bounding box center [595, 30] width 48 height 16
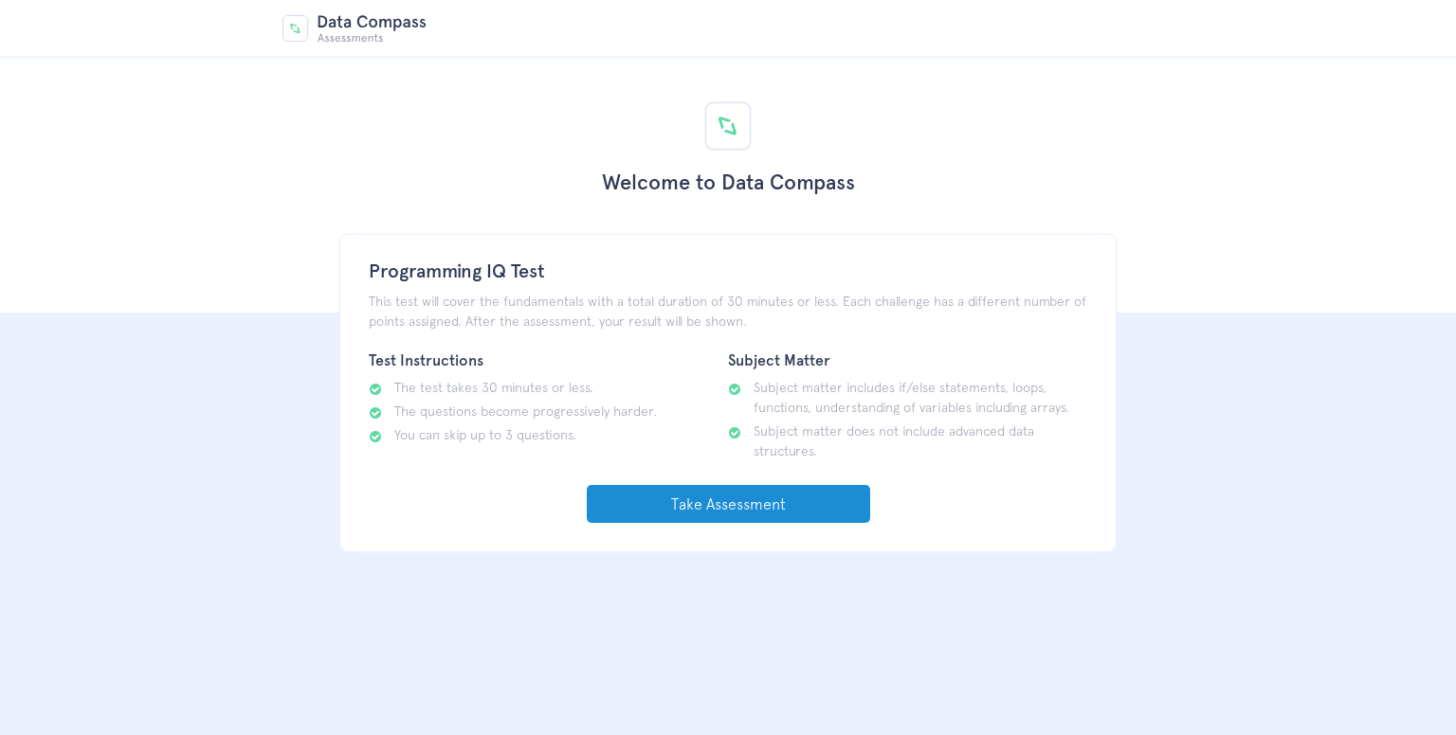
click at [811, 500] on link "Take Assessment" at bounding box center [728, 504] width 283 height 38
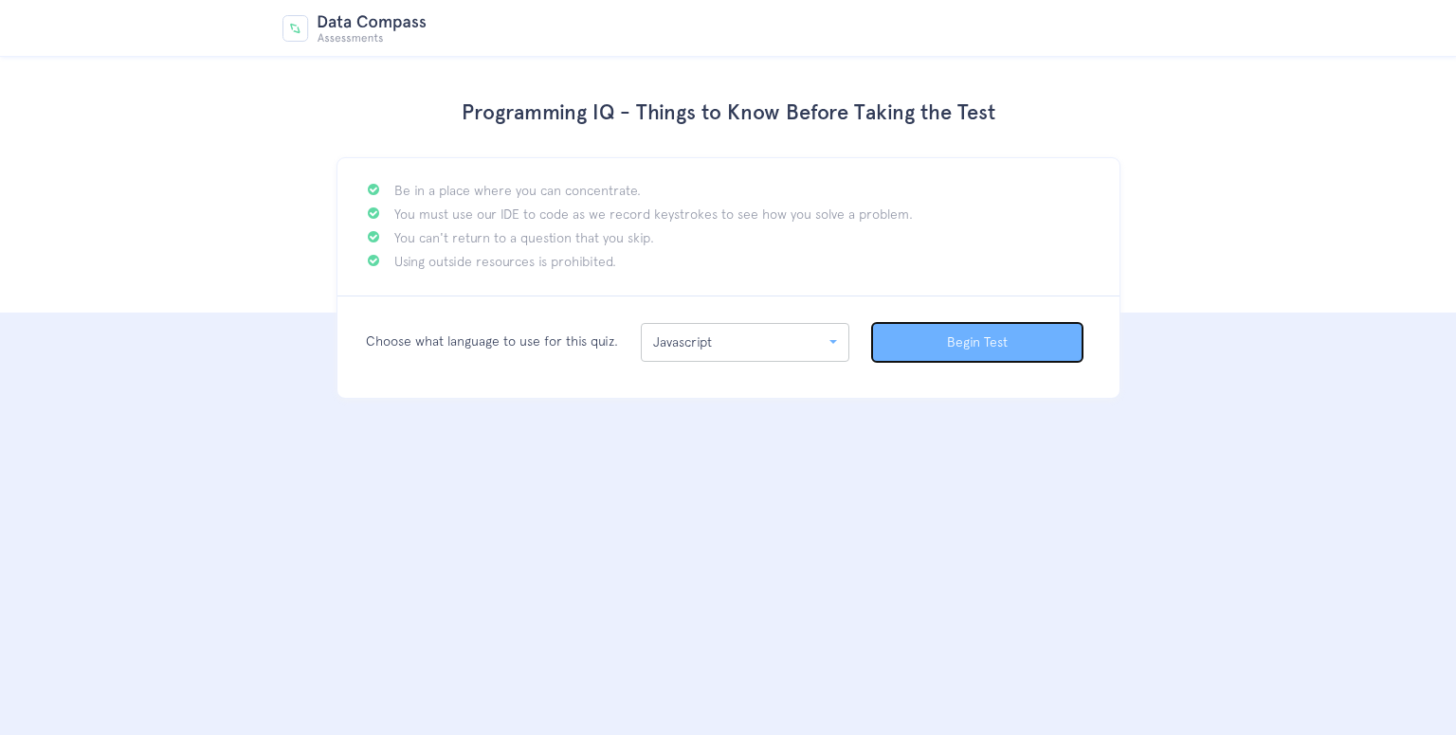
click at [945, 327] on button "Begin Test" at bounding box center [977, 342] width 210 height 39
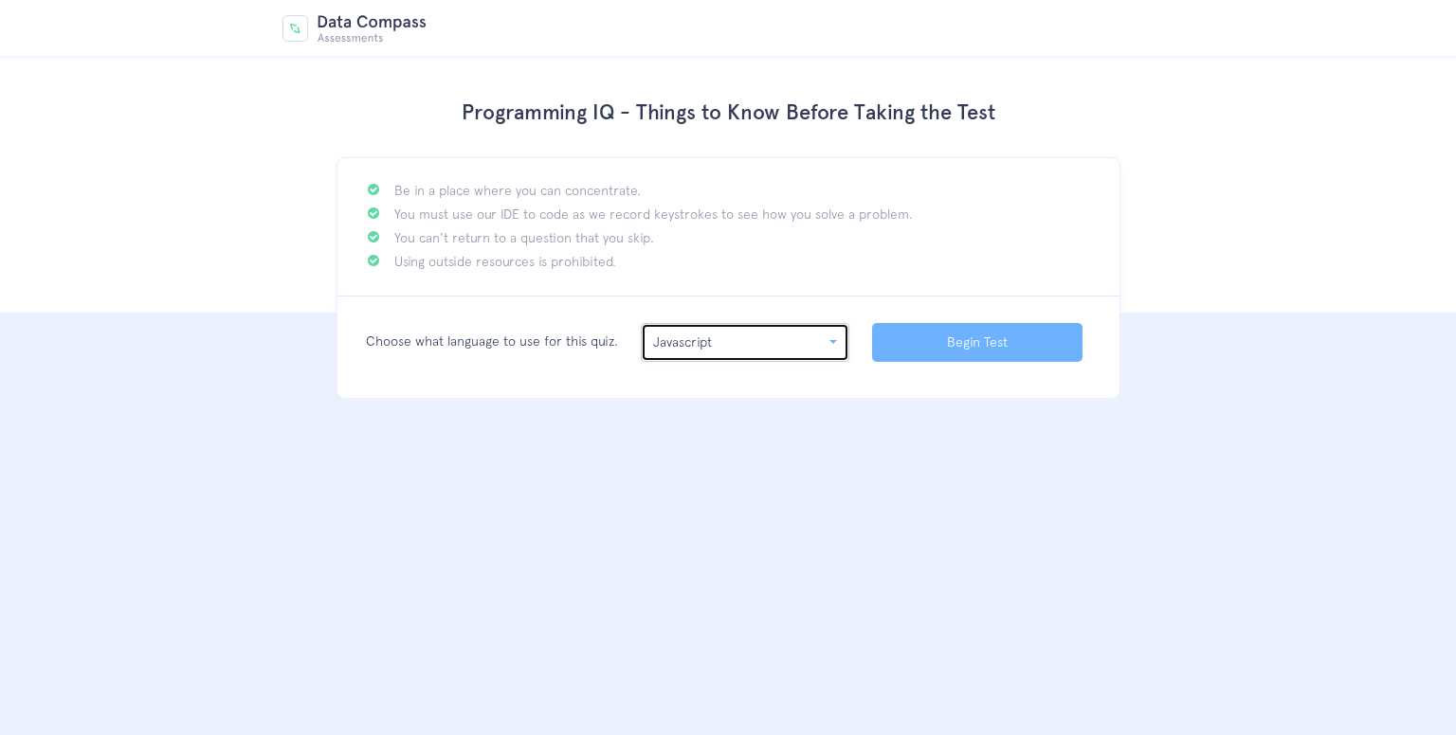
click at [804, 350] on div "Javascript" at bounding box center [739, 343] width 172 height 20
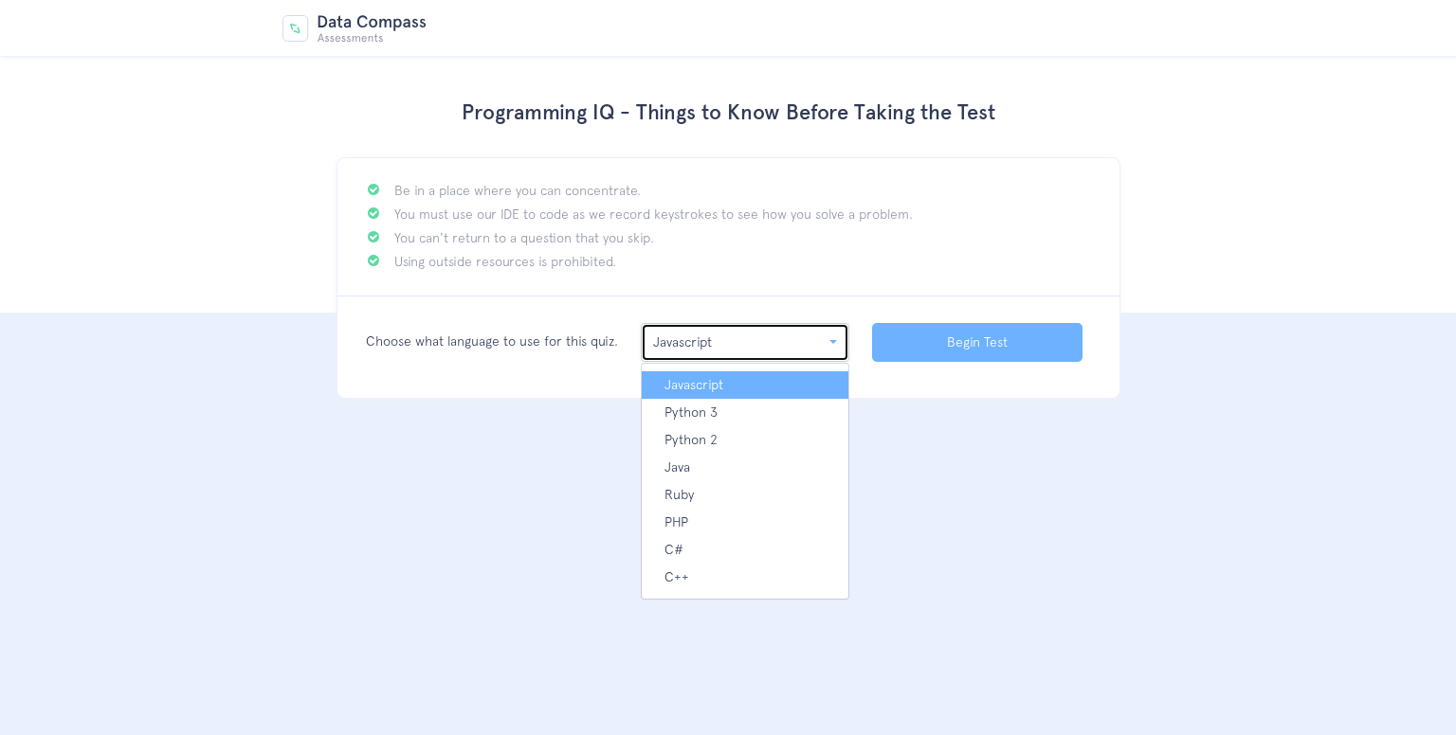
click at [801, 338] on div "Javascript" at bounding box center [739, 343] width 172 height 20
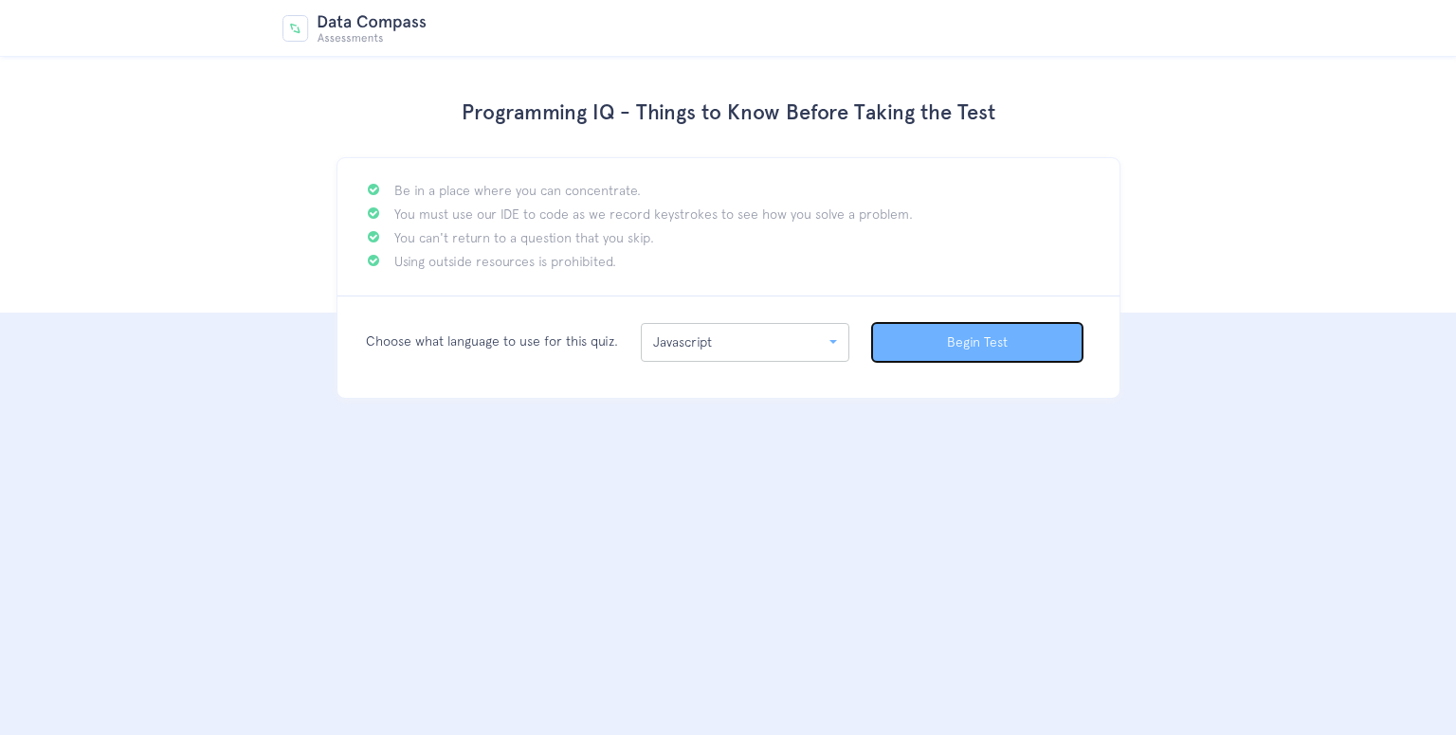
click at [1001, 350] on button "Begin Test" at bounding box center [977, 342] width 210 height 39
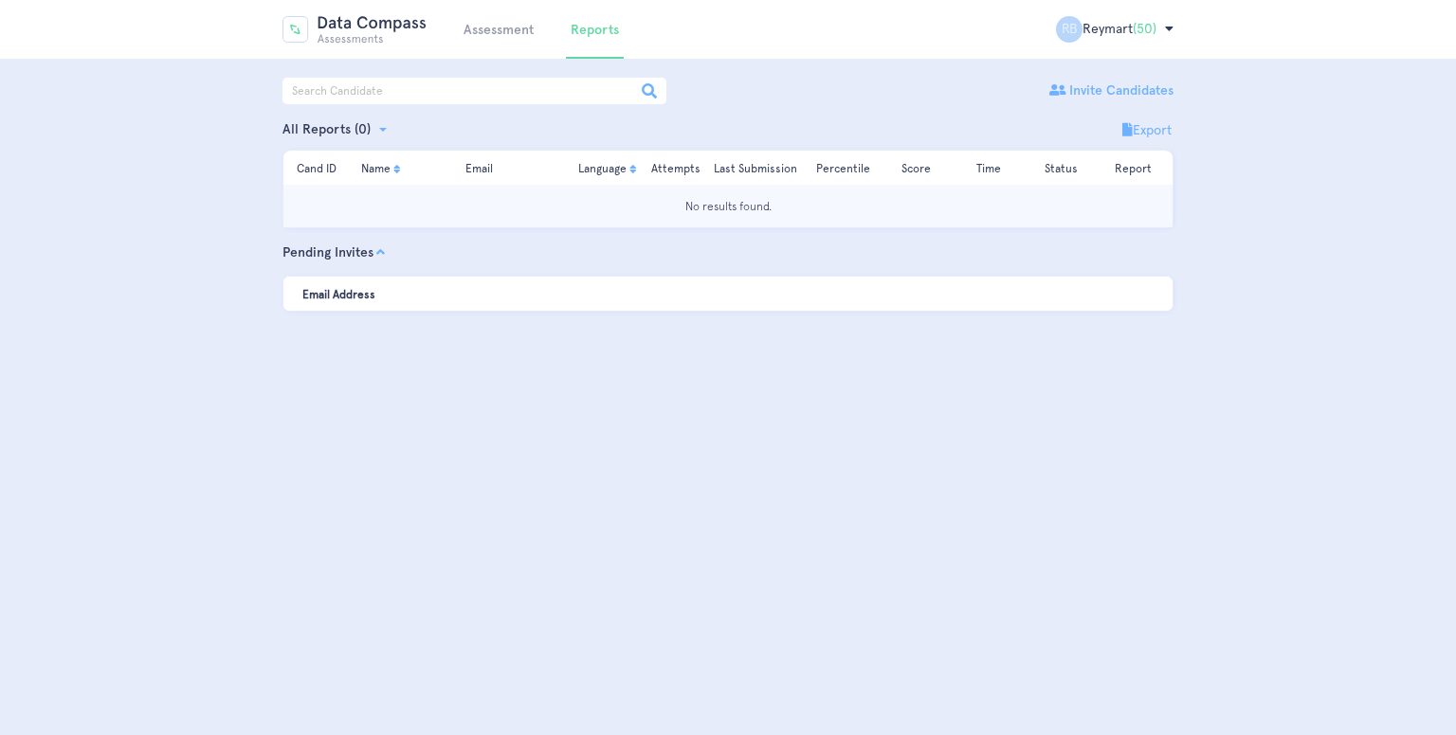
click at [385, 173] on button "Name" at bounding box center [378, 168] width 35 height 17
click at [383, 167] on button "Name" at bounding box center [378, 168] width 35 height 17
click at [497, 87] on input "text" at bounding box center [474, 91] width 384 height 27
click at [455, 40] on div "Assessment Reports RB Reymart (50) Logout Assessment Reports Reymart (50) Logout" at bounding box center [727, 30] width 891 height 58
click at [480, 20] on li "Assessment" at bounding box center [499, 29] width 80 height 57
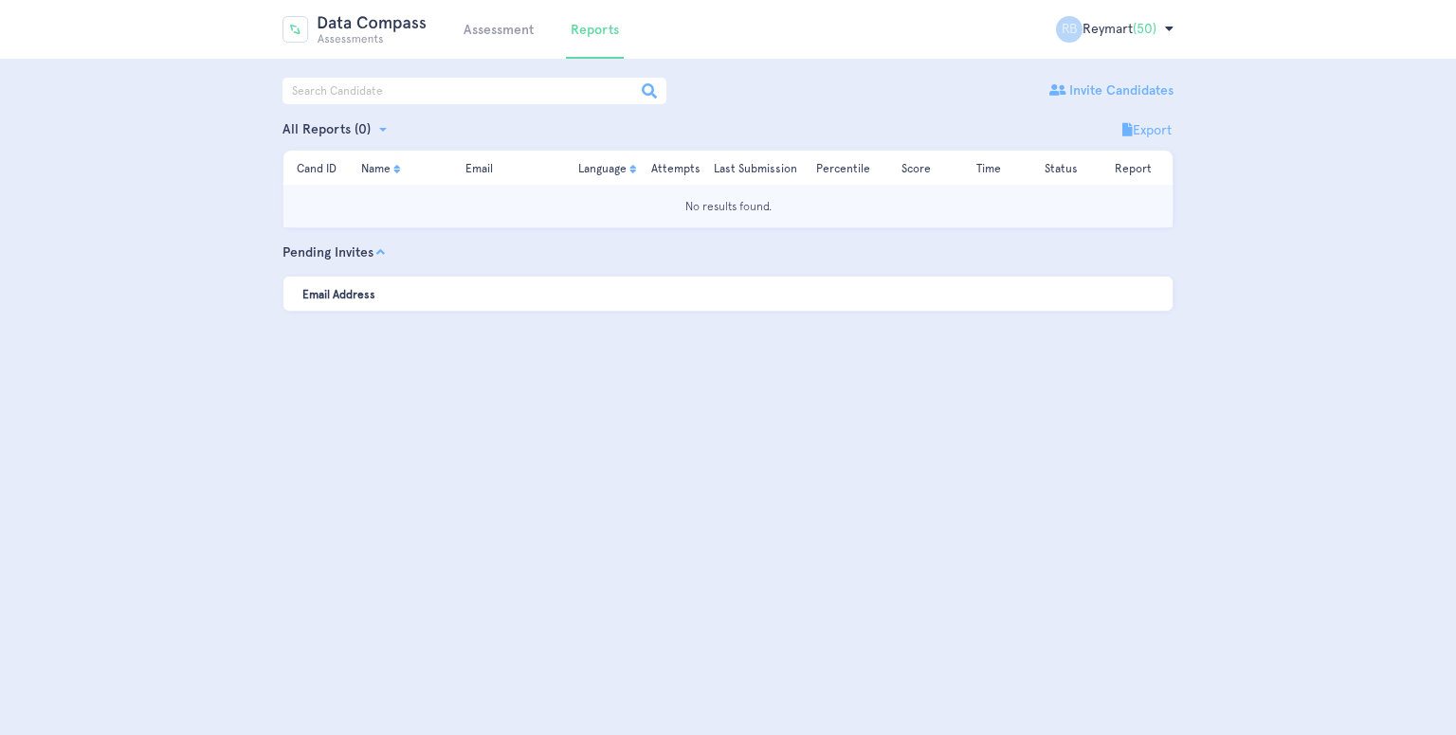
click at [489, 20] on li "Assessment" at bounding box center [499, 29] width 80 height 57
click at [500, 39] on li "Assessment" at bounding box center [499, 29] width 80 height 57
click at [501, 29] on link "Assessment" at bounding box center [498, 30] width 70 height 16
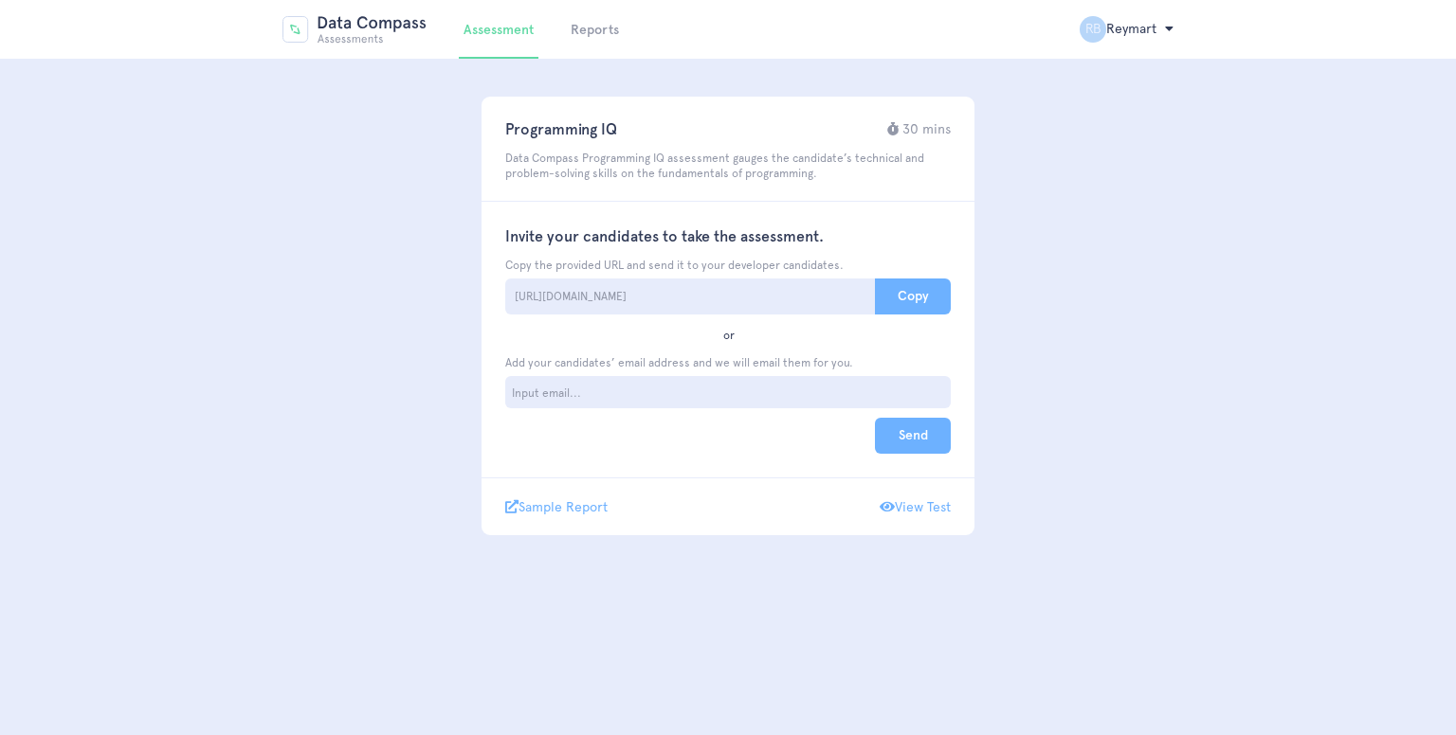
click at [583, 29] on link "Reports" at bounding box center [595, 30] width 48 height 16
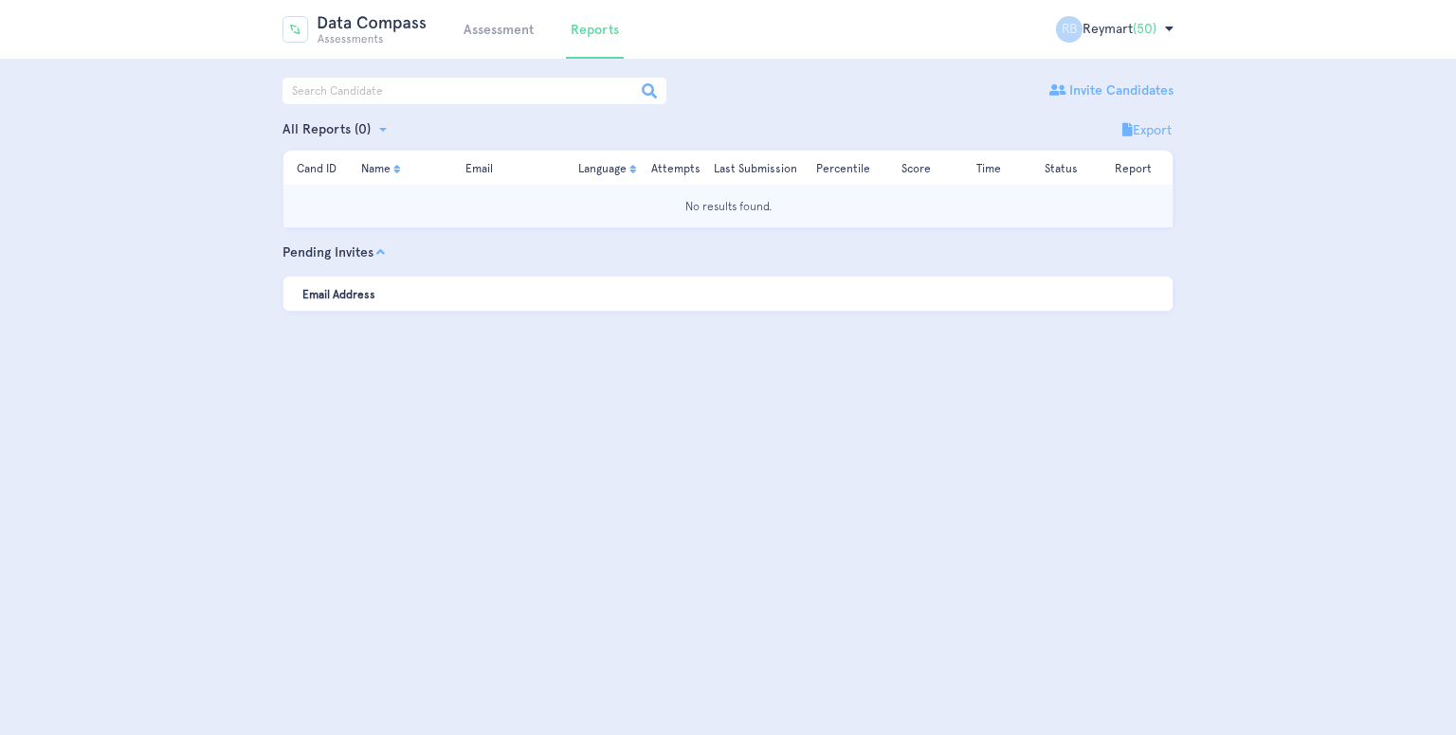
click at [1138, 27] on span "(50)" at bounding box center [1145, 28] width 24 height 15
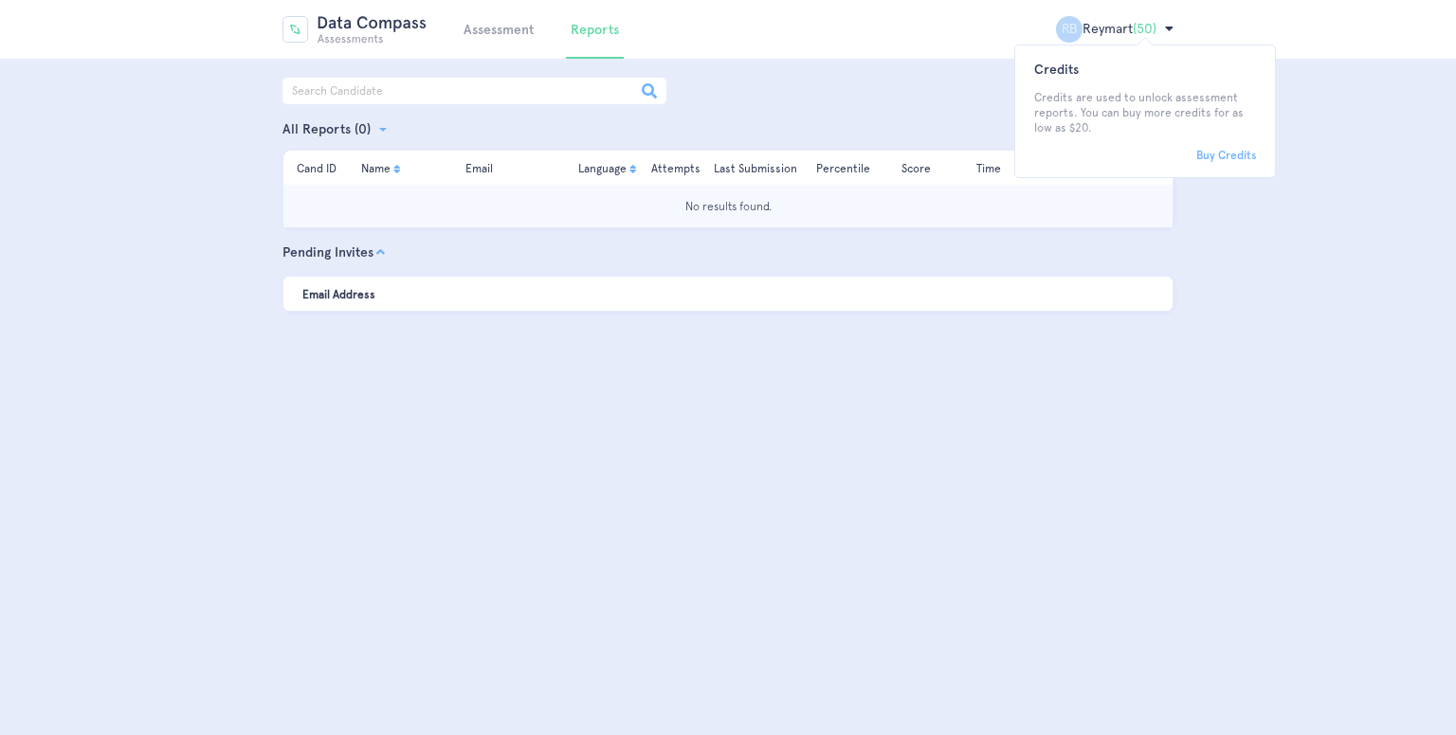
click at [1143, 21] on span "(50)" at bounding box center [1145, 28] width 24 height 15
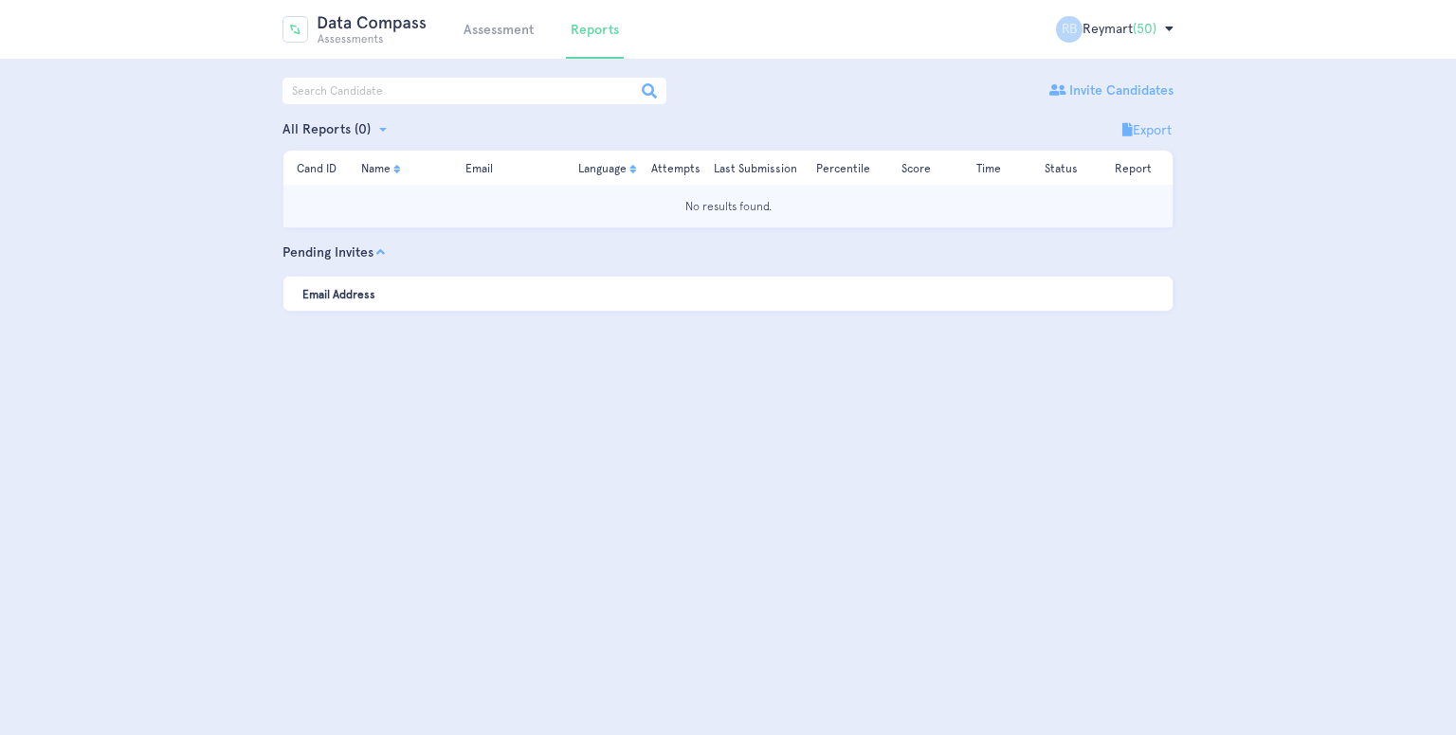
drag, startPoint x: 723, startPoint y: 194, endPoint x: 740, endPoint y: 197, distance: 17.3
click at [723, 194] on td "No results found." at bounding box center [727, 206] width 889 height 43
click at [925, 202] on td "No results found." at bounding box center [727, 206] width 889 height 43
click at [1035, 202] on td "No results found." at bounding box center [727, 206] width 889 height 43
click at [1090, 213] on td "No results found." at bounding box center [727, 206] width 889 height 43
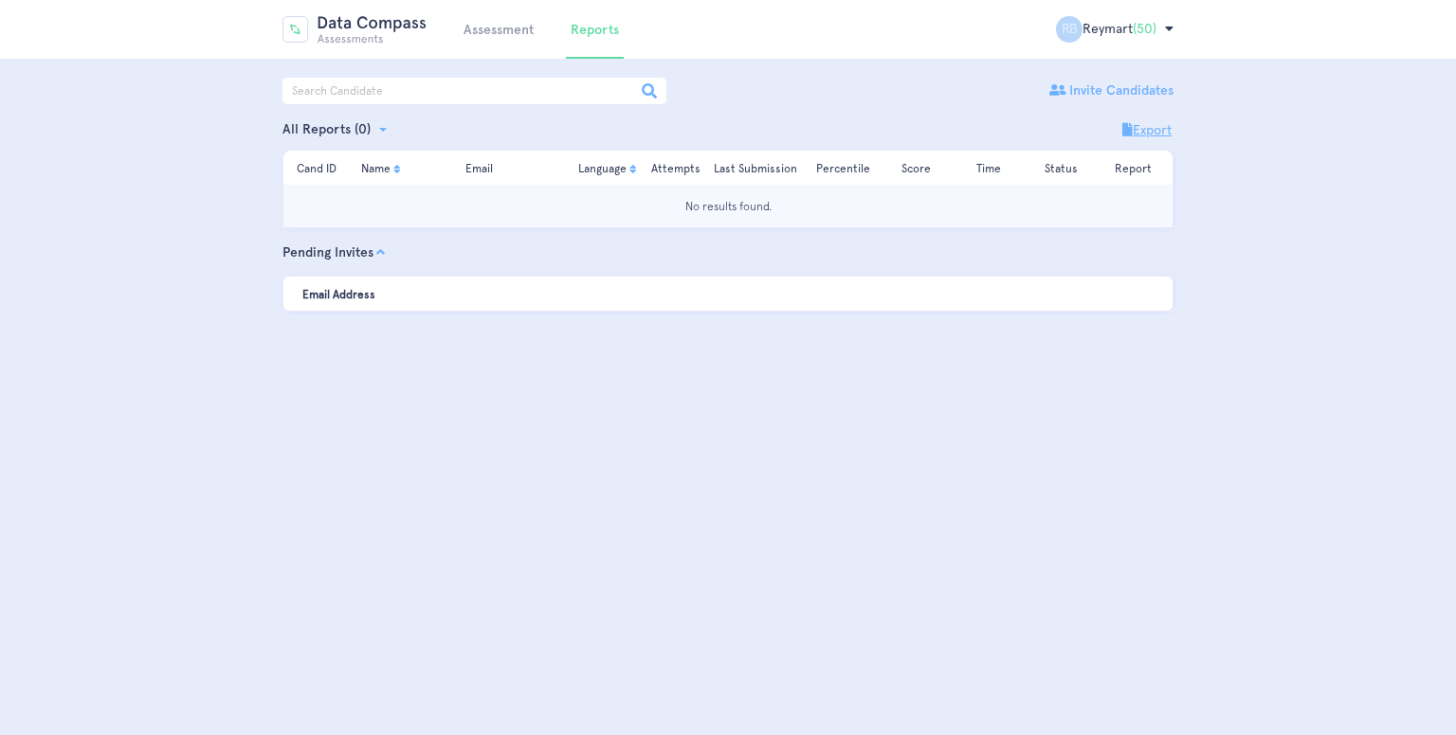
click at [1140, 129] on link "Export" at bounding box center [1146, 130] width 49 height 20
click at [625, 174] on button "Language" at bounding box center [605, 168] width 54 height 17
click at [679, 202] on td "No results found." at bounding box center [727, 206] width 889 height 43
click at [491, 35] on link "Assessment" at bounding box center [498, 30] width 70 height 16
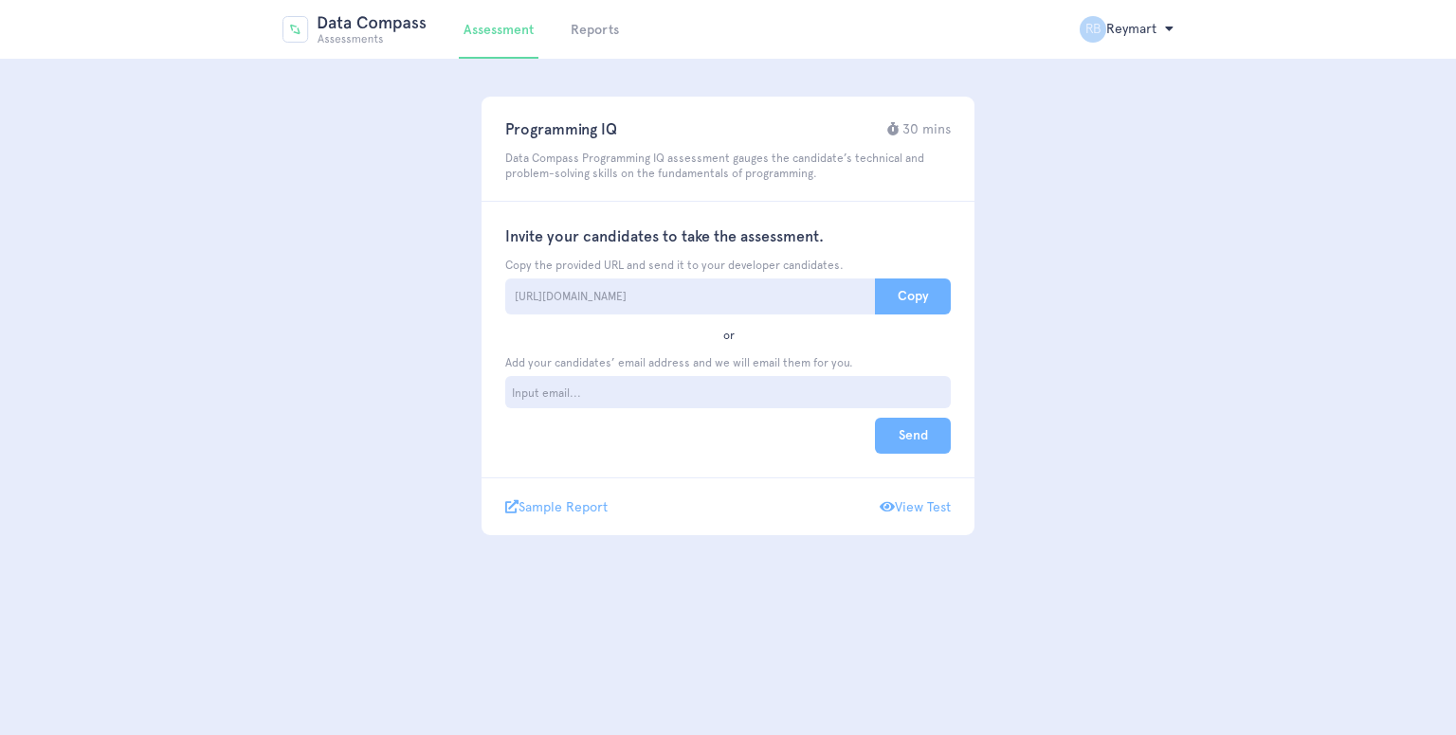
click at [589, 21] on li "Reports" at bounding box center [595, 29] width 58 height 57
click at [318, 24] on img at bounding box center [354, 29] width 144 height 27
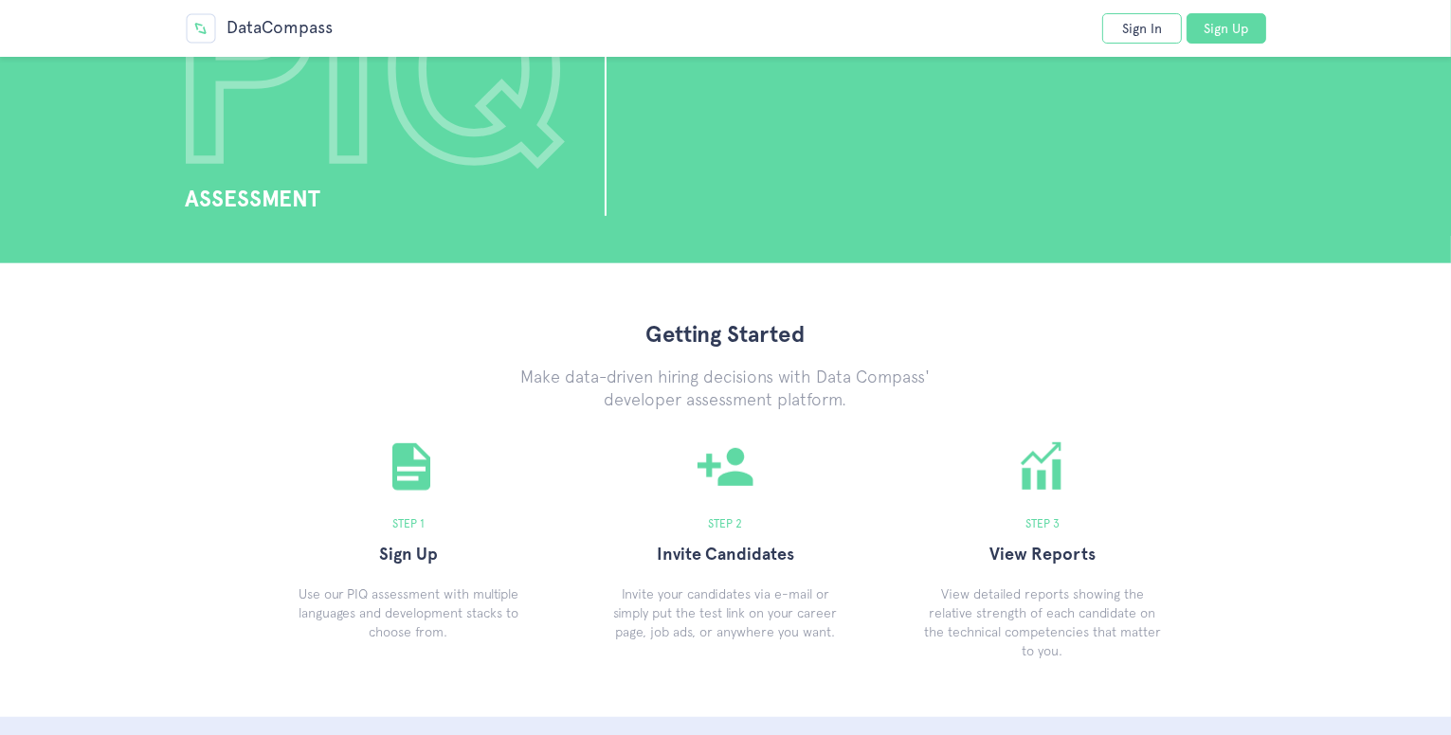
scroll to position [1579, 0]
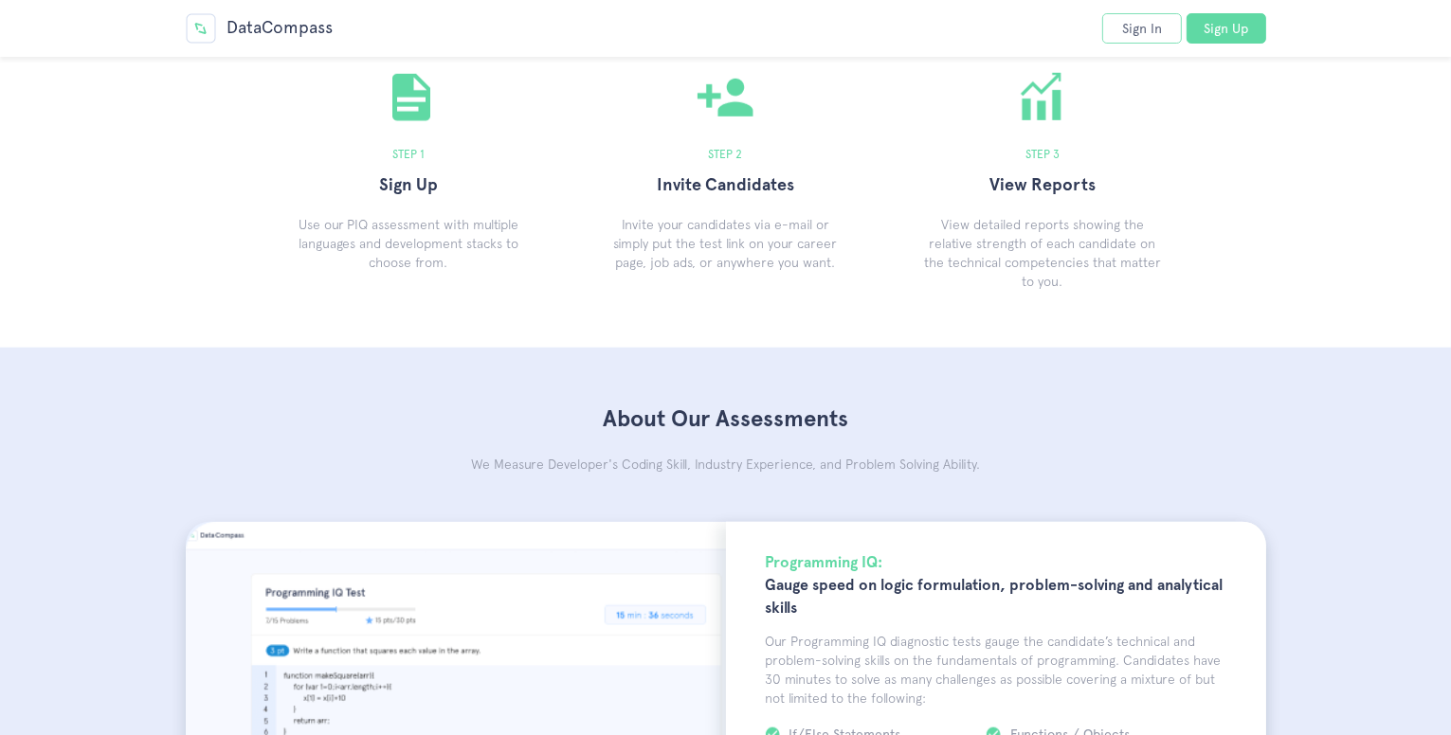
click at [1133, 25] on link "Sign In" at bounding box center [1142, 28] width 80 height 30
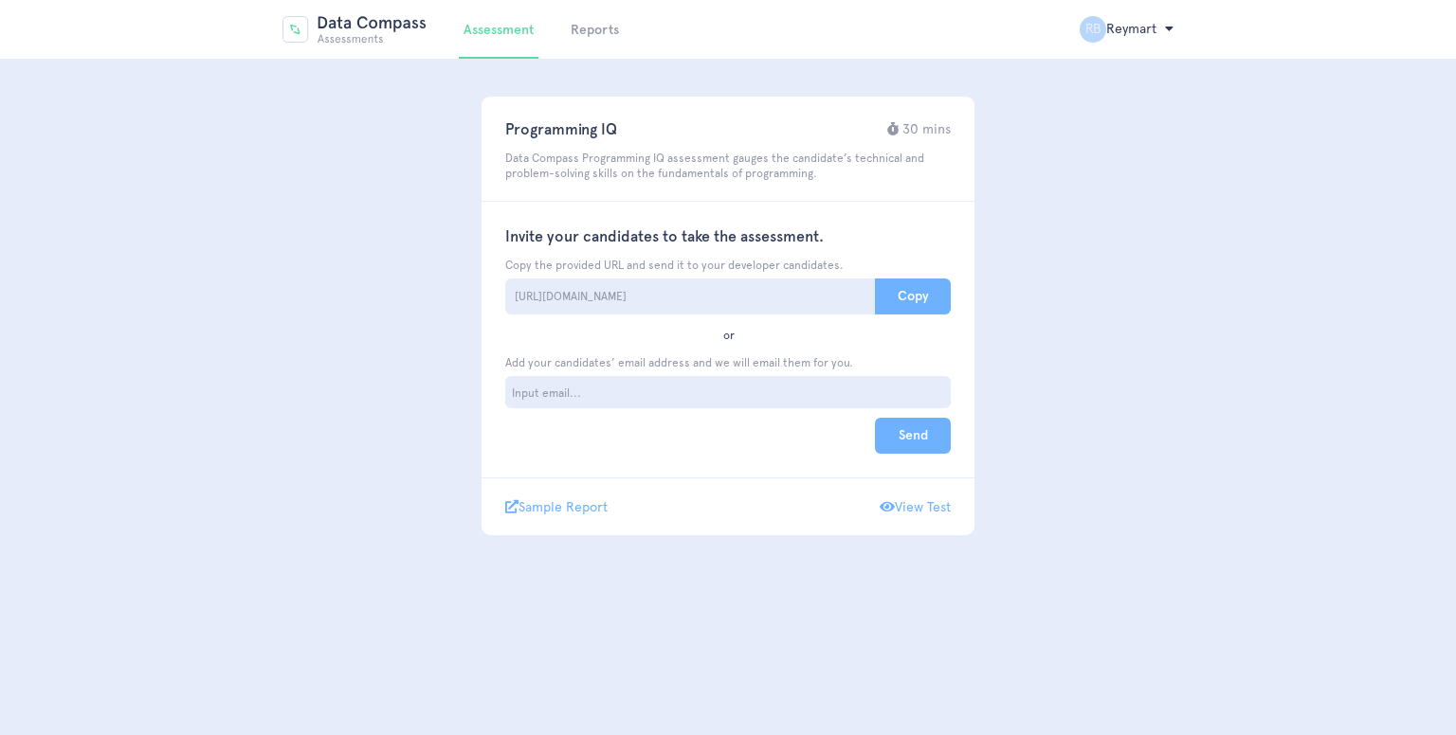
click at [539, 512] on link "Sample Report" at bounding box center [556, 506] width 102 height 17
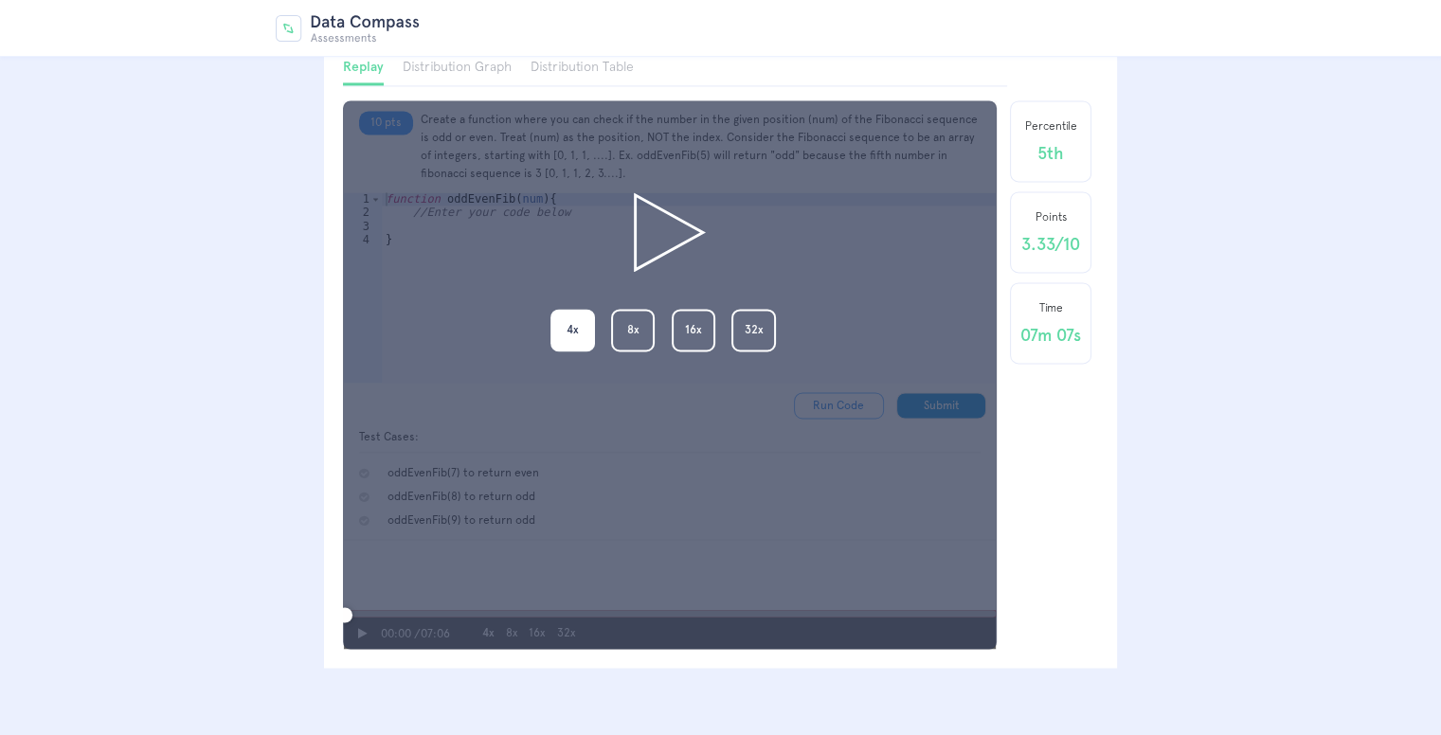
scroll to position [9858, 0]
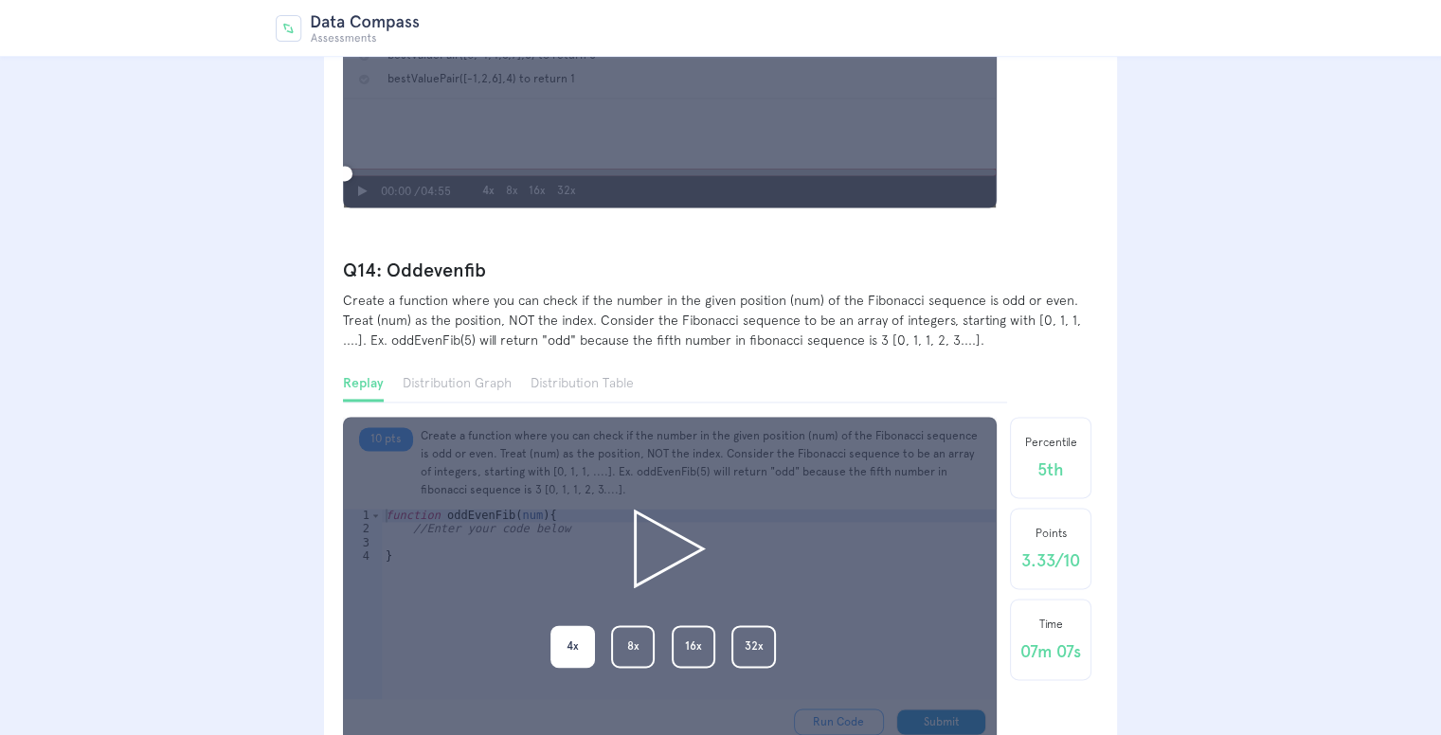
drag, startPoint x: 405, startPoint y: 240, endPoint x: 1239, endPoint y: 134, distance: 840.7
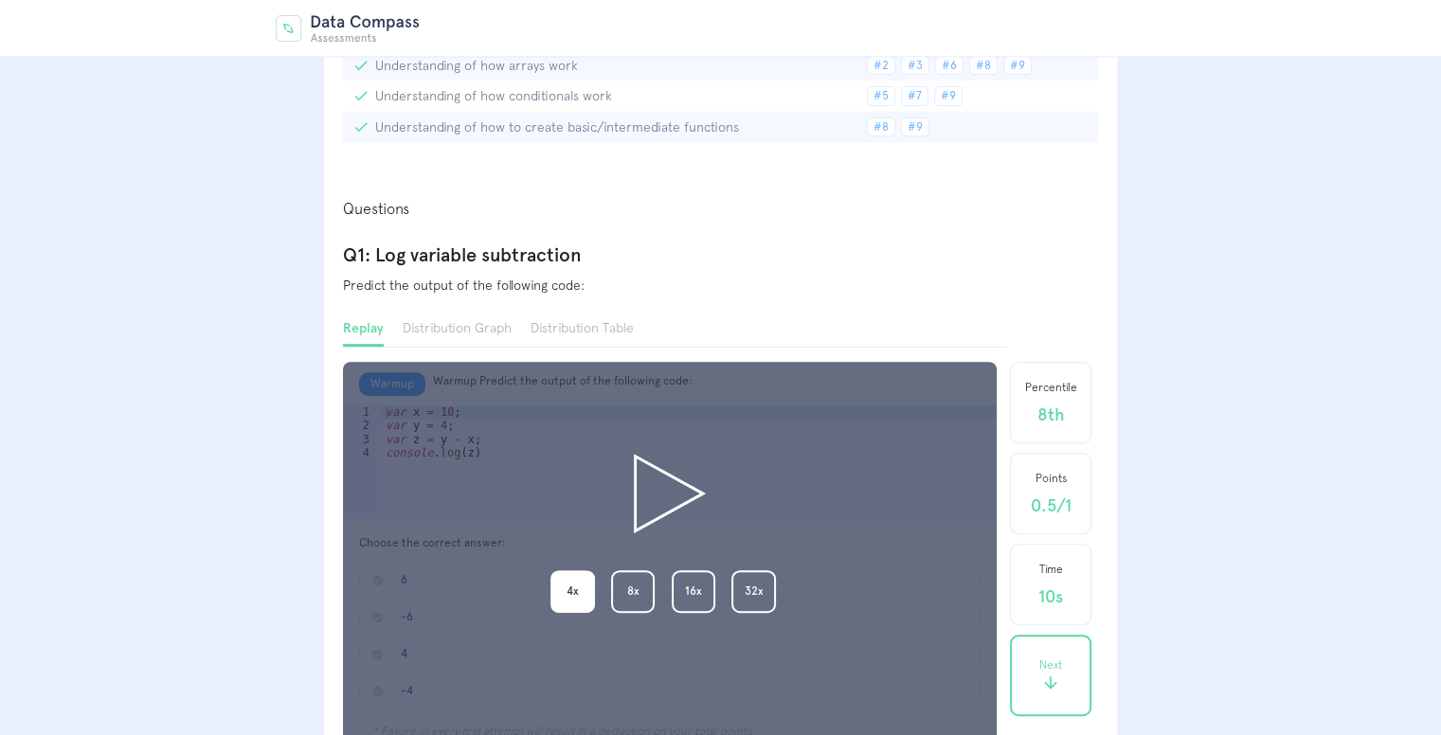
scroll to position [0, 0]
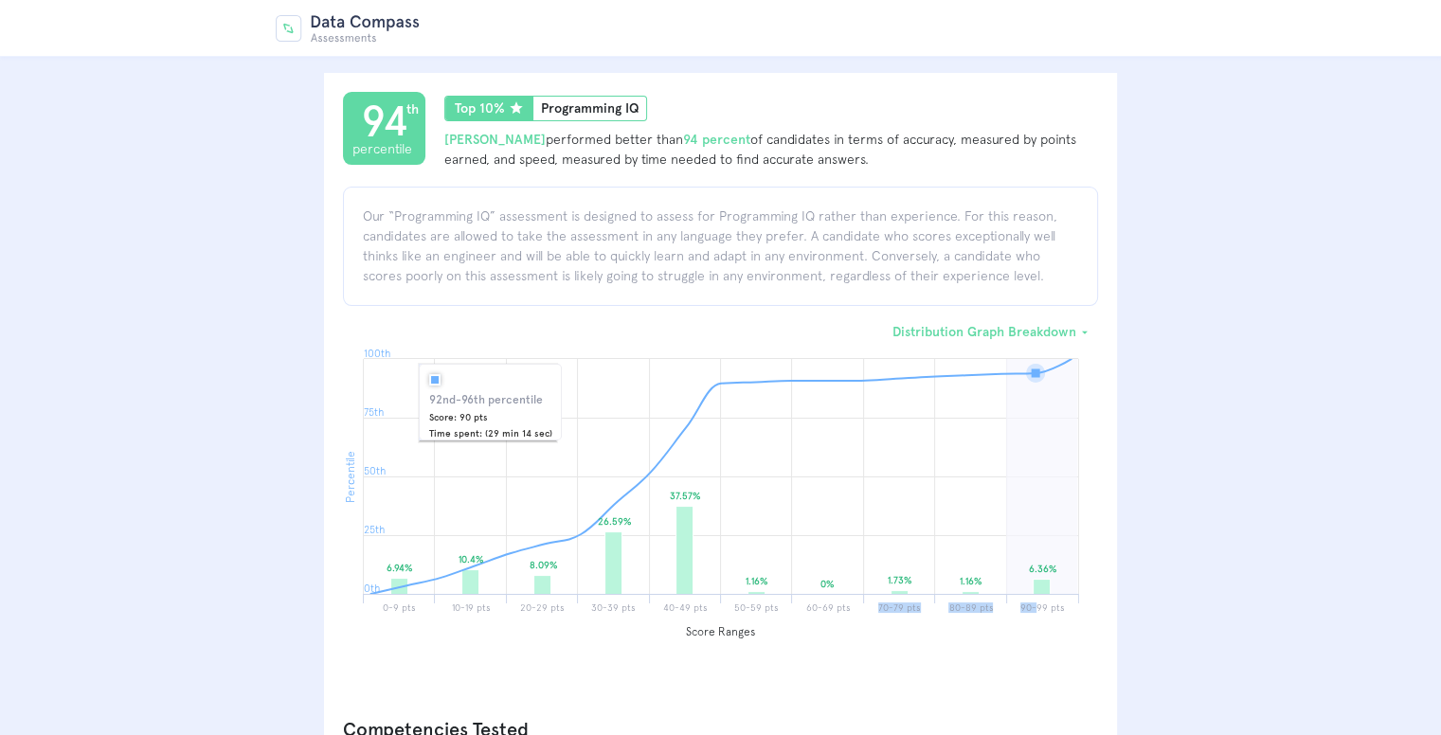
drag, startPoint x: 1039, startPoint y: 371, endPoint x: 829, endPoint y: 396, distance: 211.0
click at [835, 391] on div "Distribution Graph Breakdown arrow_drop_down Created with Highstock 6.2.0 Perce…" at bounding box center [720, 494] width 755 height 346
click at [861, 414] on div "Distribution Graph Breakdown arrow_drop_down Created with Highstock 6.2.0 Perce…" at bounding box center [720, 494] width 755 height 346
